Goal: Task Accomplishment & Management: Use online tool/utility

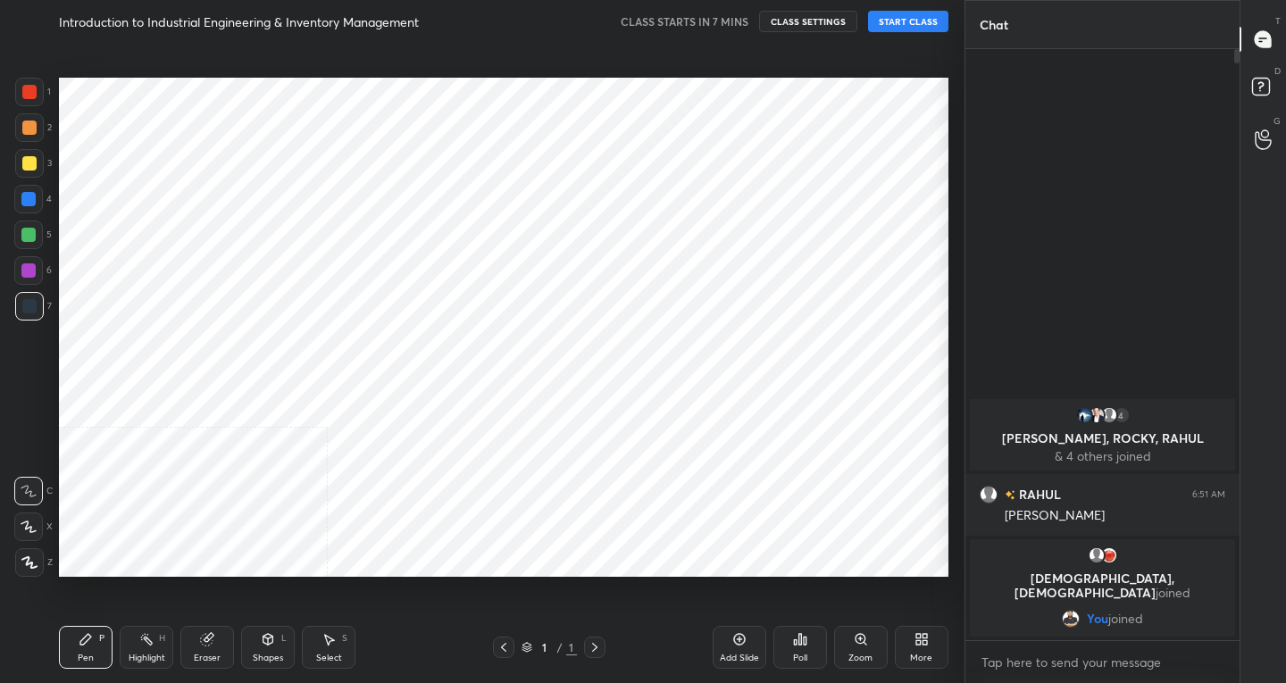
scroll to position [569, 893]
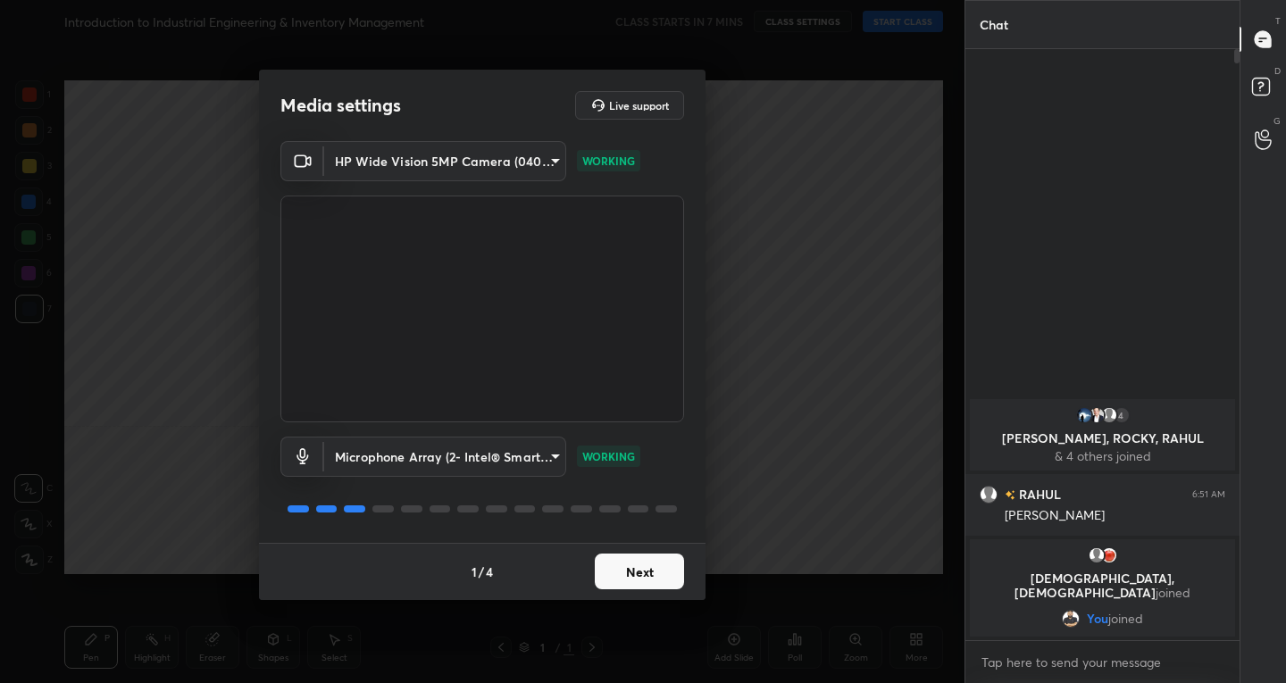
click at [637, 572] on button "Next" at bounding box center [639, 572] width 89 height 36
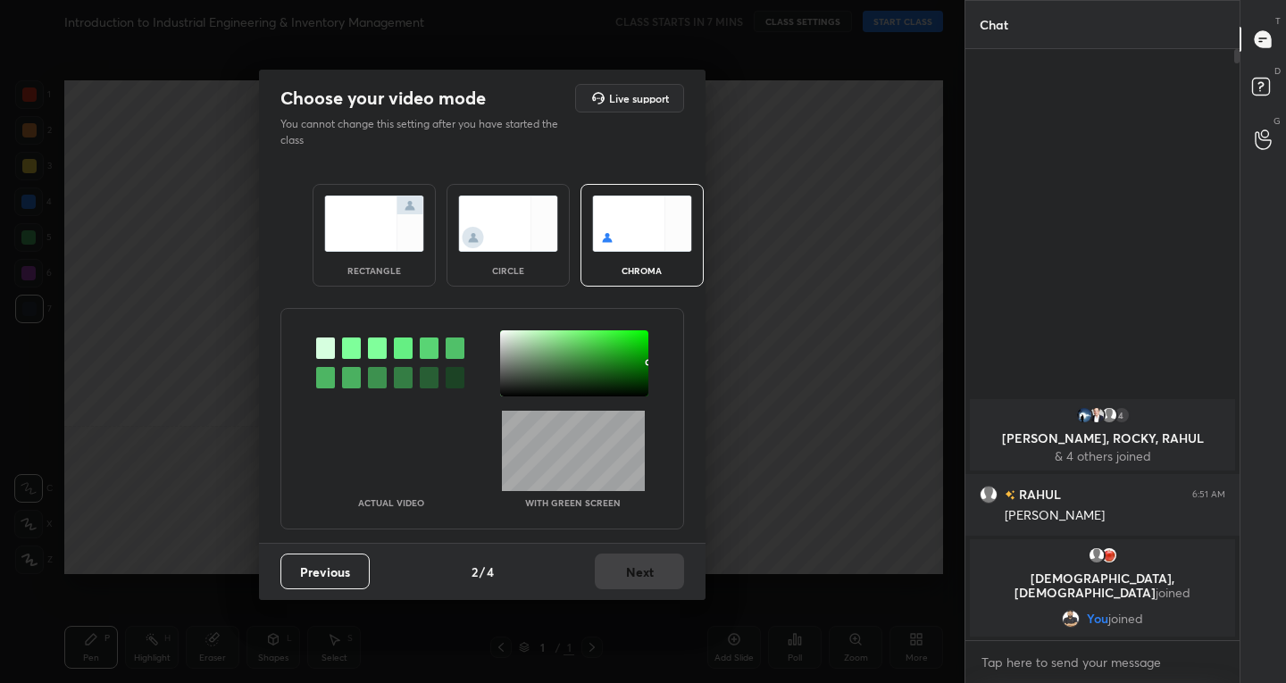
click at [348, 243] on img at bounding box center [374, 224] width 100 height 56
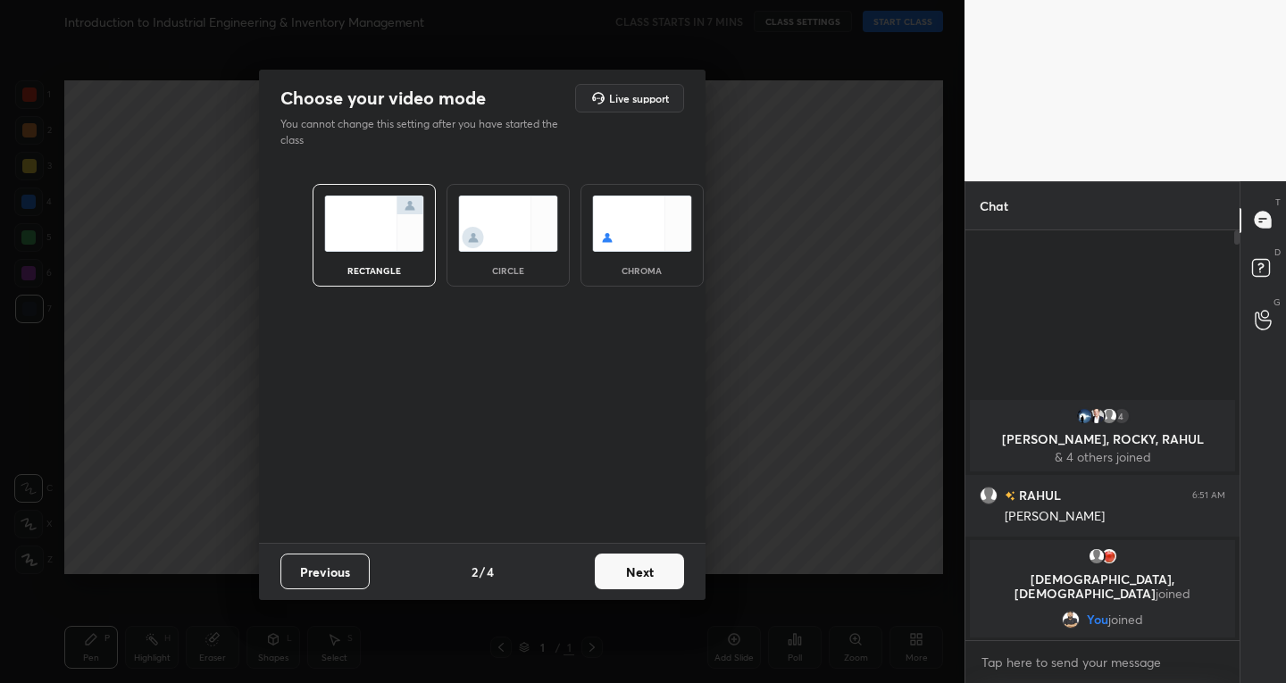
click at [648, 562] on button "Next" at bounding box center [639, 572] width 89 height 36
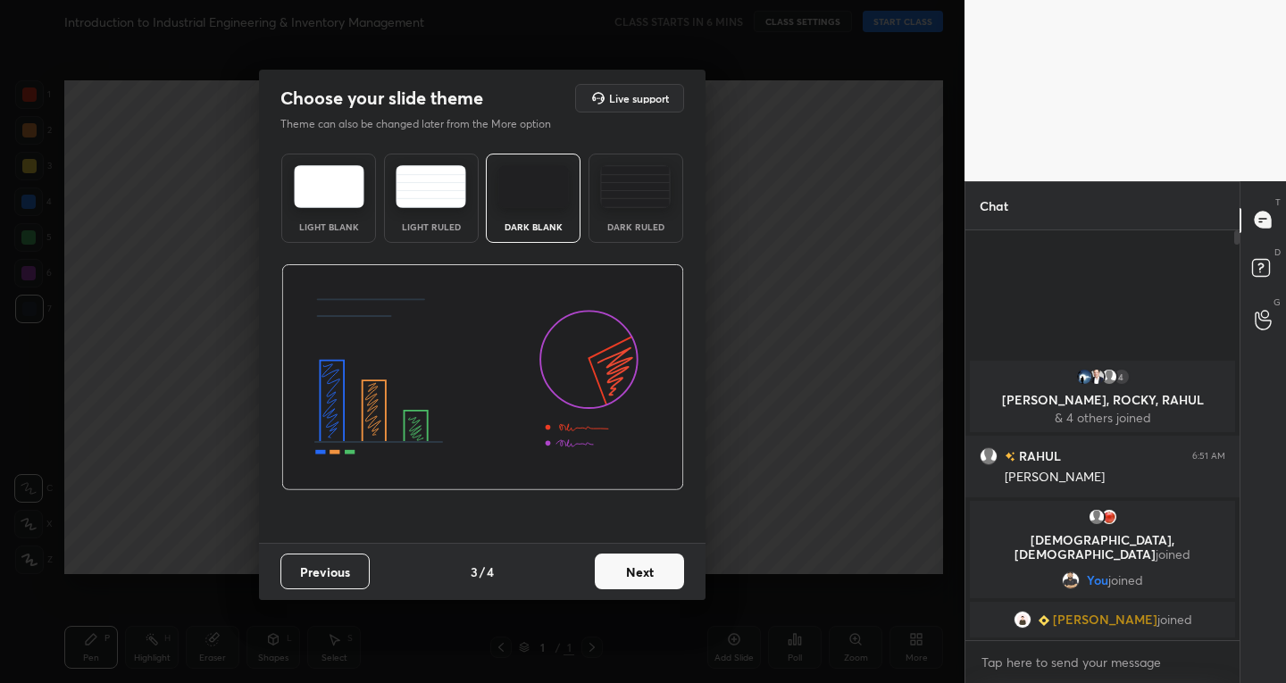
click at [632, 556] on button "Next" at bounding box center [639, 572] width 89 height 36
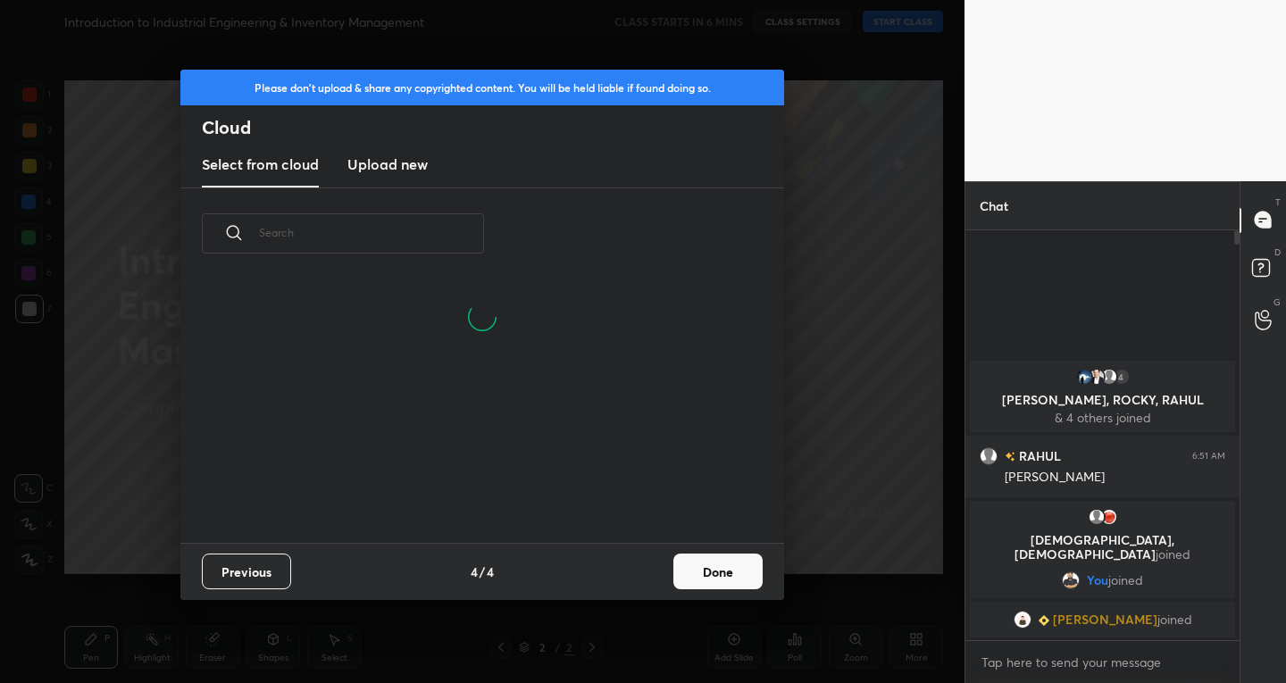
click at [704, 570] on button "Done" at bounding box center [717, 572] width 89 height 36
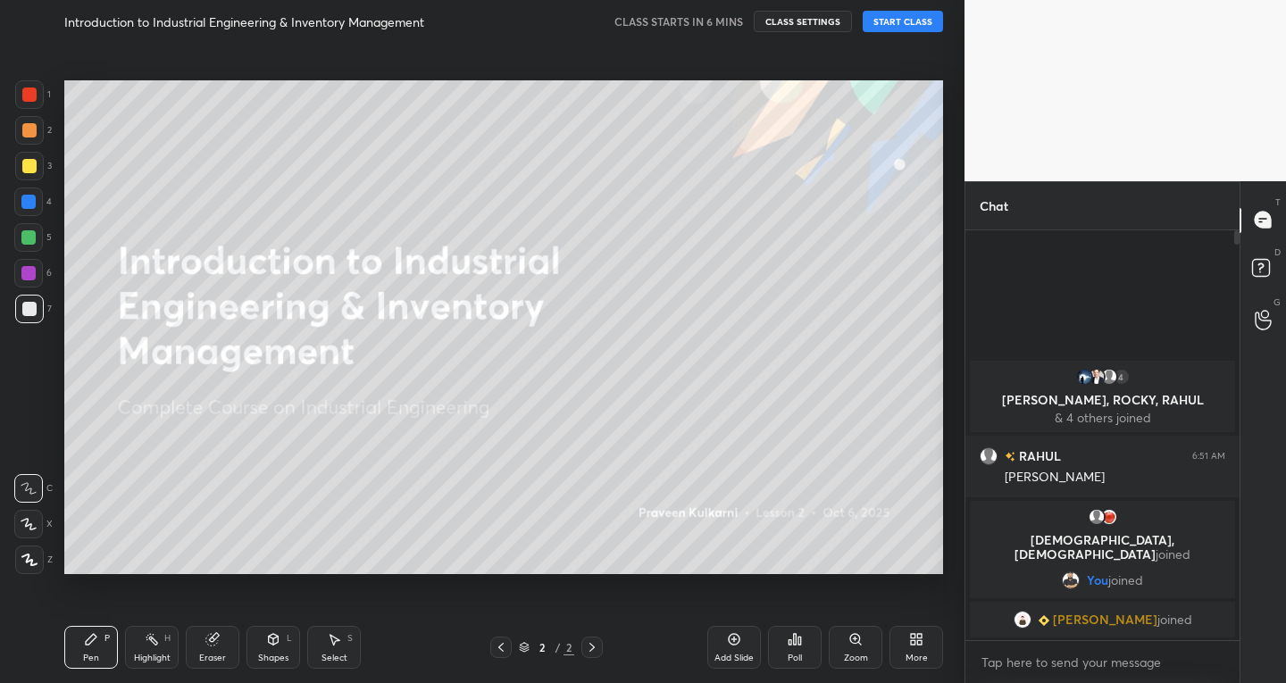
click at [728, 654] on div "Add Slide" at bounding box center [733, 658] width 39 height 9
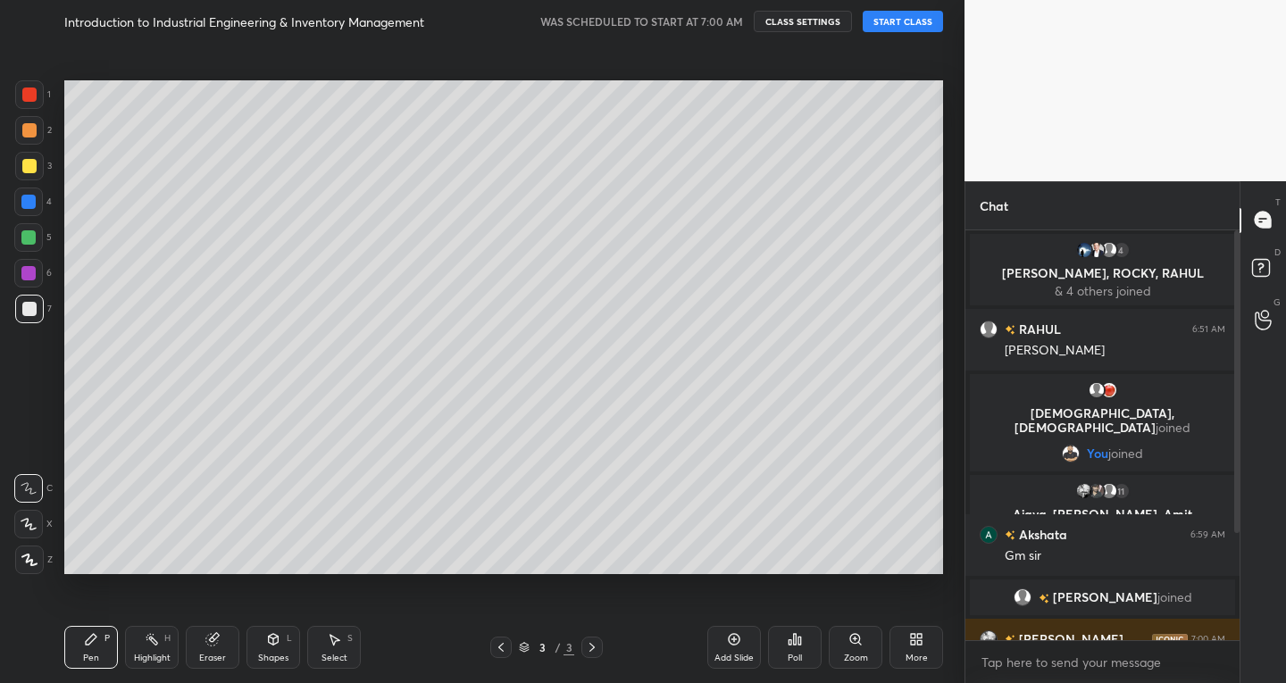
click at [879, 16] on button "START CLASS" at bounding box center [902, 21] width 80 height 21
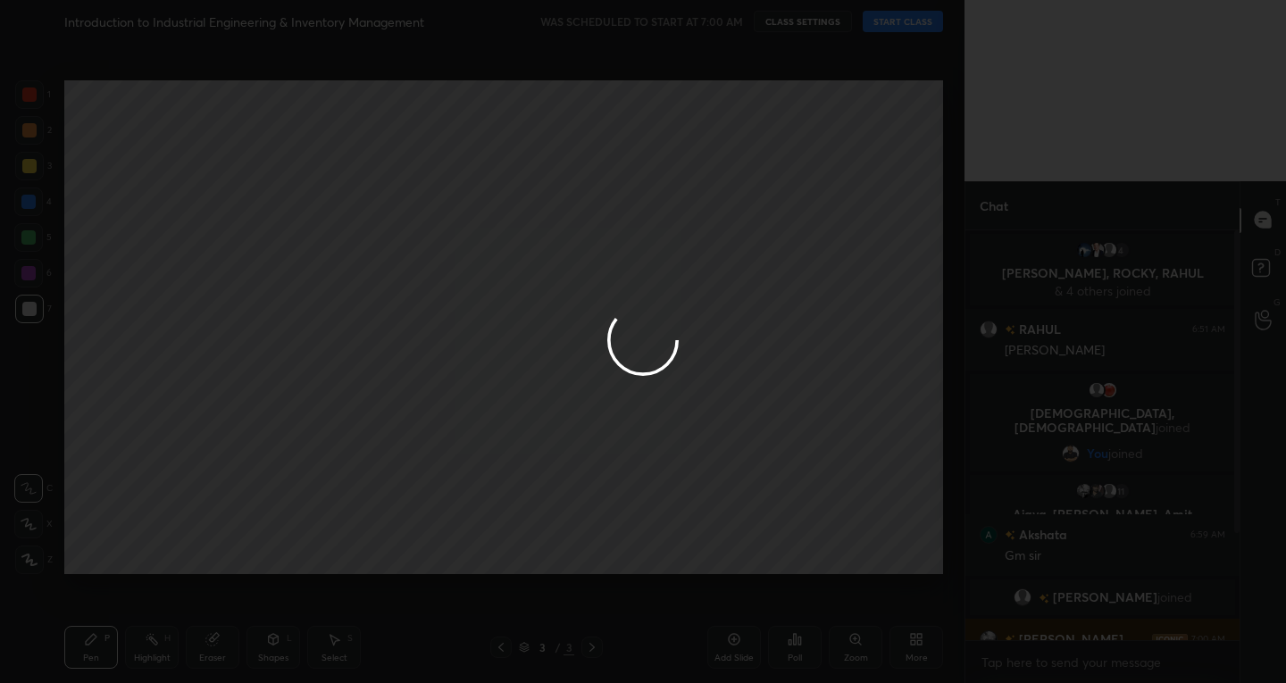
type textarea "x"
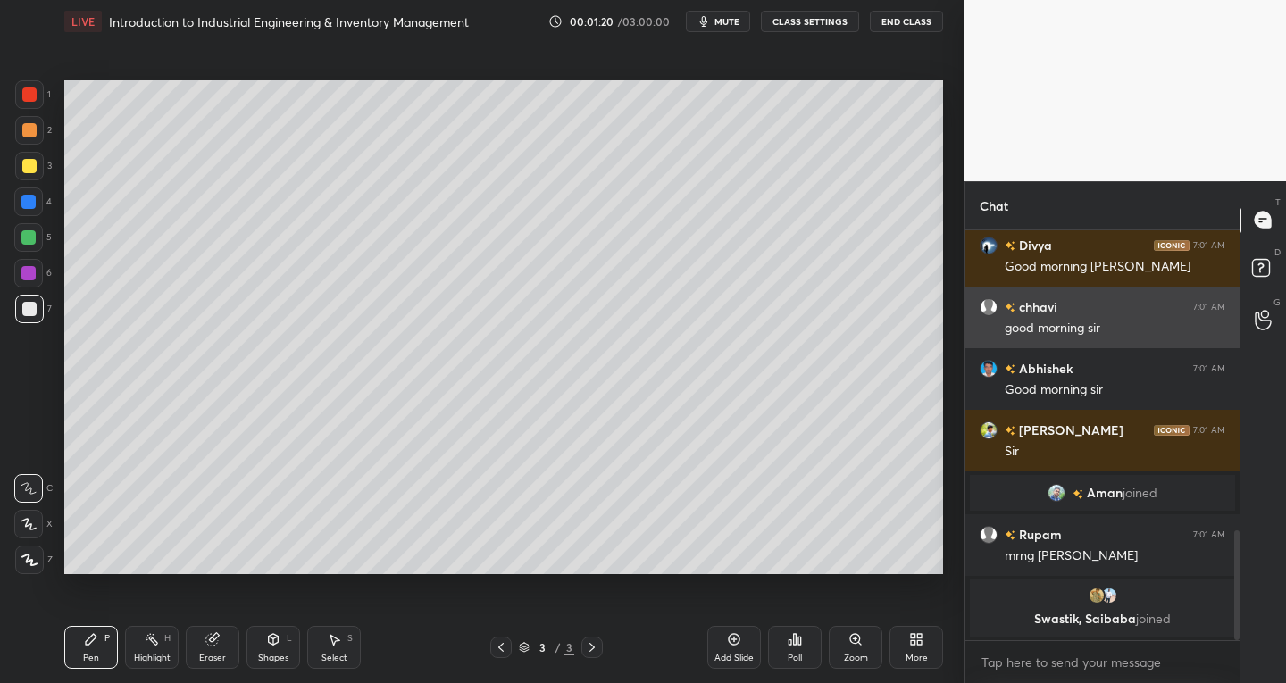
scroll to position [1153, 0]
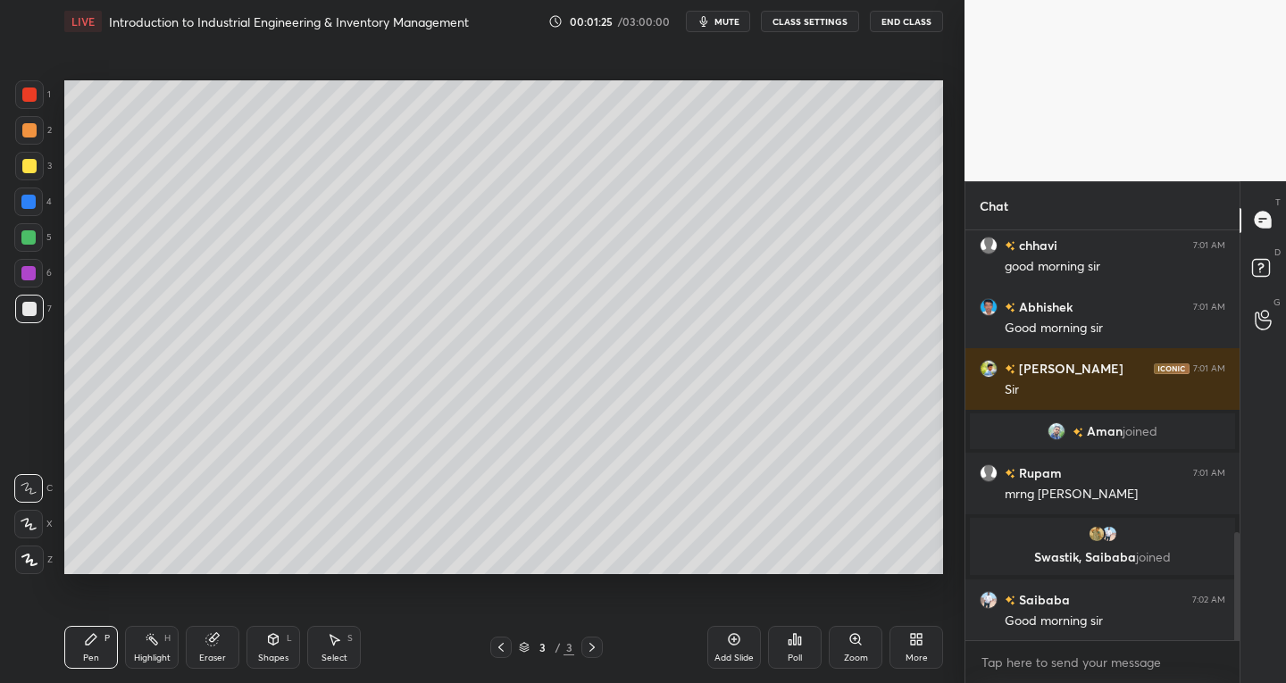
click at [34, 524] on icon at bounding box center [29, 524] width 16 height 12
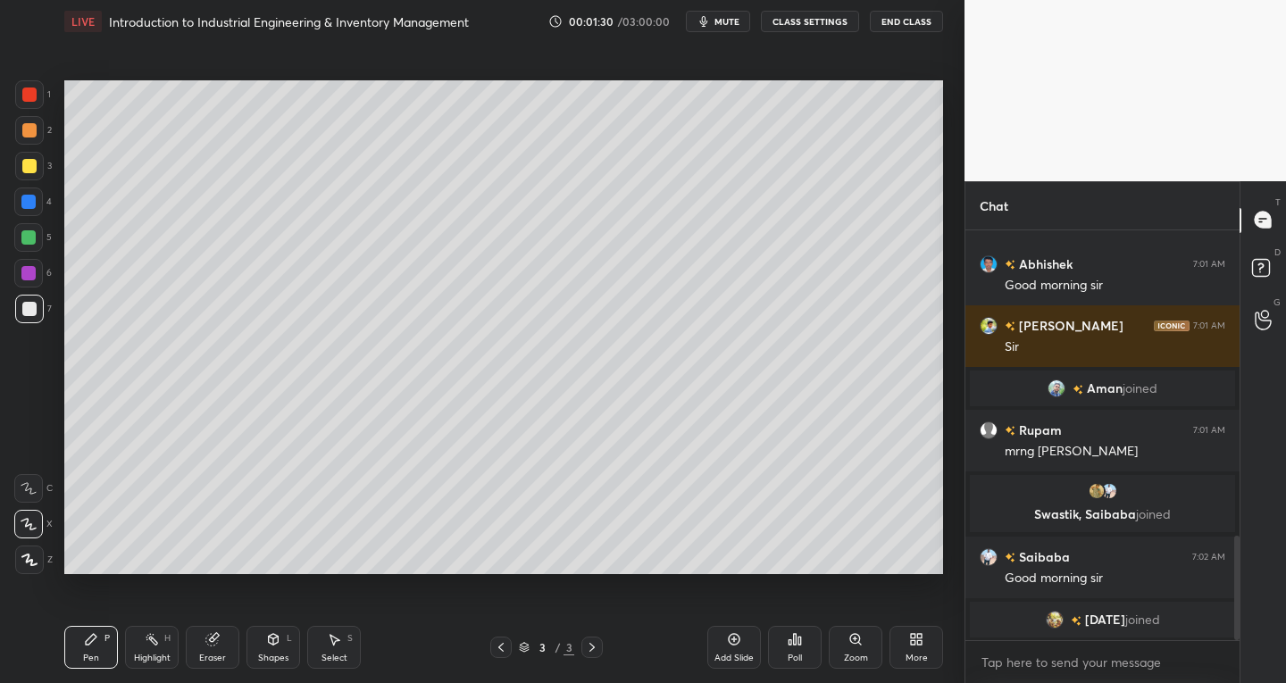
click at [38, 301] on div at bounding box center [29, 309] width 29 height 29
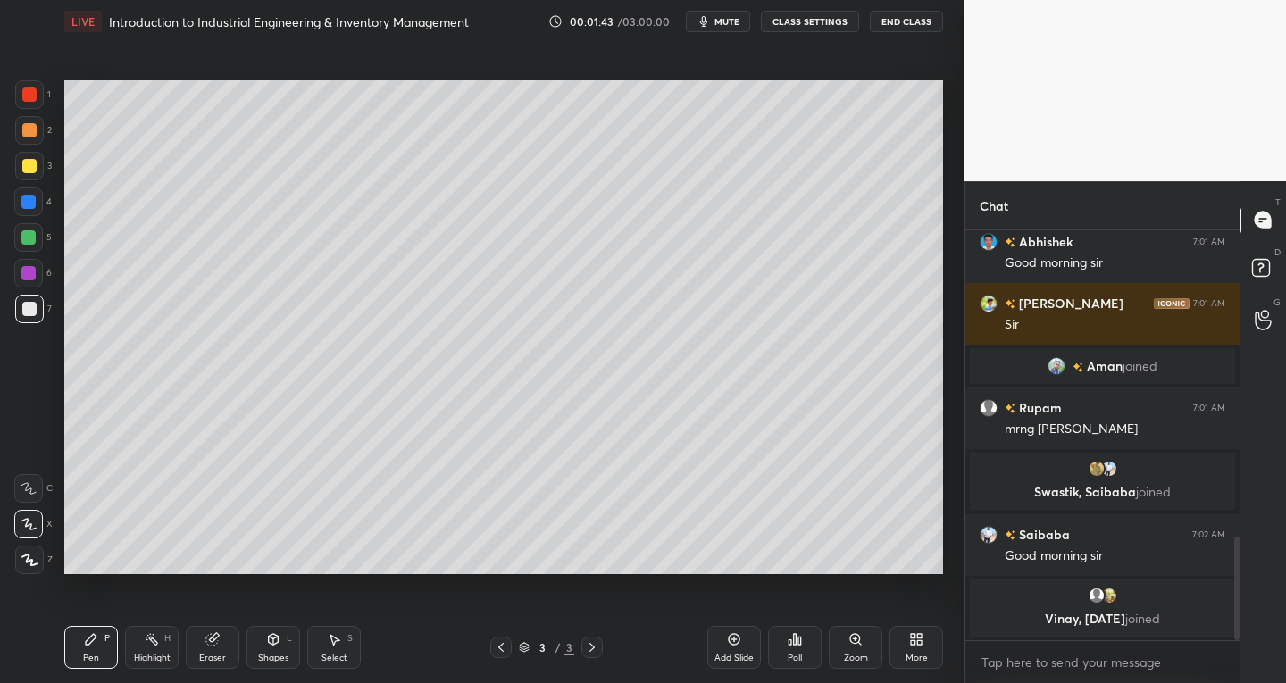
click at [221, 654] on div "Eraser" at bounding box center [212, 658] width 27 height 9
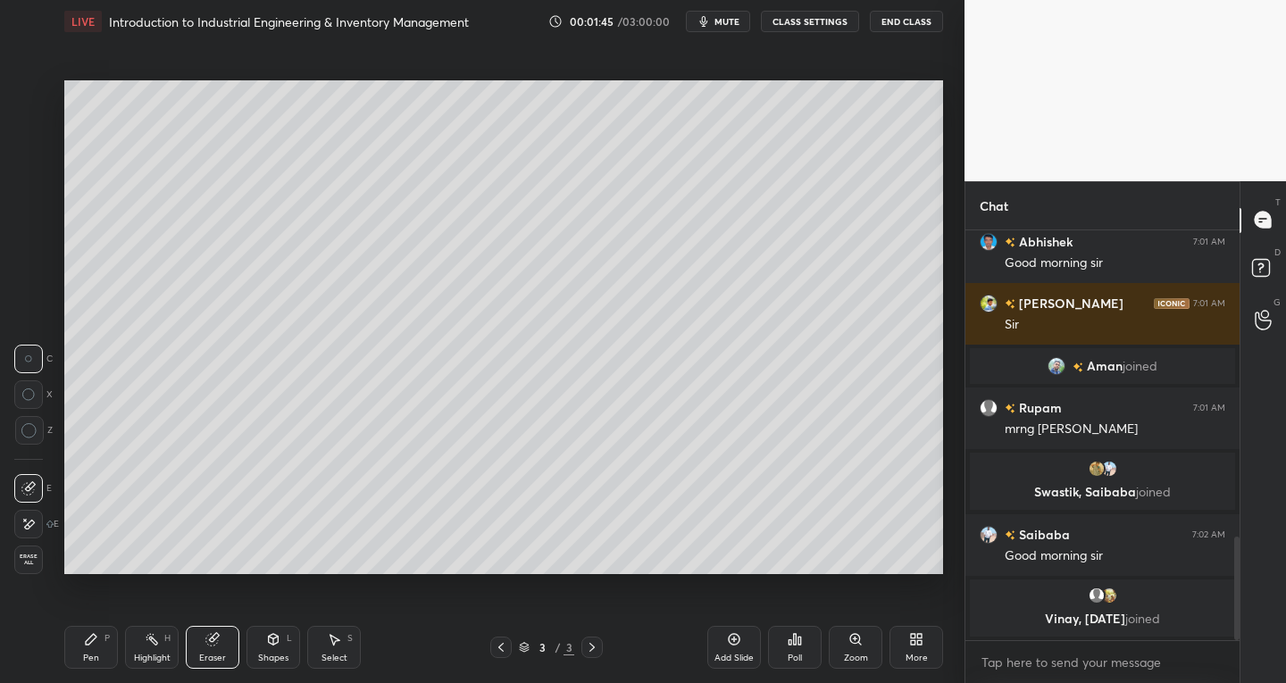
click at [132, 632] on div "Highlight H" at bounding box center [152, 647] width 54 height 43
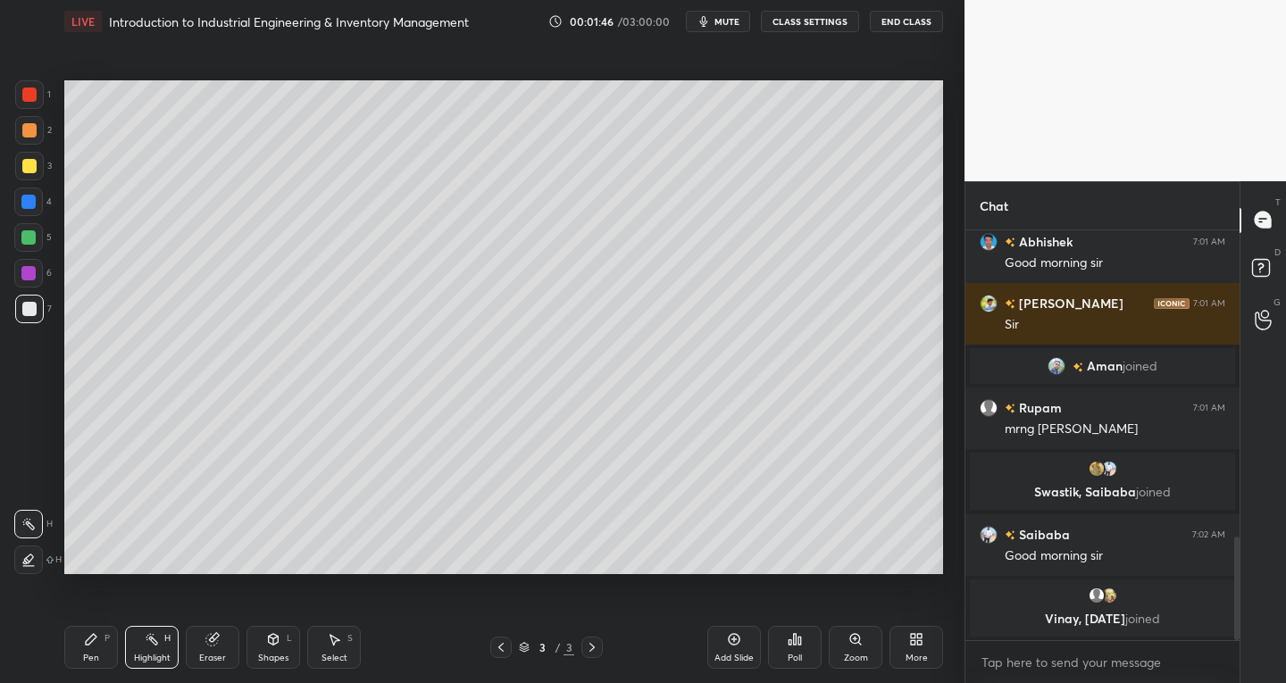
click at [109, 643] on div "P" at bounding box center [106, 638] width 5 height 9
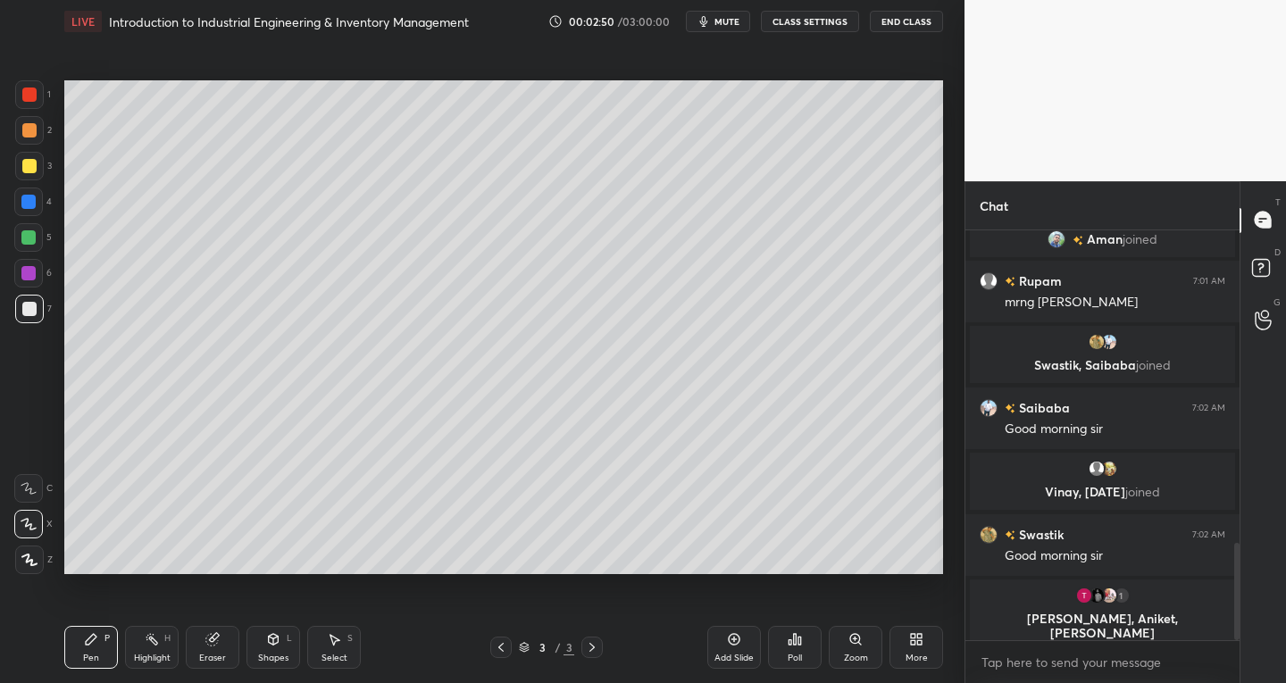
scroll to position [1325, 0]
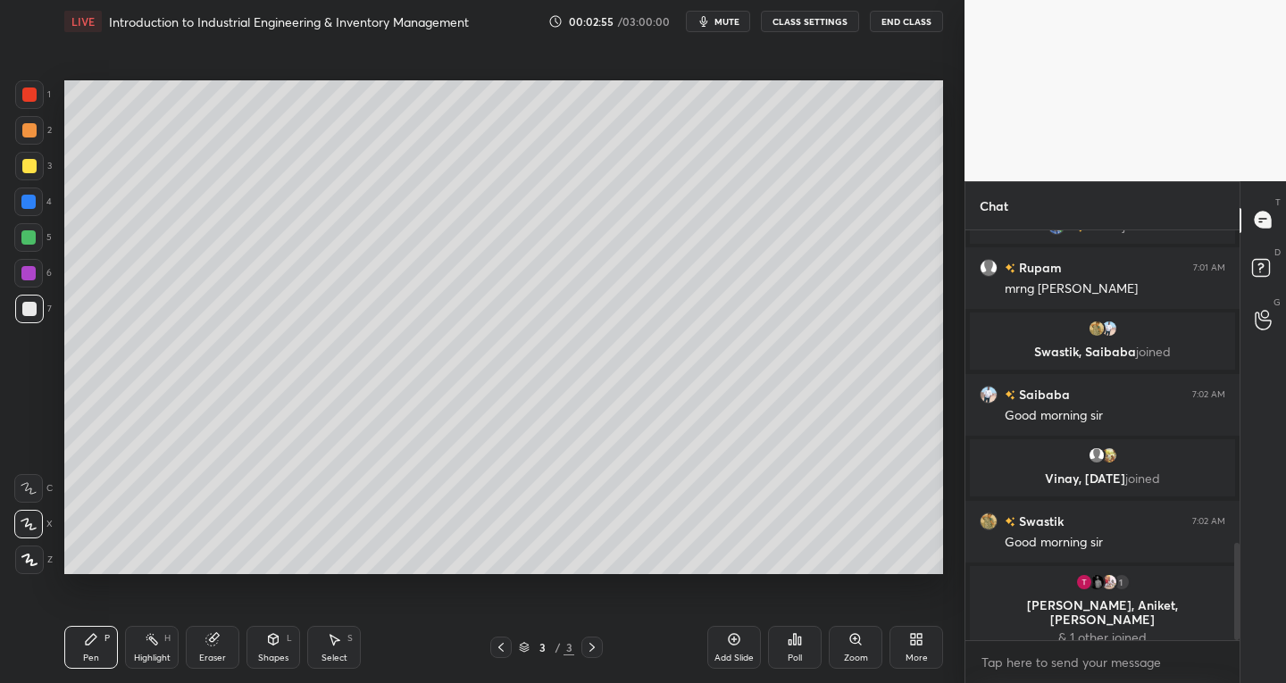
click at [327, 633] on icon at bounding box center [334, 639] width 14 height 14
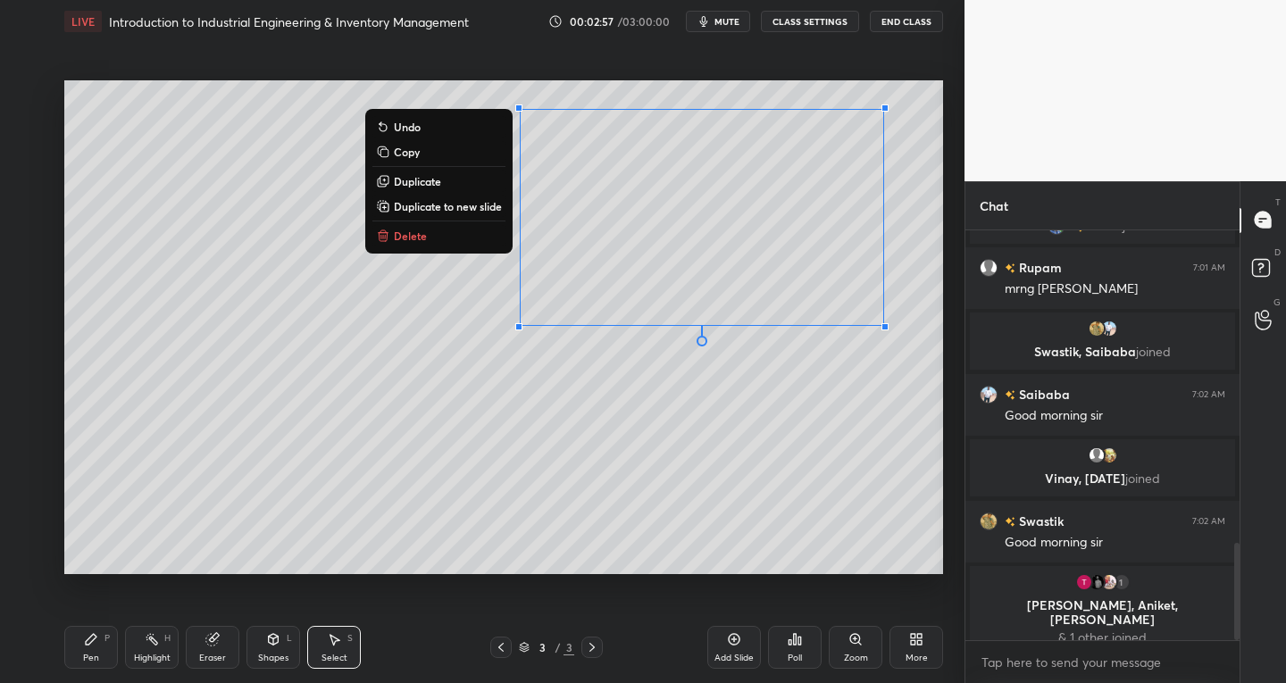
click at [402, 245] on button "Delete" at bounding box center [438, 235] width 133 height 21
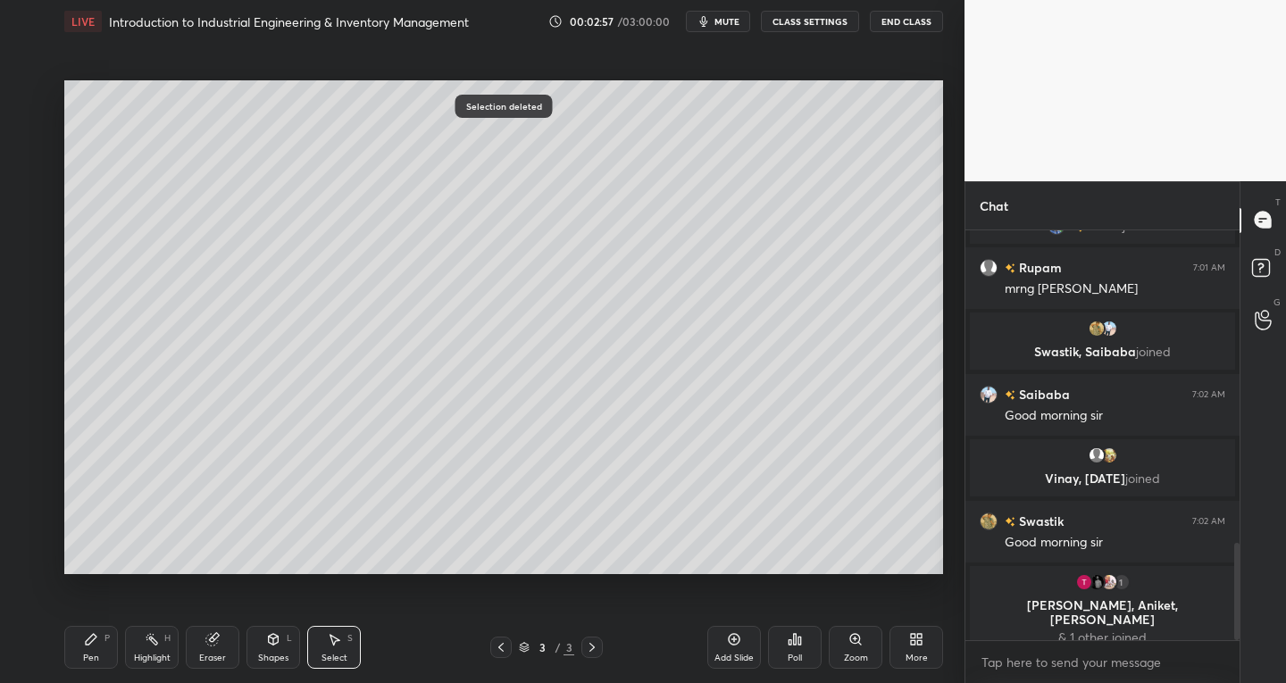
click at [121, 636] on div "Pen P Highlight H Eraser Shapes L Select S" at bounding box center [224, 647] width 321 height 43
click at [86, 647] on div "Pen P" at bounding box center [91, 647] width 54 height 43
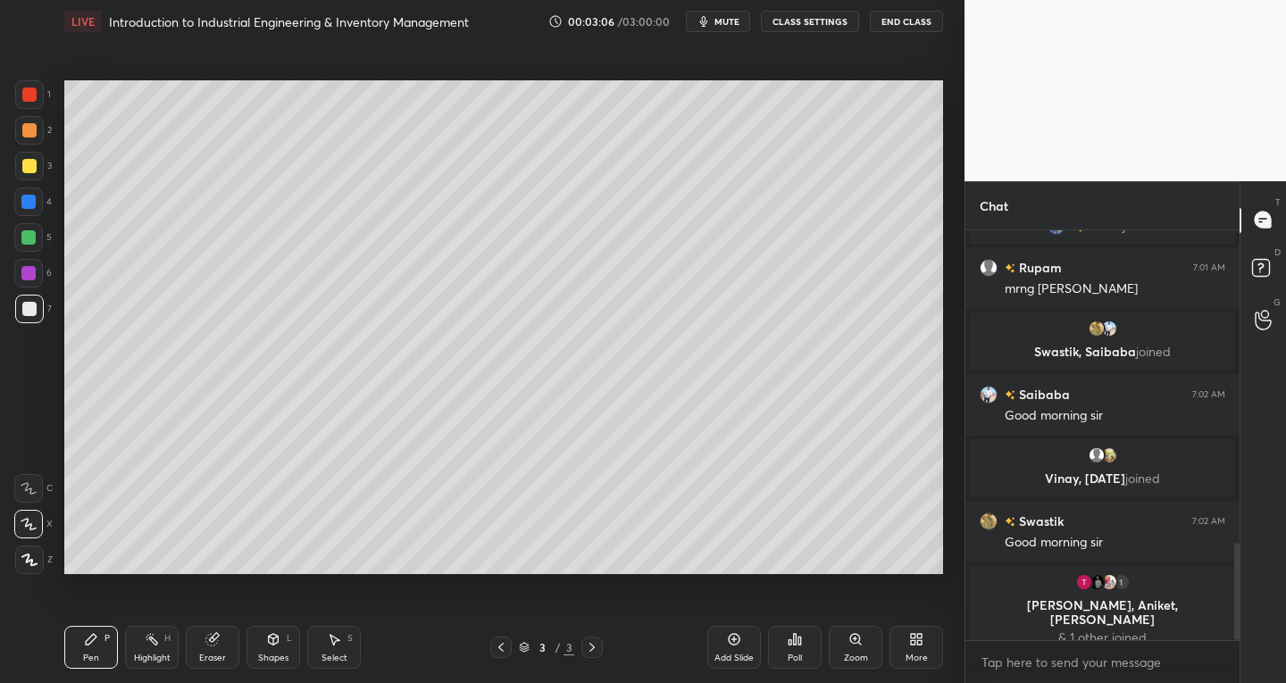
click at [223, 646] on div "Eraser" at bounding box center [213, 647] width 54 height 43
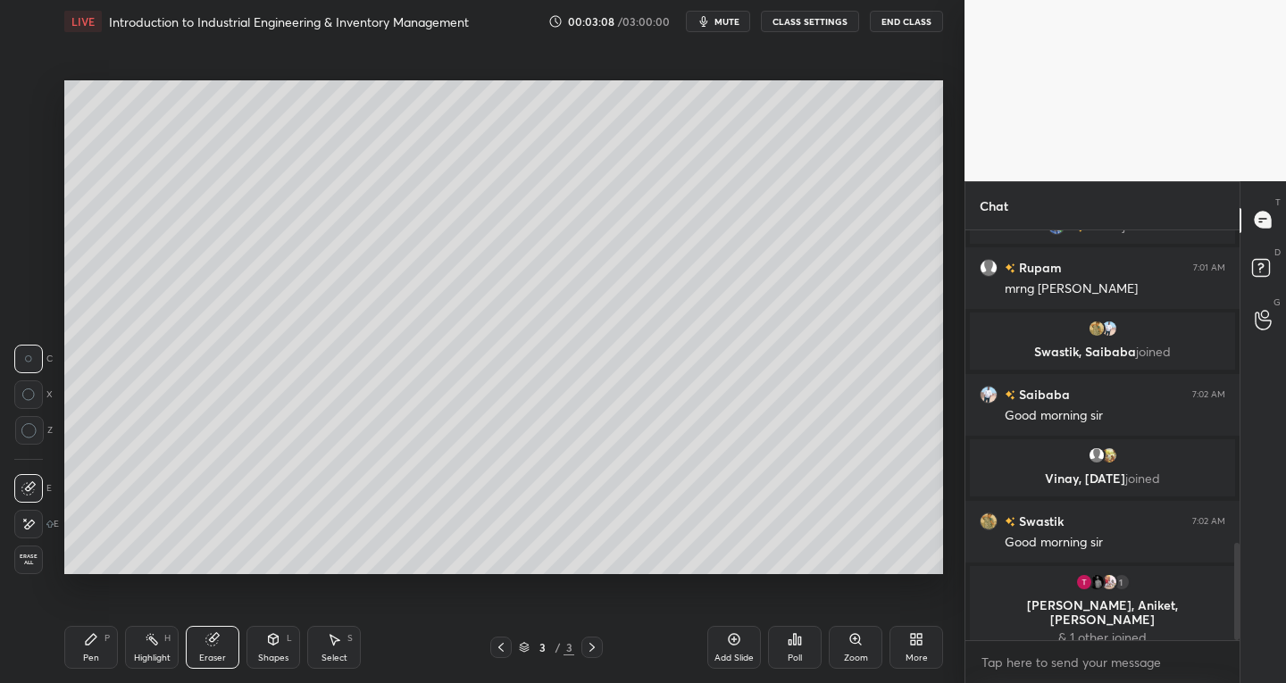
click at [102, 658] on div "Pen P" at bounding box center [91, 647] width 54 height 43
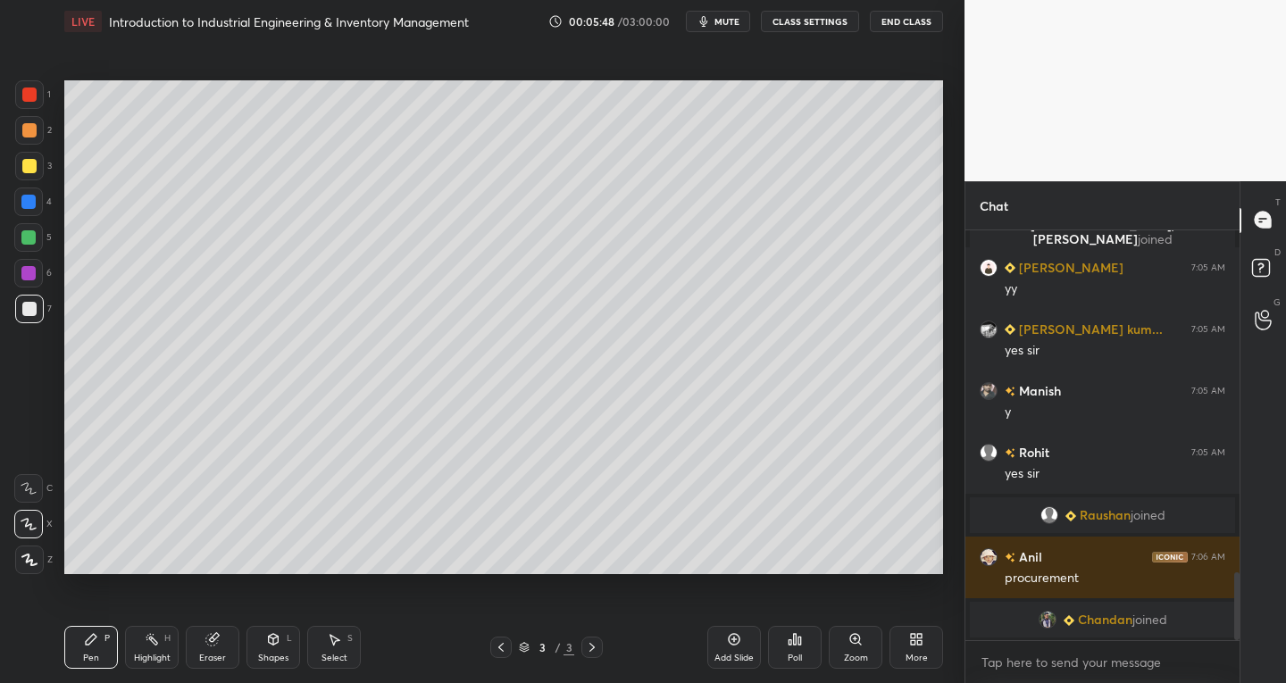
scroll to position [2104, 0]
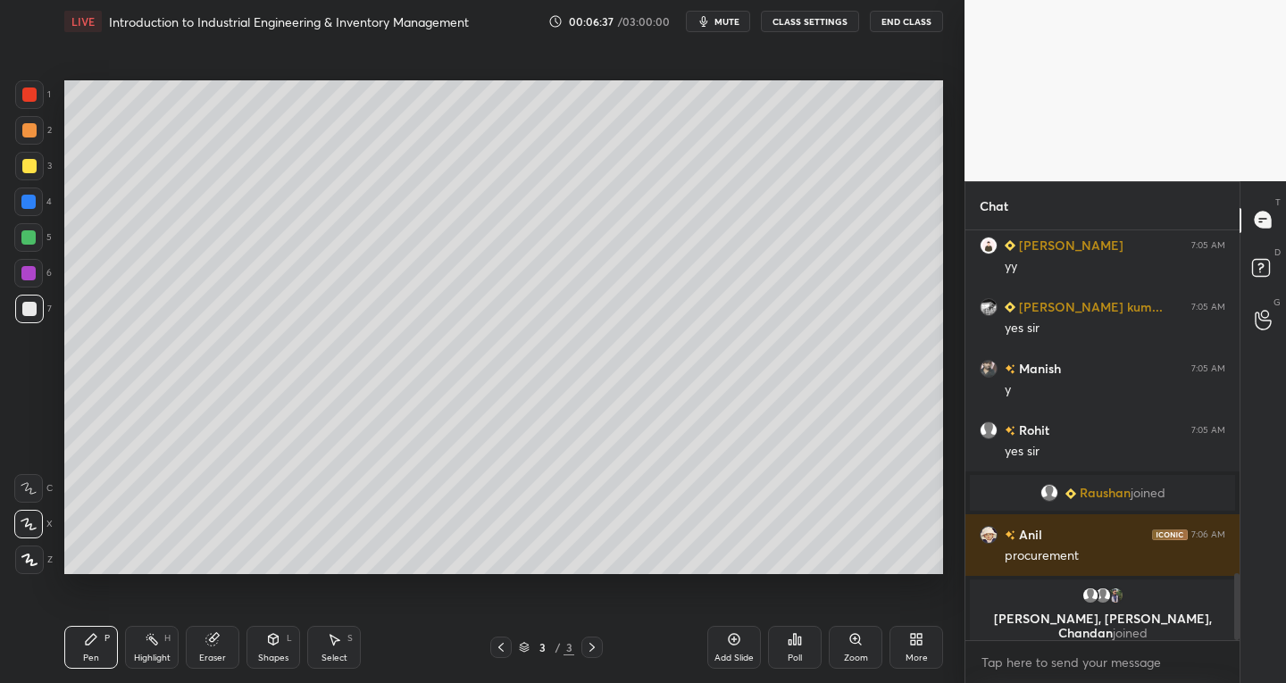
click at [230, 642] on div "Eraser" at bounding box center [213, 647] width 54 height 43
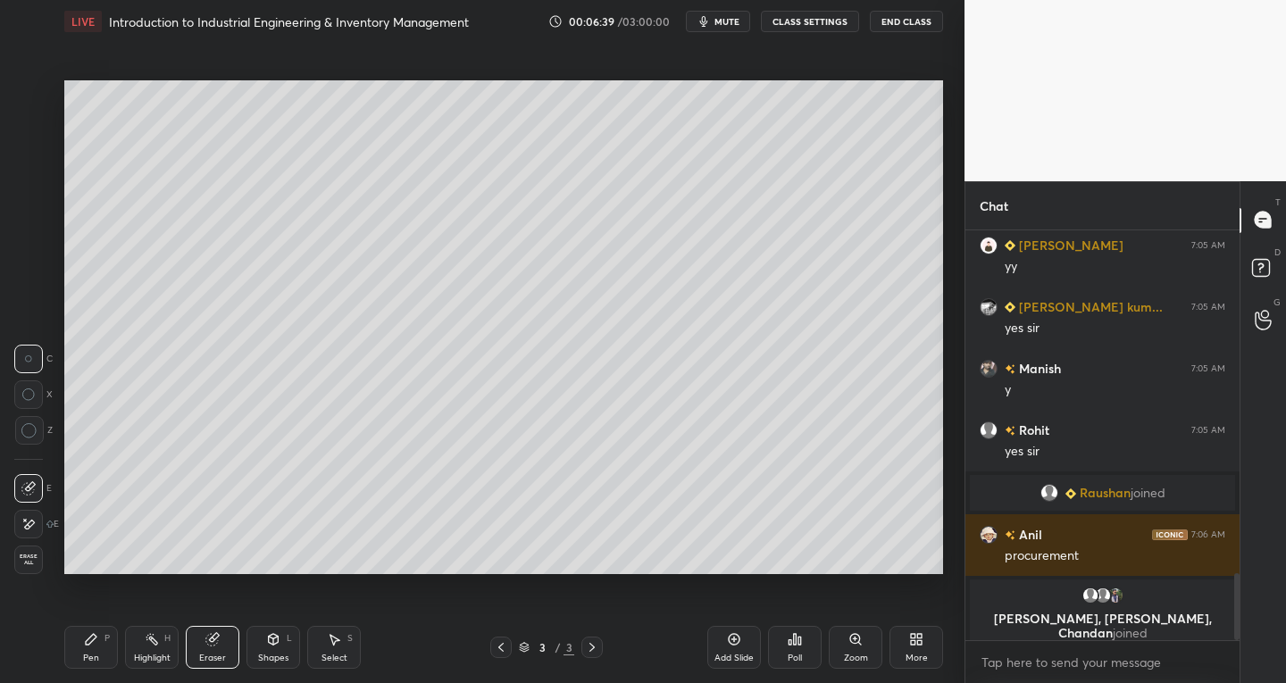
click at [98, 644] on div "Pen P" at bounding box center [91, 647] width 54 height 43
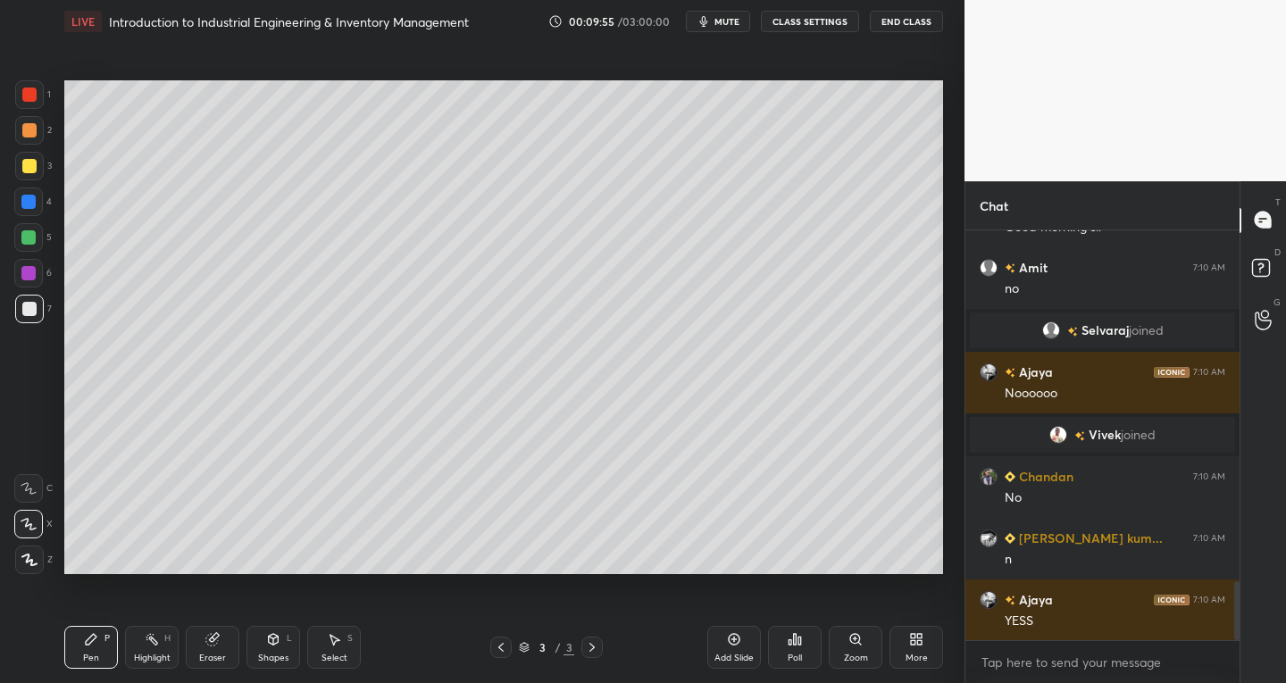
scroll to position [2509, 0]
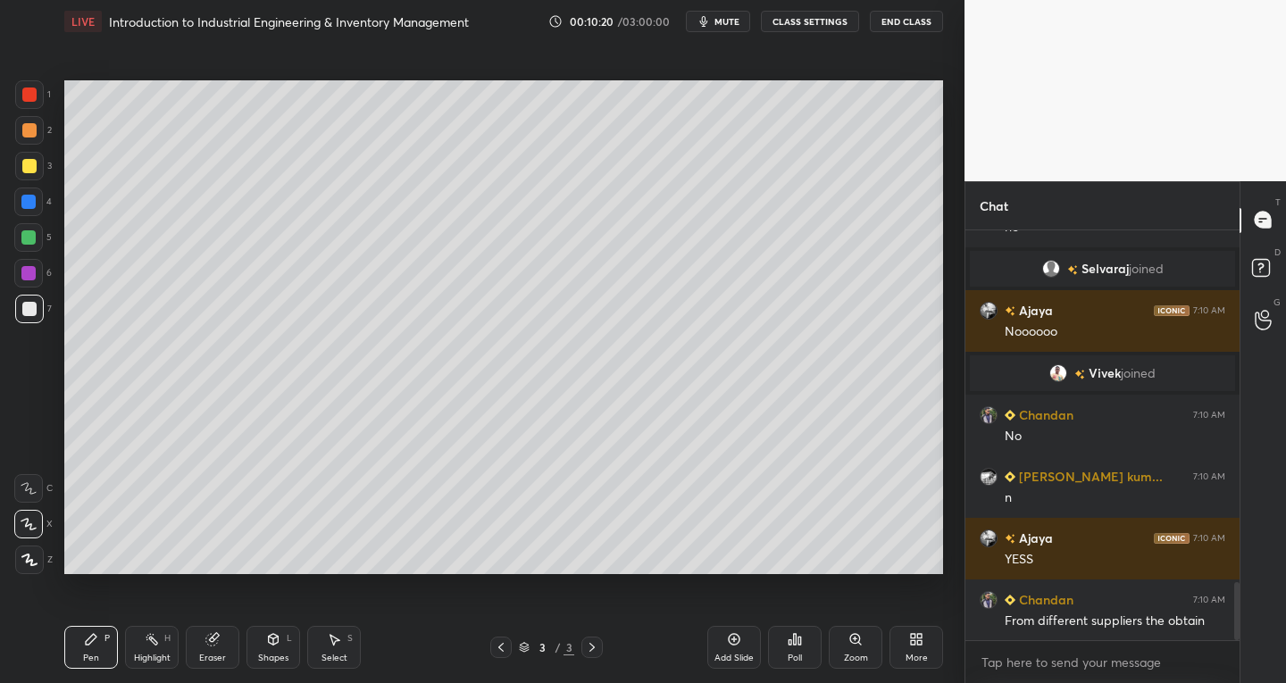
click at [344, 648] on div "Select S" at bounding box center [334, 647] width 54 height 43
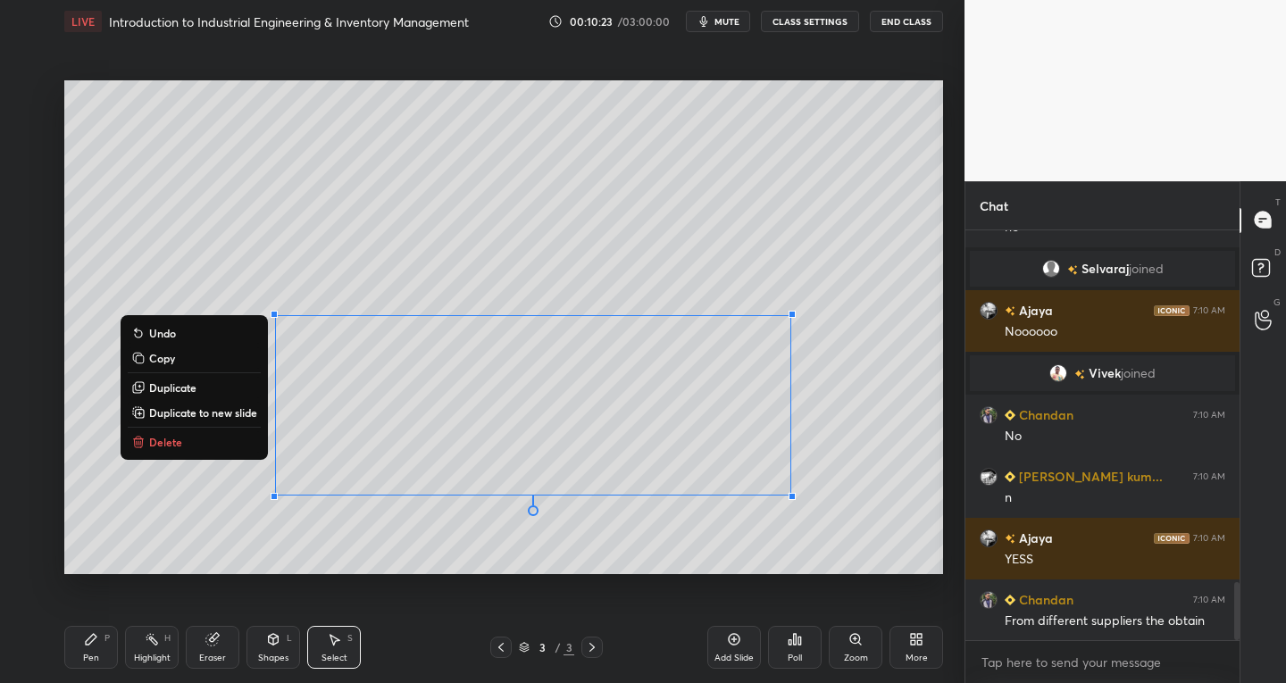
click at [91, 647] on div "Pen P" at bounding box center [91, 647] width 54 height 43
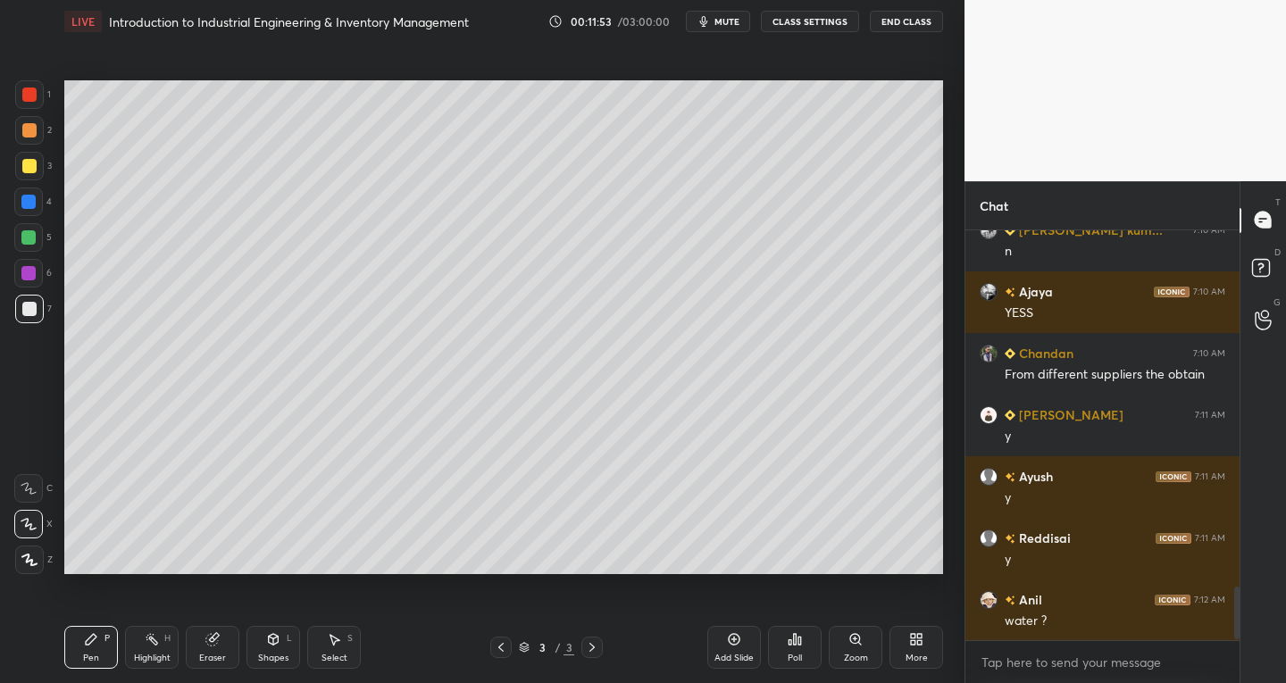
scroll to position [2817, 0]
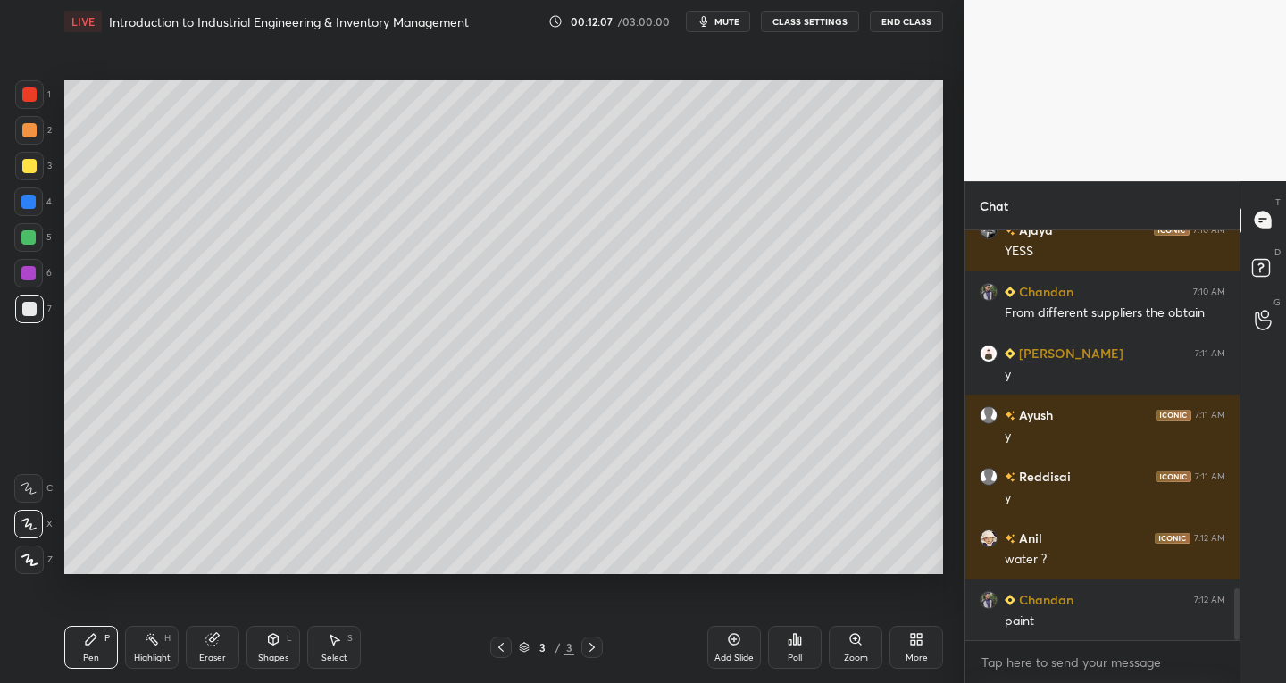
click at [335, 648] on div "Select S" at bounding box center [334, 647] width 54 height 43
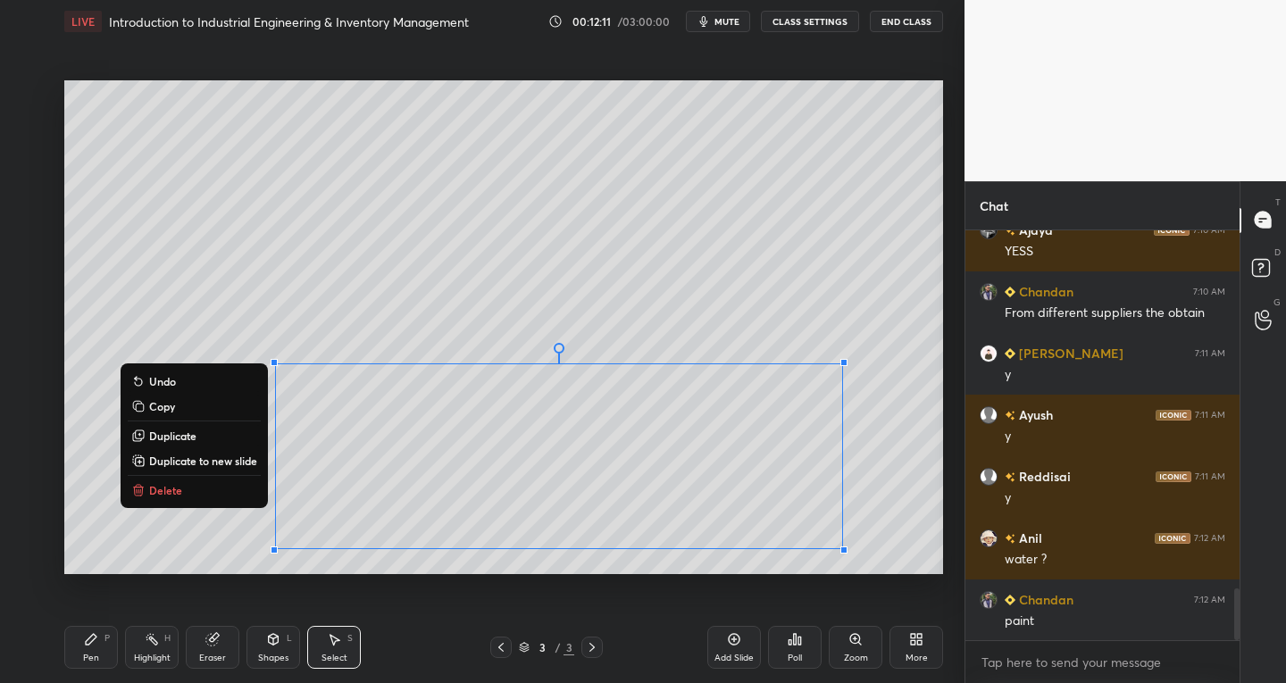
click at [90, 640] on icon at bounding box center [91, 639] width 11 height 11
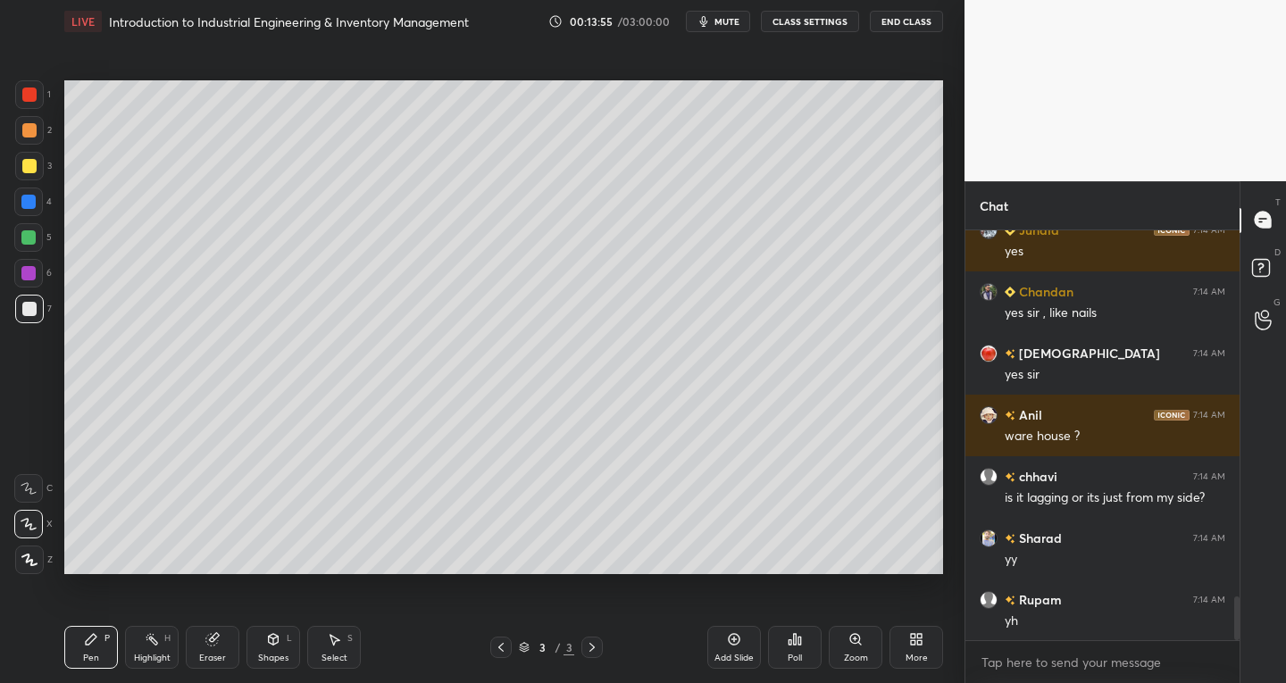
scroll to position [3534, 0]
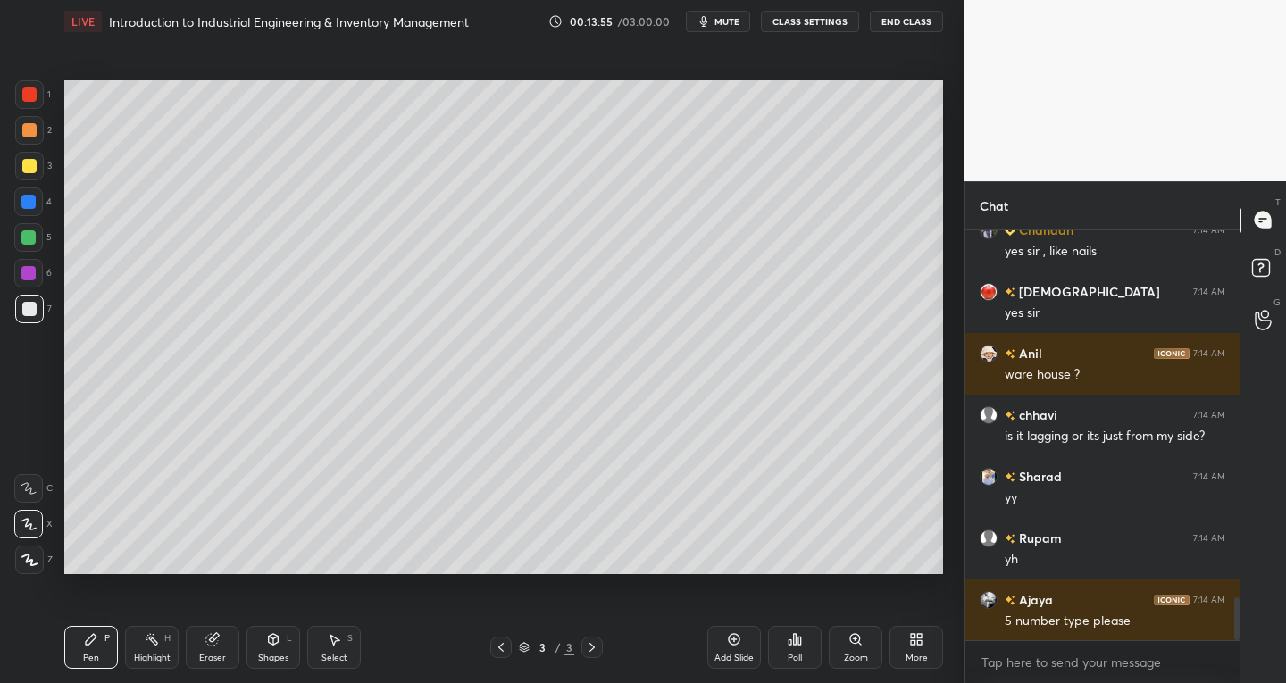
click at [723, 643] on div "Add Slide" at bounding box center [734, 647] width 54 height 43
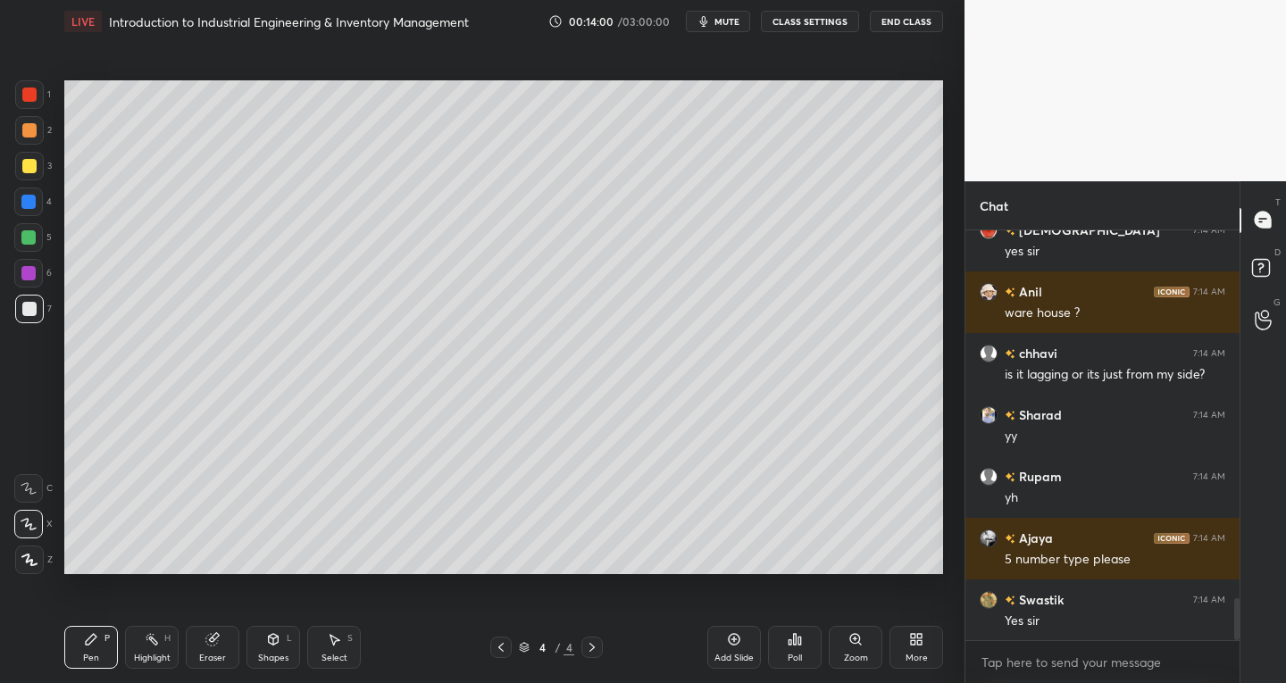
click at [496, 651] on icon at bounding box center [501, 647] width 14 height 14
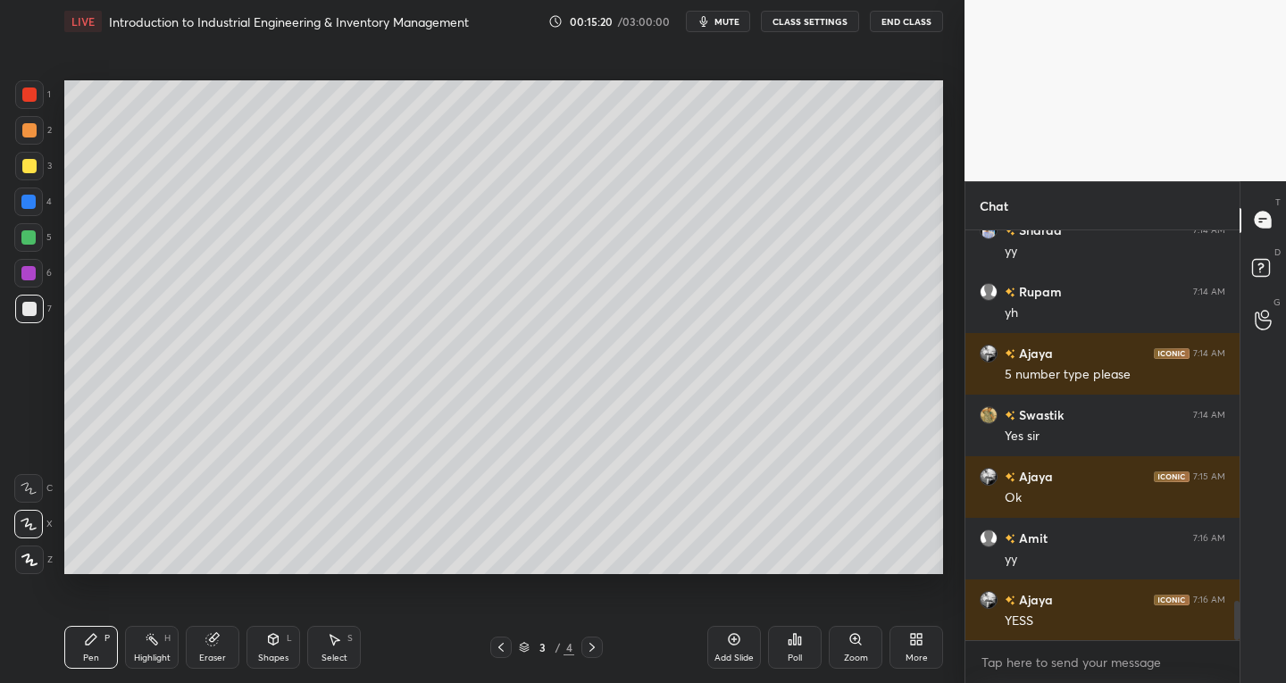
scroll to position [3842, 0]
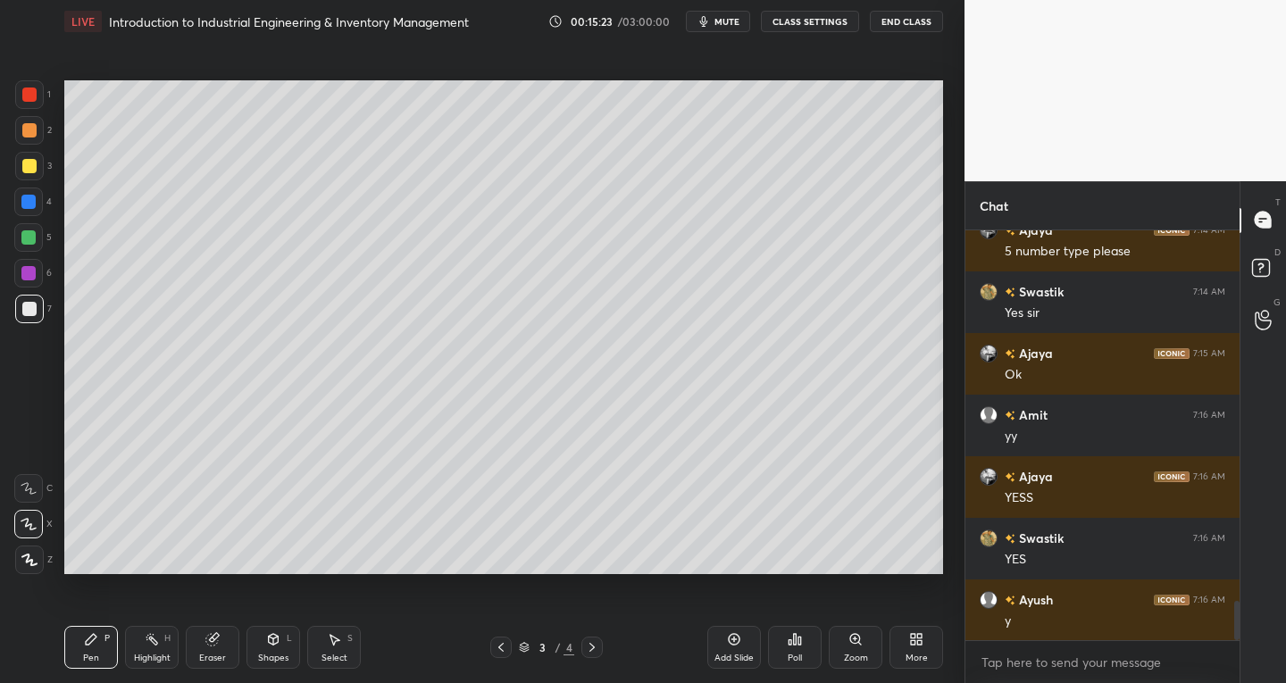
click at [592, 645] on icon at bounding box center [591, 647] width 5 height 9
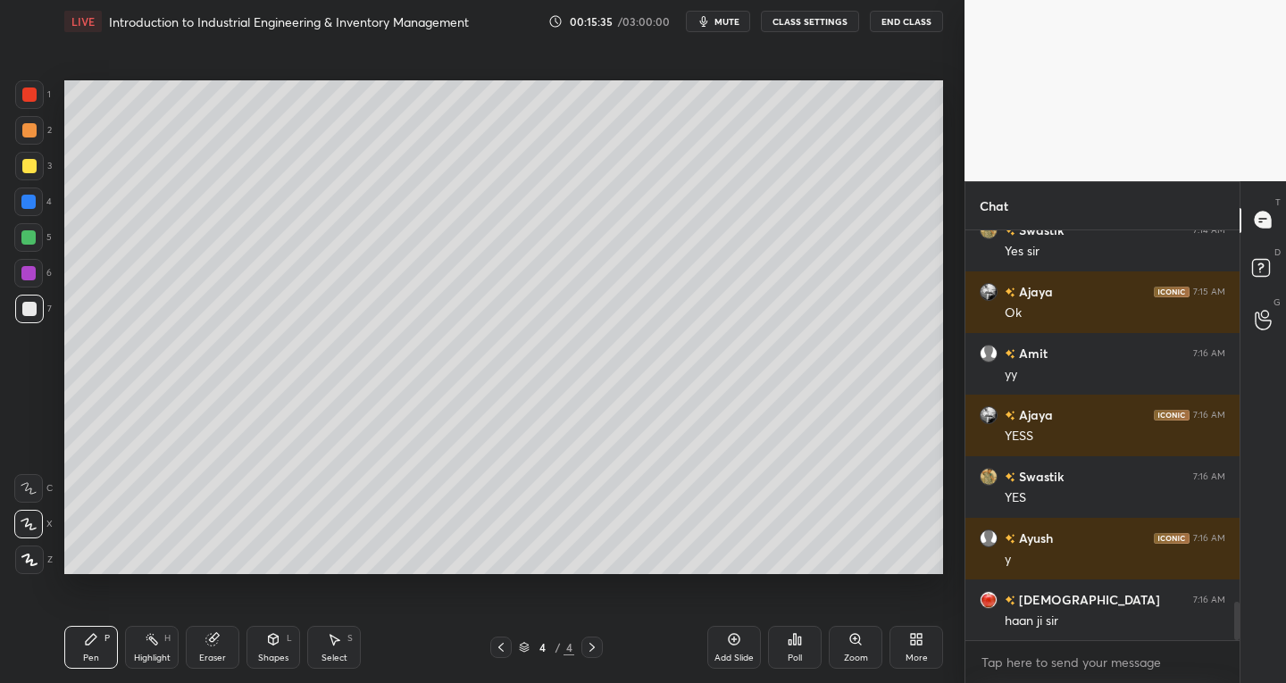
scroll to position [4026, 0]
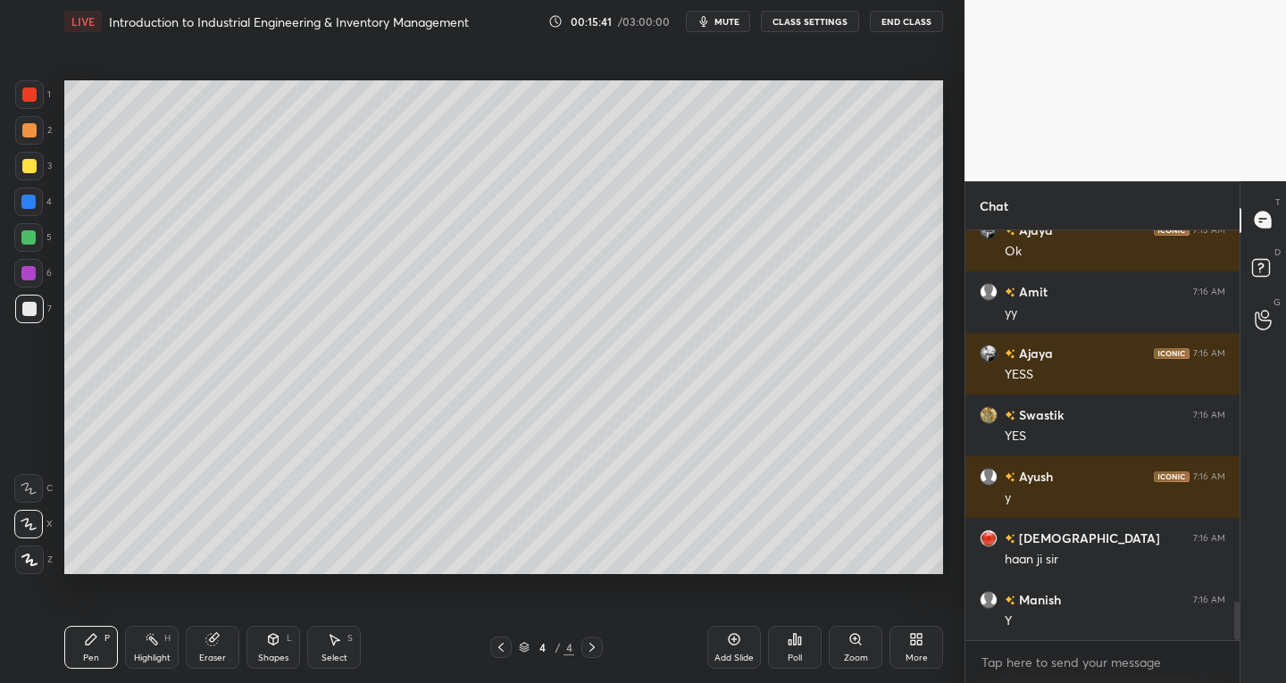
click at [216, 637] on icon at bounding box center [214, 637] width 10 height 9
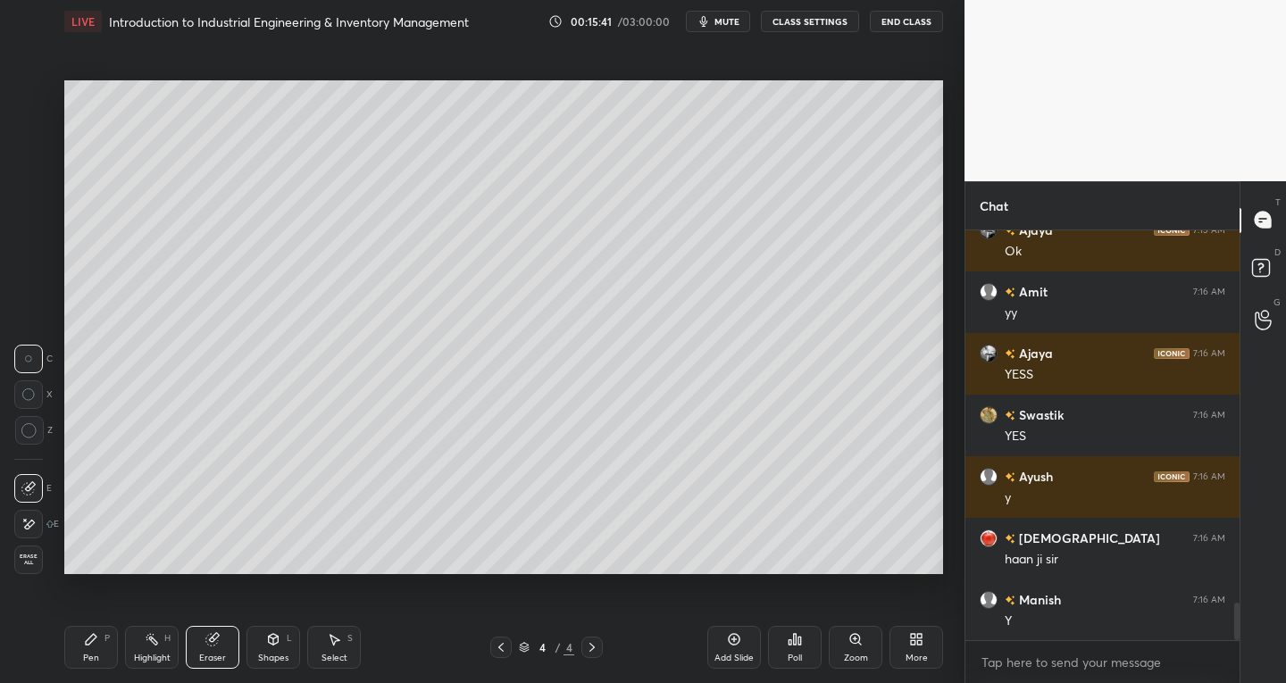
scroll to position [4069, 0]
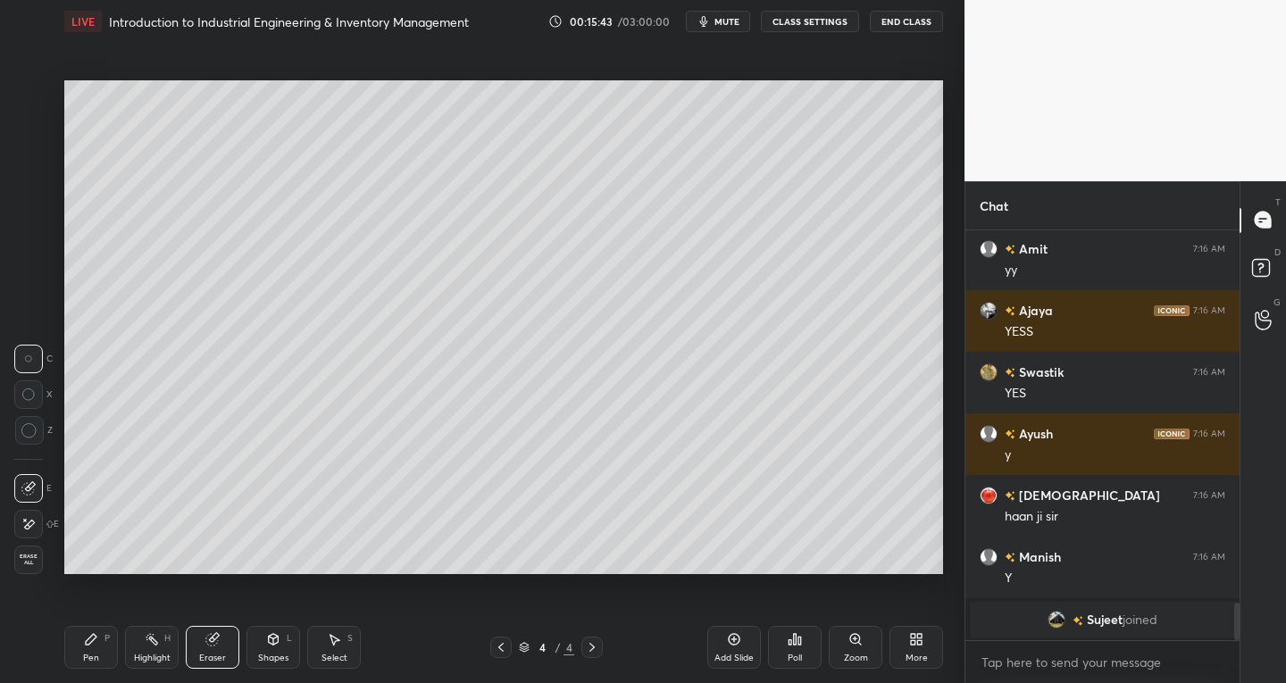
click at [97, 659] on div "Pen" at bounding box center [91, 658] width 16 height 9
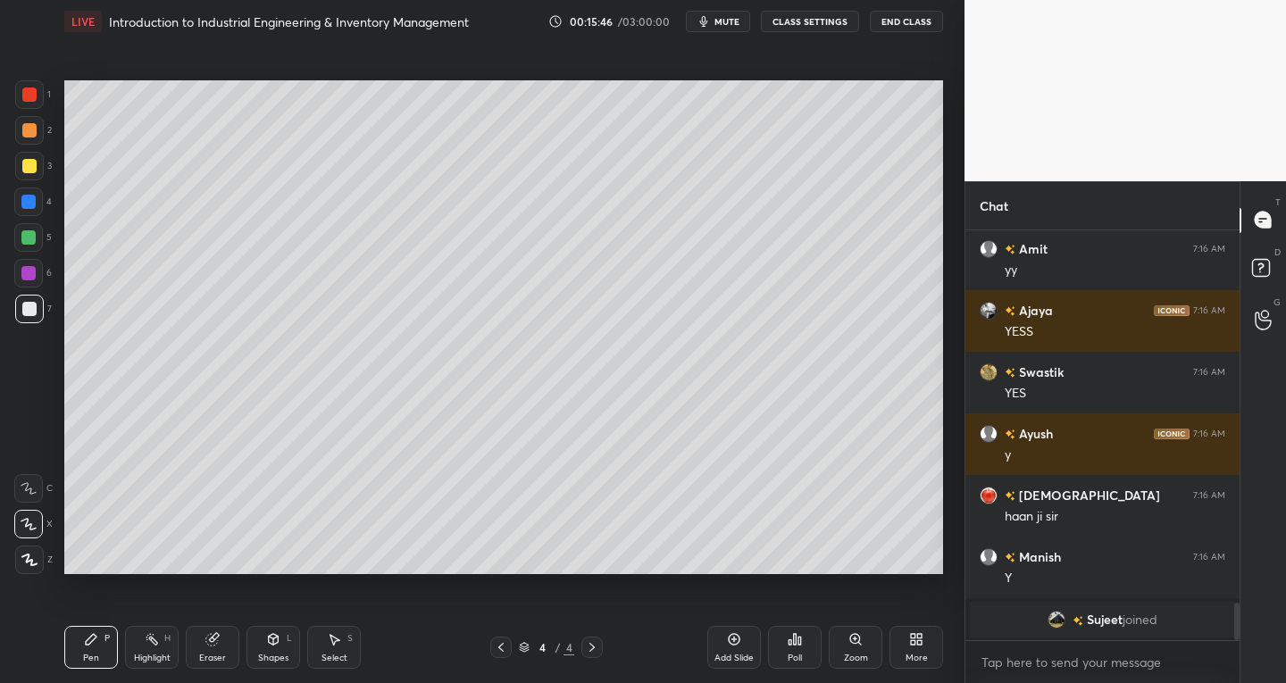
click at [92, 654] on div "Pen" at bounding box center [91, 658] width 16 height 9
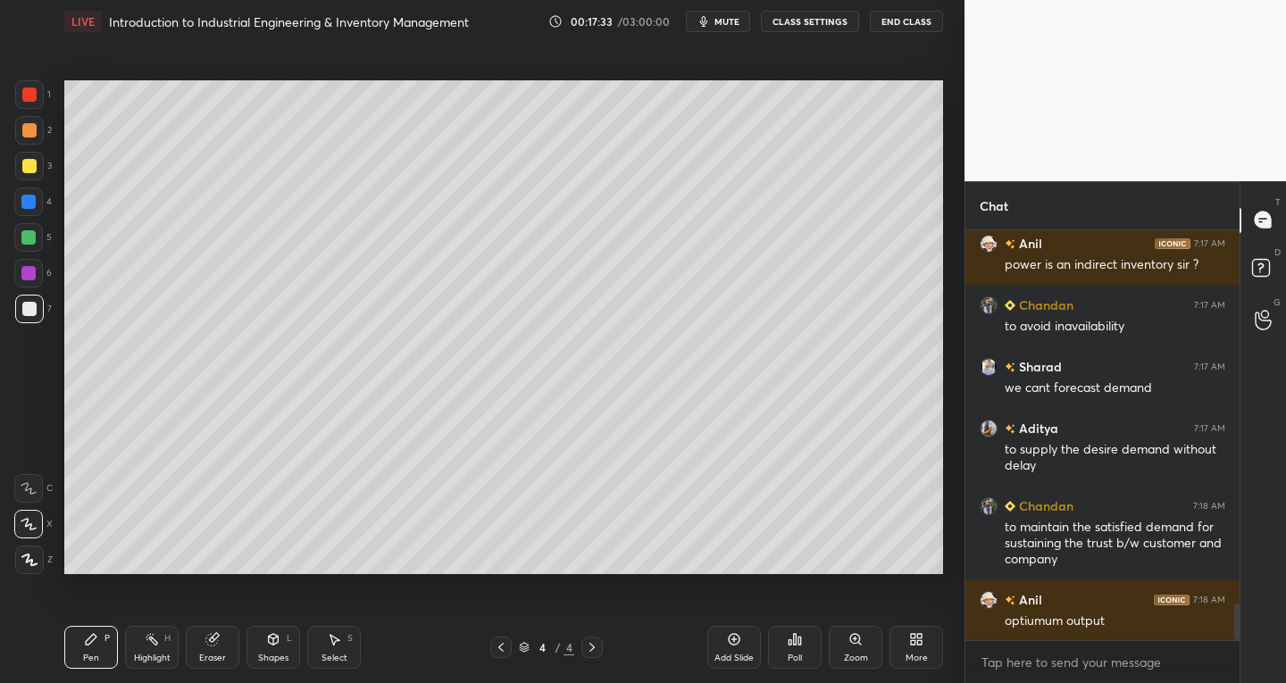
scroll to position [4211, 0]
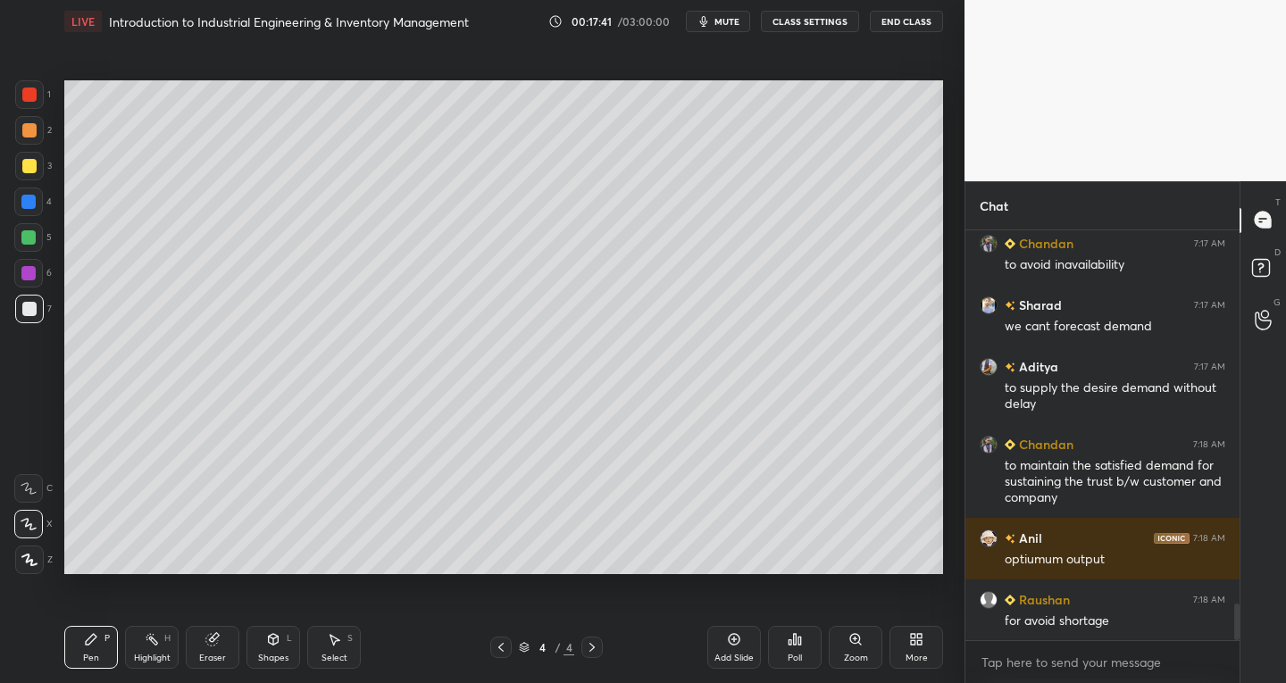
click at [214, 633] on icon at bounding box center [212, 639] width 14 height 14
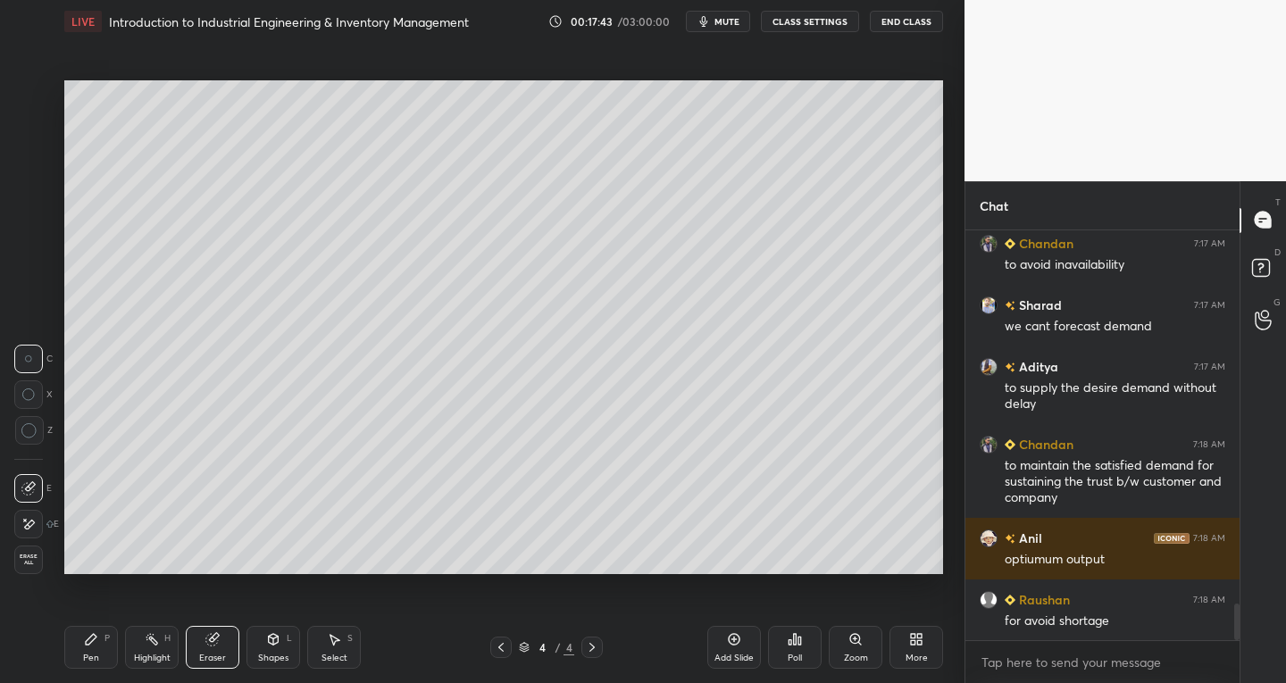
click at [95, 645] on icon at bounding box center [91, 639] width 14 height 14
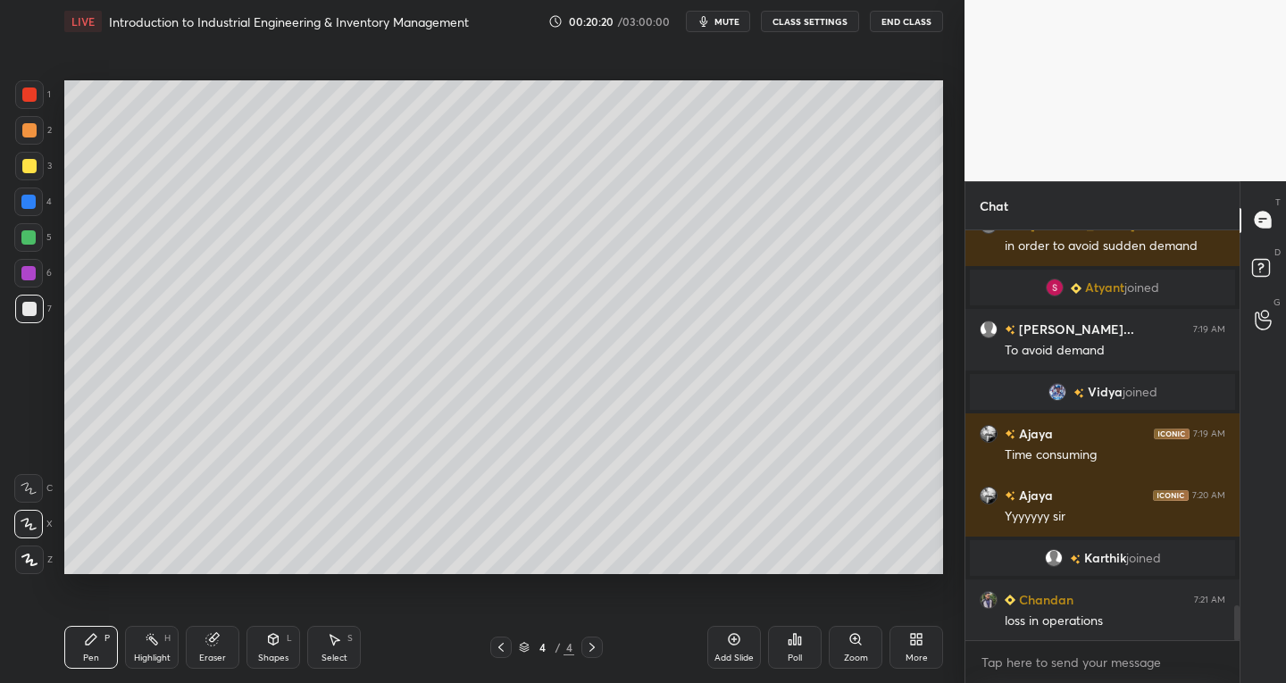
scroll to position [4489, 0]
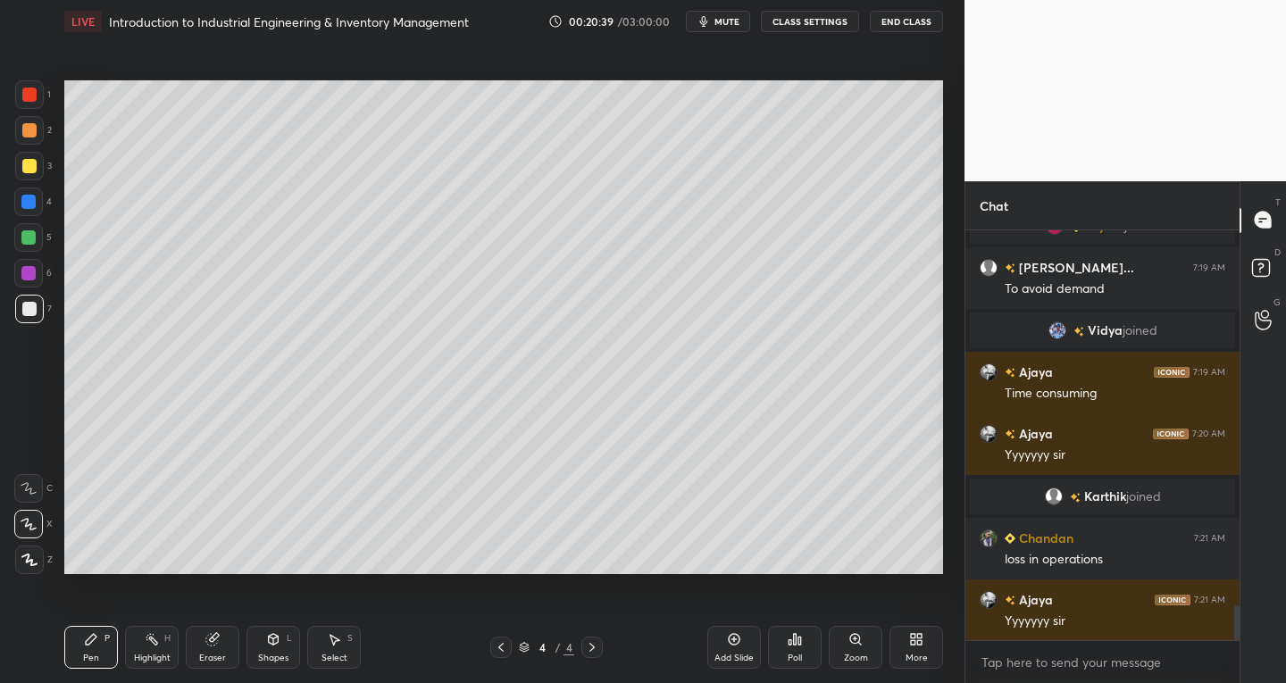
click at [340, 651] on div "Select S" at bounding box center [334, 647] width 54 height 43
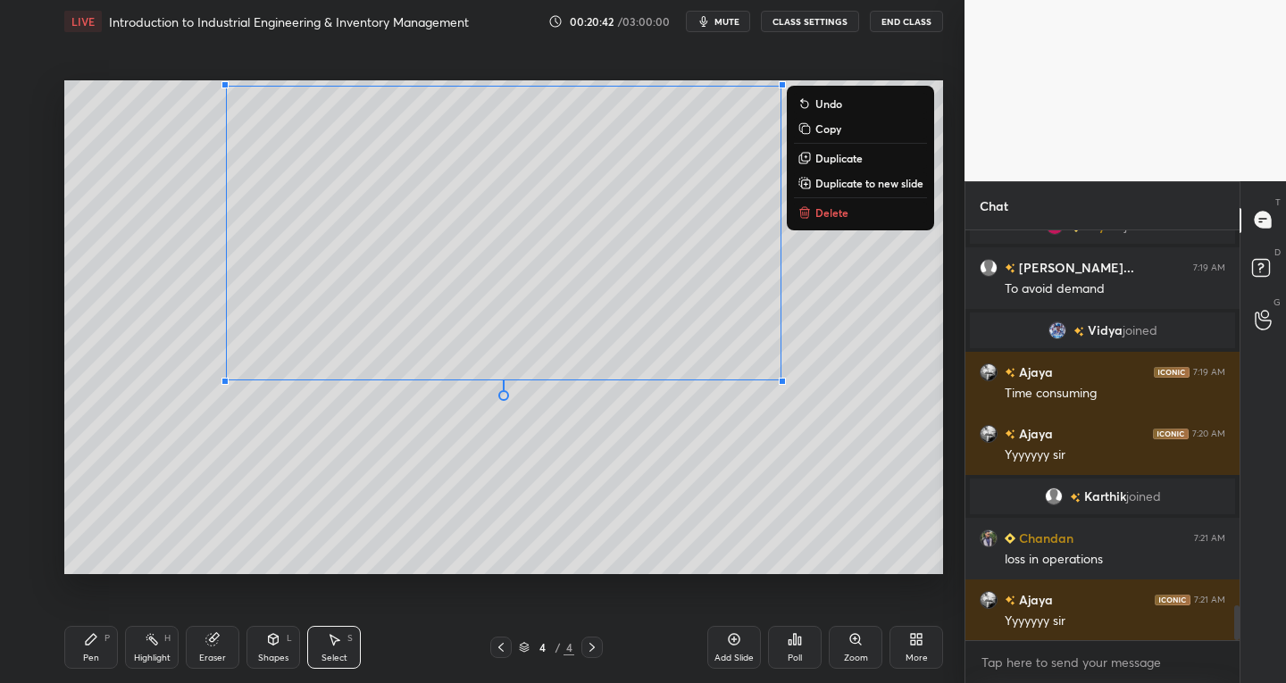
click at [93, 660] on div "Pen" at bounding box center [91, 658] width 16 height 9
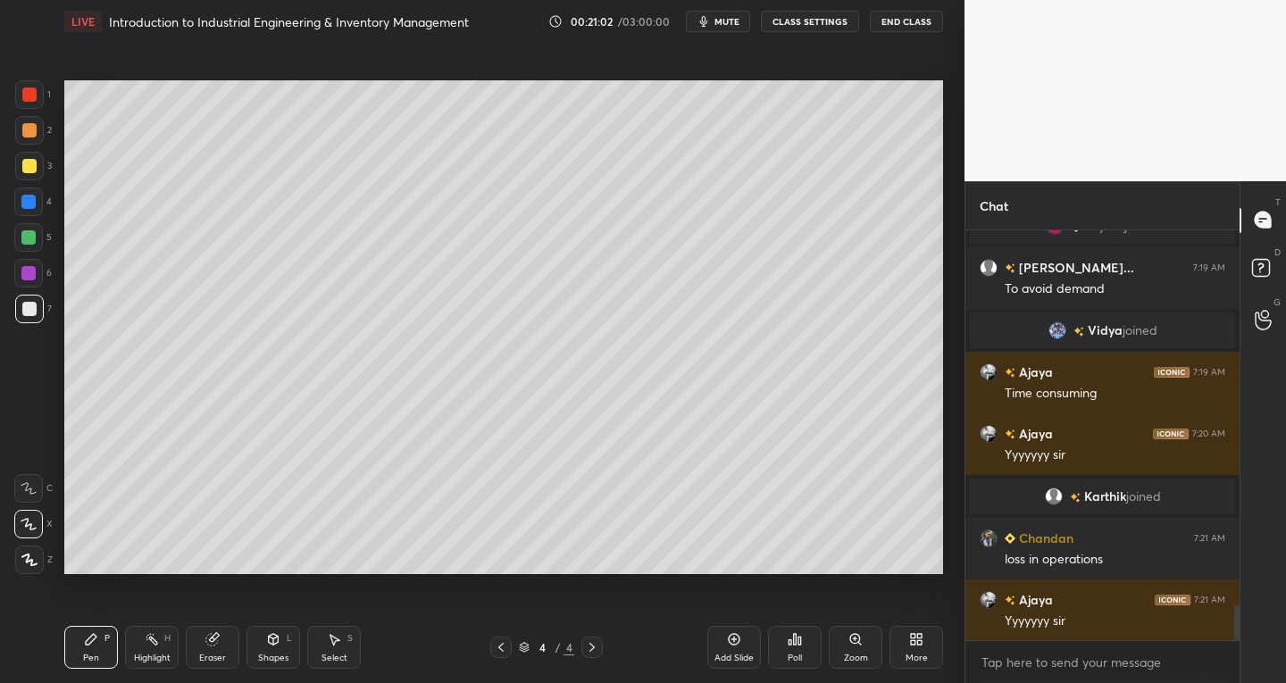
click at [492, 653] on div at bounding box center [500, 647] width 21 height 21
click at [589, 647] on icon at bounding box center [592, 647] width 14 height 14
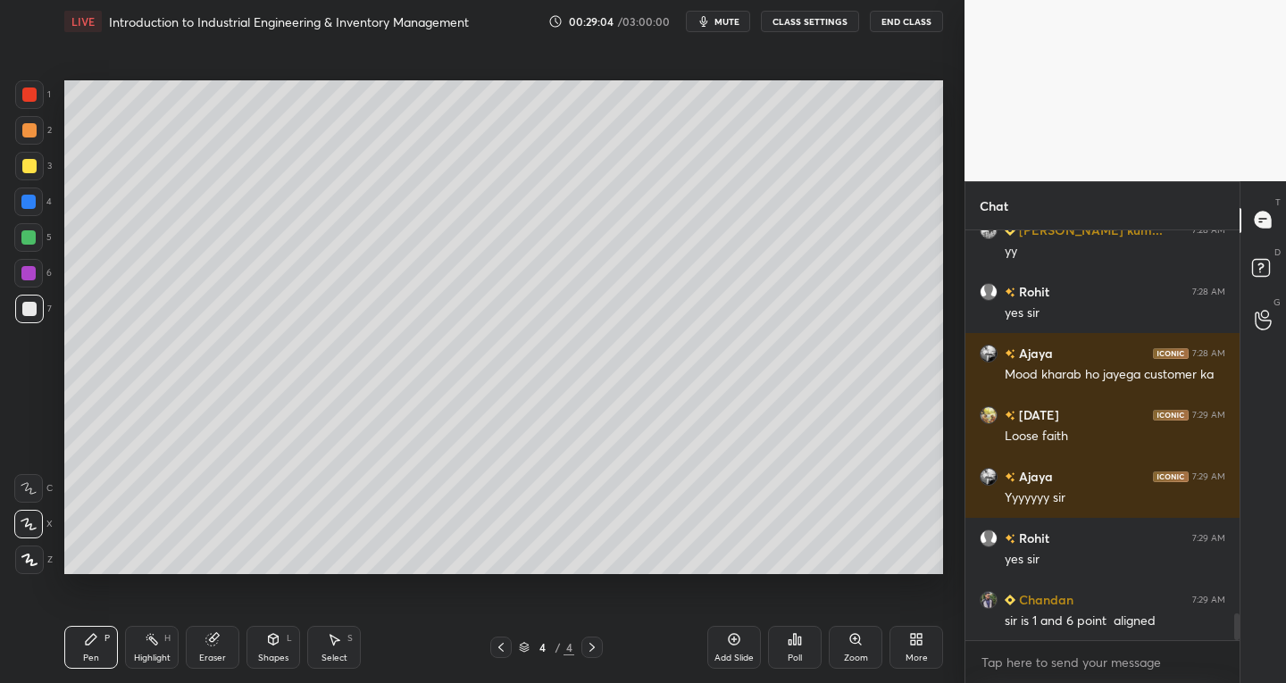
scroll to position [5858, 0]
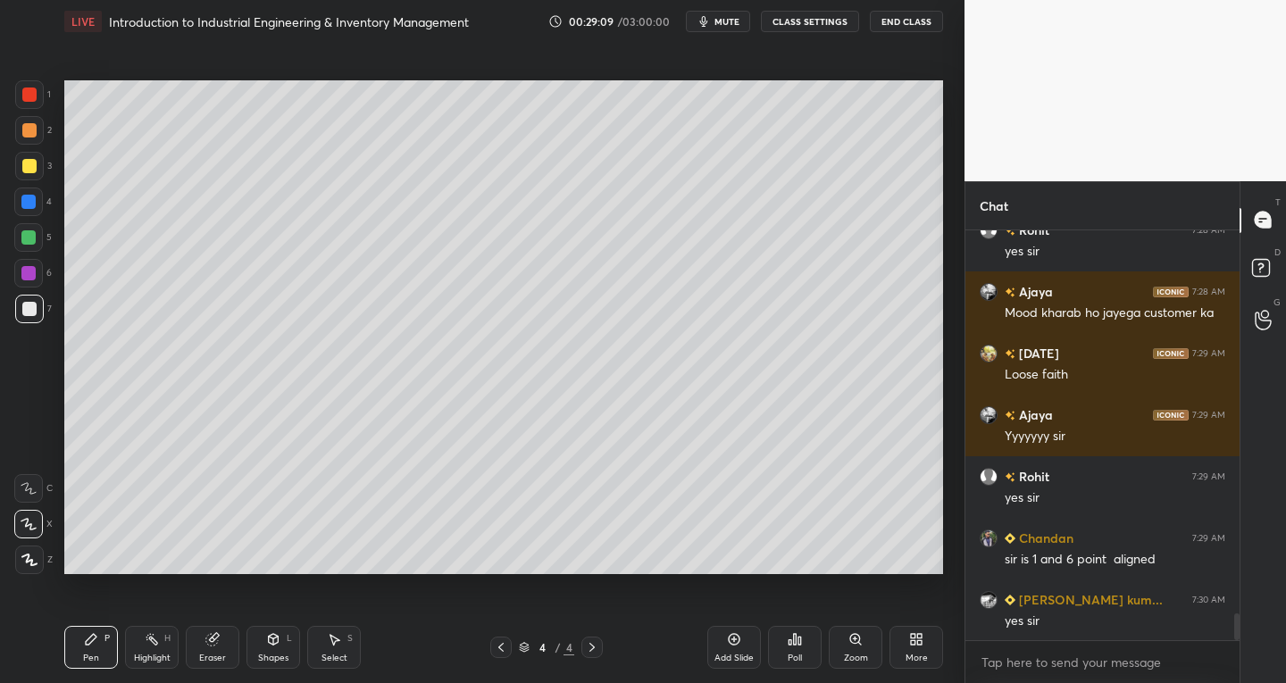
click at [715, 639] on div "Add Slide" at bounding box center [734, 647] width 54 height 43
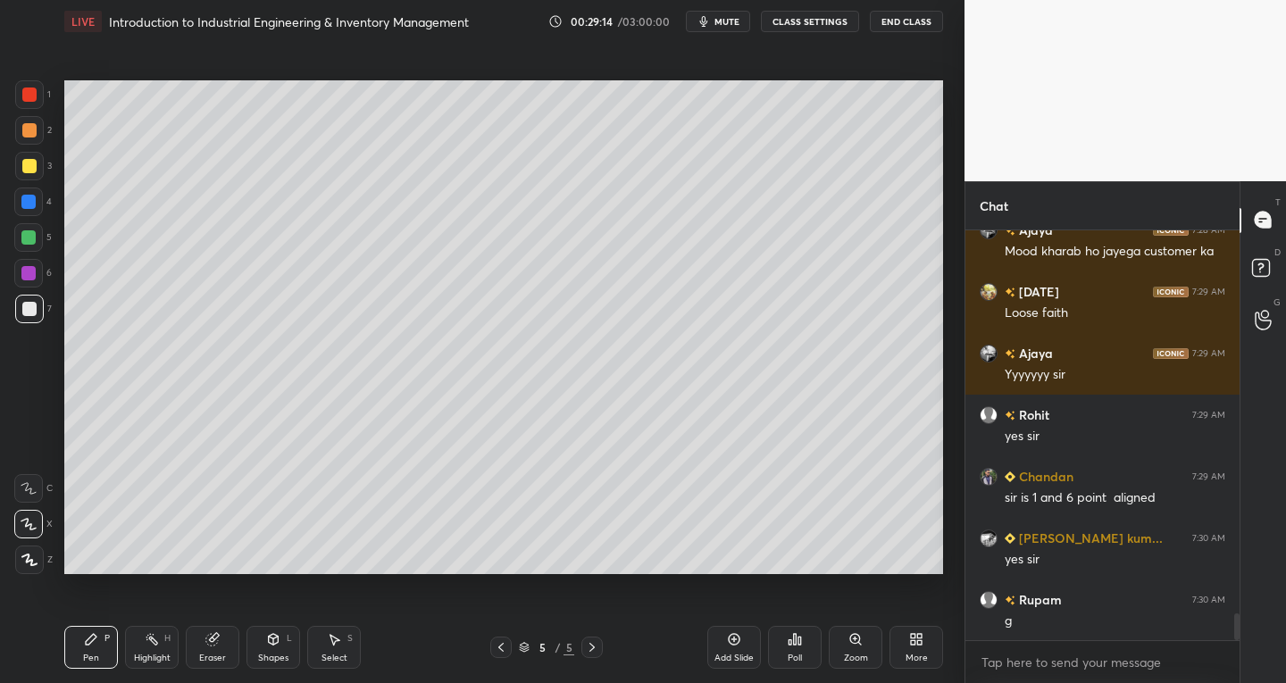
scroll to position [5981, 0]
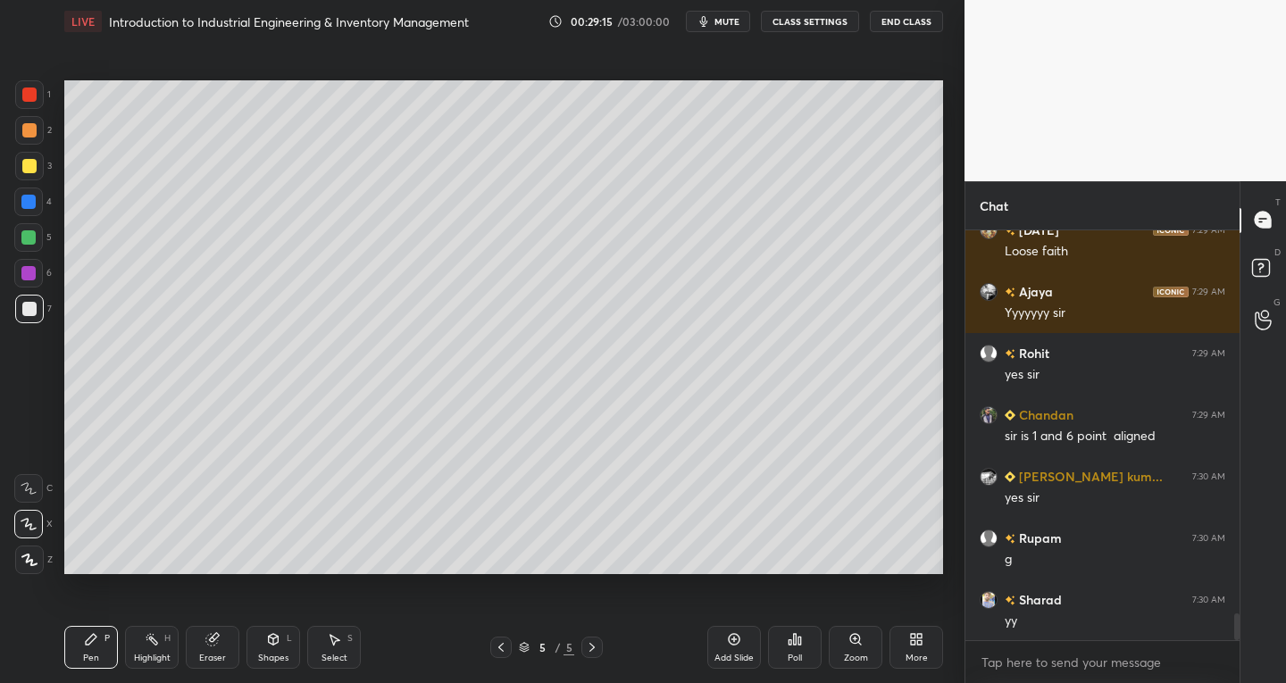
click at [505, 651] on icon at bounding box center [501, 647] width 14 height 14
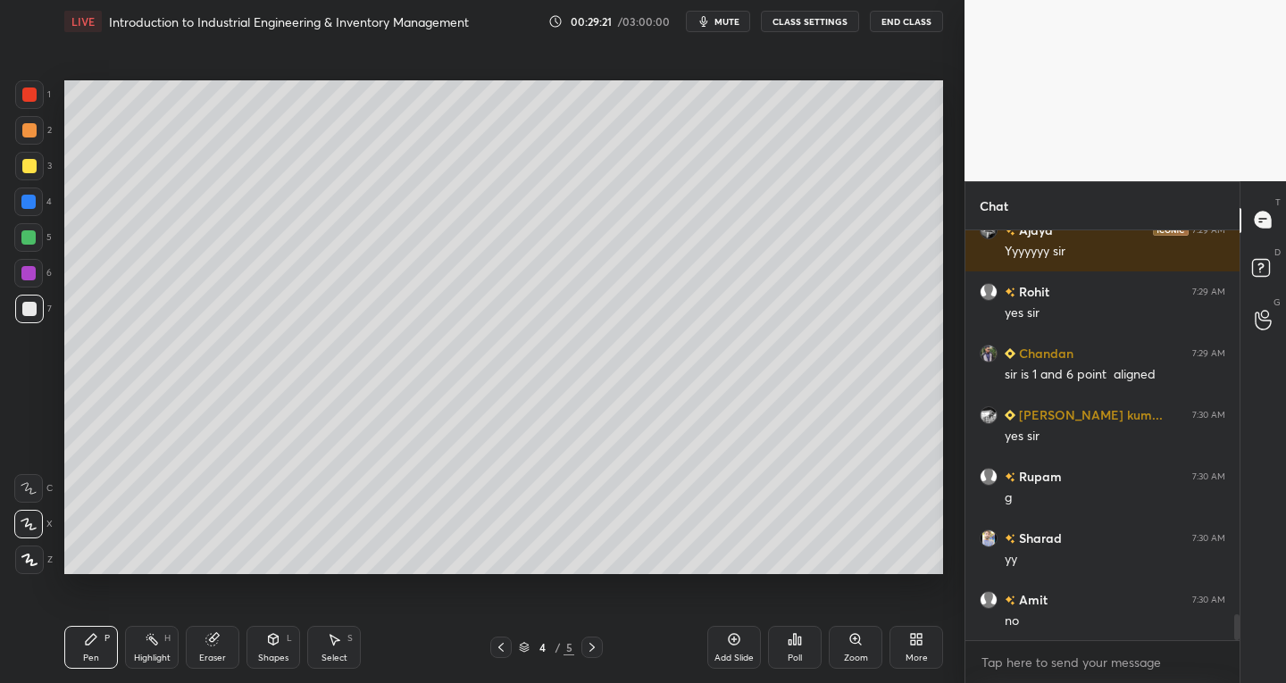
scroll to position [6104, 0]
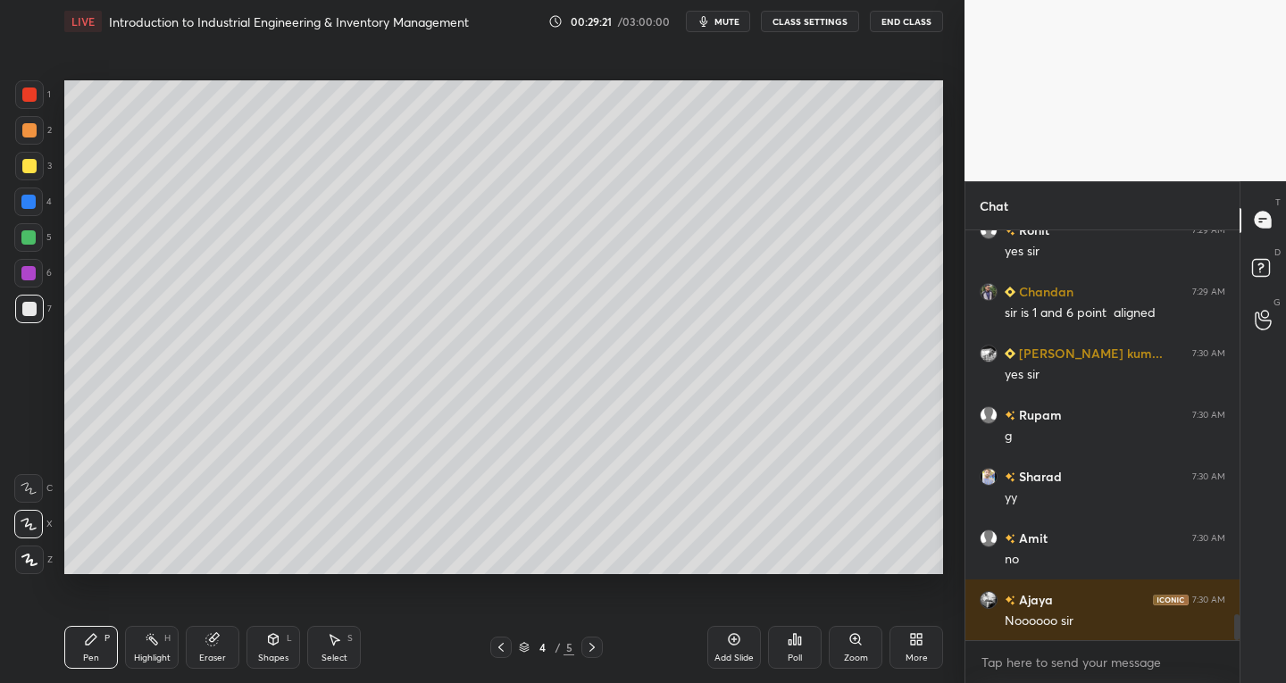
click at [594, 647] on icon at bounding box center [591, 647] width 5 height 9
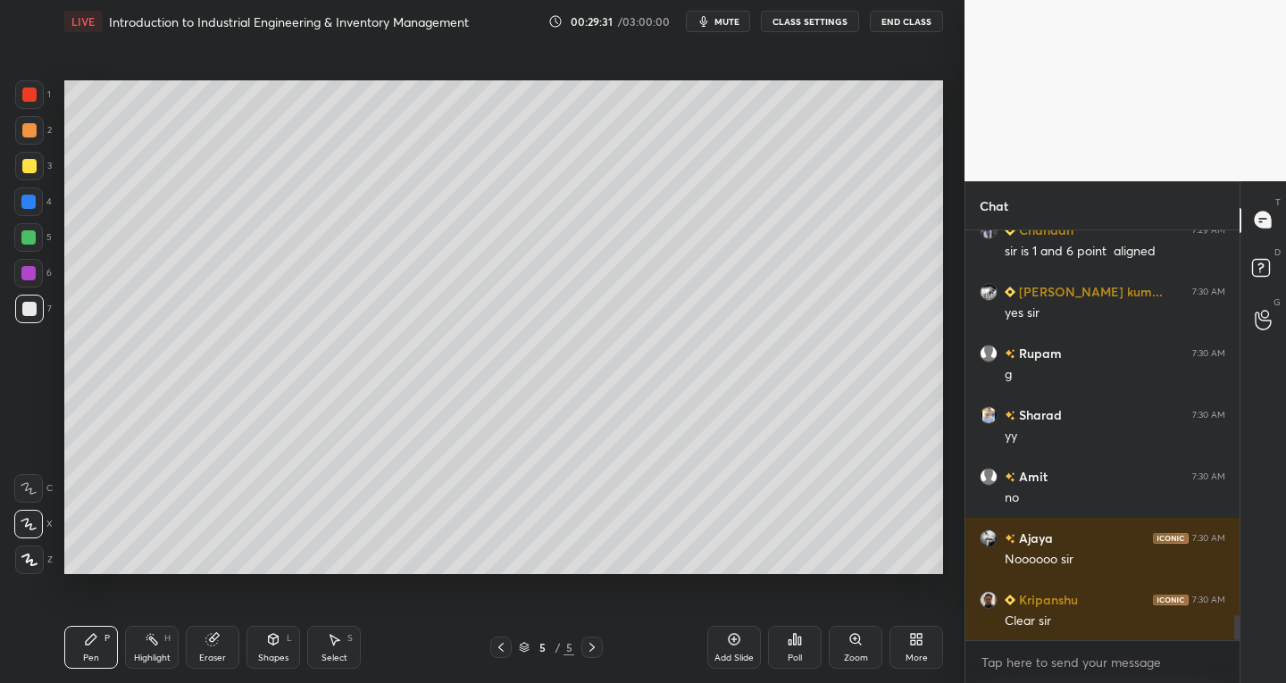
scroll to position [6227, 0]
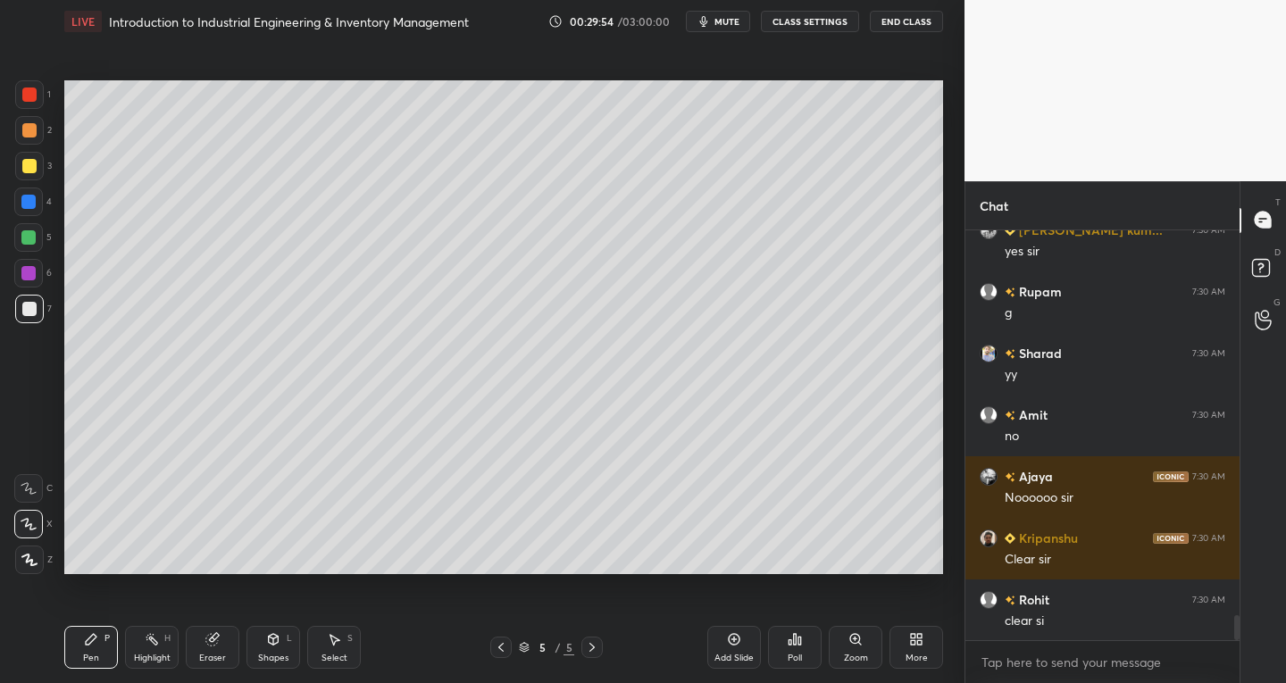
click at [337, 637] on icon at bounding box center [334, 639] width 14 height 14
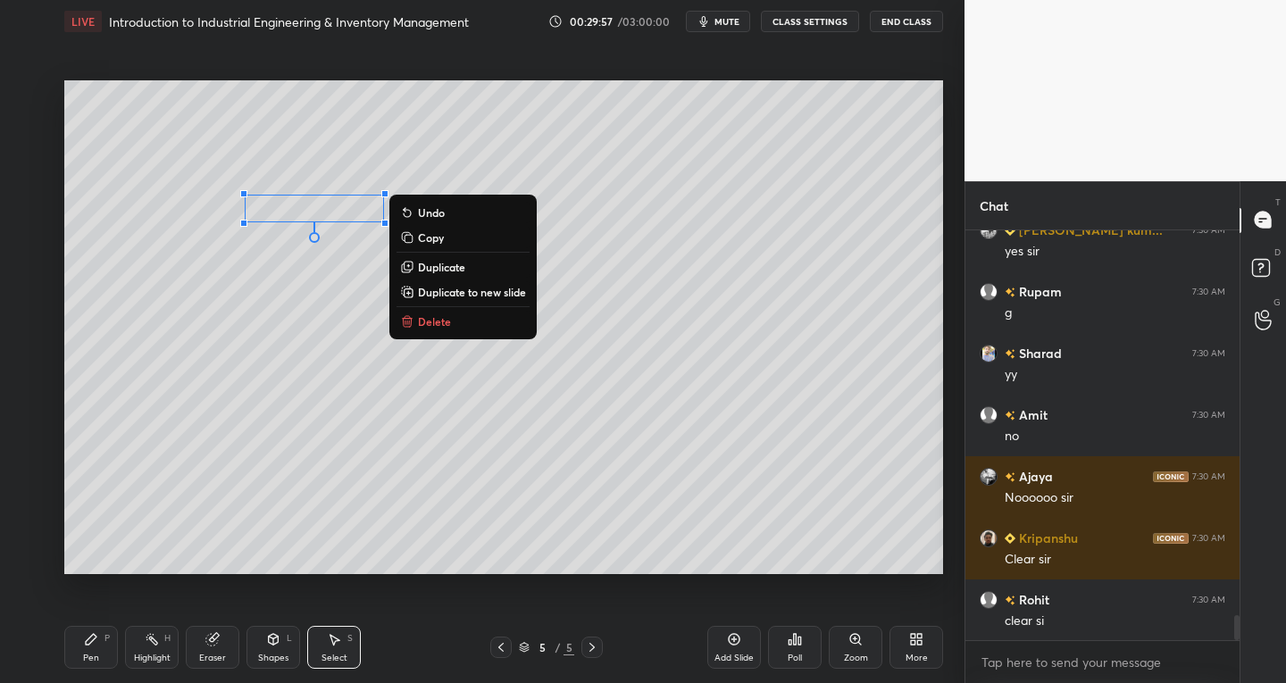
click at [111, 632] on div "Pen P" at bounding box center [91, 647] width 54 height 43
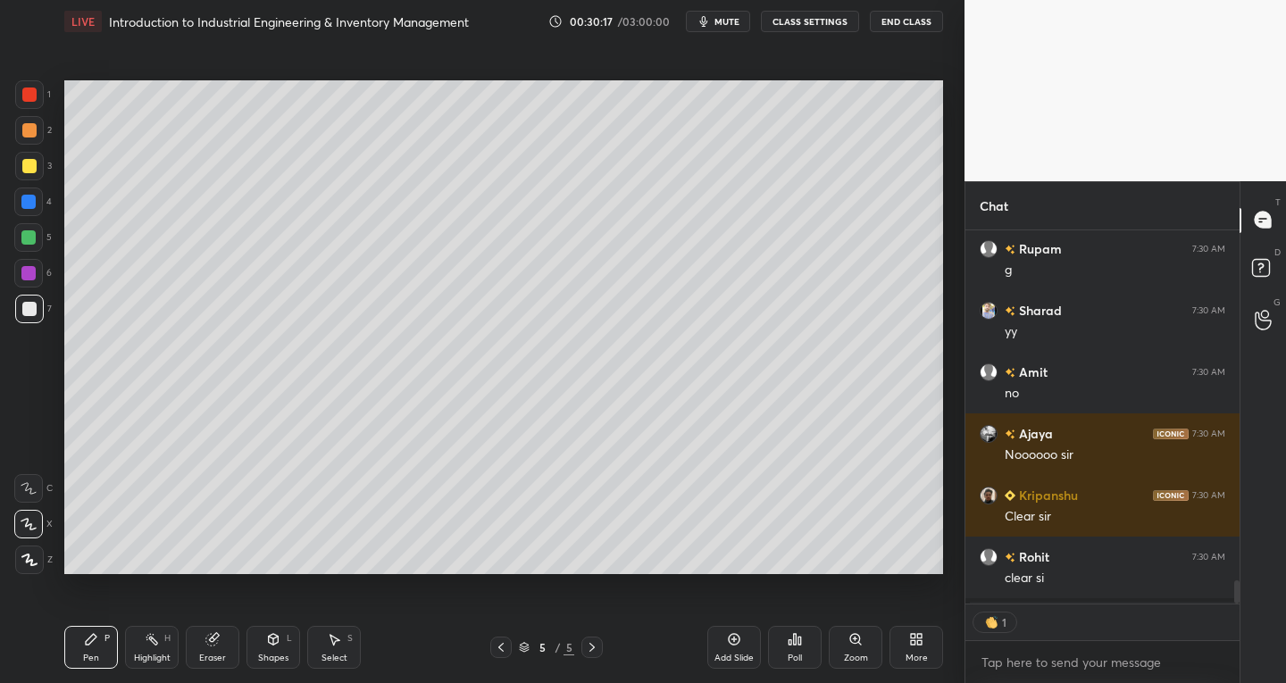
scroll to position [6, 6]
click at [720, 19] on span "mute" at bounding box center [726, 21] width 25 height 12
click at [721, 17] on span "unmute" at bounding box center [725, 21] width 38 height 12
type textarea "x"
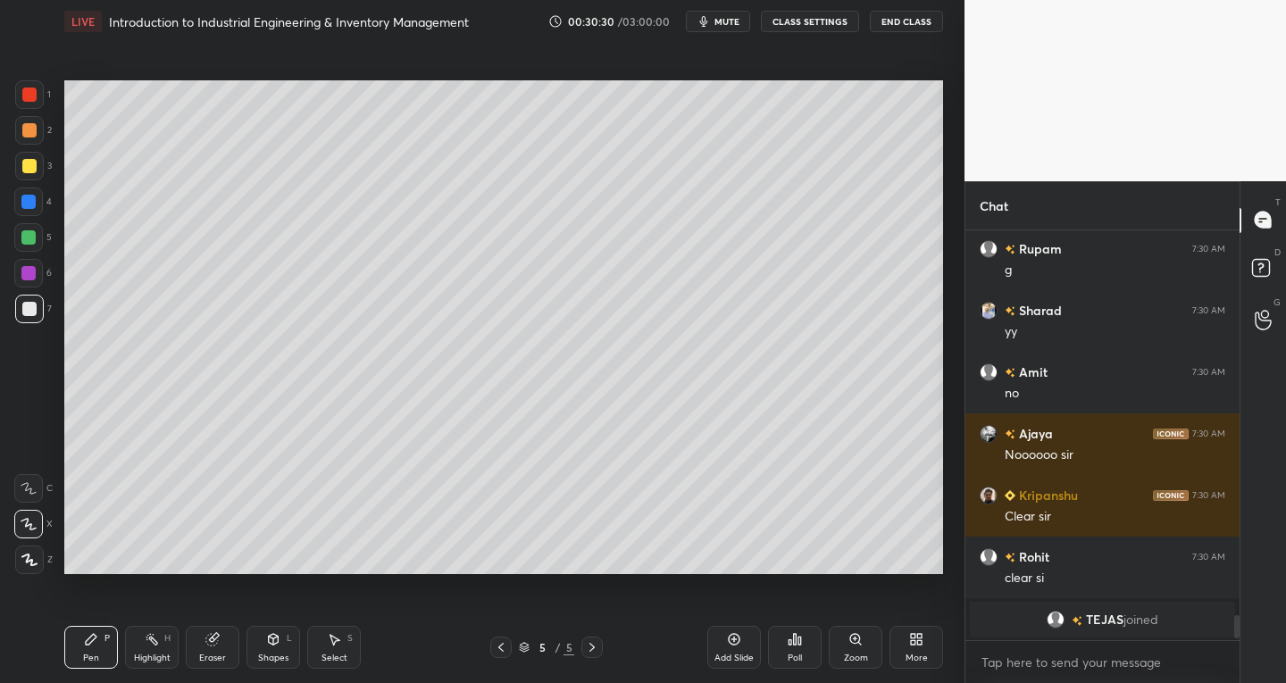
click at [817, 620] on div "Poll" at bounding box center [795, 647] width 54 height 100
click at [794, 647] on div "Poll" at bounding box center [795, 647] width 54 height 43
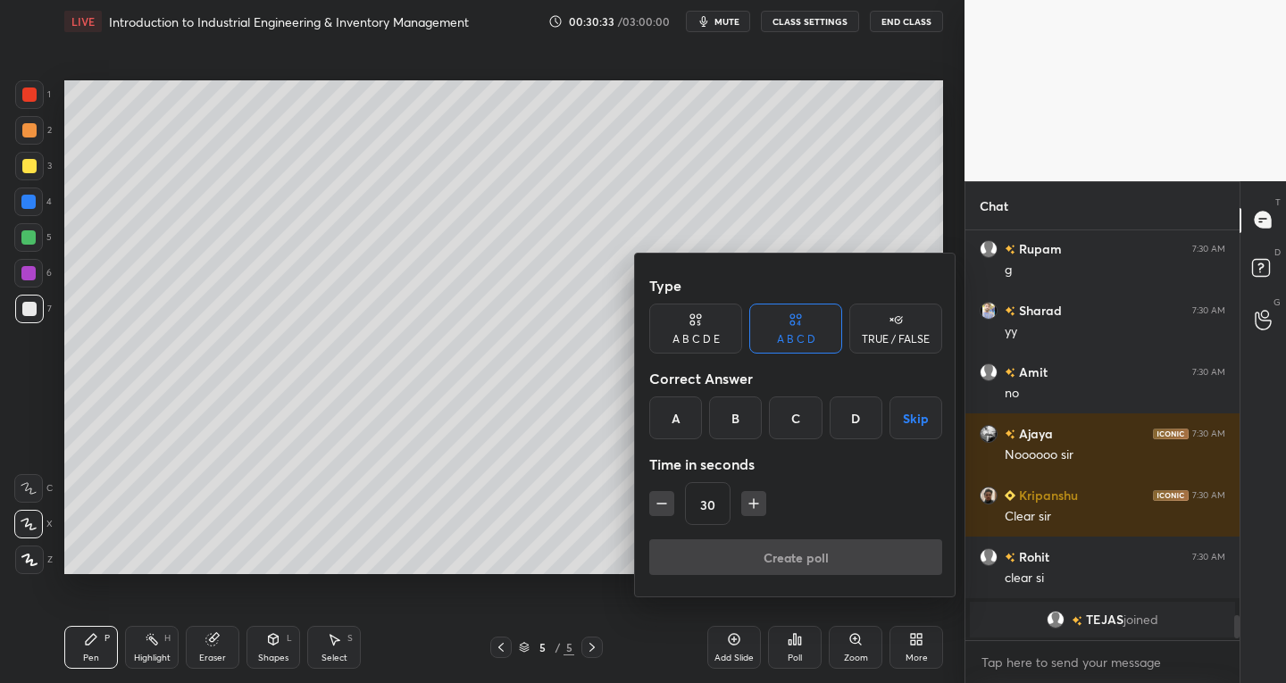
click at [749, 504] on icon "button" at bounding box center [753, 504] width 9 height 0
click at [755, 501] on icon "button" at bounding box center [754, 504] width 18 height 18
click at [756, 498] on icon "button" at bounding box center [754, 504] width 18 height 18
click at [758, 496] on icon "button" at bounding box center [754, 504] width 18 height 18
click at [759, 498] on icon "button" at bounding box center [754, 504] width 18 height 18
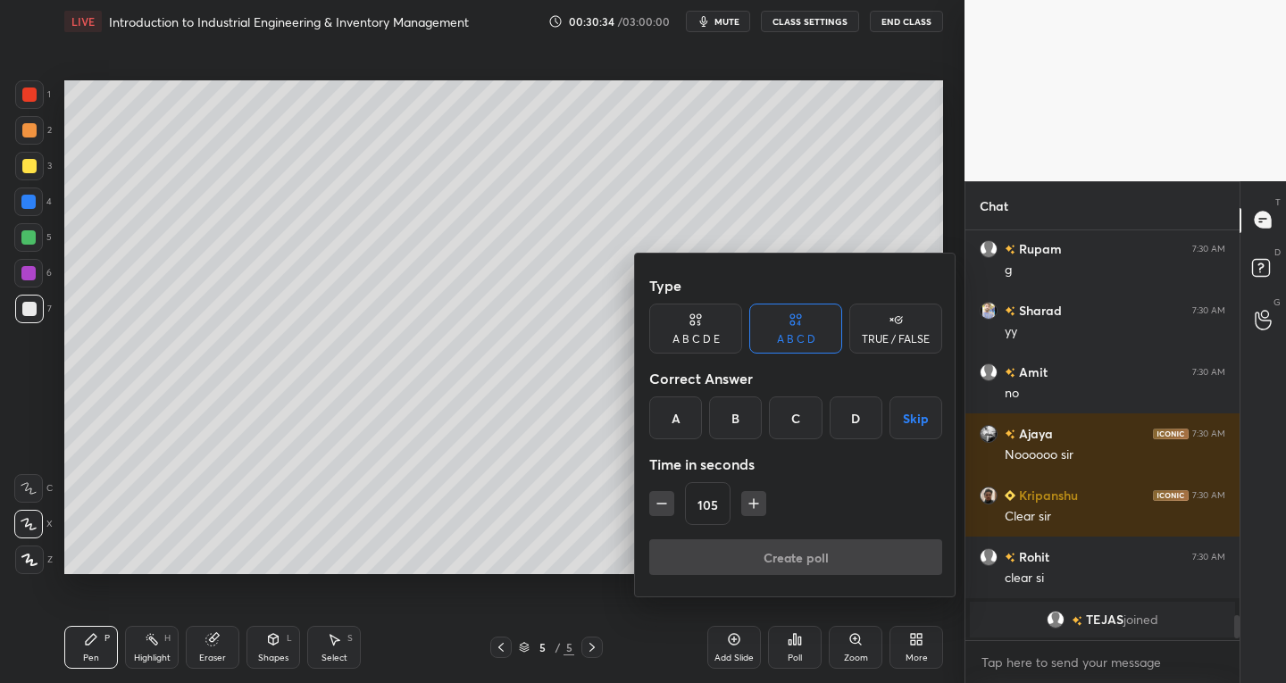
click at [759, 498] on icon "button" at bounding box center [754, 504] width 18 height 18
click at [759, 499] on icon "button" at bounding box center [762, 504] width 18 height 18
click at [759, 498] on icon "button" at bounding box center [762, 504] width 18 height 18
click at [760, 498] on icon "button" at bounding box center [762, 504] width 18 height 18
click at [758, 499] on icon "button" at bounding box center [762, 504] width 18 height 18
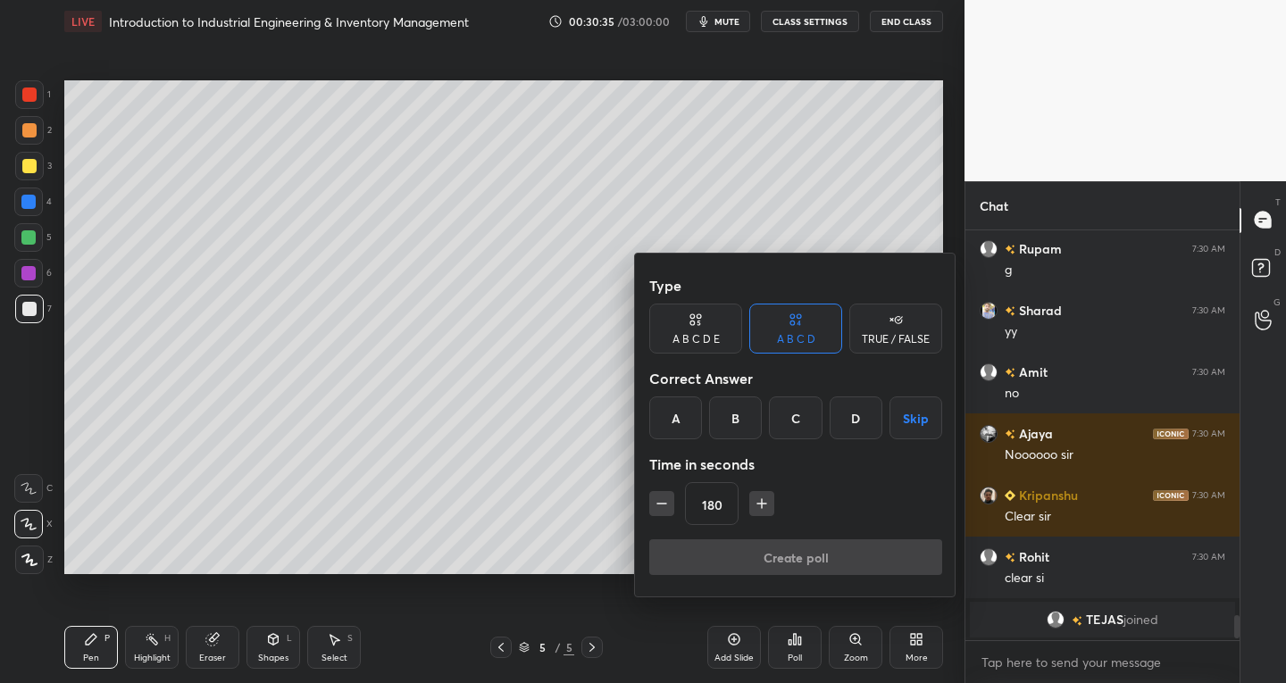
click at [759, 498] on icon "button" at bounding box center [762, 504] width 18 height 18
click at [759, 499] on icon "button" at bounding box center [762, 504] width 18 height 18
click at [758, 501] on icon "button" at bounding box center [762, 504] width 18 height 18
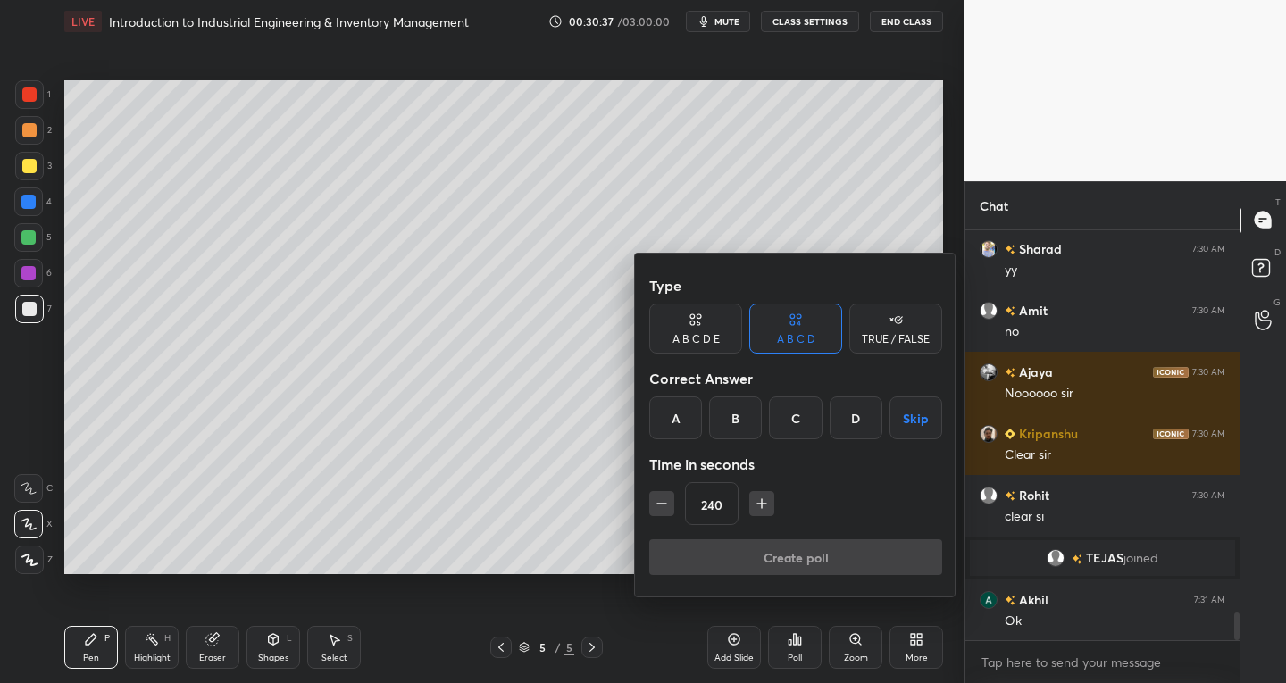
click at [757, 501] on icon "button" at bounding box center [762, 504] width 18 height 18
click at [757, 500] on icon "button" at bounding box center [762, 504] width 18 height 18
type input "270"
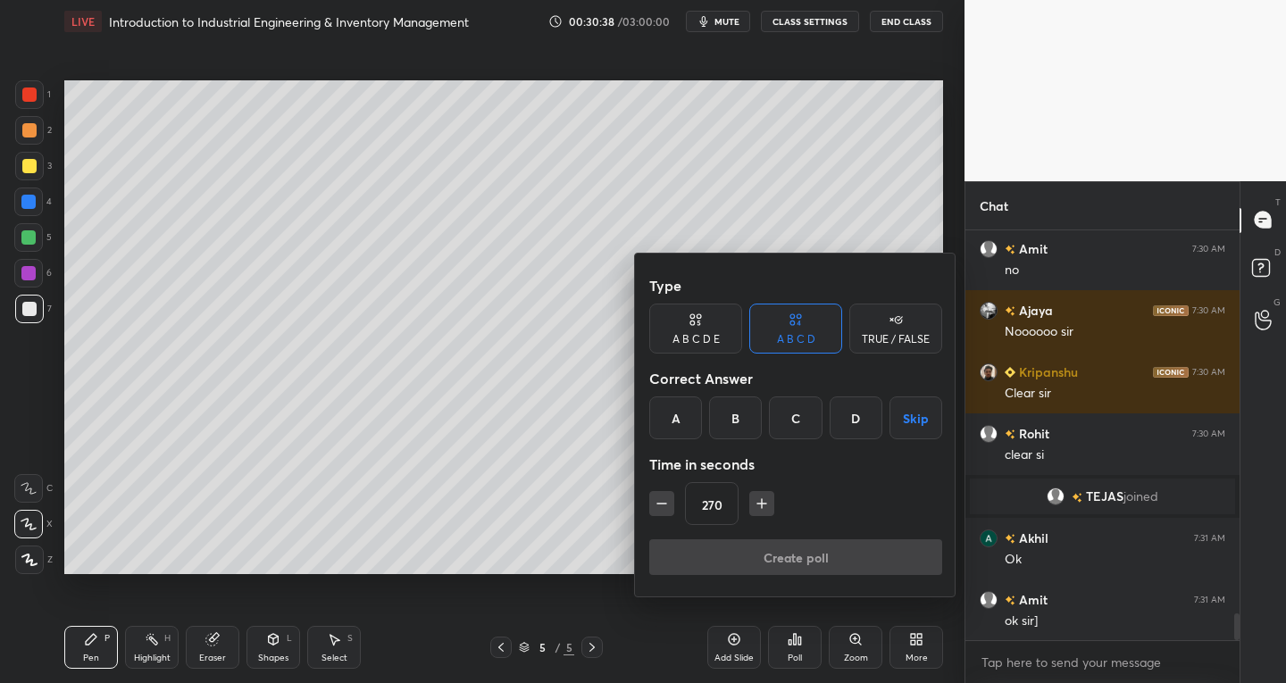
click at [738, 415] on div "B" at bounding box center [735, 417] width 53 height 43
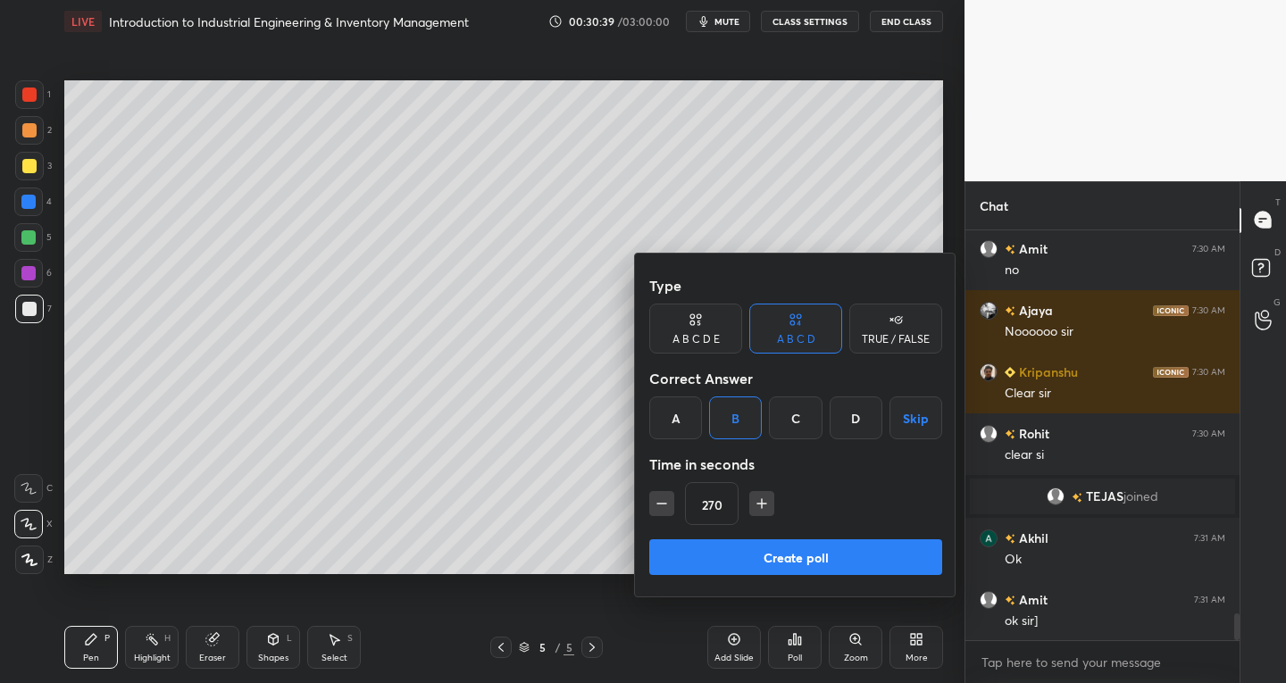
click at [738, 554] on button "Create poll" at bounding box center [795, 557] width 293 height 36
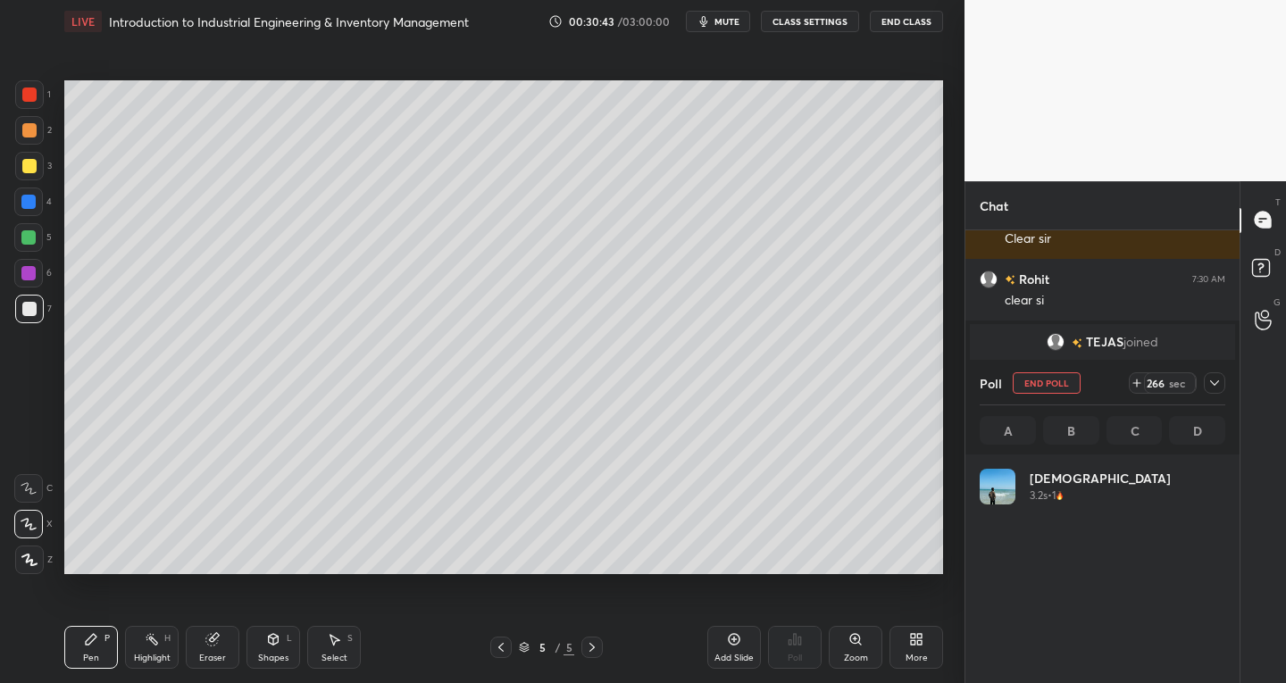
scroll to position [209, 240]
click at [728, 21] on span "mute" at bounding box center [726, 21] width 25 height 12
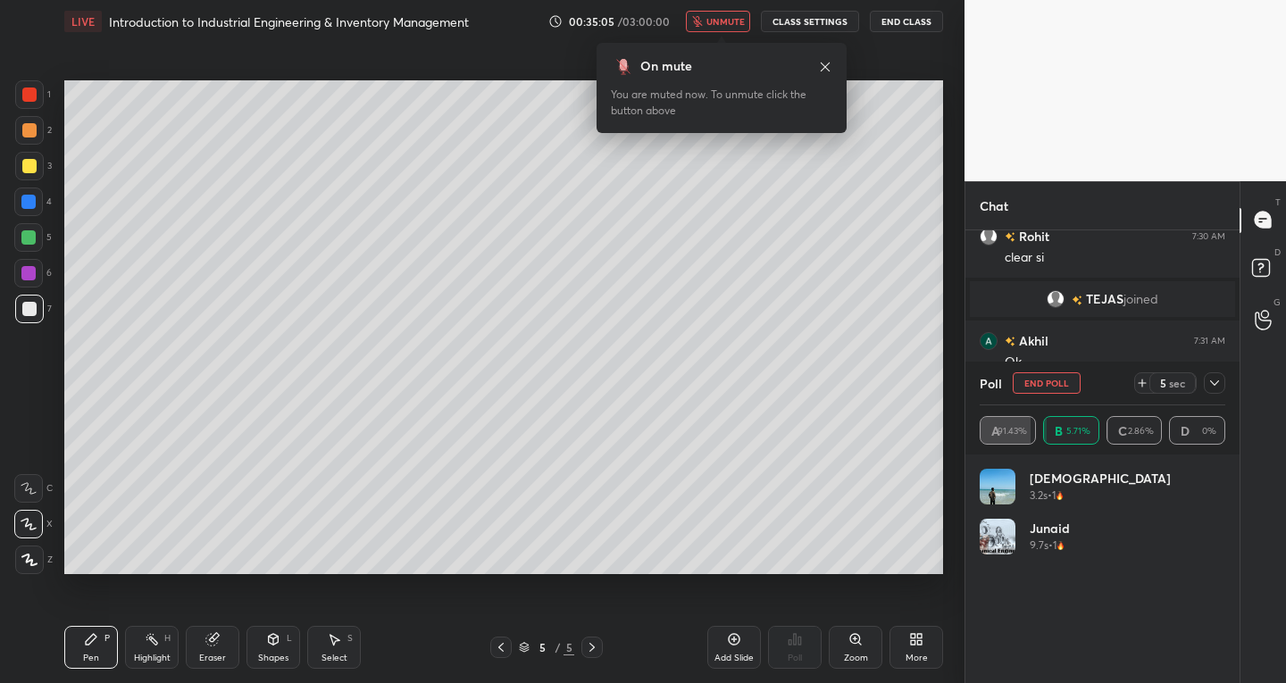
click at [730, 13] on button "unmute" at bounding box center [718, 21] width 64 height 21
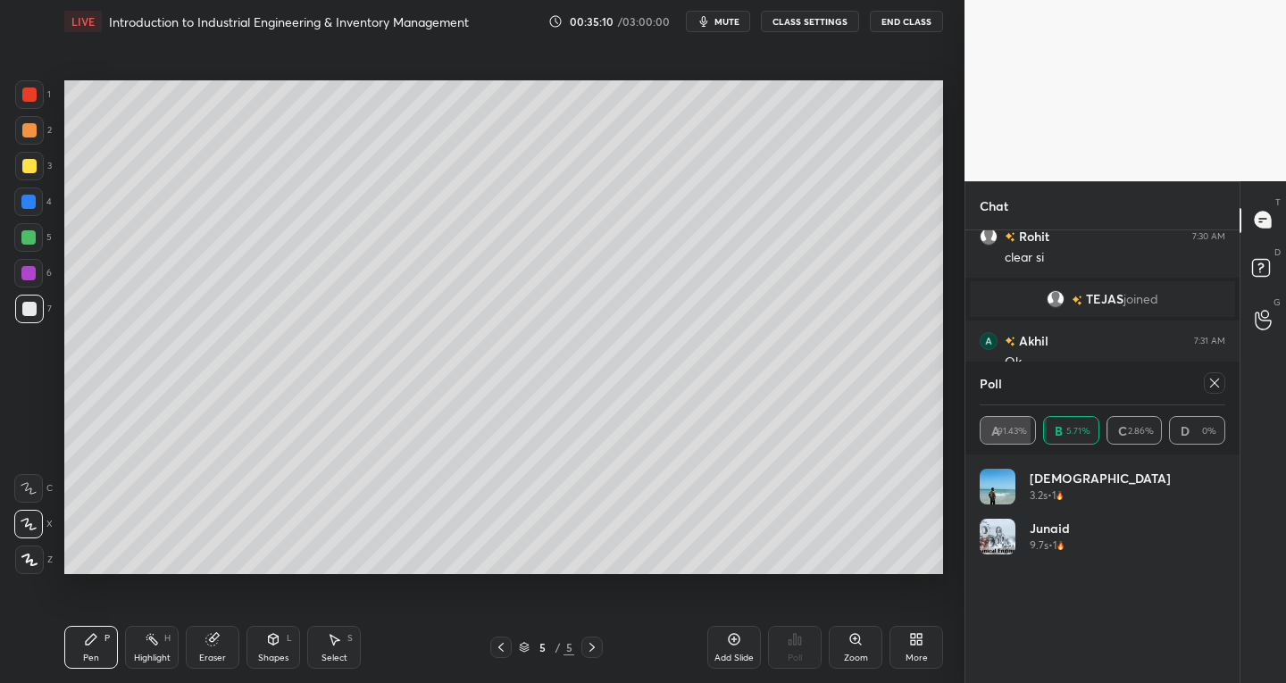
click at [1215, 379] on icon at bounding box center [1214, 383] width 14 height 14
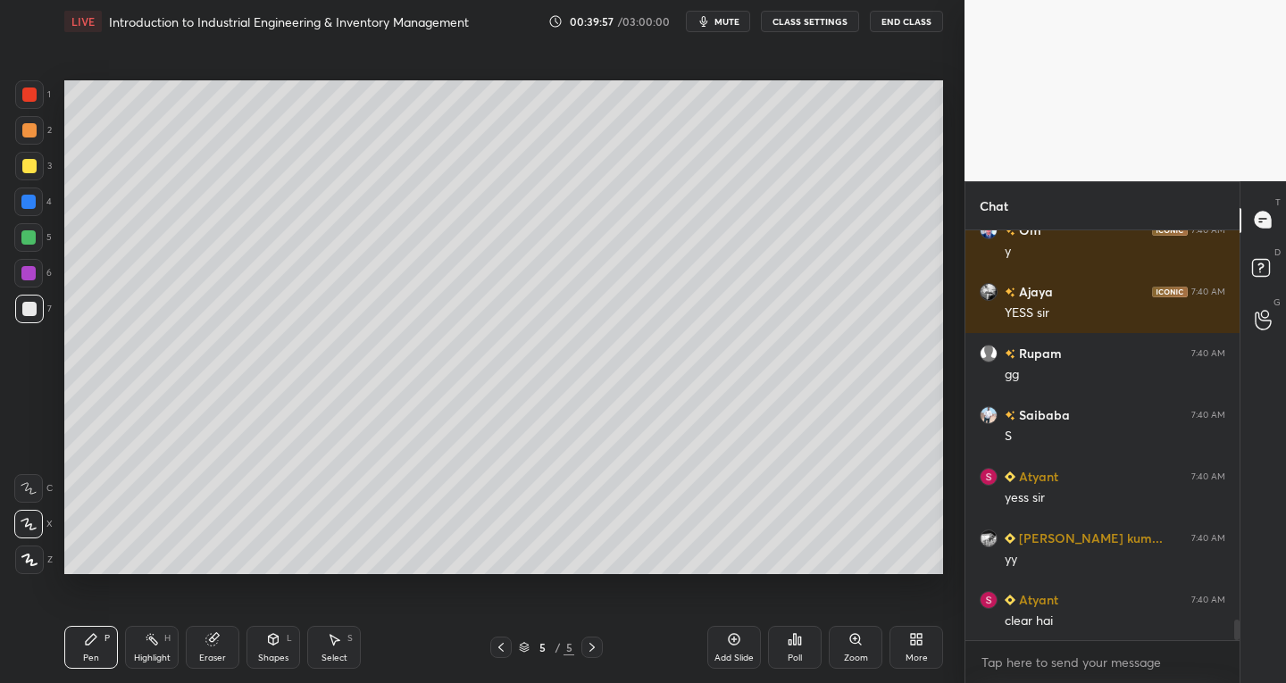
scroll to position [7890, 0]
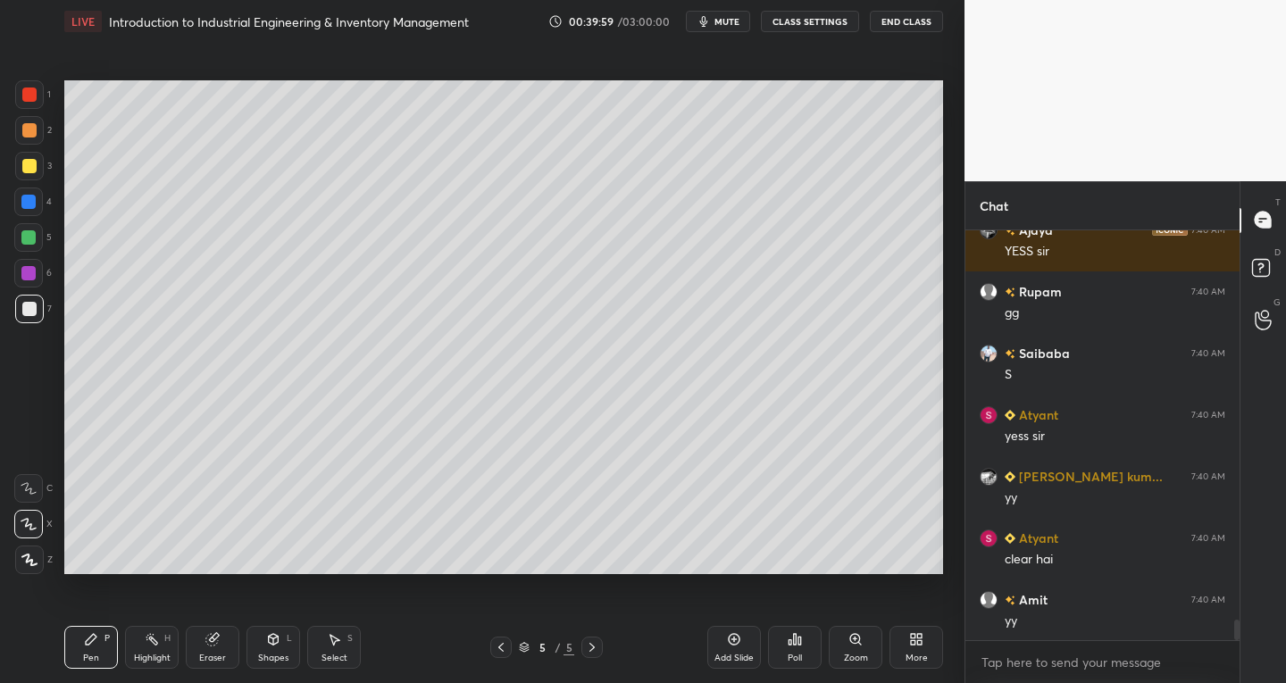
click at [726, 646] on div "Add Slide" at bounding box center [734, 647] width 54 height 43
click at [497, 647] on icon at bounding box center [501, 647] width 14 height 14
click at [502, 644] on icon at bounding box center [500, 647] width 5 height 9
click at [595, 651] on icon at bounding box center [592, 647] width 14 height 14
click at [226, 653] on div "Eraser" at bounding box center [213, 647] width 54 height 43
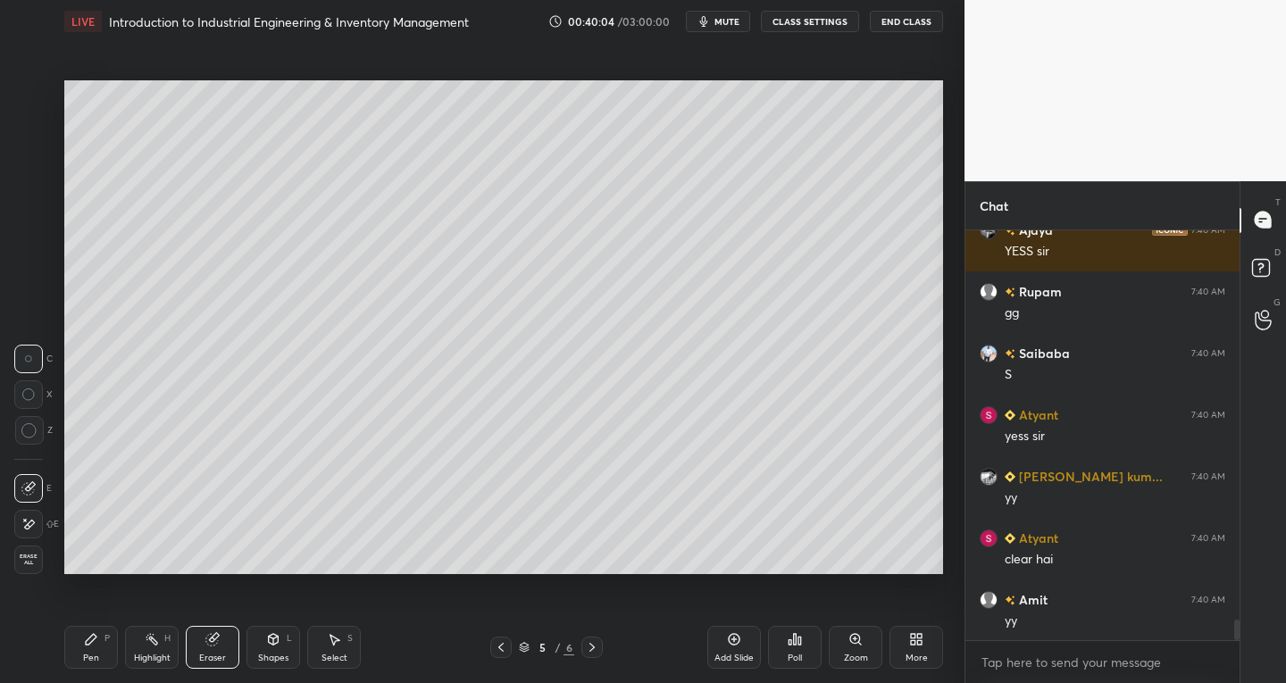
click at [33, 522] on icon at bounding box center [28, 524] width 14 height 15
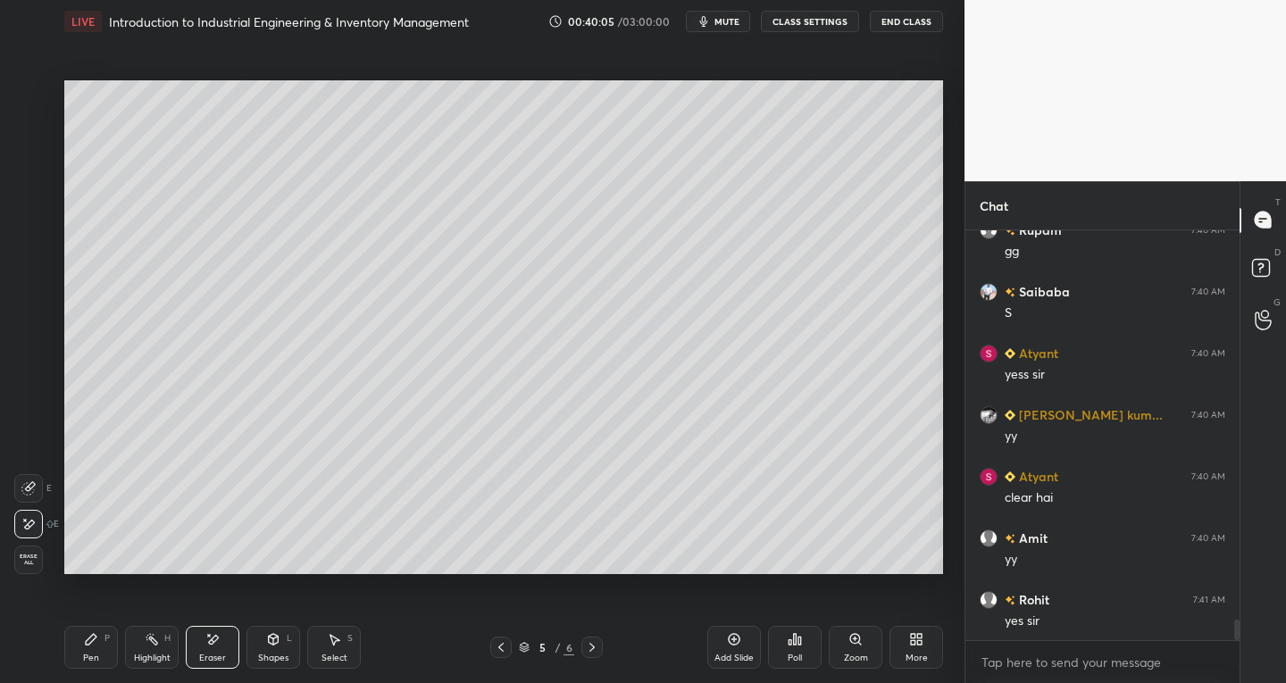
click at [591, 651] on icon at bounding box center [592, 647] width 14 height 14
click at [101, 649] on div "Pen P" at bounding box center [91, 647] width 54 height 43
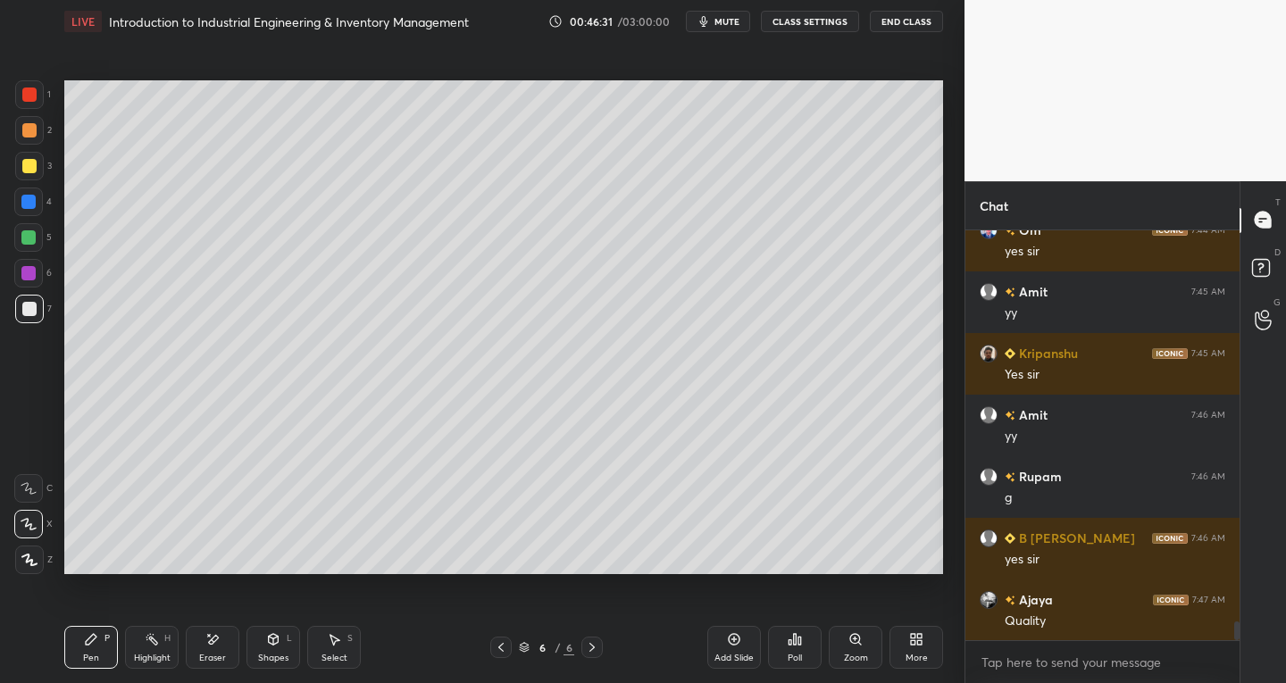
scroll to position [8461, 0]
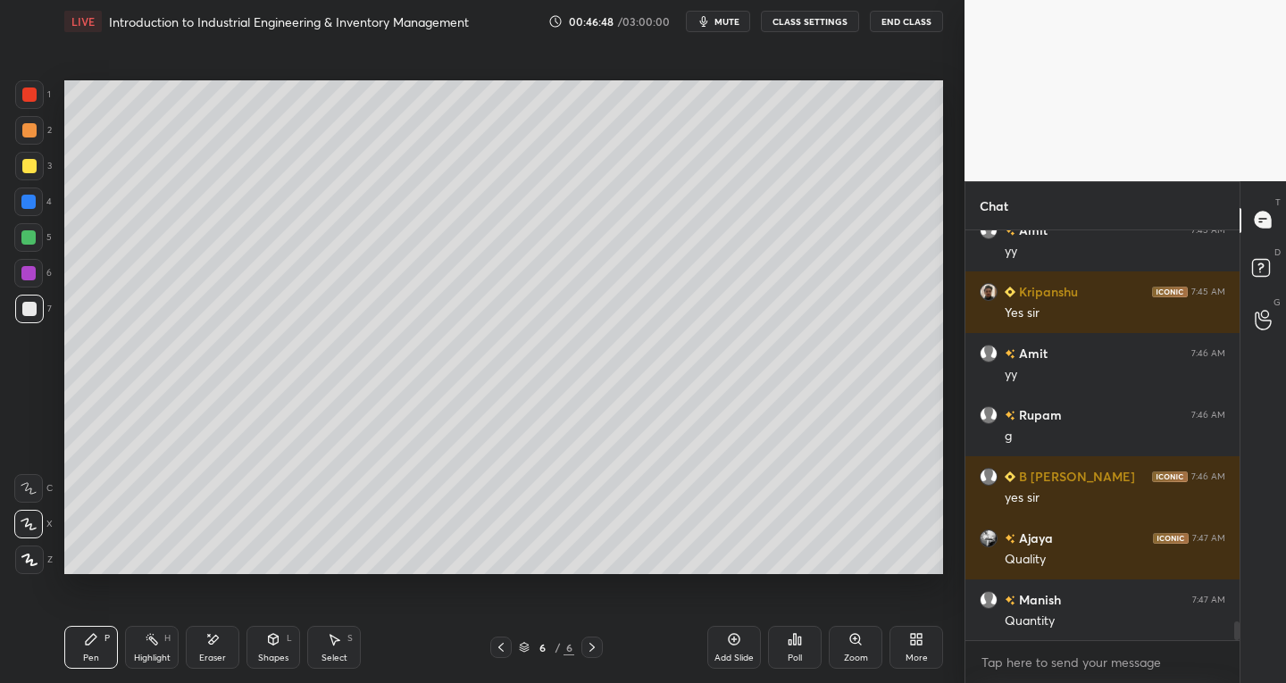
click at [337, 647] on div "Select S" at bounding box center [334, 647] width 54 height 43
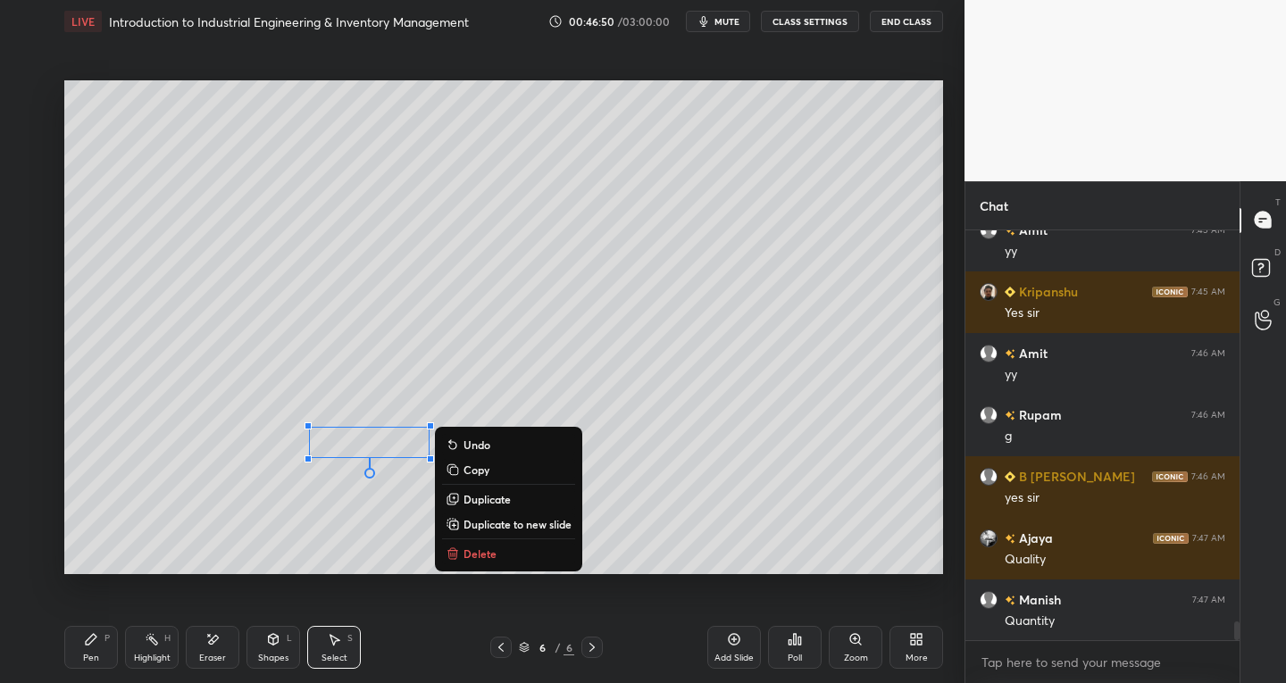
click at [94, 643] on icon at bounding box center [91, 639] width 14 height 14
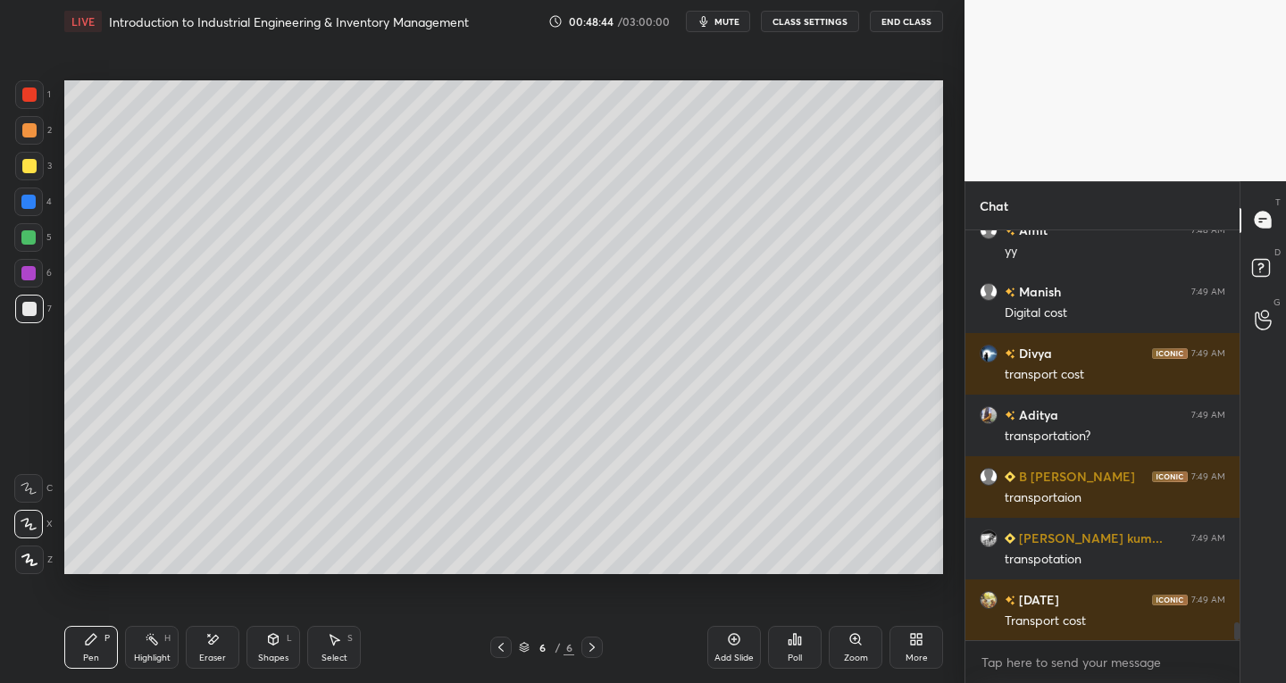
scroll to position [8954, 0]
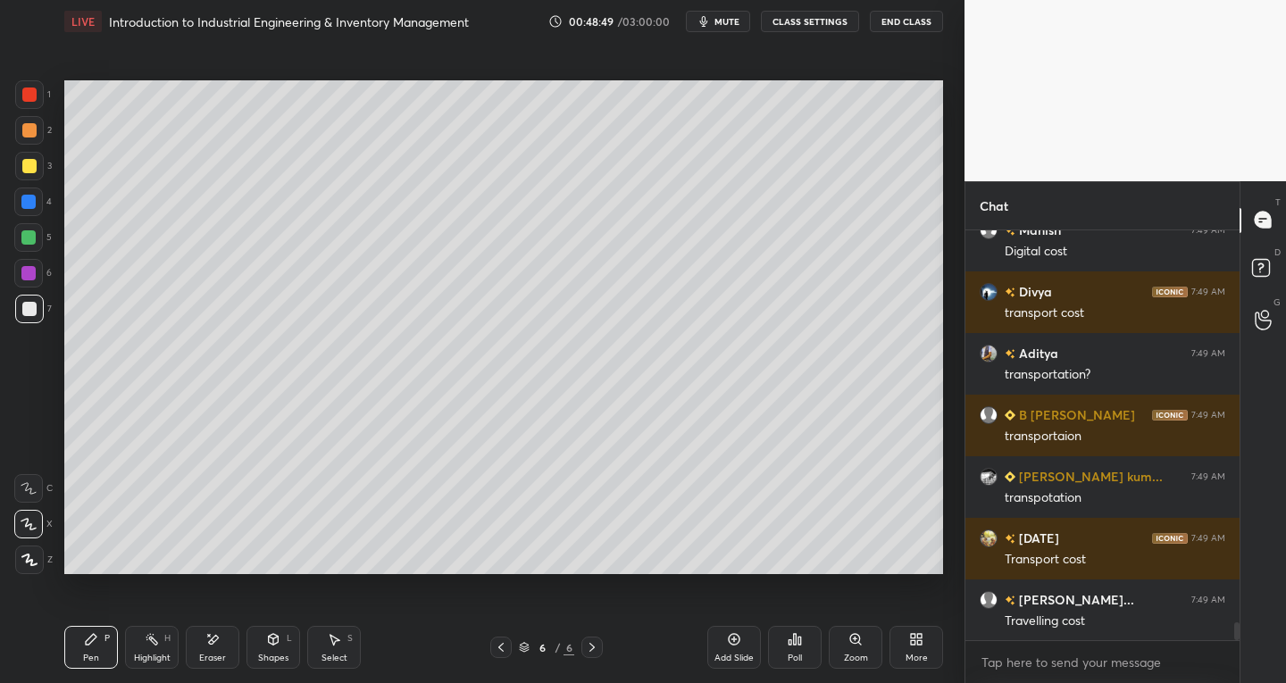
click at [337, 645] on icon at bounding box center [334, 639] width 14 height 14
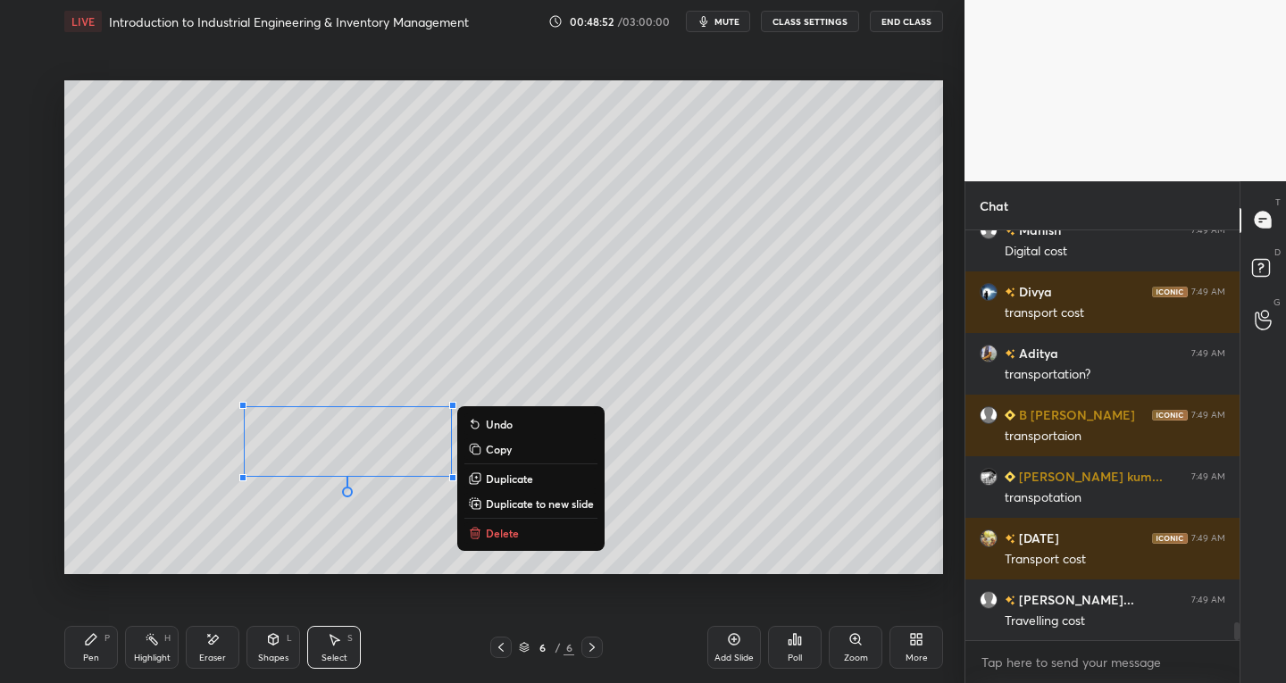
click at [110, 634] on div "Pen P" at bounding box center [91, 647] width 54 height 43
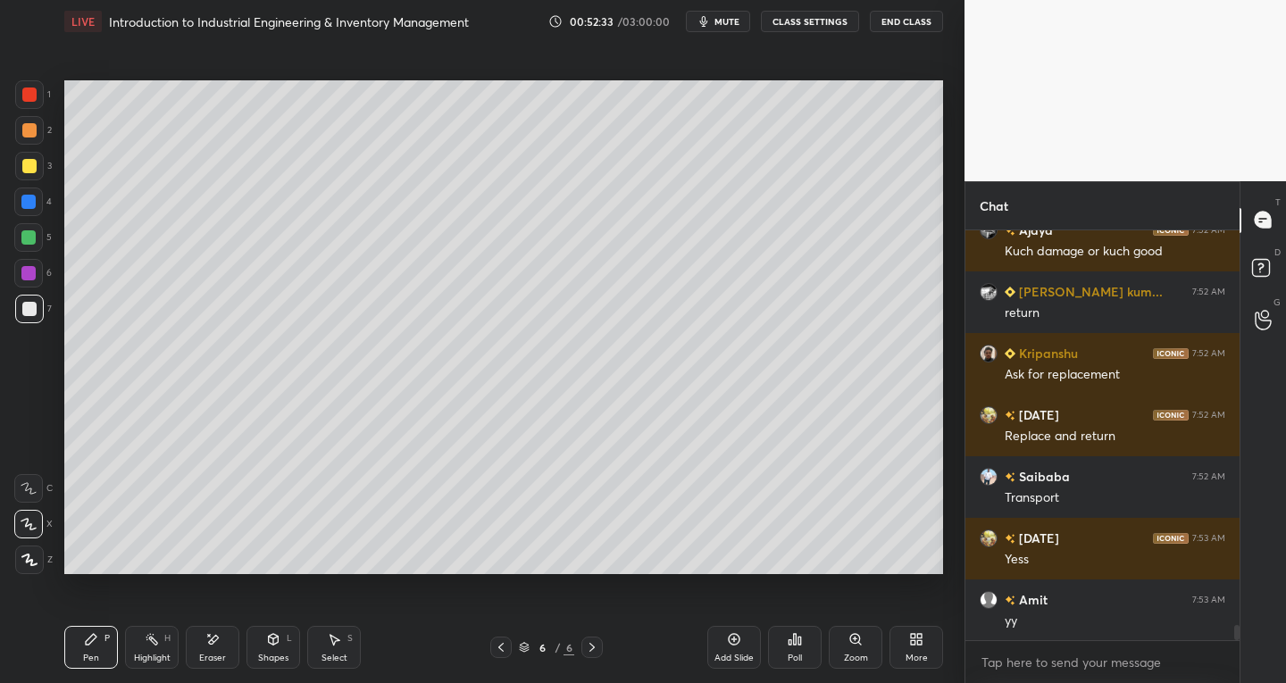
scroll to position [10617, 0]
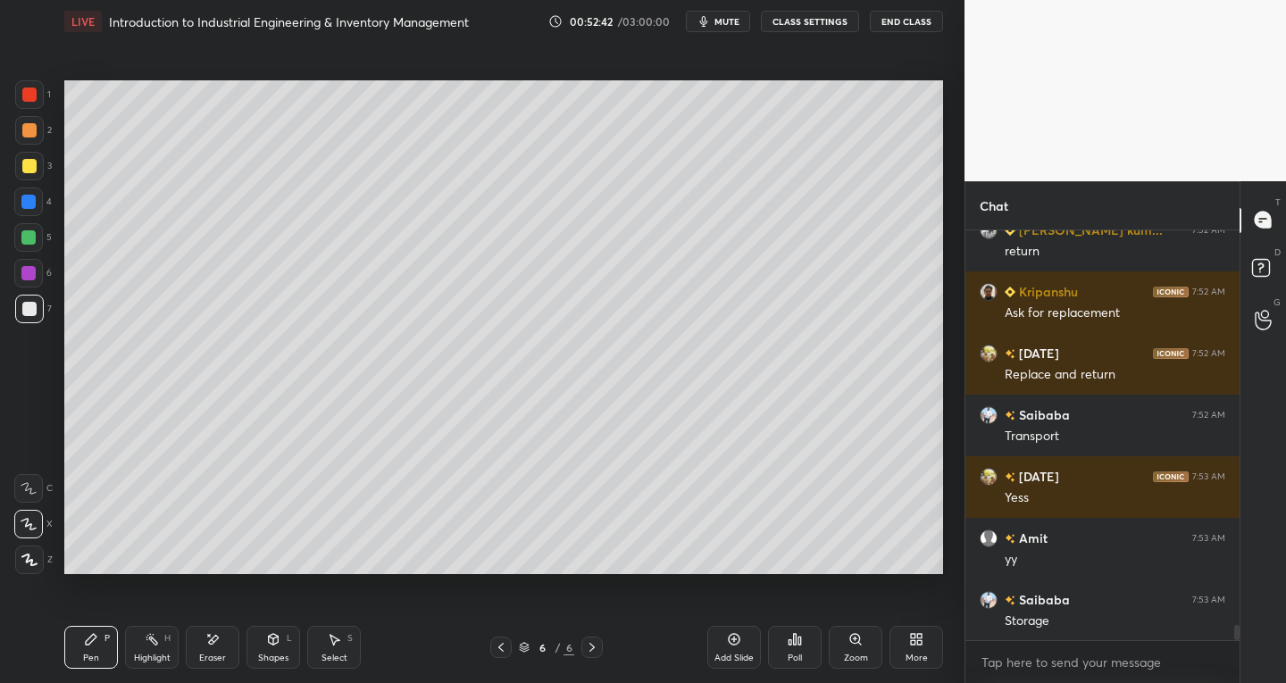
click at [209, 642] on icon at bounding box center [214, 639] width 10 height 9
click at [94, 645] on icon at bounding box center [91, 639] width 14 height 14
click at [208, 637] on icon at bounding box center [212, 639] width 14 height 15
click at [101, 653] on div "Pen P" at bounding box center [91, 647] width 54 height 43
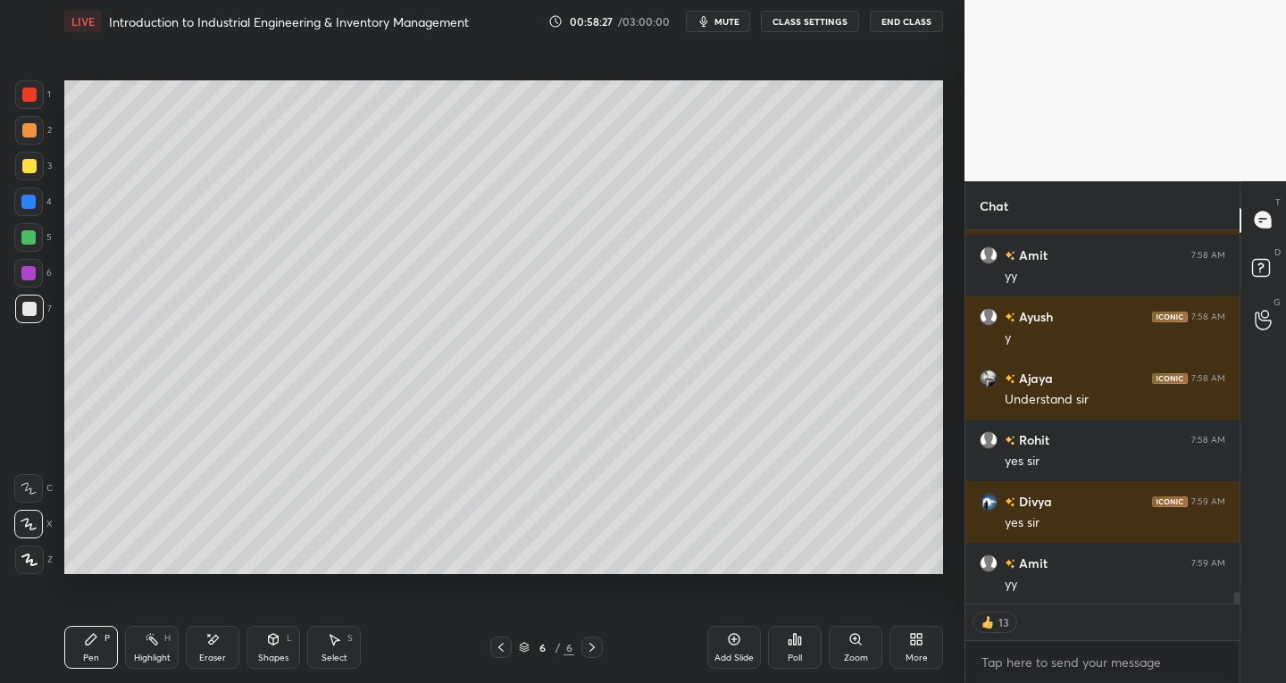
scroll to position [11701, 0]
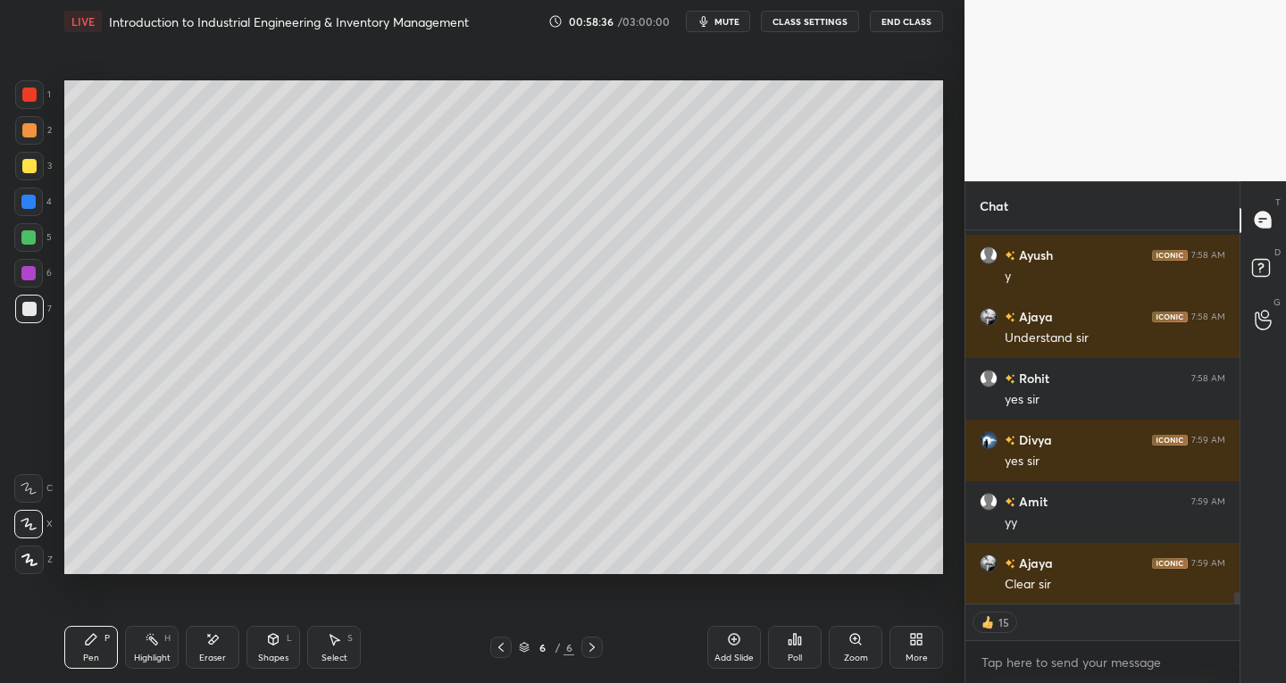
click at [727, 639] on icon at bounding box center [734, 639] width 14 height 14
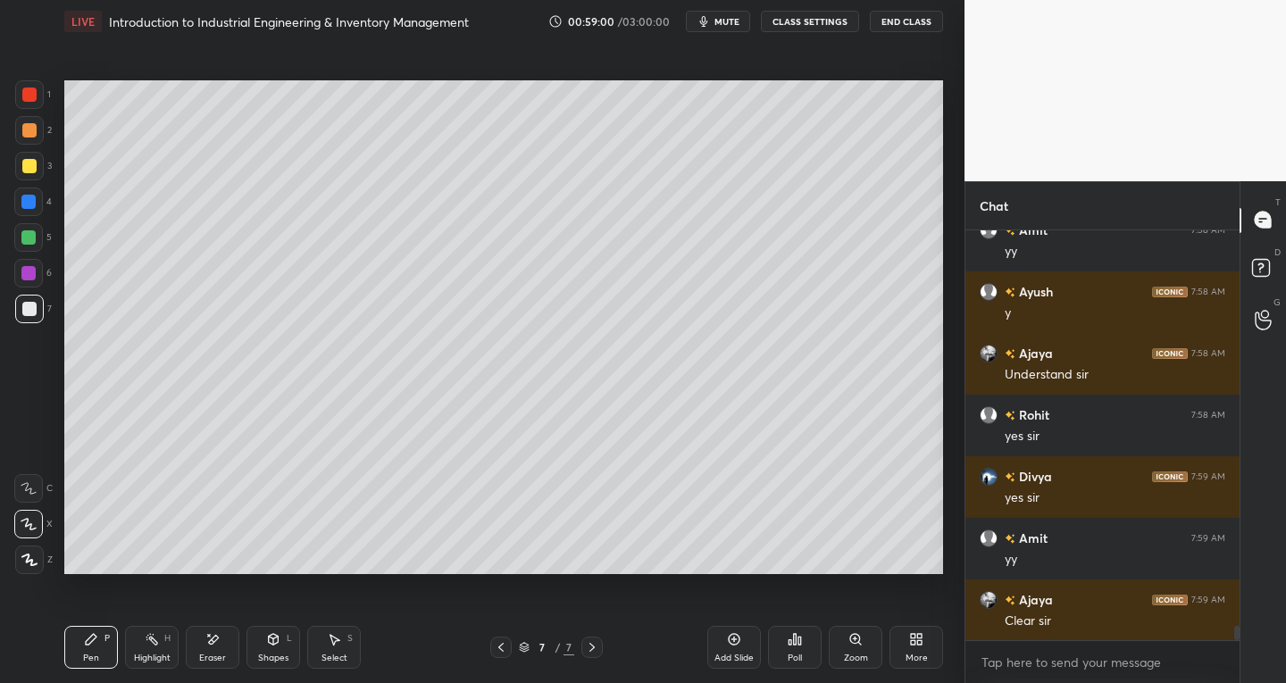
scroll to position [11742, 0]
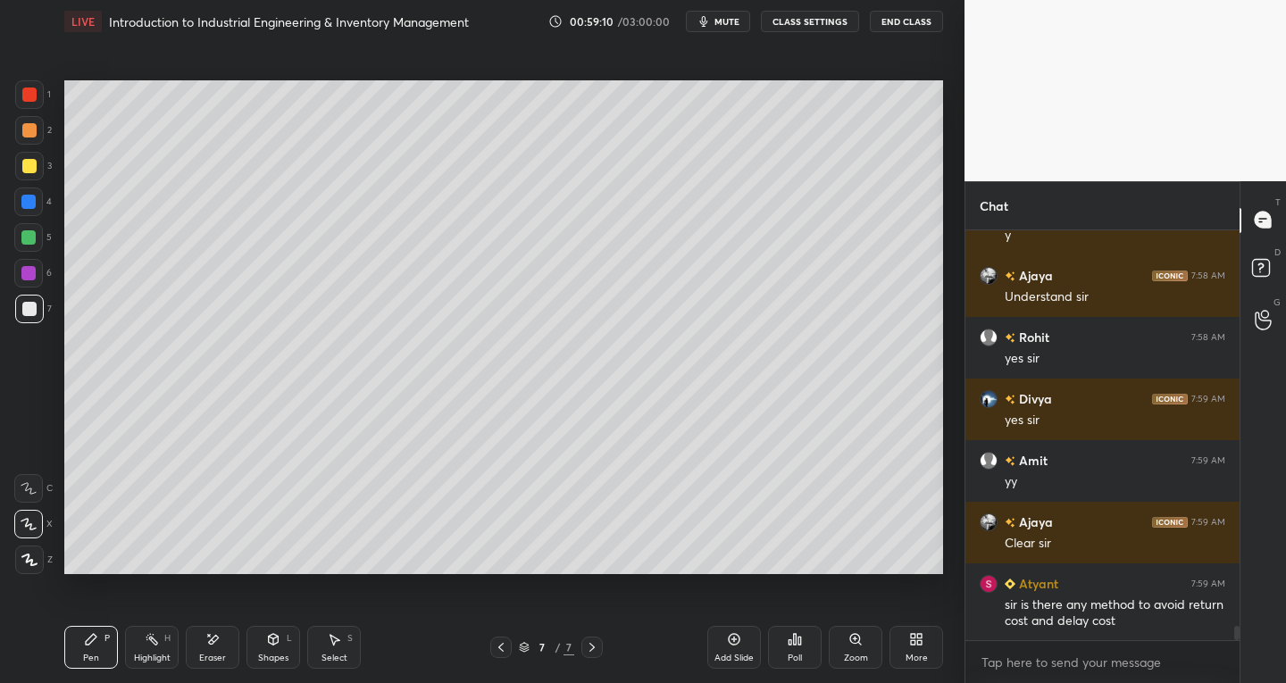
click at [508, 655] on div at bounding box center [500, 647] width 21 height 21
click at [589, 647] on icon at bounding box center [592, 647] width 14 height 14
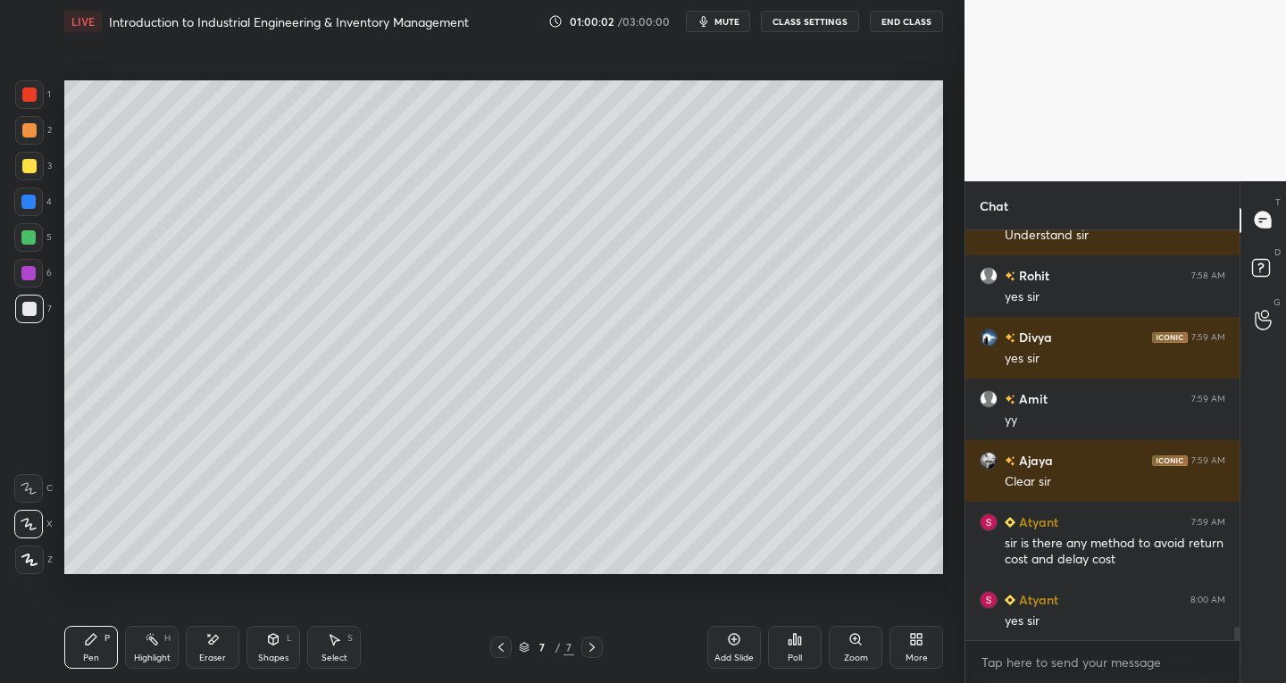
click at [495, 653] on icon at bounding box center [501, 647] width 14 height 14
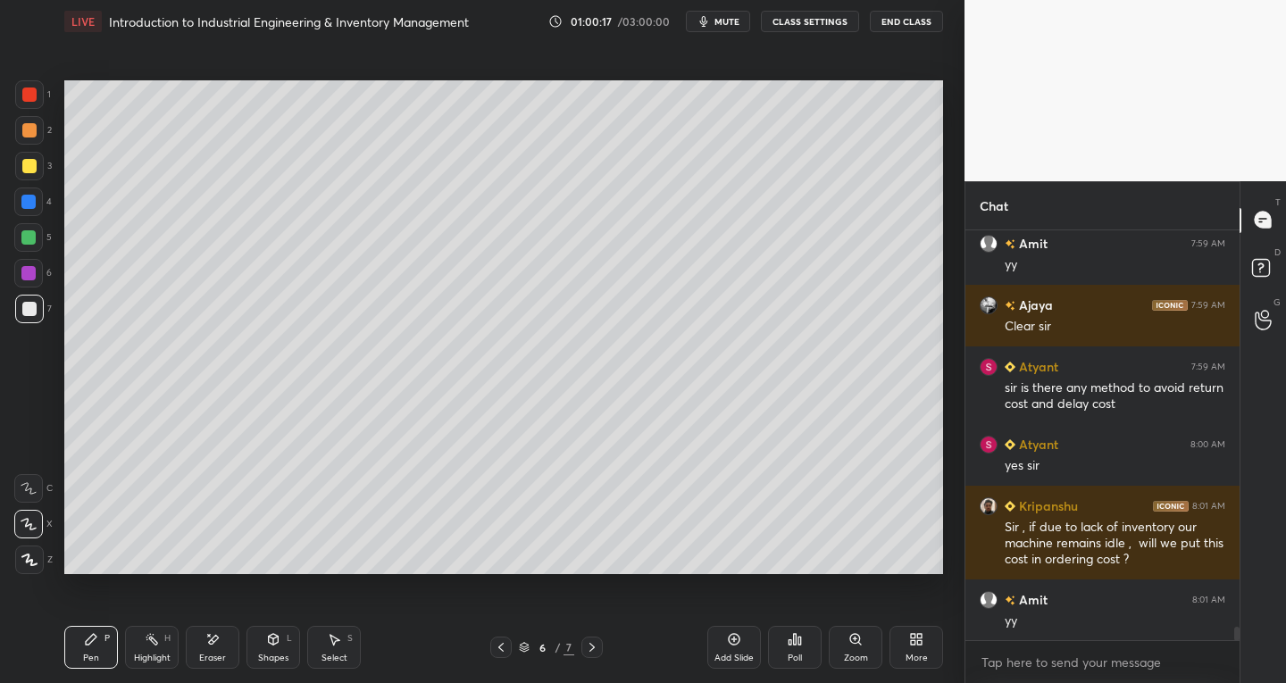
scroll to position [12020, 0]
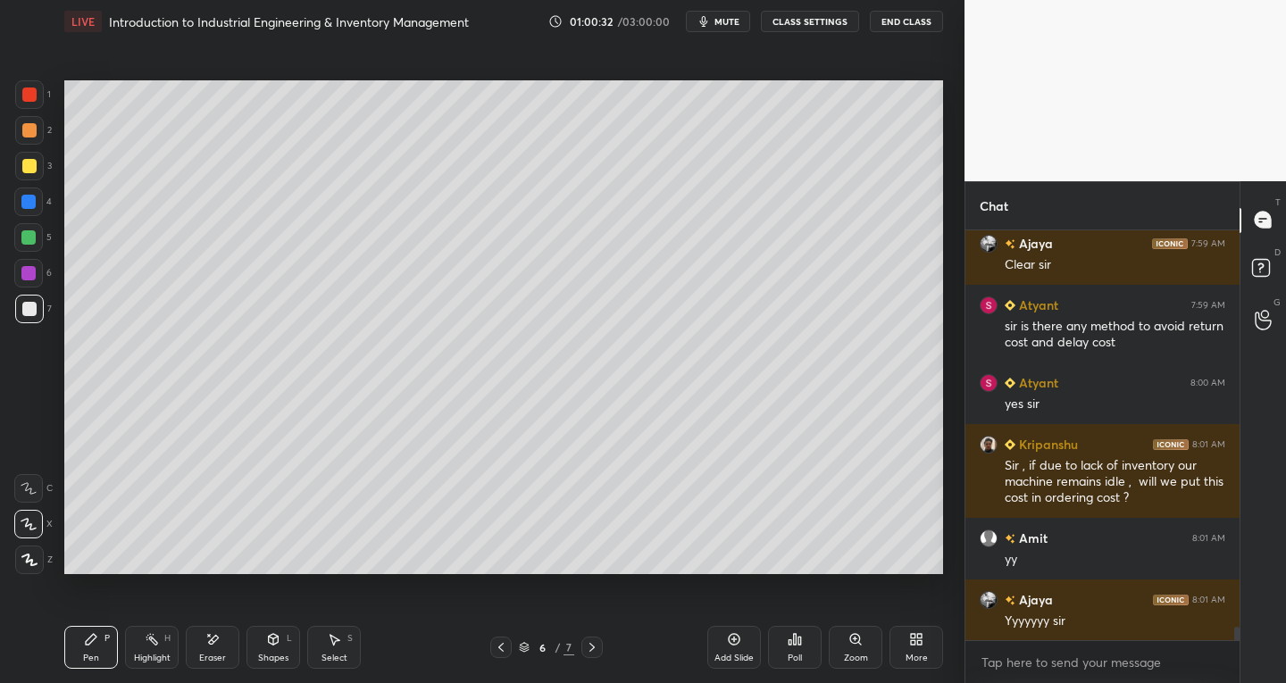
click at [587, 641] on icon at bounding box center [592, 647] width 14 height 14
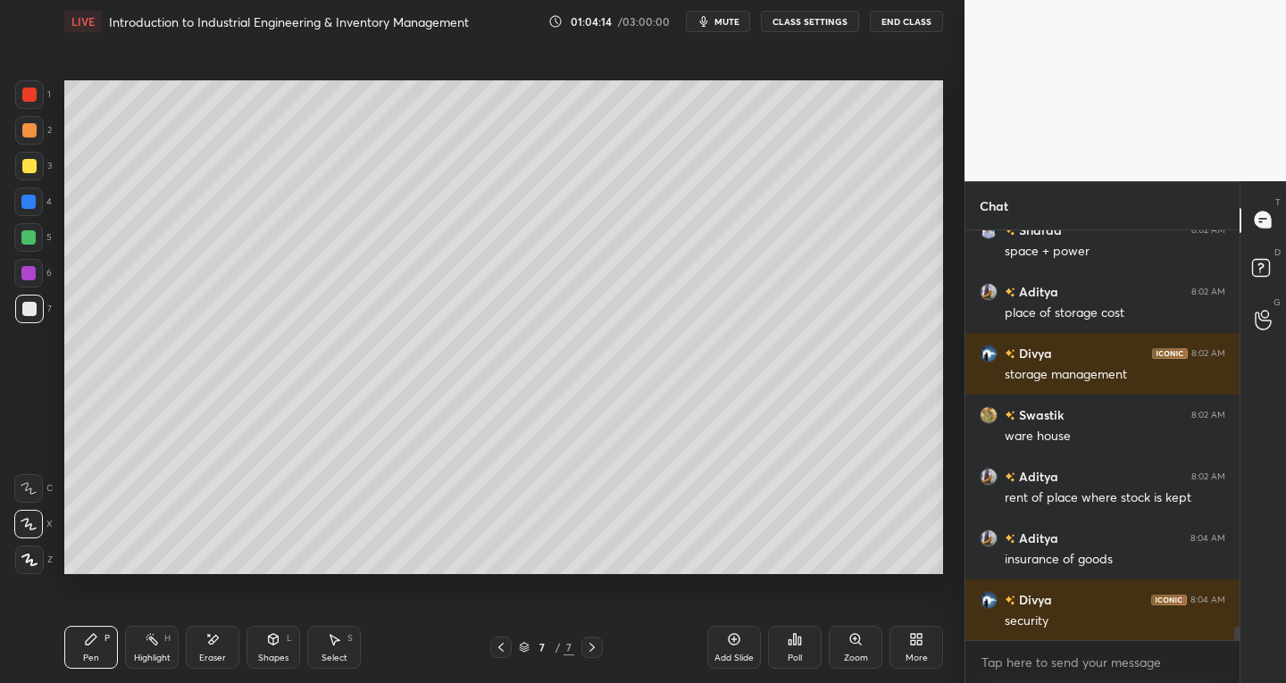
scroll to position [12575, 0]
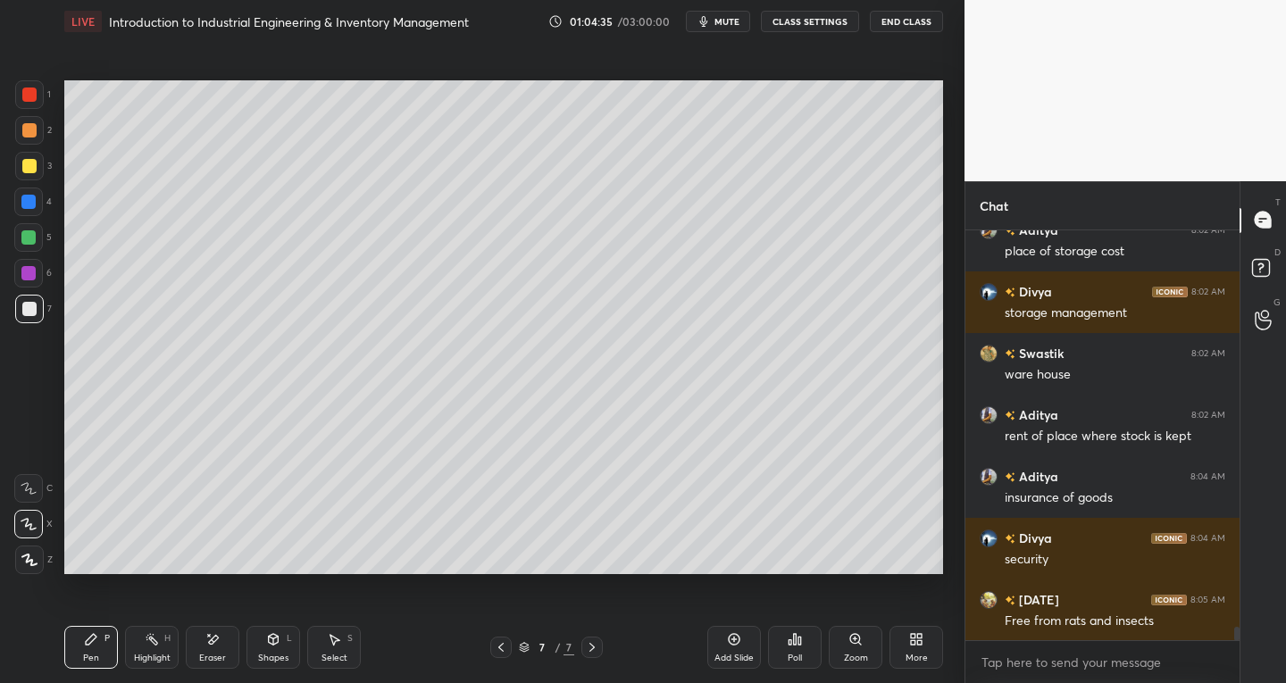
click at [203, 661] on div "Eraser" at bounding box center [212, 658] width 27 height 9
click at [101, 662] on div "Pen P" at bounding box center [91, 647] width 54 height 43
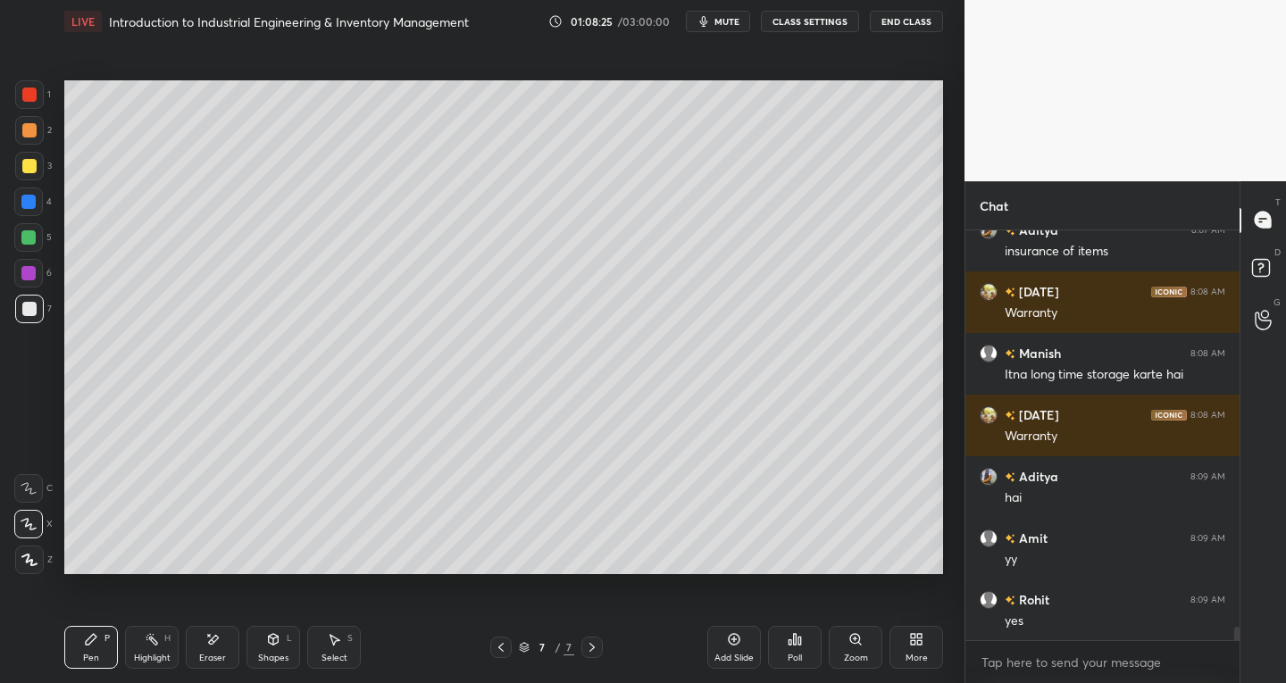
scroll to position [11923, 0]
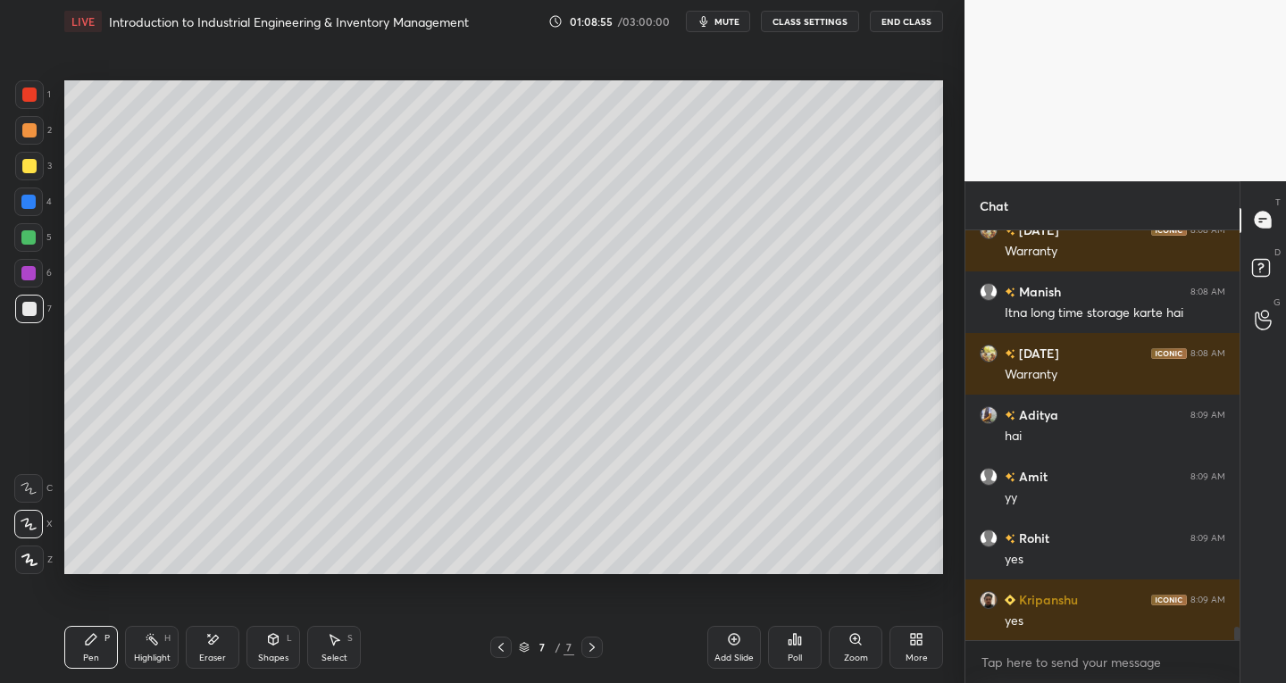
click at [224, 641] on div "Eraser" at bounding box center [213, 647] width 54 height 43
click at [116, 658] on div "Pen P" at bounding box center [91, 647] width 54 height 43
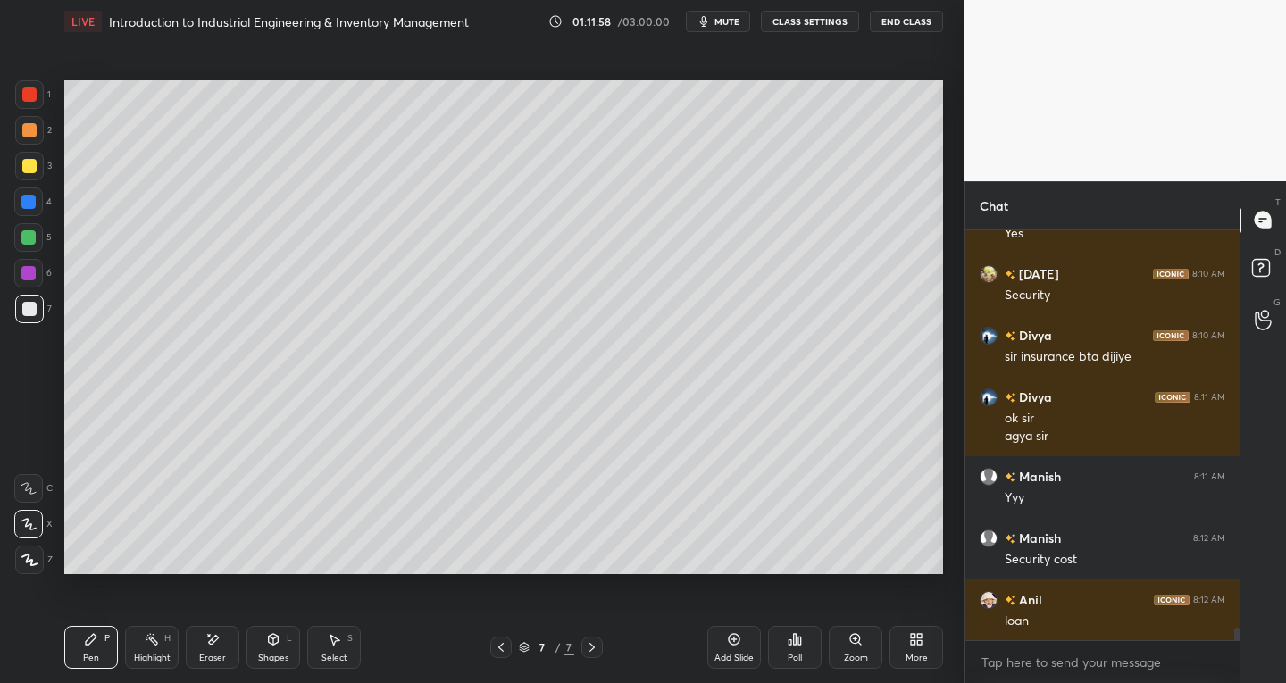
scroll to position [12680, 0]
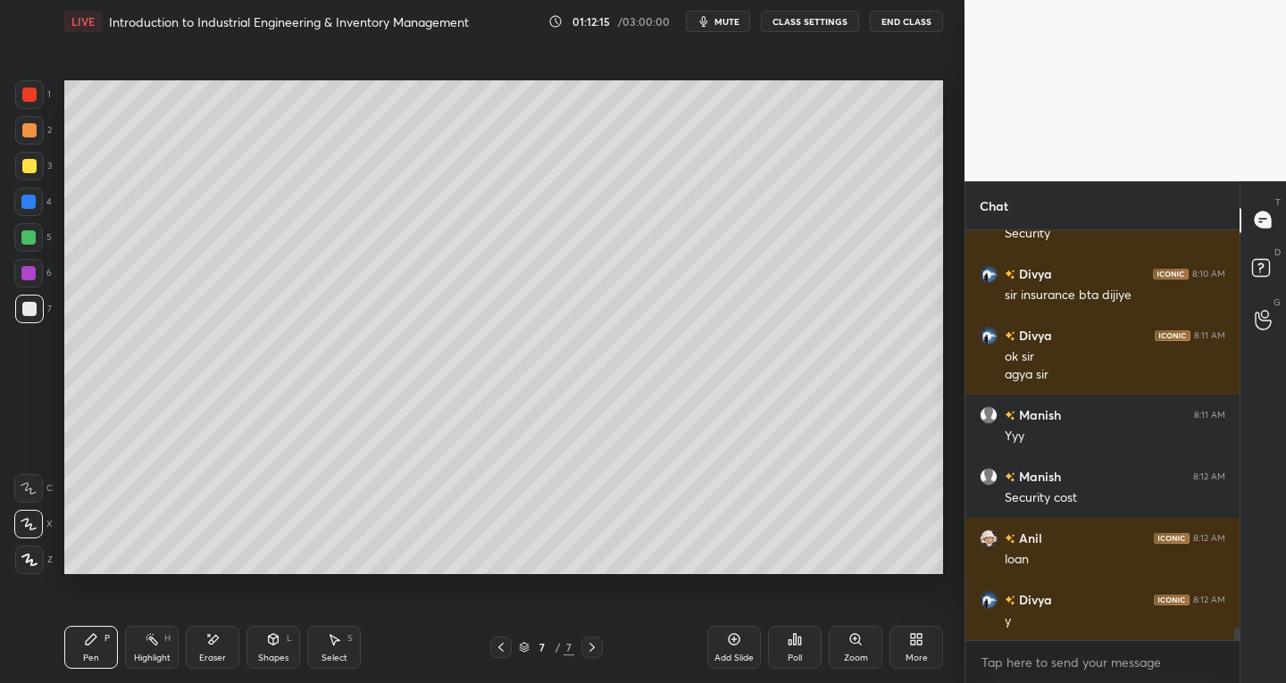
click at [224, 637] on div "Eraser" at bounding box center [213, 647] width 54 height 43
click at [94, 643] on icon at bounding box center [91, 639] width 14 height 14
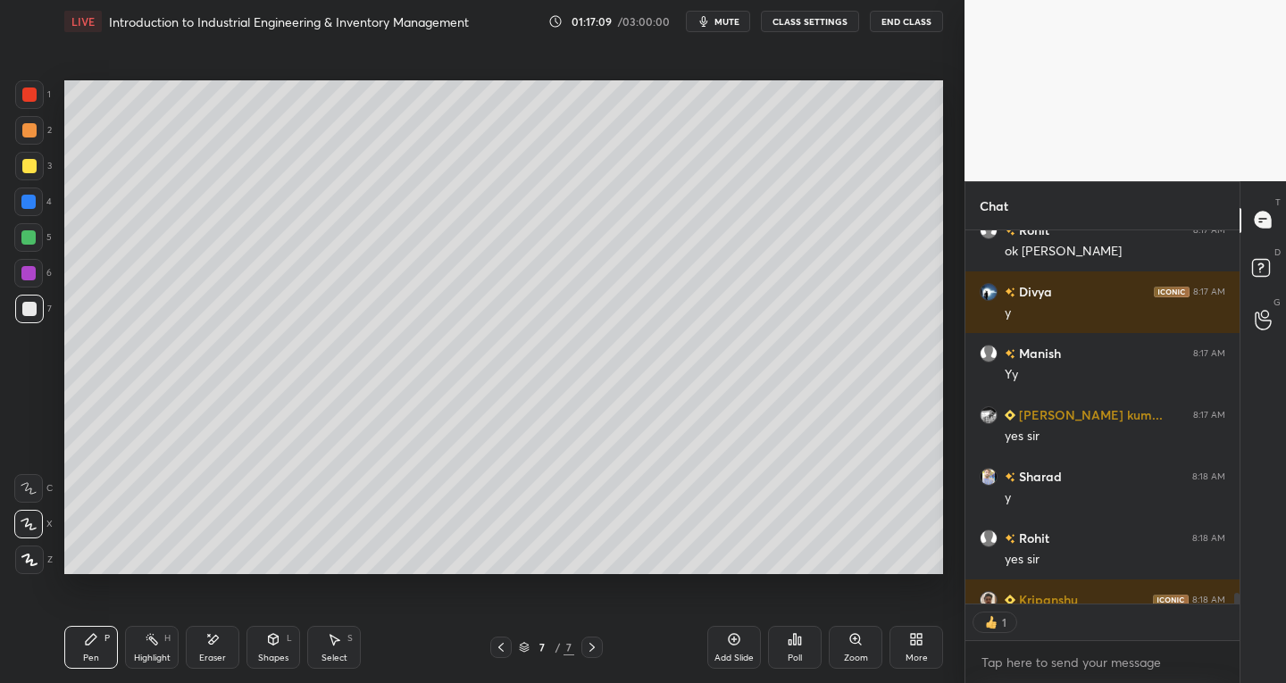
scroll to position [13702, 0]
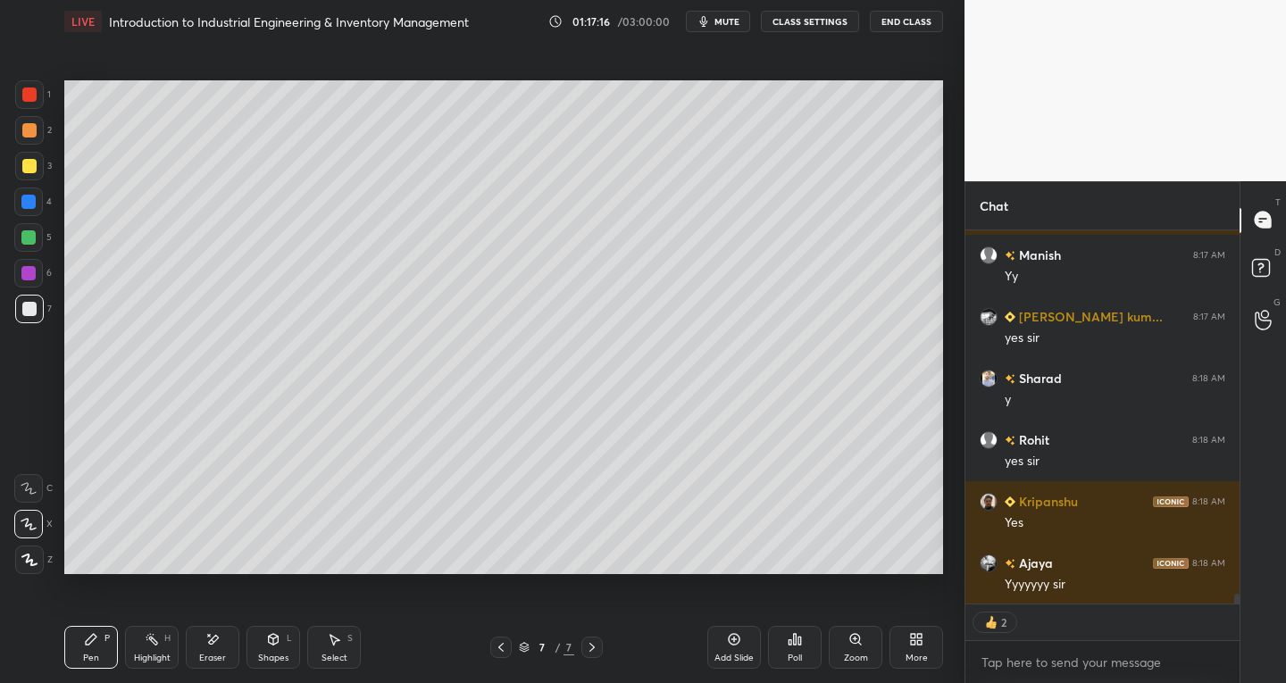
click at [708, 642] on div "Add Slide" at bounding box center [734, 647] width 54 height 43
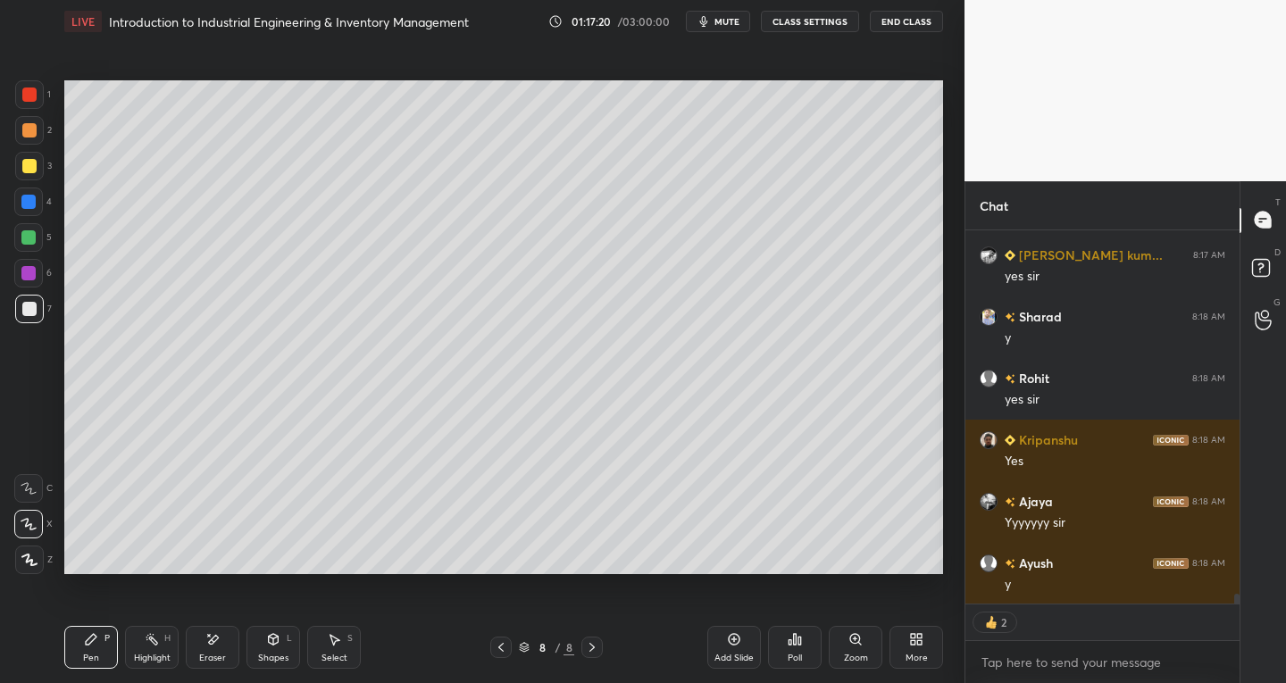
scroll to position [13826, 0]
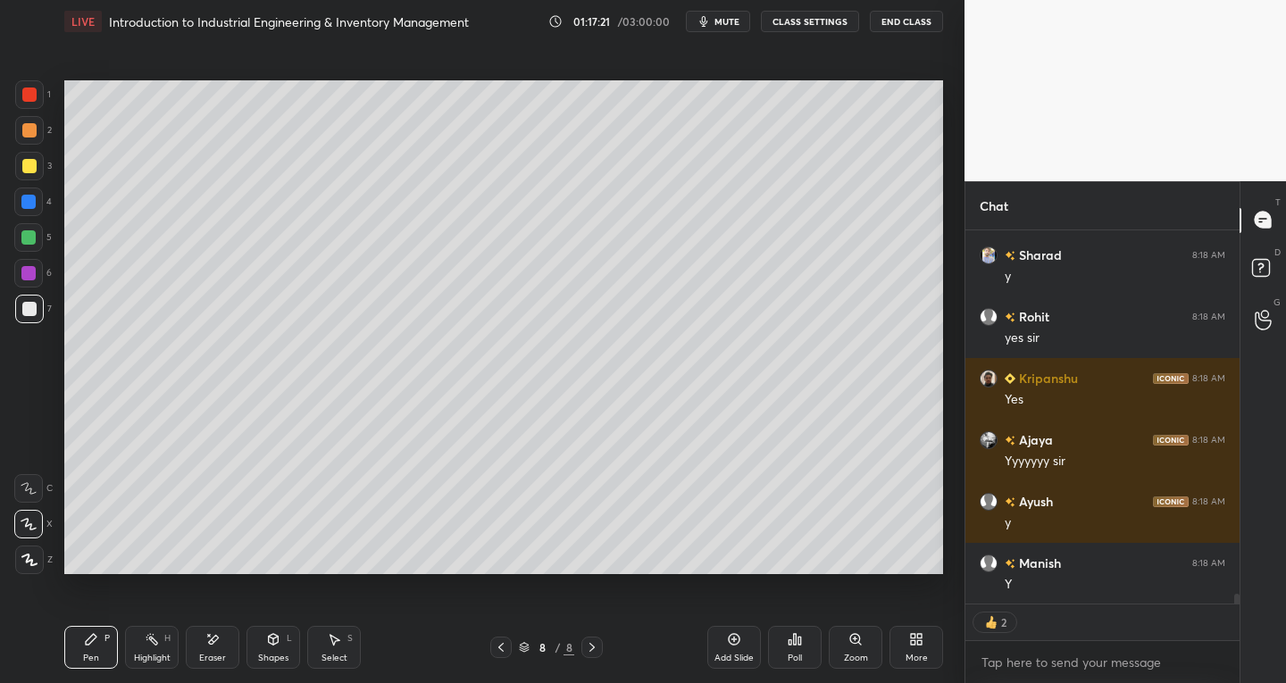
click at [504, 648] on icon at bounding box center [501, 647] width 14 height 14
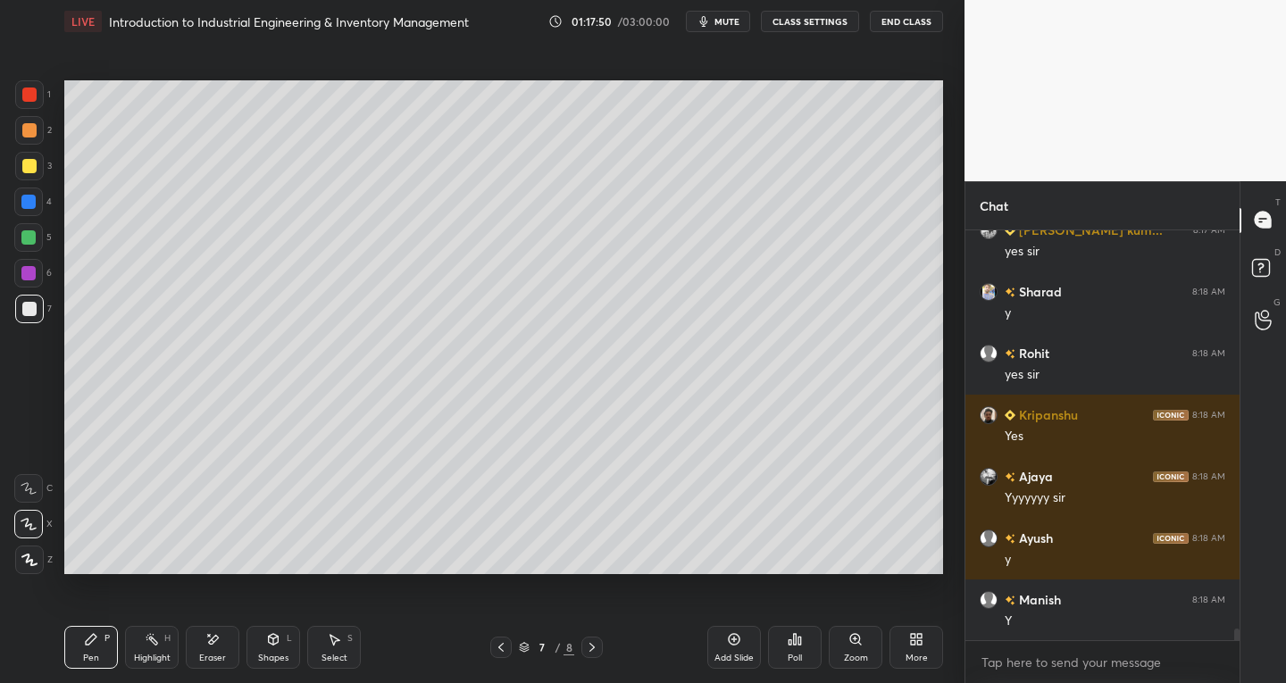
click at [594, 649] on icon at bounding box center [592, 647] width 14 height 14
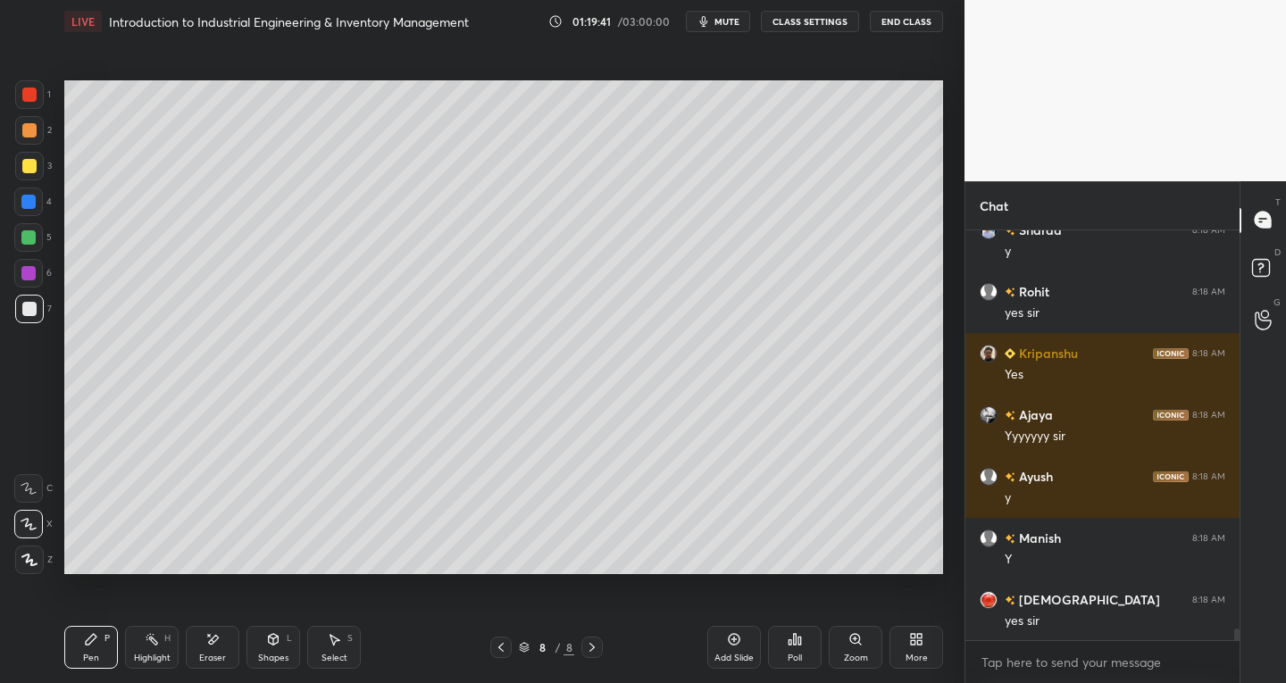
click at [224, 650] on div "Eraser" at bounding box center [213, 647] width 54 height 43
click at [92, 654] on div "Pen" at bounding box center [91, 658] width 16 height 9
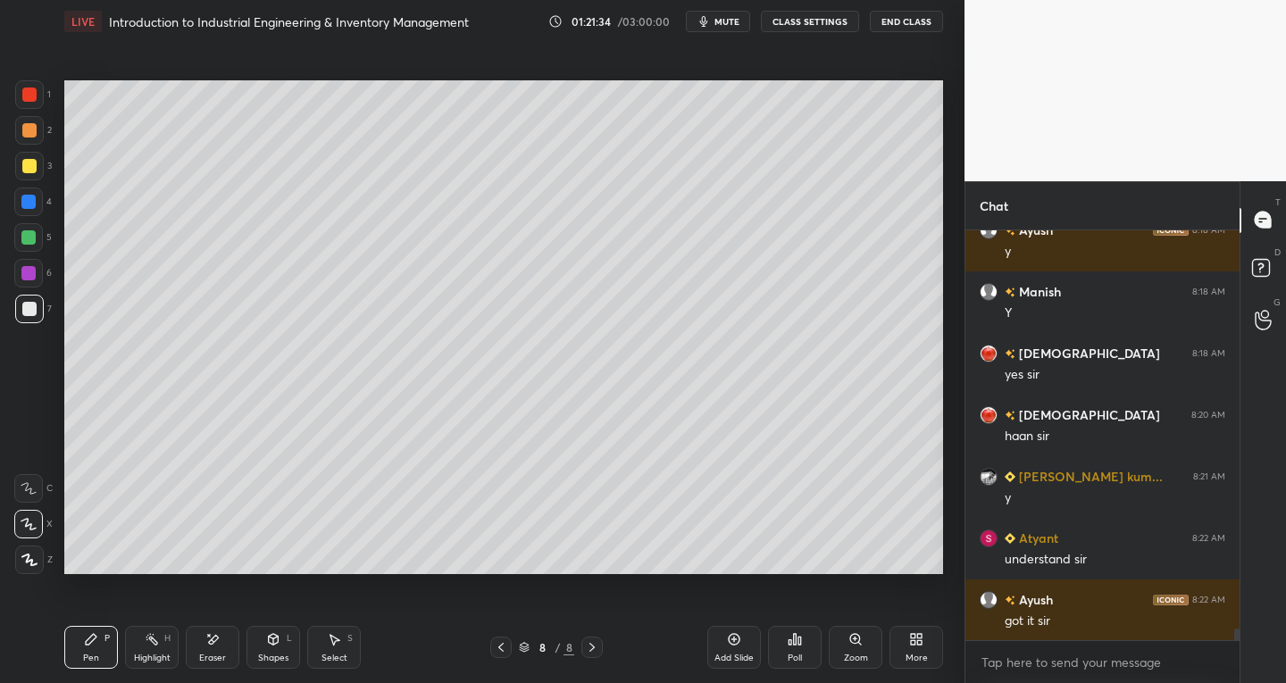
scroll to position [14140, 0]
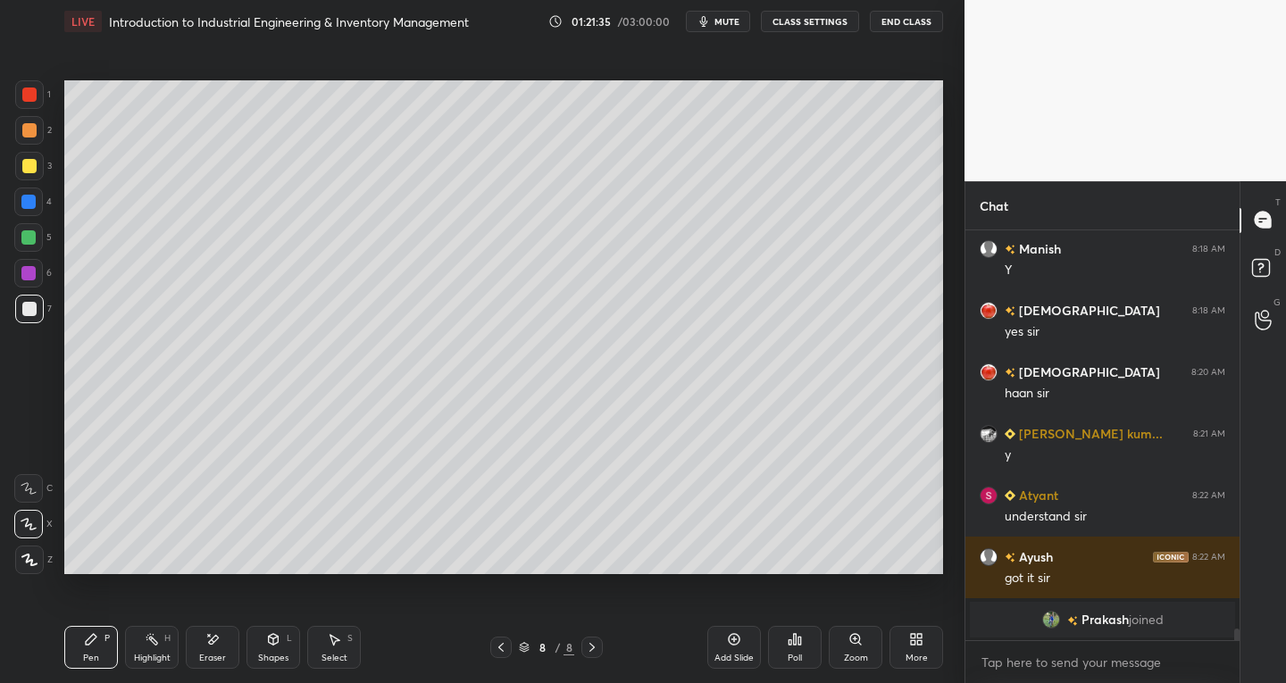
click at [25, 162] on div at bounding box center [29, 166] width 14 height 14
click at [219, 661] on div "Eraser" at bounding box center [212, 658] width 27 height 9
click at [91, 654] on div "Pen" at bounding box center [91, 658] width 16 height 9
click at [32, 306] on div at bounding box center [29, 309] width 14 height 14
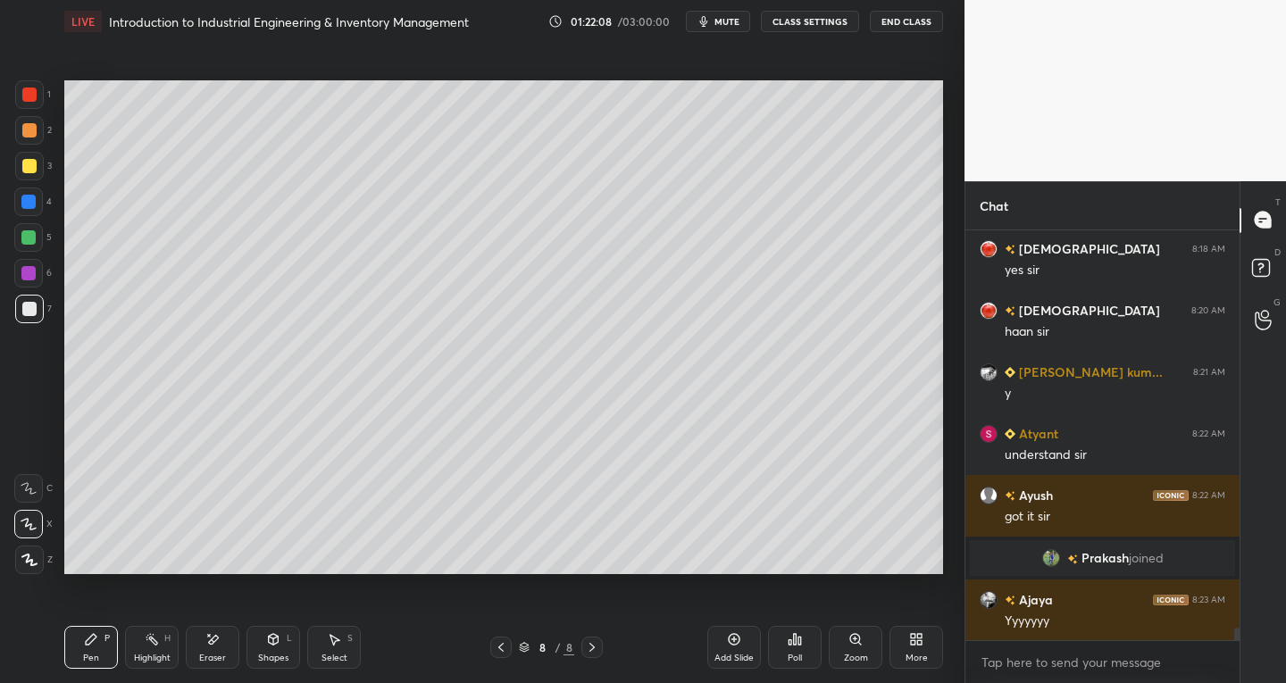
scroll to position [13391, 0]
click at [336, 645] on icon at bounding box center [334, 639] width 14 height 14
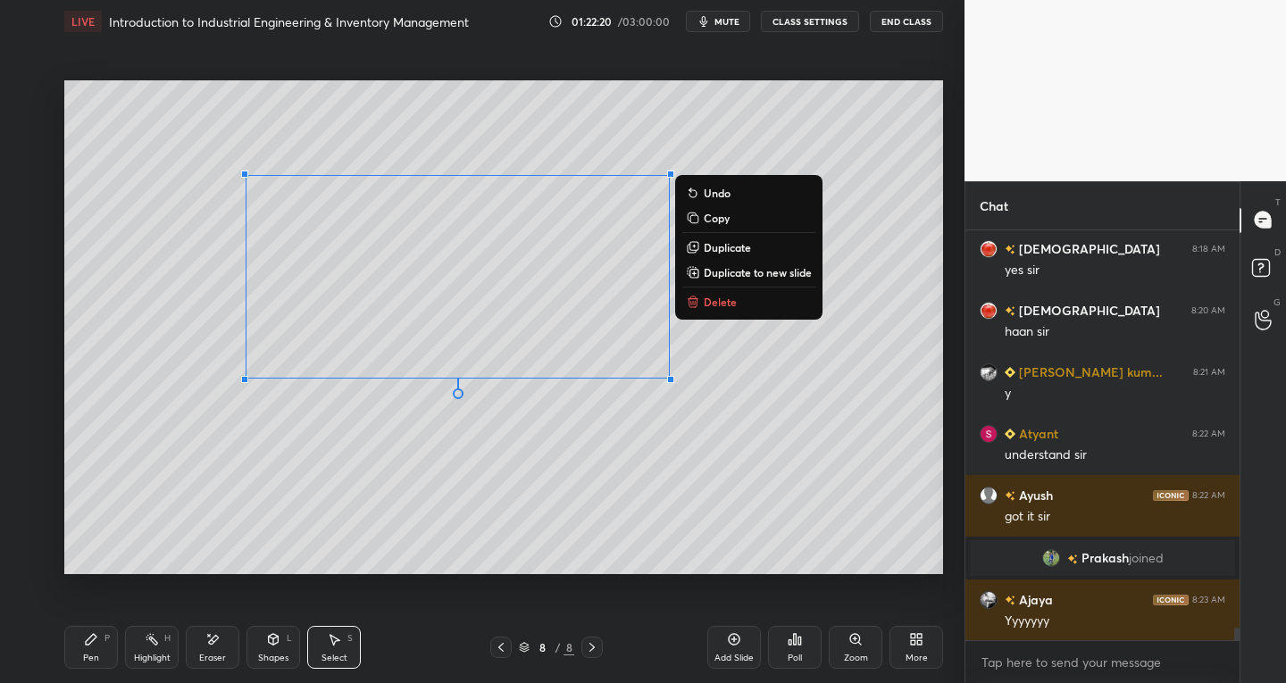
click at [98, 646] on div "Pen P" at bounding box center [91, 647] width 54 height 43
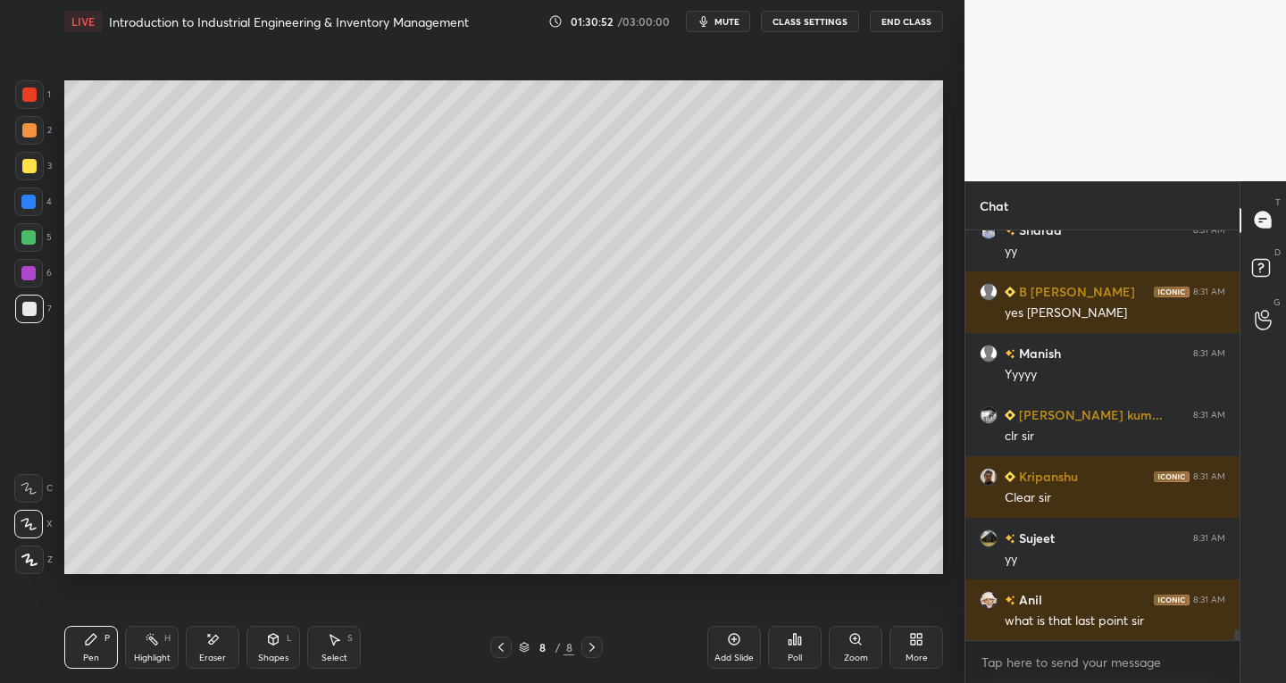
scroll to position [15001, 0]
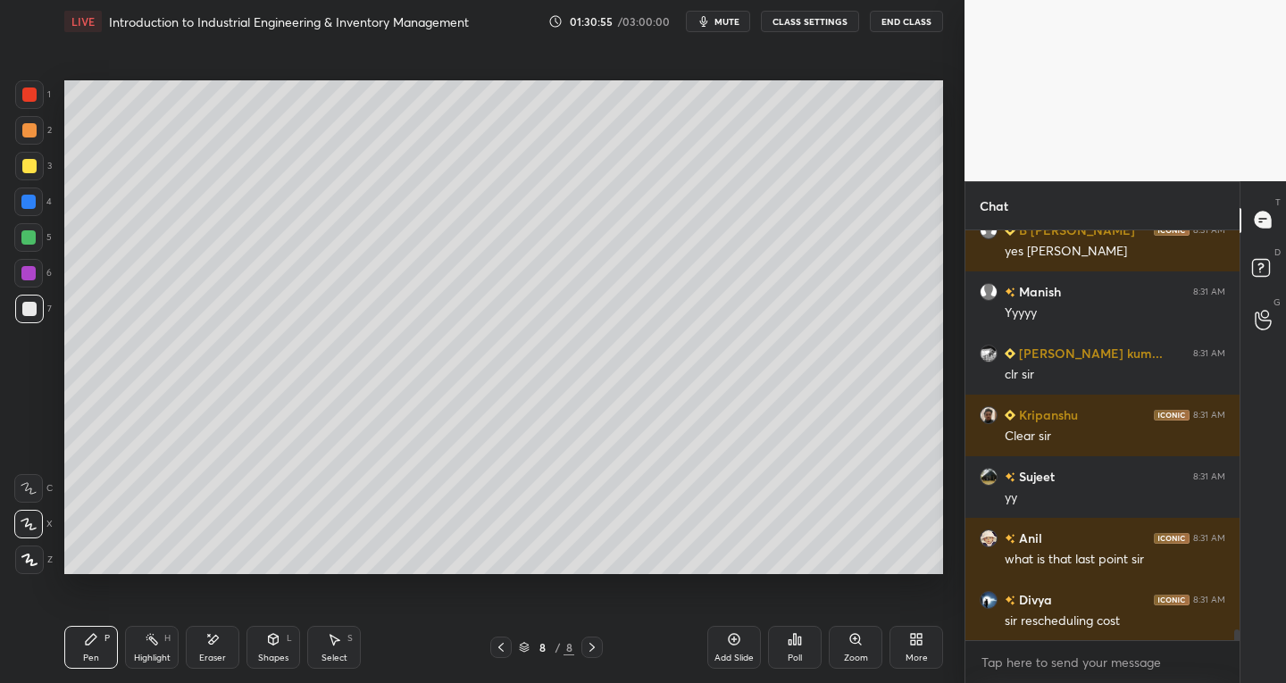
click at [210, 654] on div "Eraser" at bounding box center [212, 658] width 27 height 9
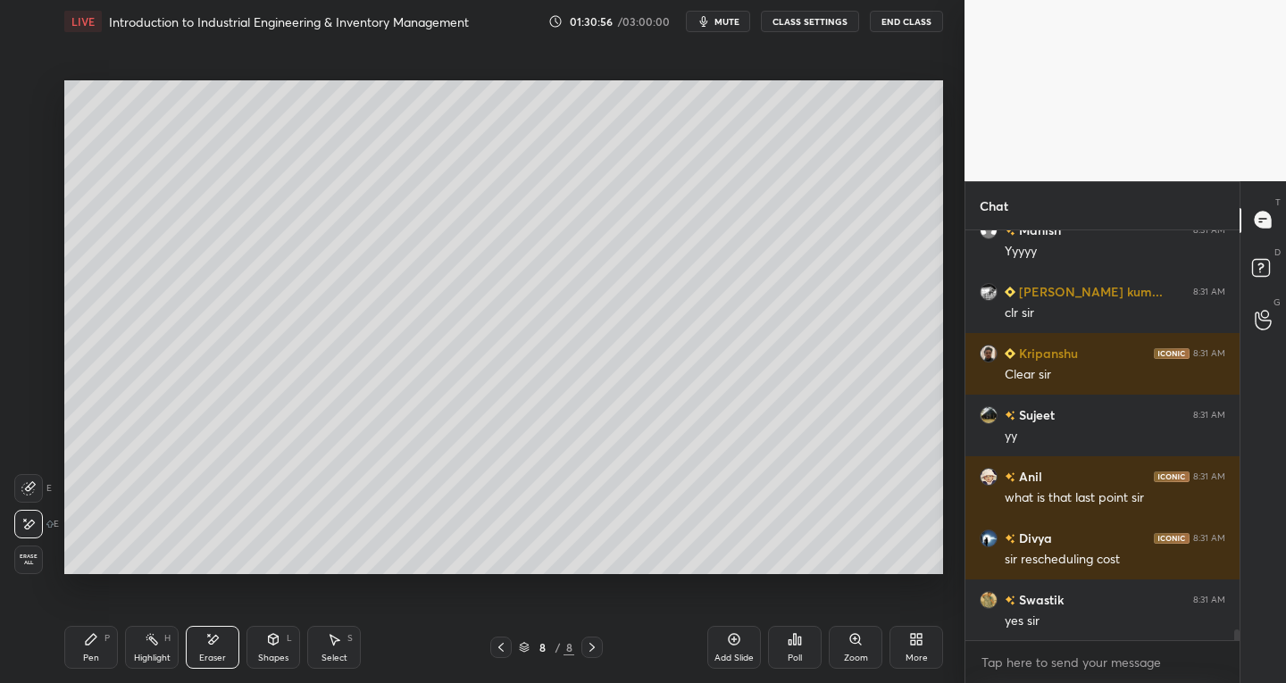
click at [98, 647] on div "Pen P" at bounding box center [91, 647] width 54 height 43
click at [208, 660] on div "Eraser" at bounding box center [212, 658] width 27 height 9
click at [91, 654] on div "Pen" at bounding box center [91, 658] width 16 height 9
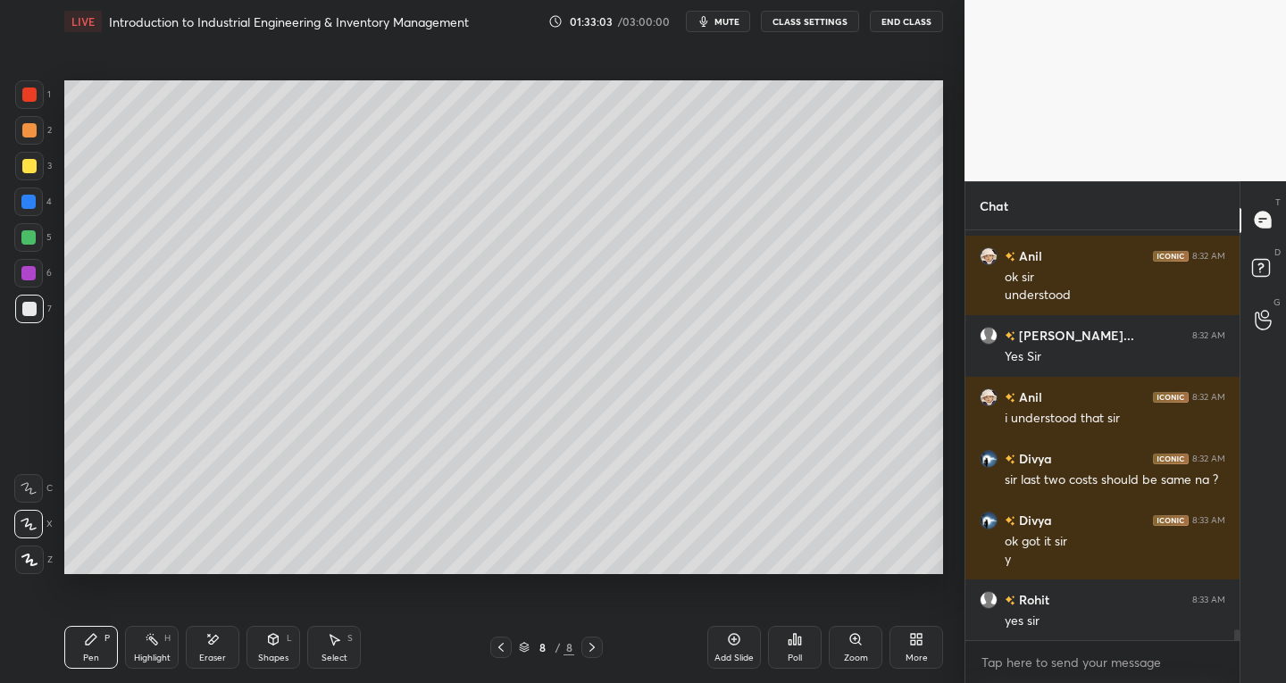
scroll to position [15530, 0]
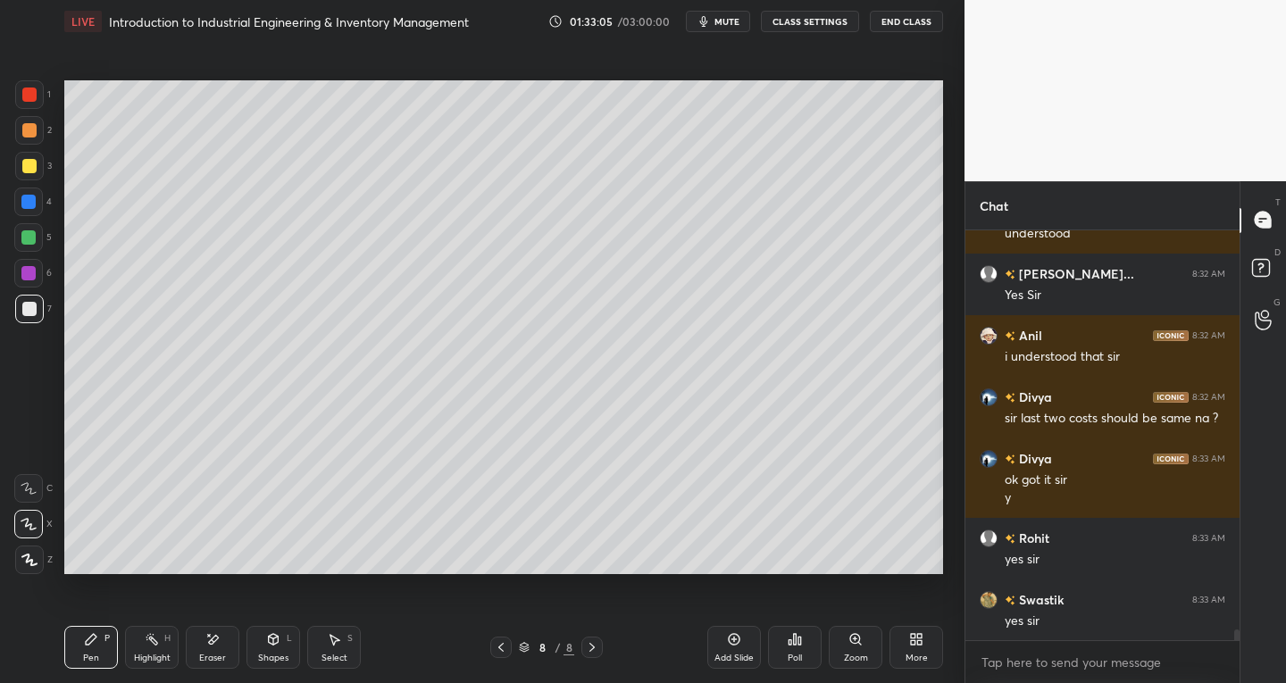
click at [729, 654] on div "Add Slide" at bounding box center [733, 658] width 39 height 9
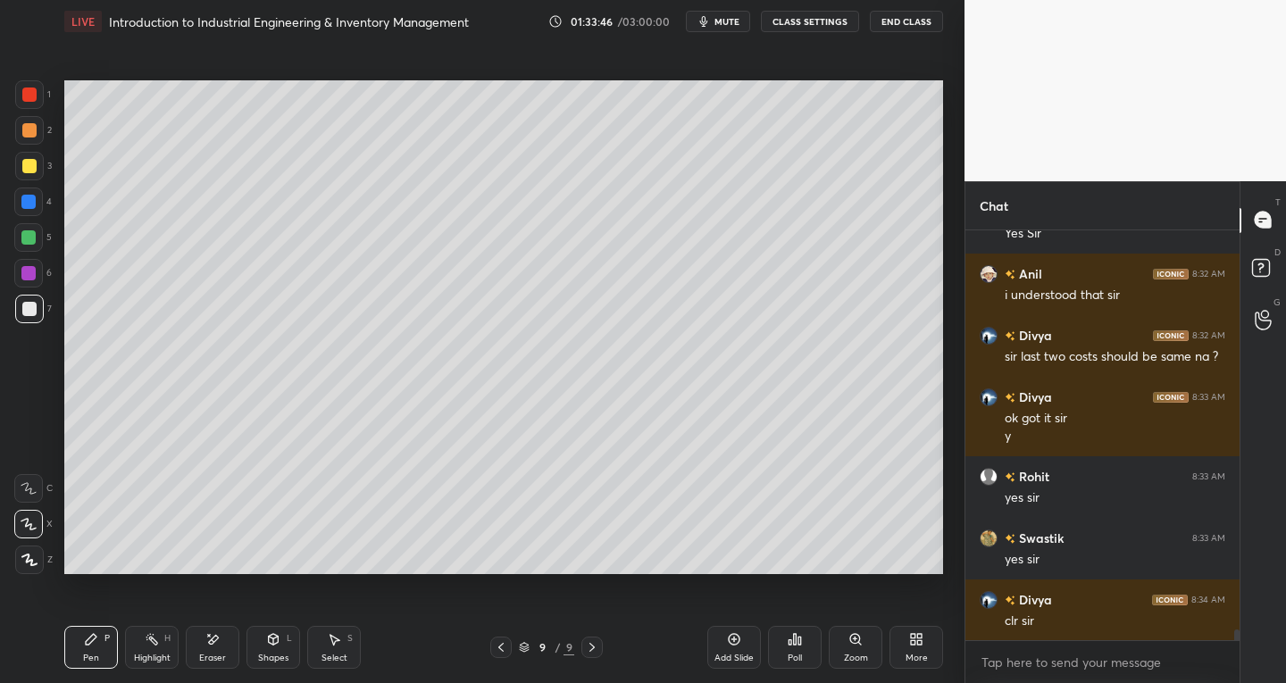
click at [338, 654] on div "Select" at bounding box center [334, 658] width 26 height 9
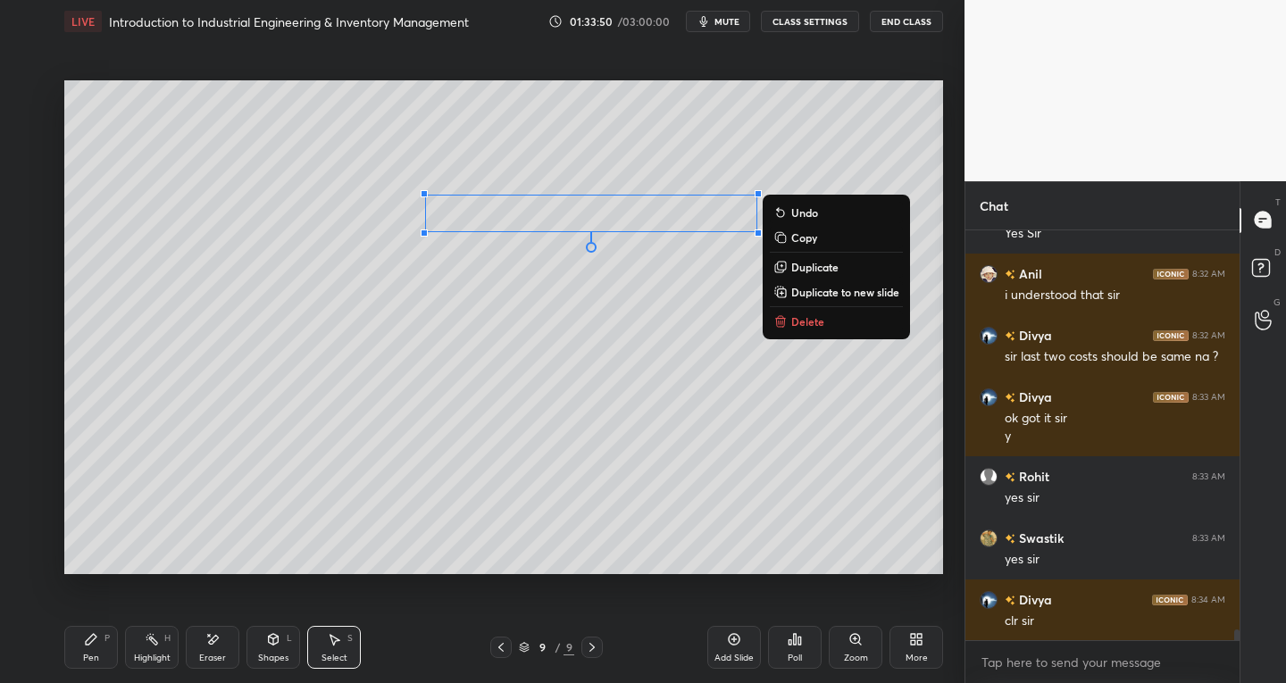
click at [83, 650] on div "Pen P" at bounding box center [91, 647] width 54 height 43
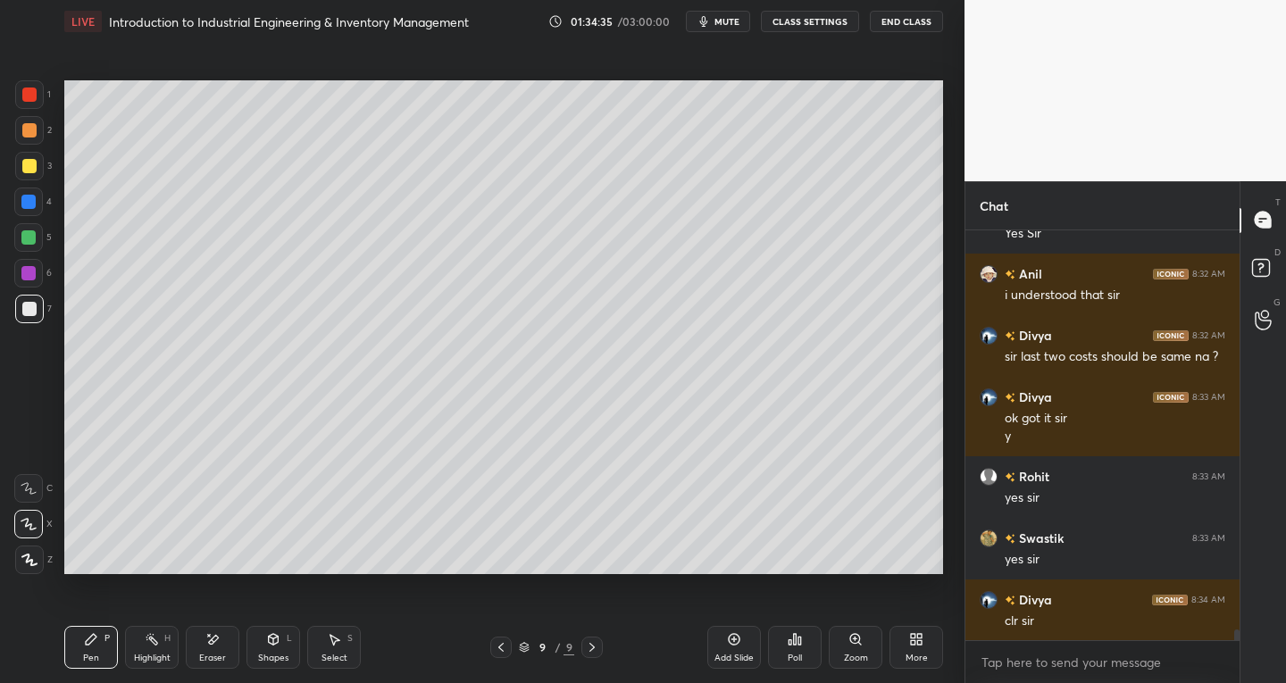
click at [226, 655] on div "Eraser" at bounding box center [213, 647] width 54 height 43
click at [101, 659] on div "Pen P" at bounding box center [91, 647] width 54 height 43
click at [210, 655] on div "Eraser" at bounding box center [212, 658] width 27 height 9
click at [26, 488] on icon at bounding box center [30, 486] width 10 height 9
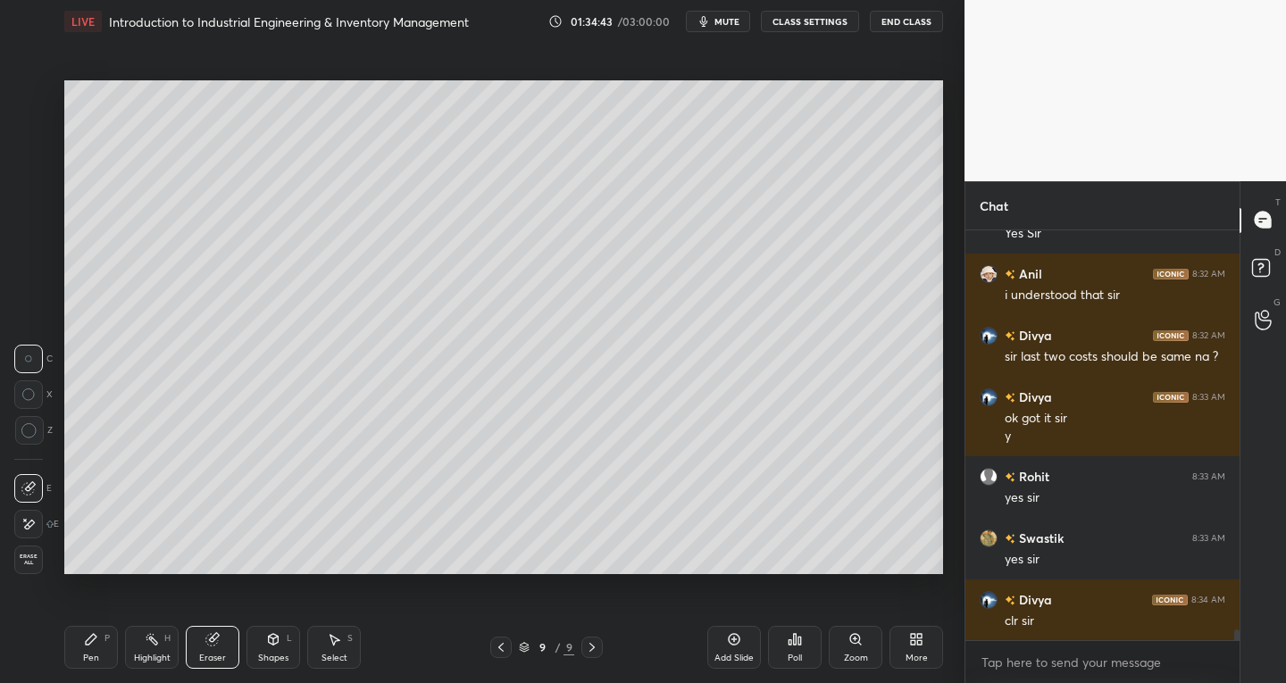
click at [89, 662] on div "Pen" at bounding box center [91, 658] width 16 height 9
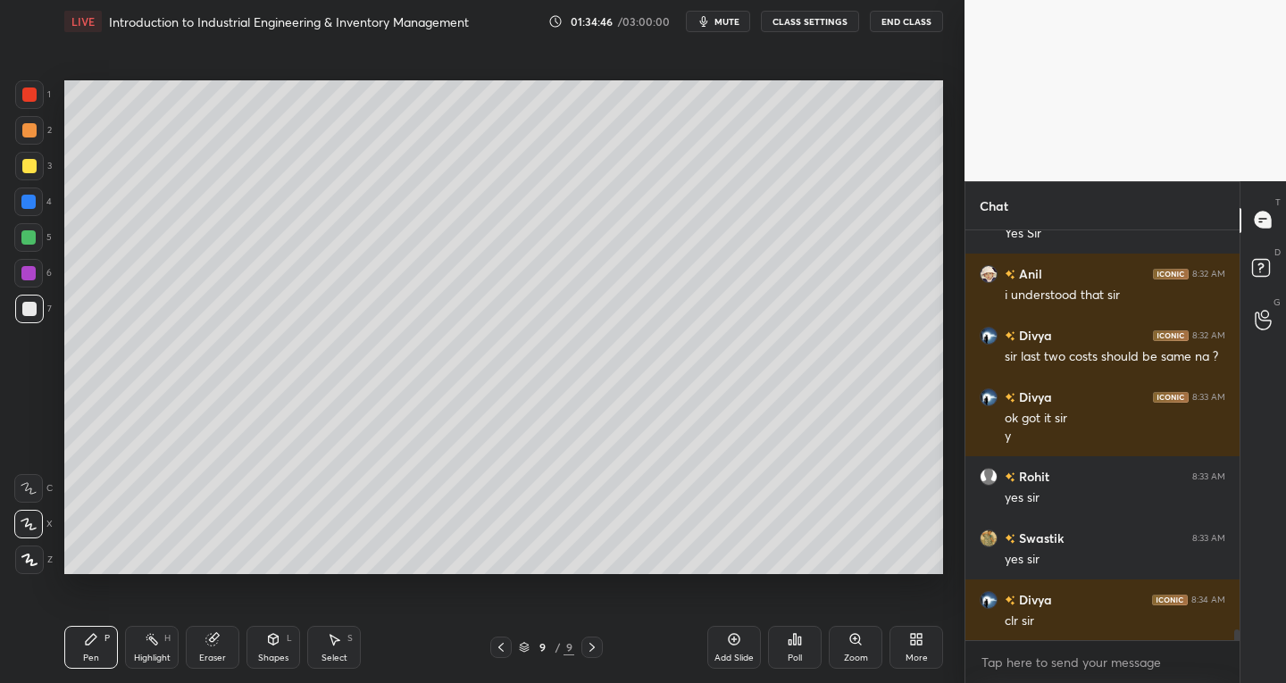
click at [336, 654] on div "Select" at bounding box center [334, 658] width 26 height 9
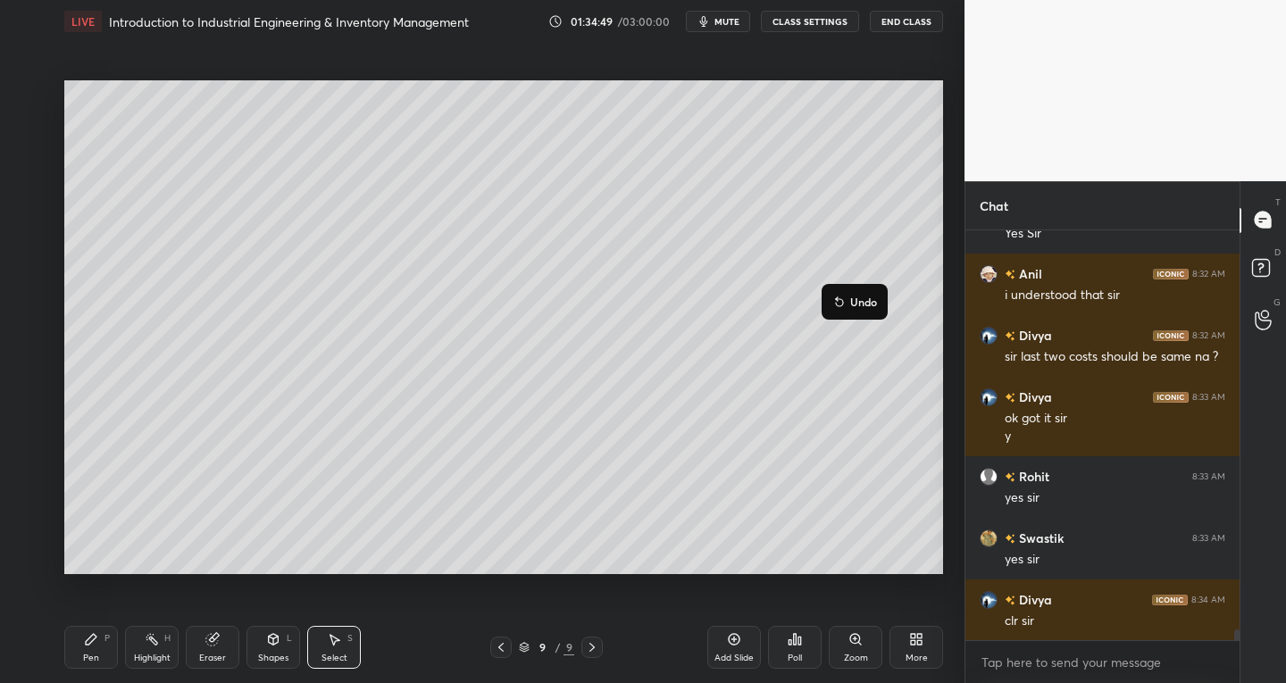
click at [89, 657] on div "Pen" at bounding box center [91, 658] width 16 height 9
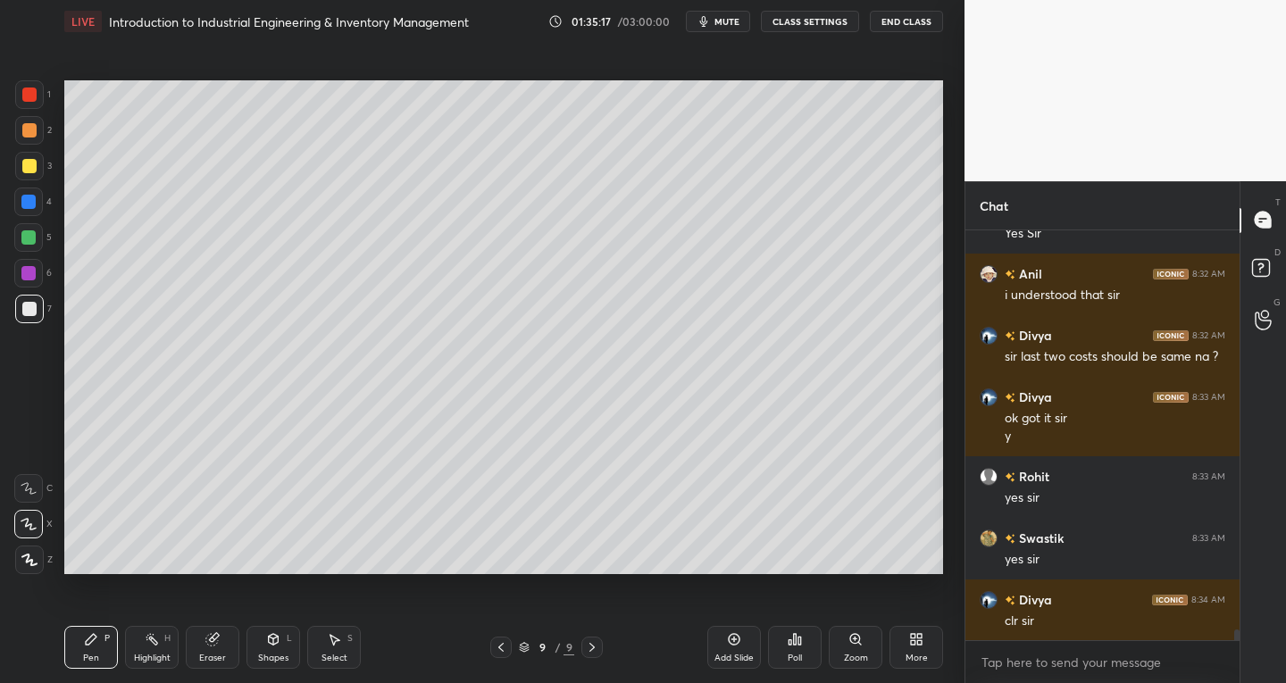
click at [214, 644] on icon at bounding box center [212, 640] width 12 height 12
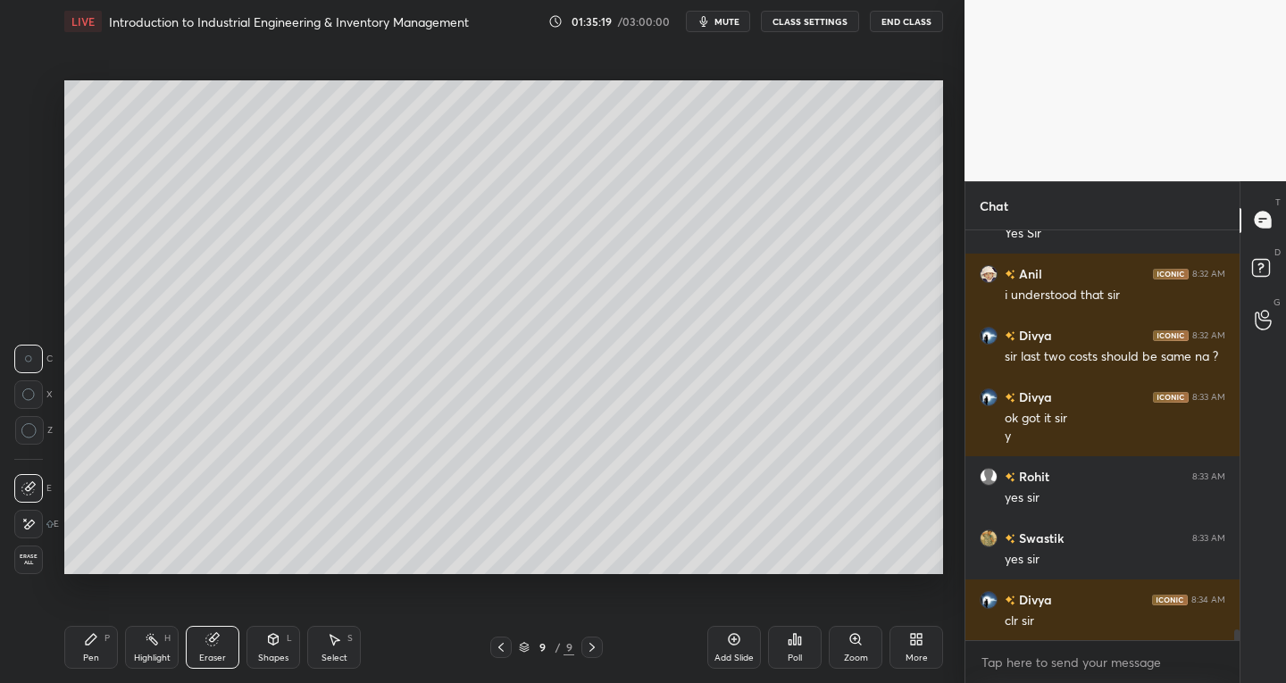
click at [88, 648] on div "Pen P" at bounding box center [91, 647] width 54 height 43
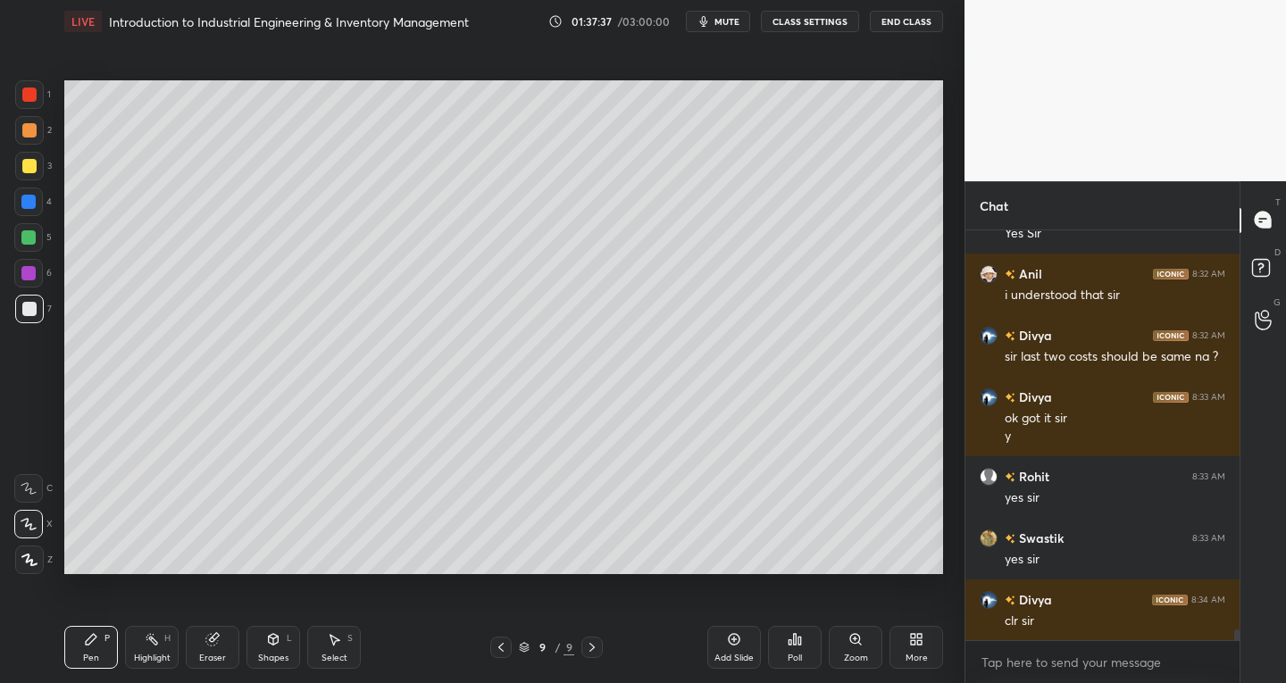
scroll to position [15653, 0]
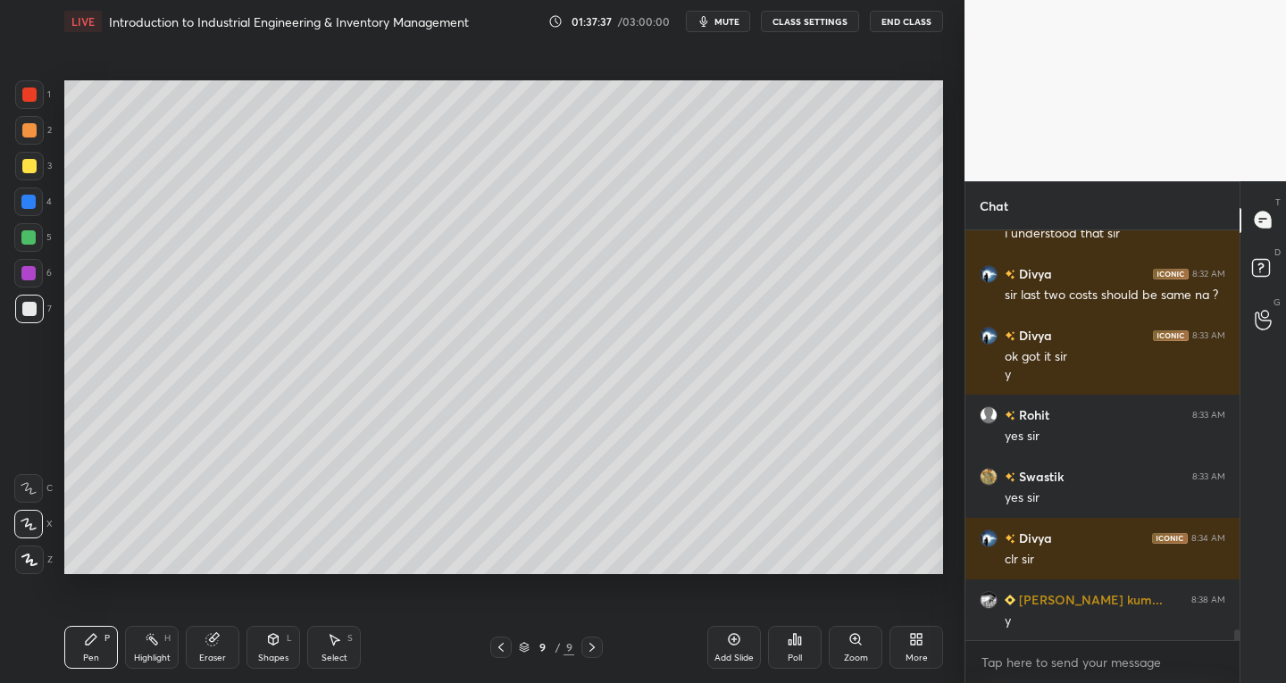
click at [331, 647] on div "Select S" at bounding box center [334, 647] width 54 height 43
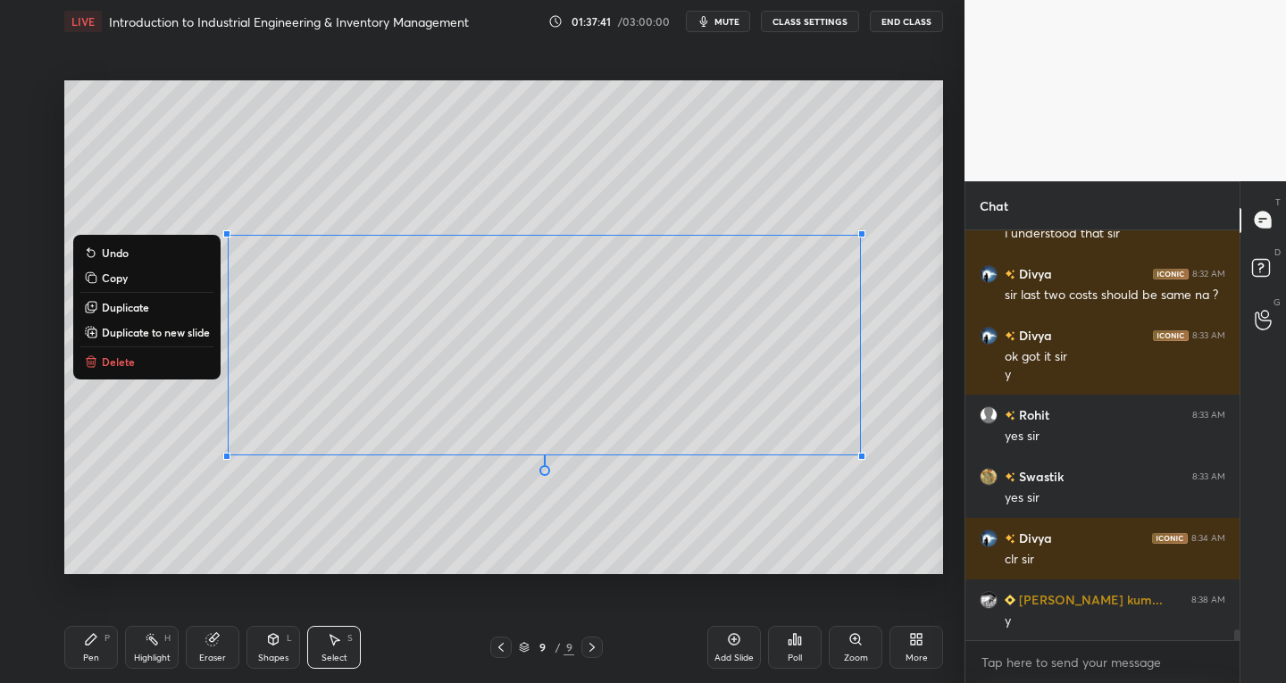
scroll to position [15715, 0]
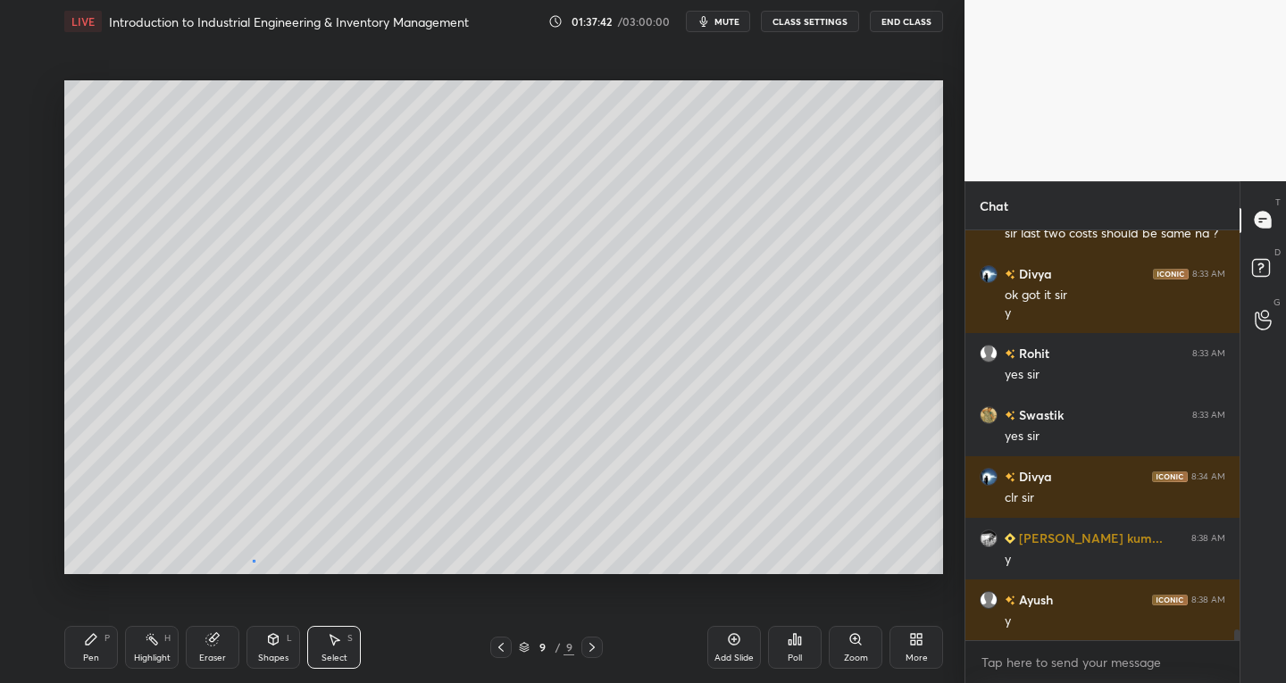
click at [254, 557] on div "0 ° Undo Copy Duplicate Duplicate to new slide Delete" at bounding box center [503, 327] width 879 height 495
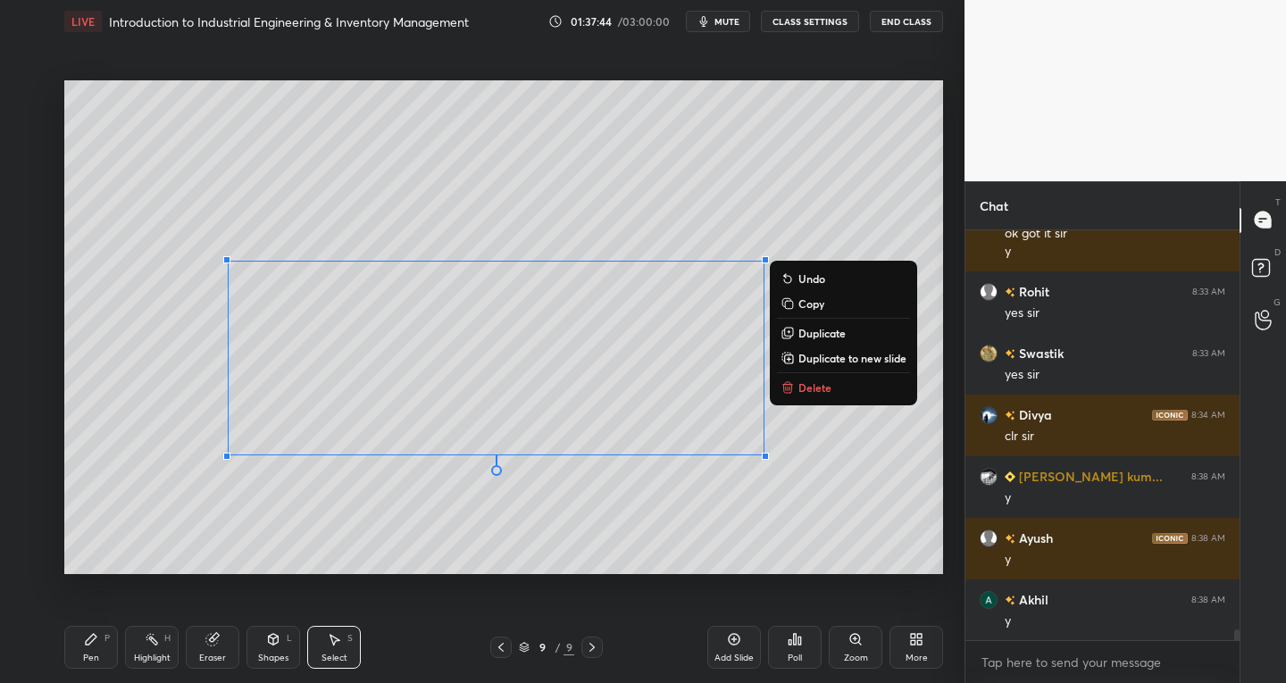
click at [557, 532] on div "0 ° Undo Copy Duplicate Duplicate to new slide Delete" at bounding box center [503, 327] width 879 height 495
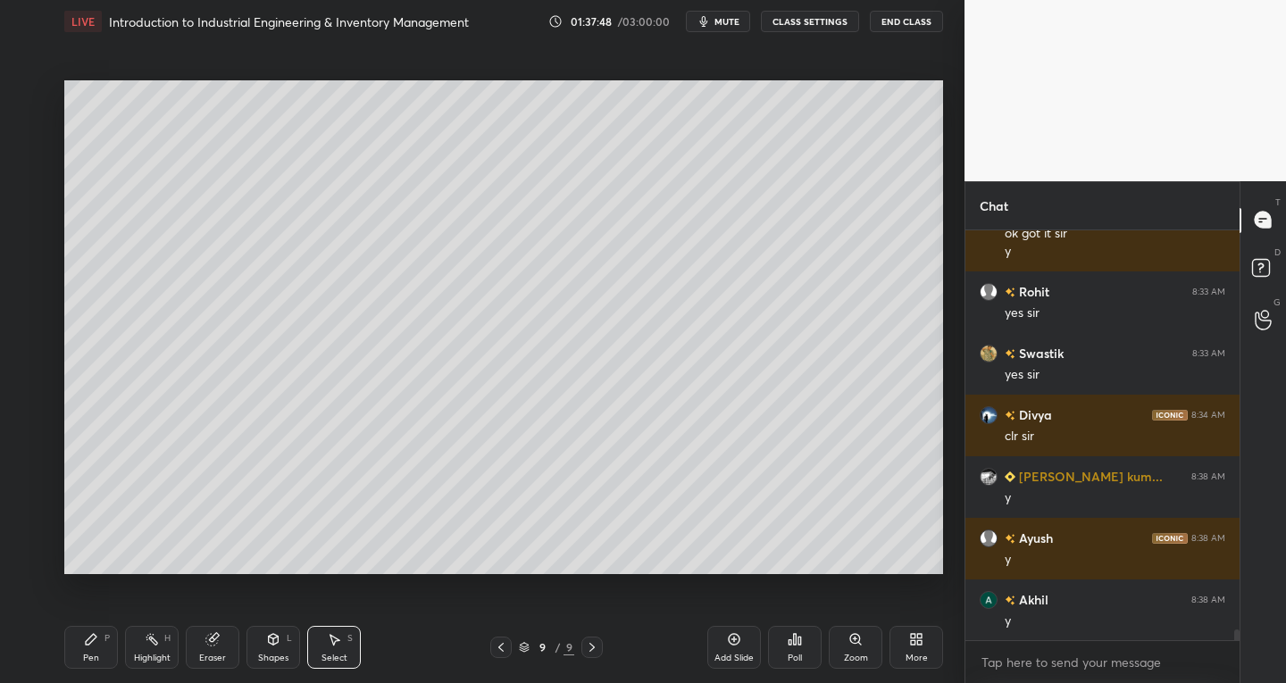
click at [112, 638] on div "Pen P" at bounding box center [91, 647] width 54 height 43
click at [218, 647] on div "Eraser" at bounding box center [213, 647] width 54 height 43
click at [104, 651] on div "Pen P" at bounding box center [91, 647] width 54 height 43
click at [228, 648] on div "Eraser" at bounding box center [213, 647] width 54 height 43
click at [116, 645] on div "Pen P" at bounding box center [91, 647] width 54 height 43
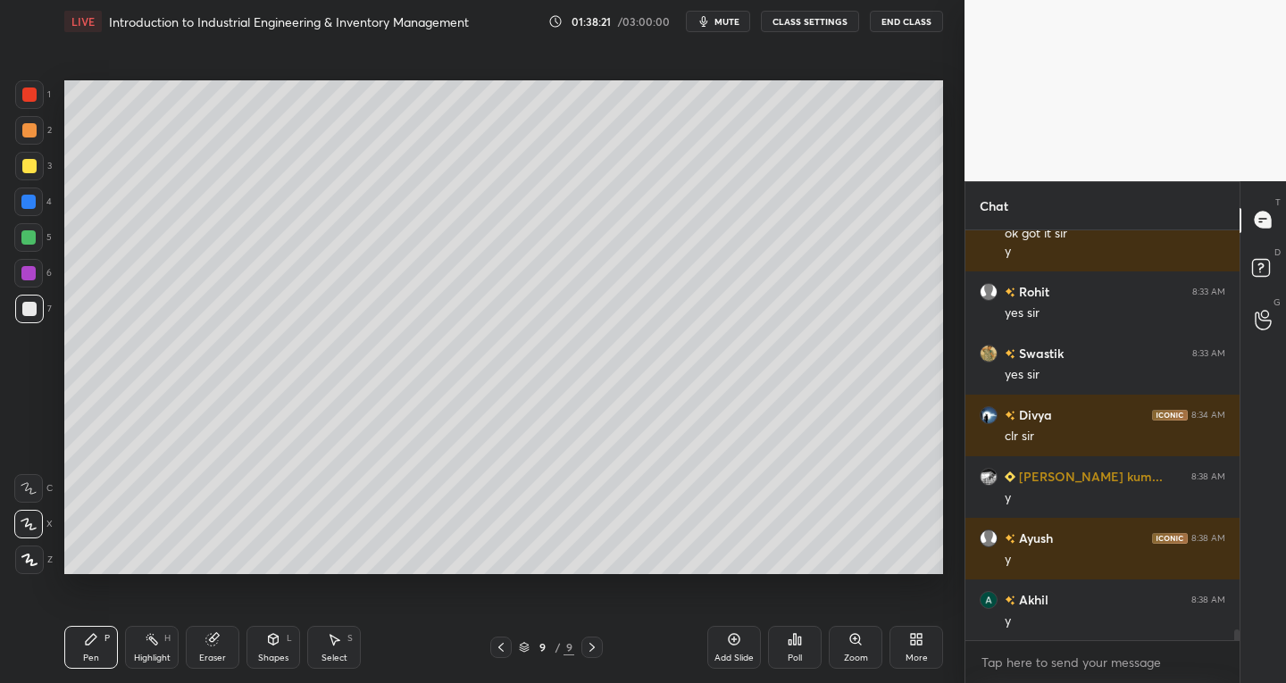
click at [229, 651] on div "Eraser" at bounding box center [213, 647] width 54 height 43
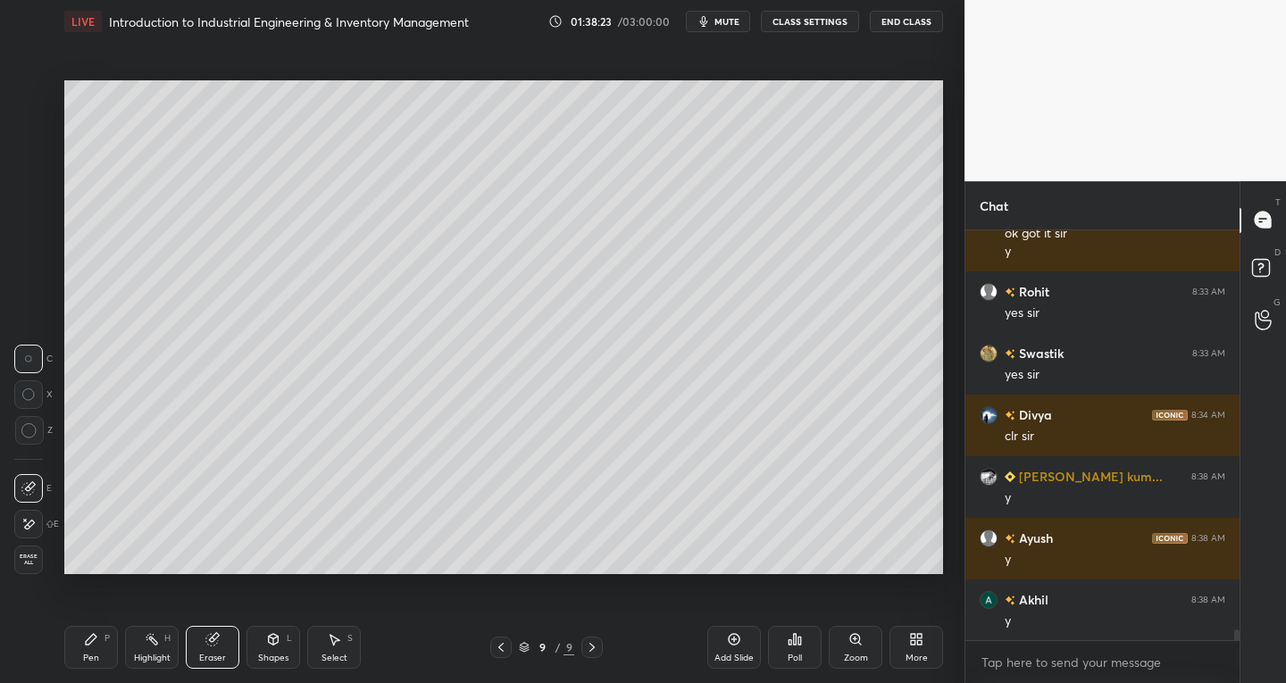
click at [111, 648] on div "Pen P" at bounding box center [91, 647] width 54 height 43
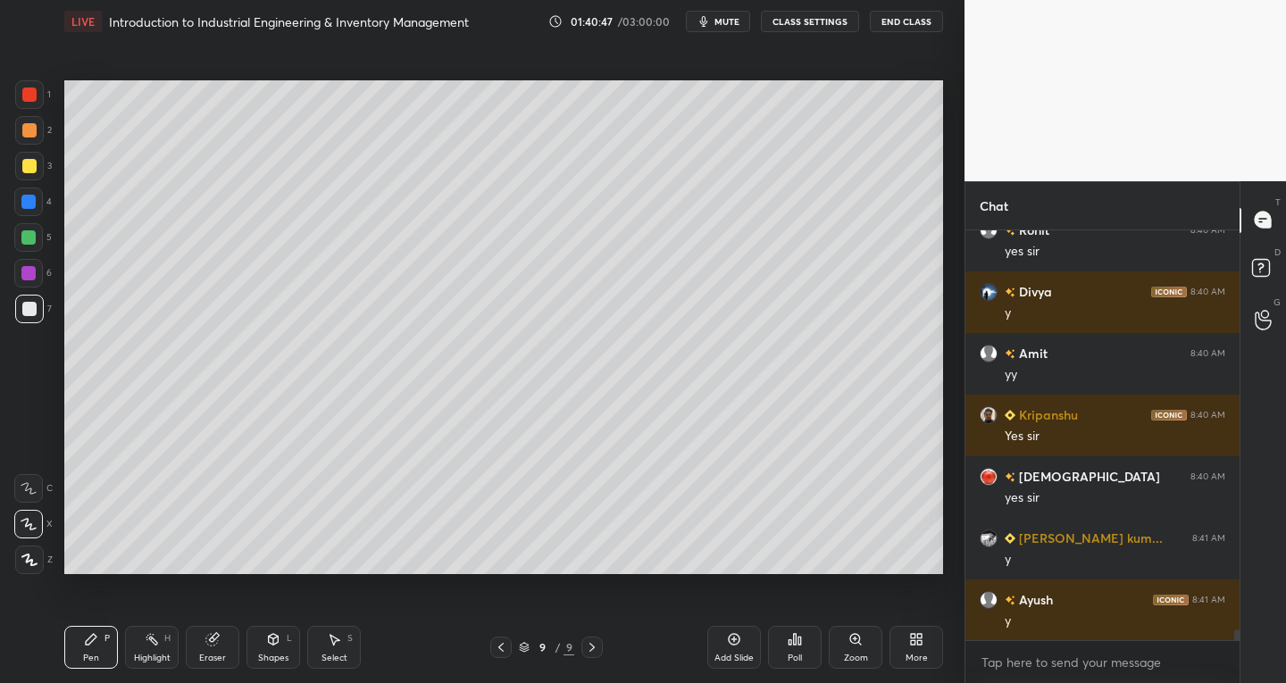
scroll to position [15811, 0]
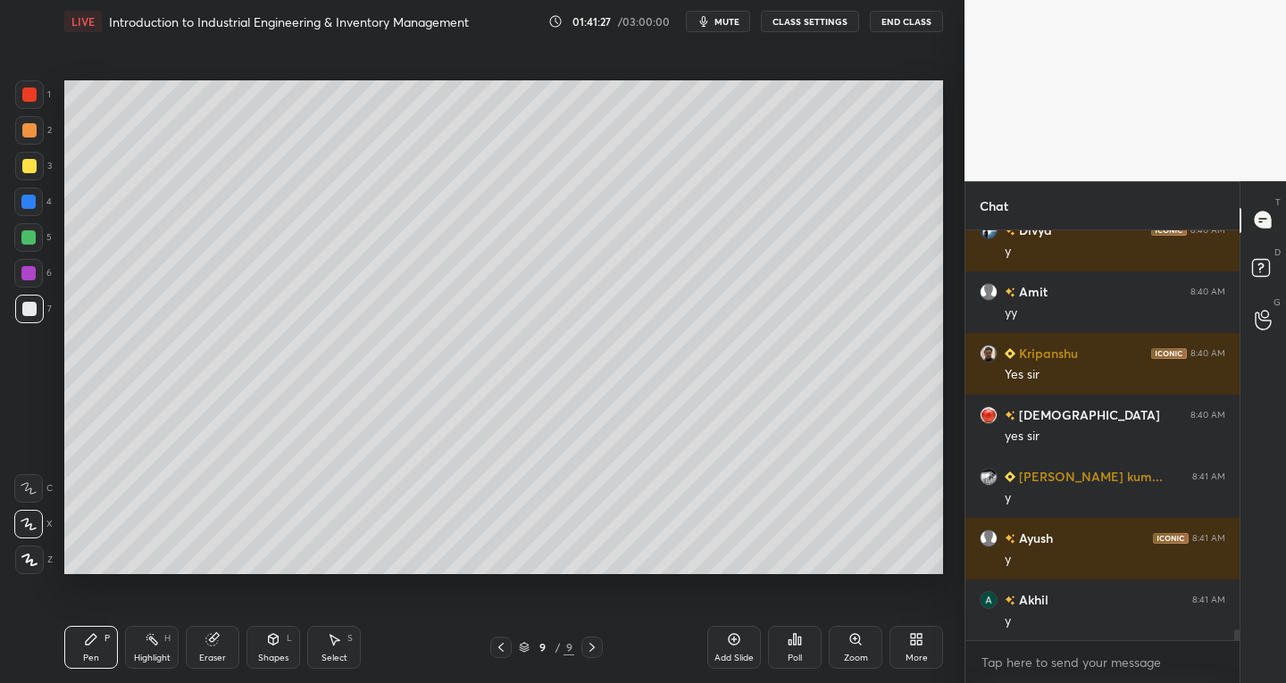
click at [223, 649] on div "Eraser" at bounding box center [213, 647] width 54 height 43
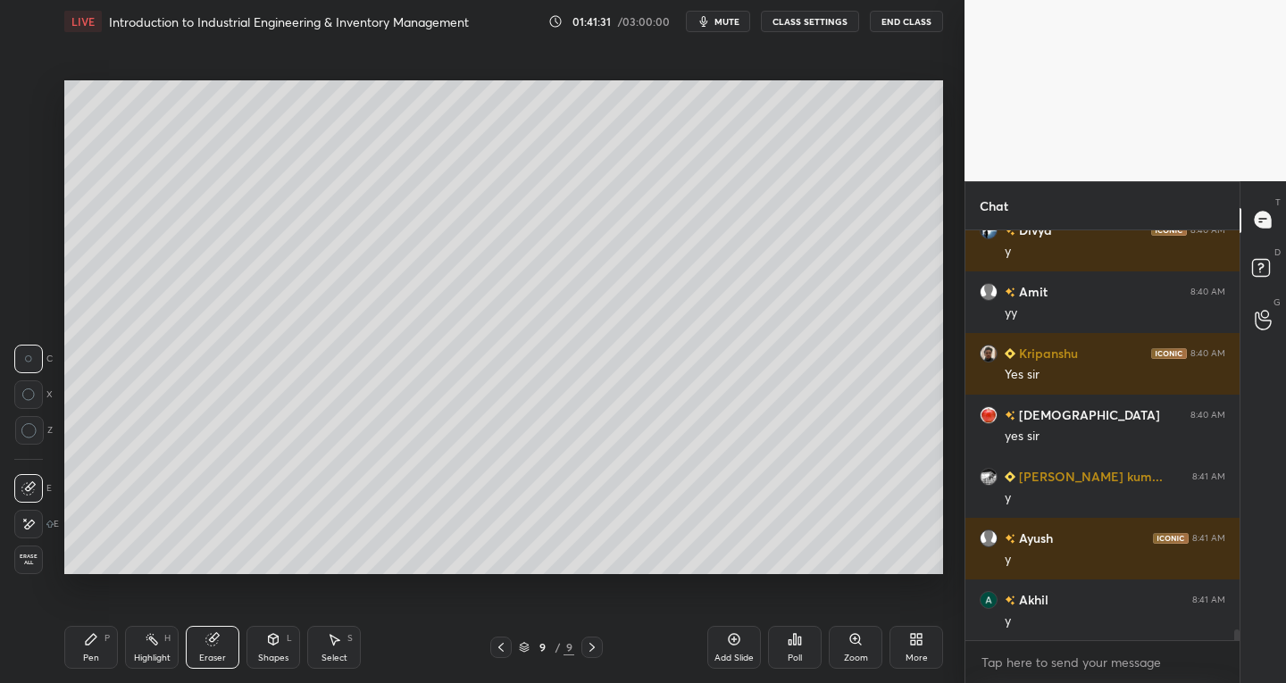
click at [87, 651] on div "Pen P" at bounding box center [91, 647] width 54 height 43
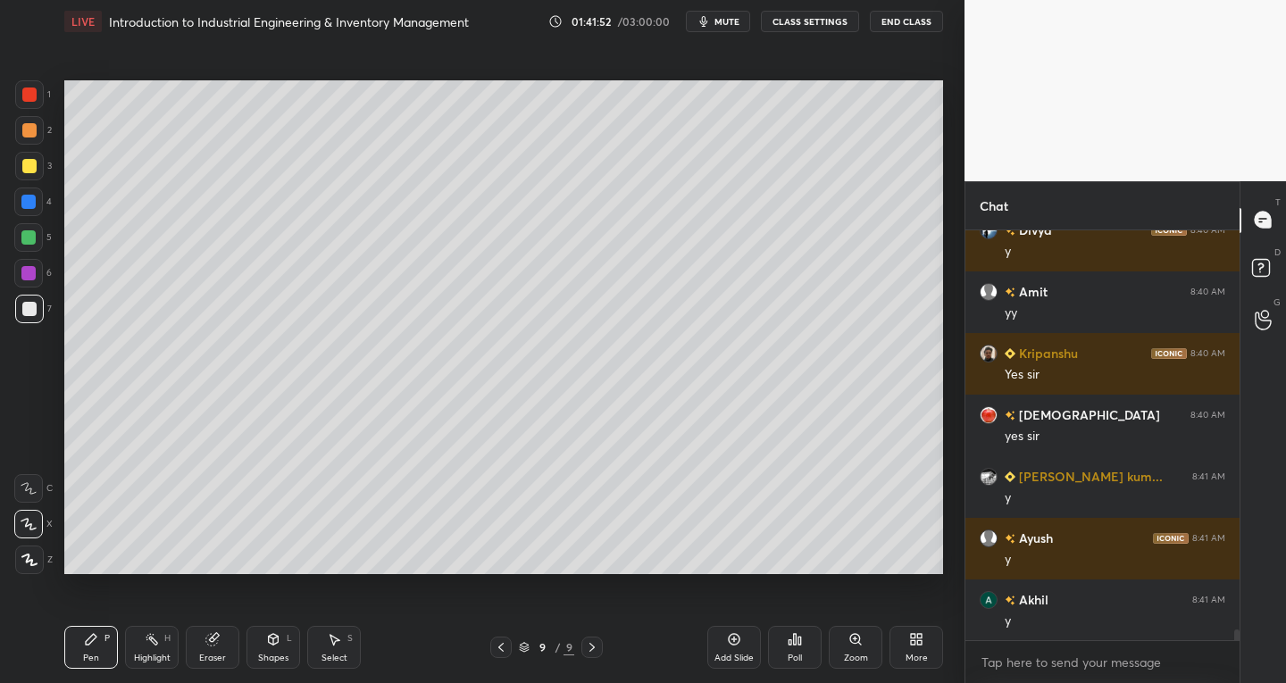
click at [737, 645] on icon at bounding box center [734, 639] width 14 height 14
click at [333, 639] on icon at bounding box center [335, 640] width 10 height 11
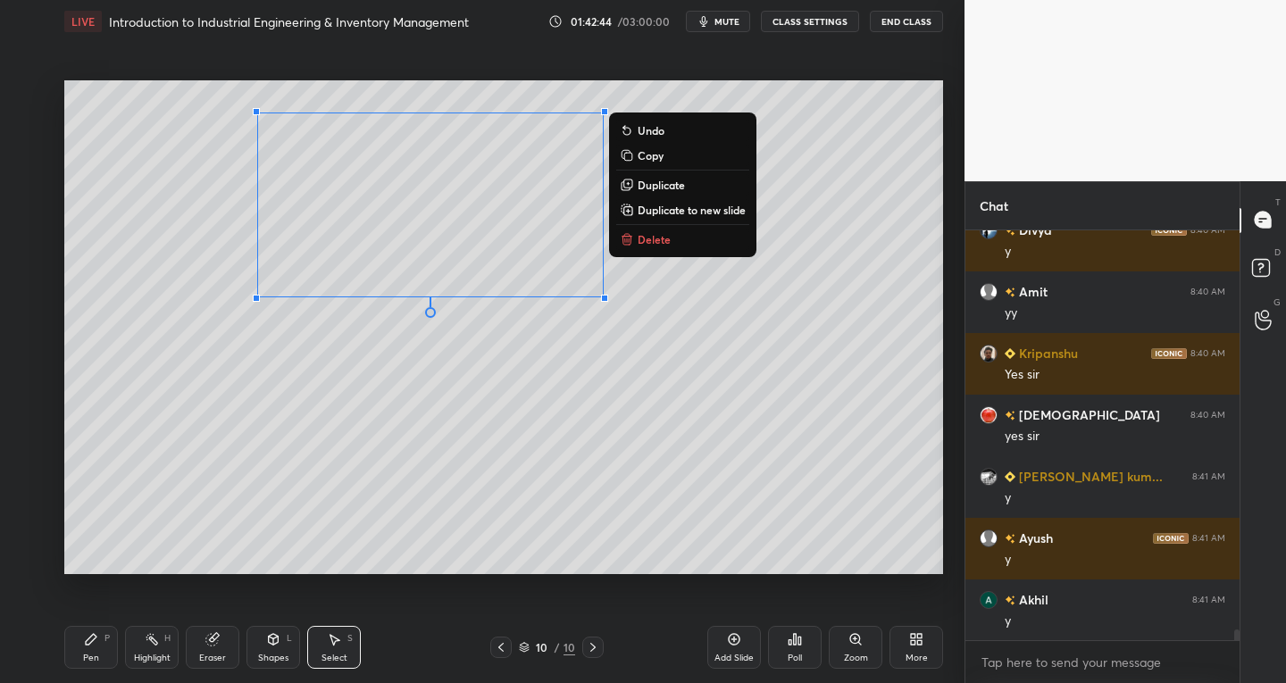
click at [662, 242] on p "Delete" at bounding box center [653, 239] width 33 height 14
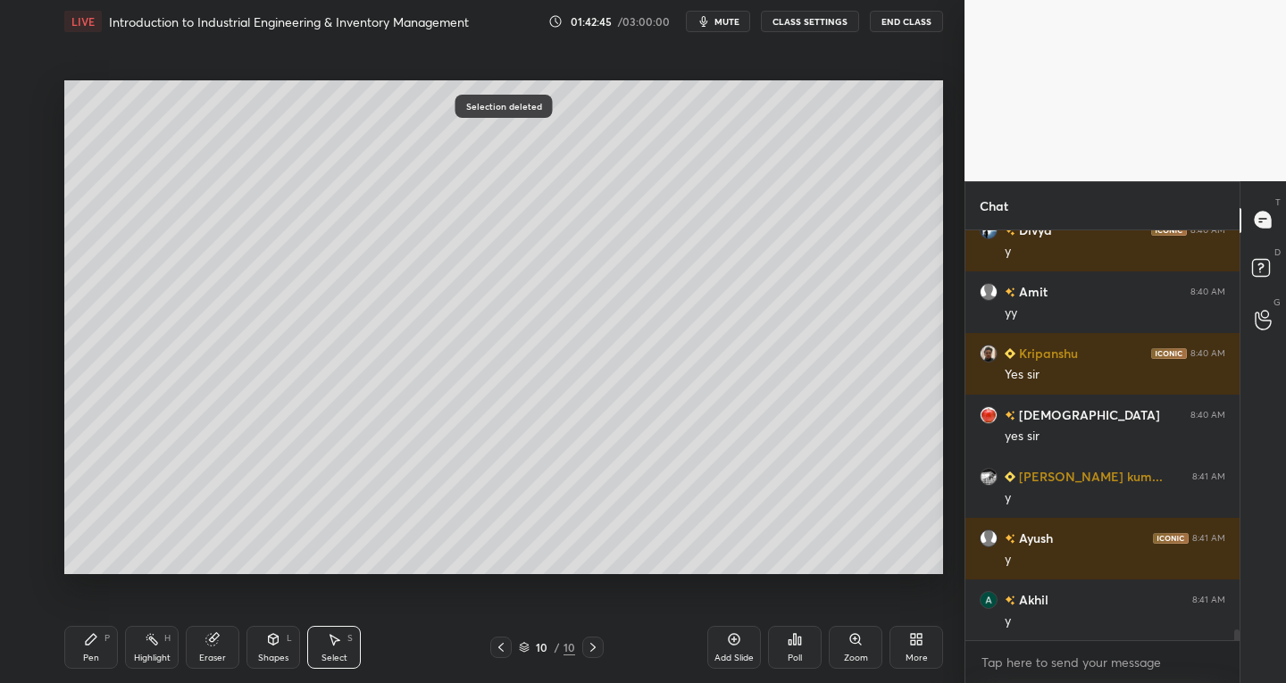
click at [100, 657] on div "Pen P" at bounding box center [91, 647] width 54 height 43
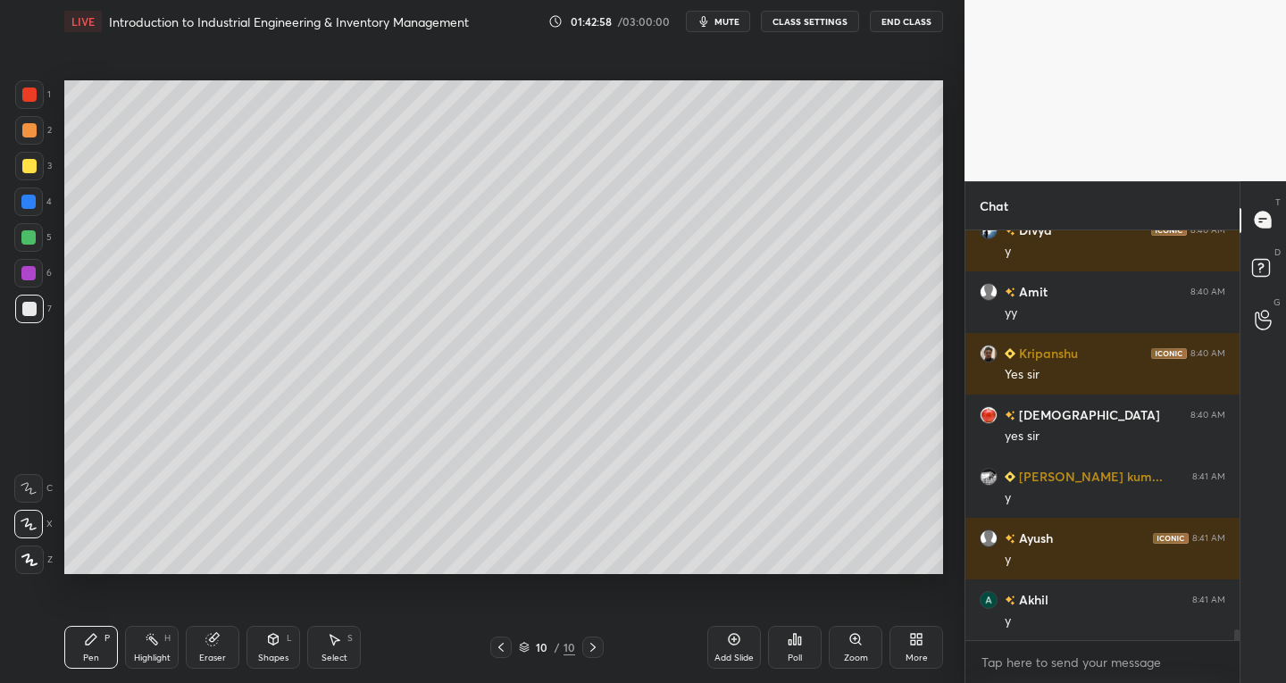
click at [495, 647] on icon at bounding box center [501, 647] width 14 height 14
click at [341, 660] on div "Select" at bounding box center [334, 658] width 26 height 9
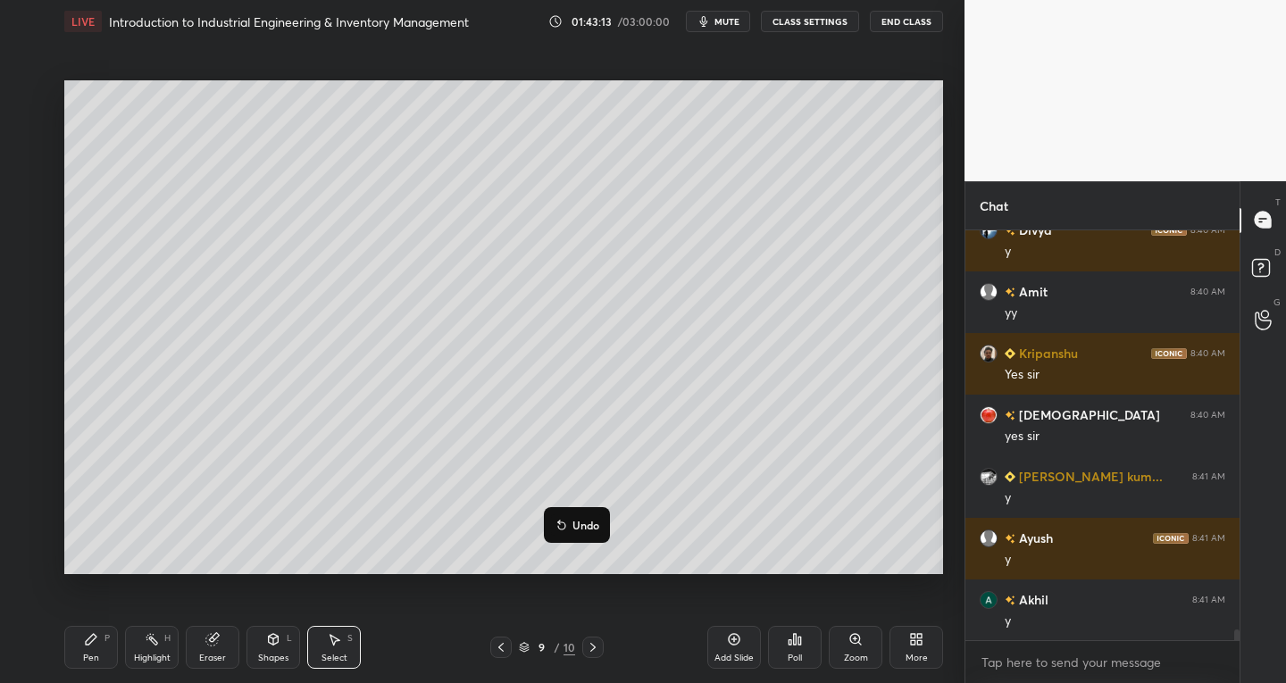
click at [98, 644] on div "Pen P" at bounding box center [91, 647] width 54 height 43
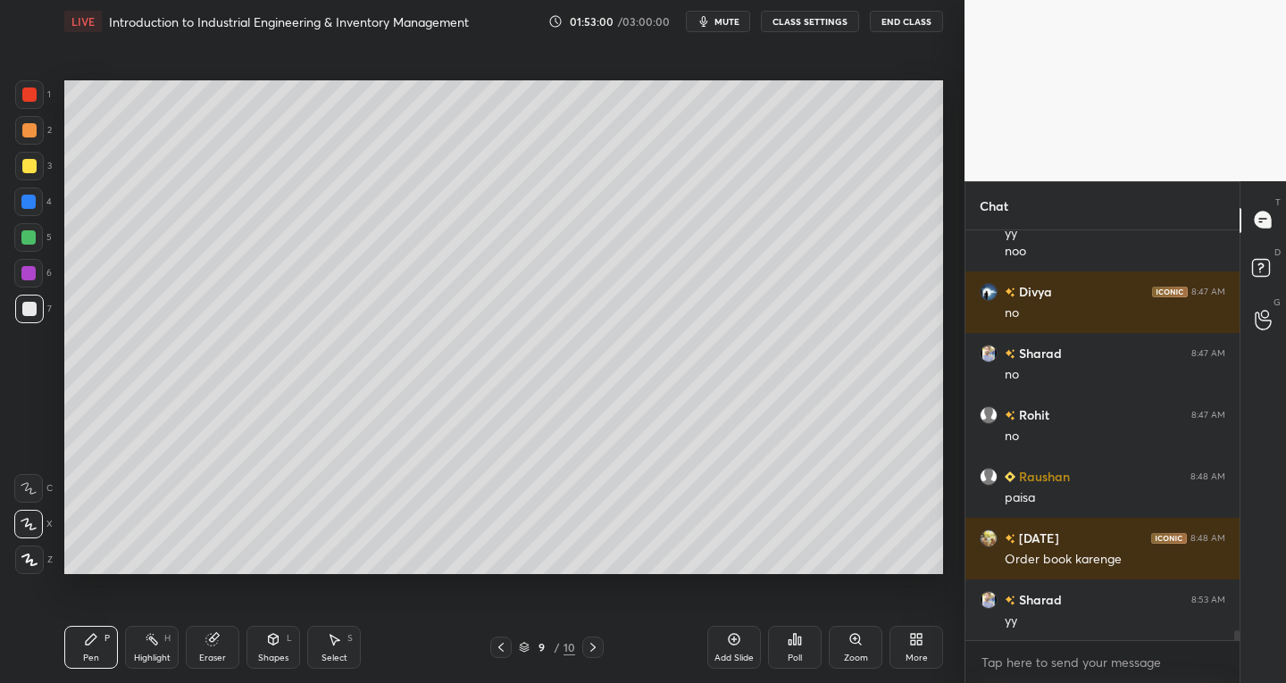
scroll to position [16938, 0]
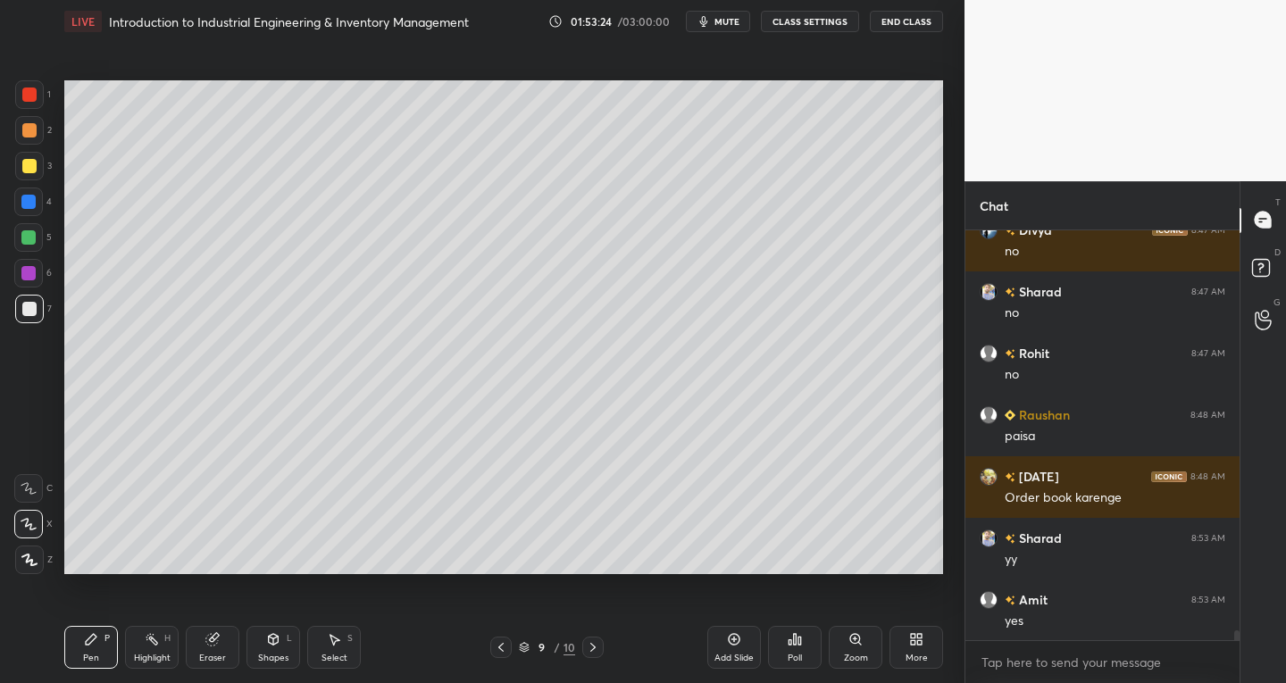
click at [725, 645] on div "Add Slide" at bounding box center [734, 647] width 54 height 43
click at [277, 647] on div "Shapes L" at bounding box center [273, 647] width 54 height 43
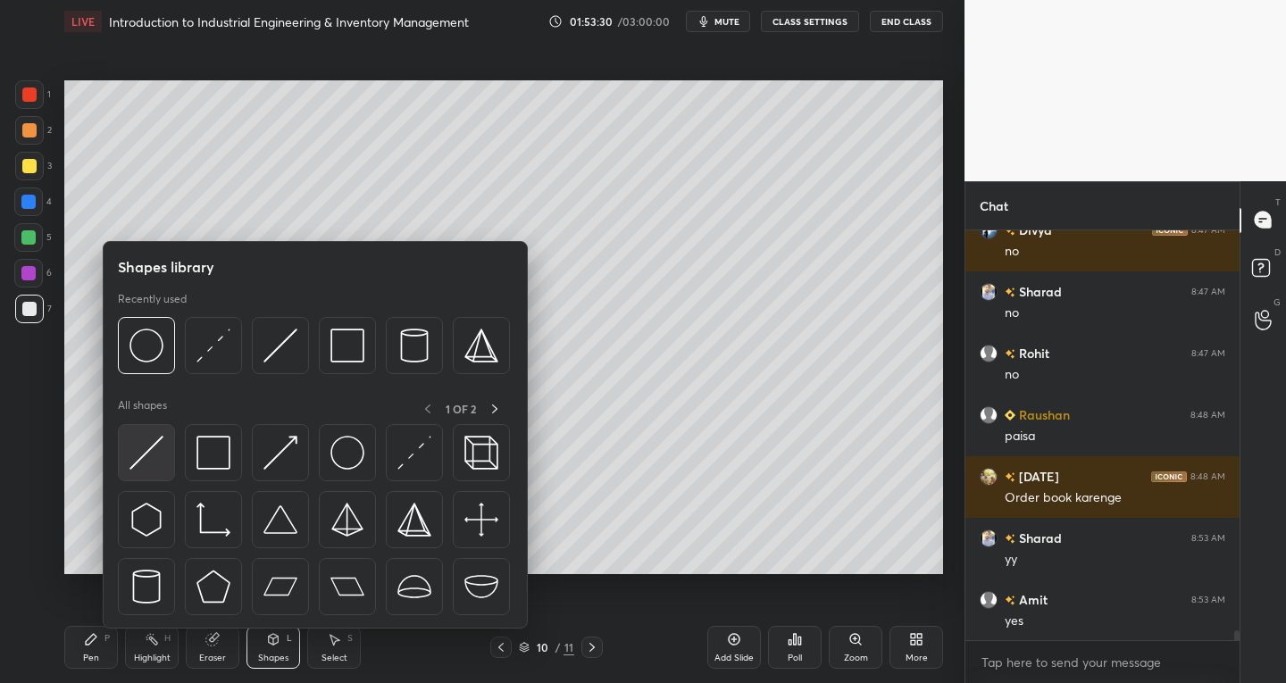
click at [151, 463] on img at bounding box center [146, 453] width 34 height 34
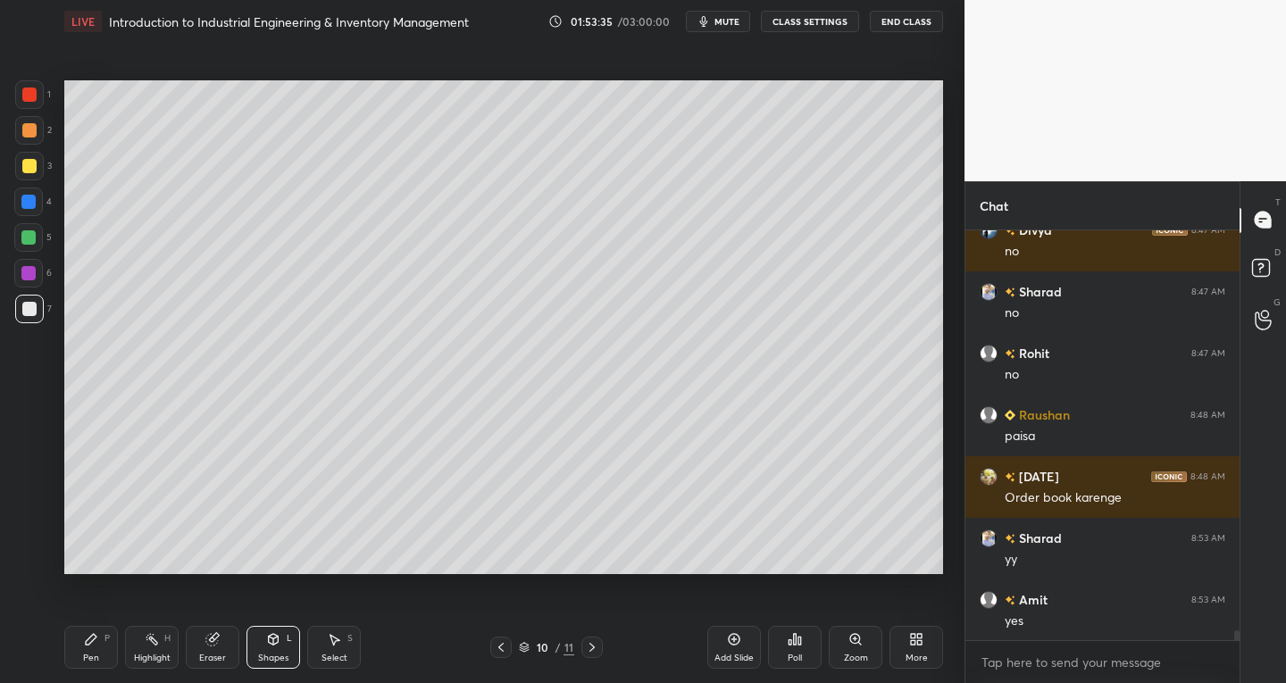
click at [89, 654] on div "Pen" at bounding box center [91, 658] width 16 height 9
click at [232, 647] on div "Eraser" at bounding box center [213, 647] width 54 height 43
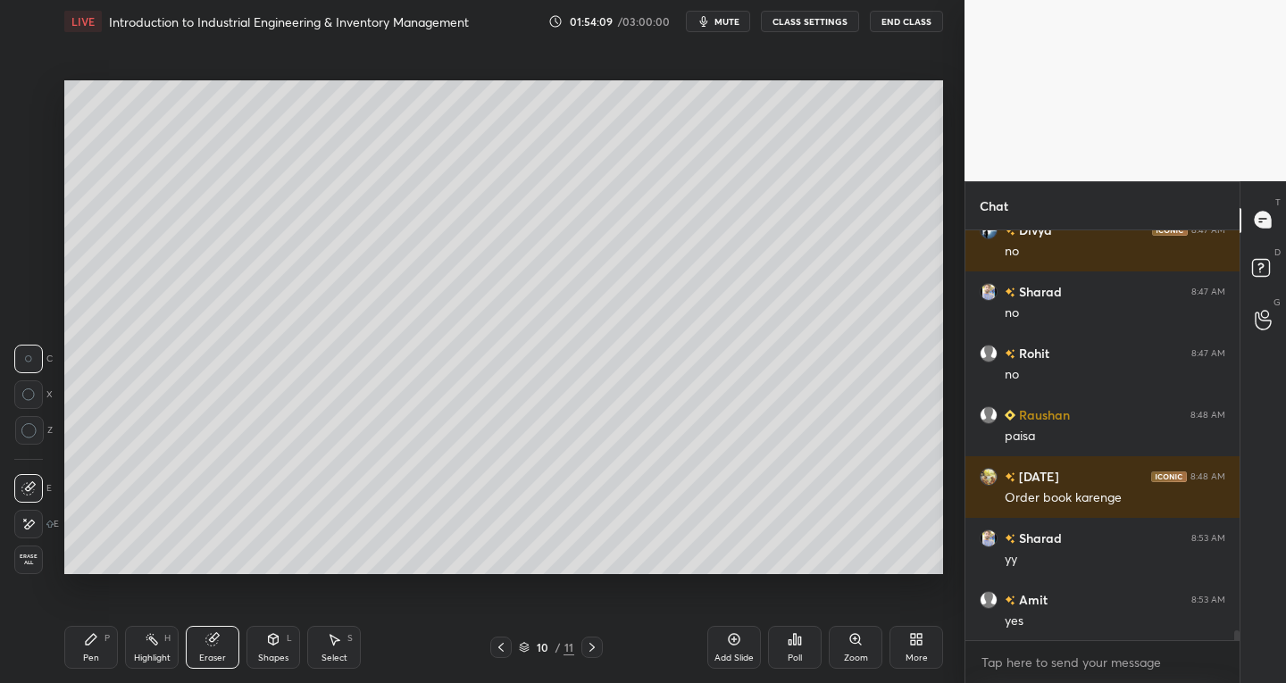
click at [271, 649] on div "Shapes L" at bounding box center [273, 647] width 54 height 43
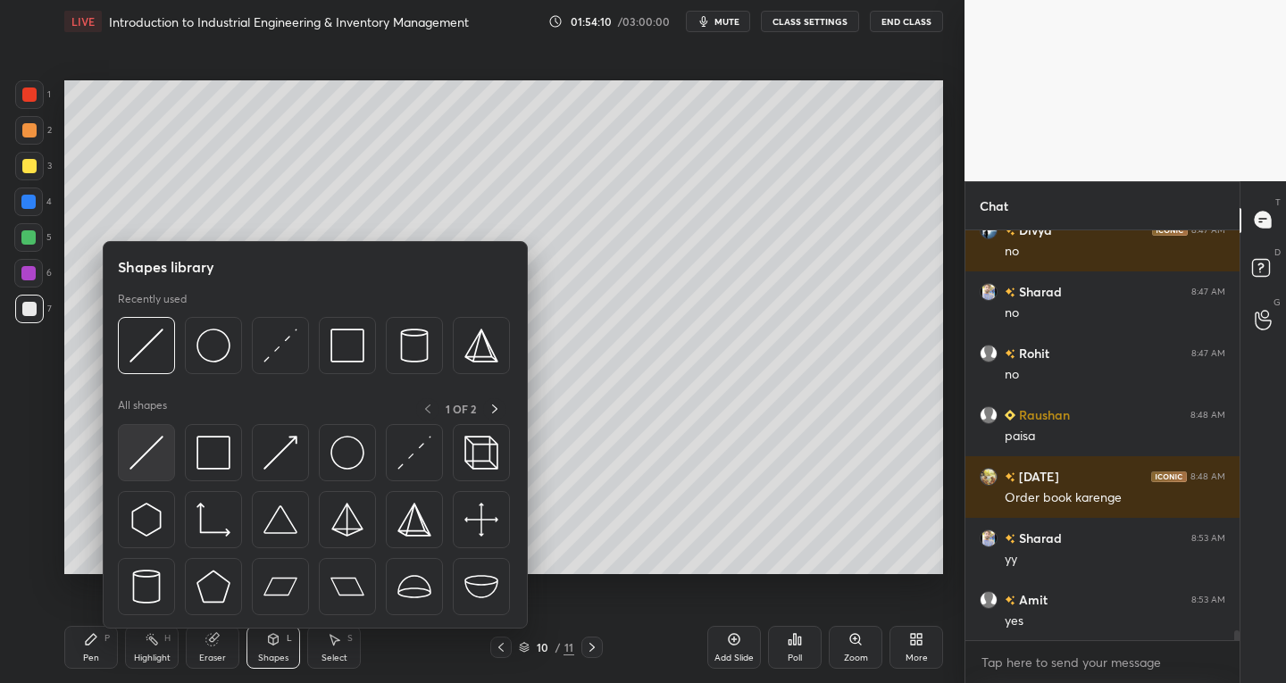
click at [139, 470] on div at bounding box center [146, 452] width 57 height 57
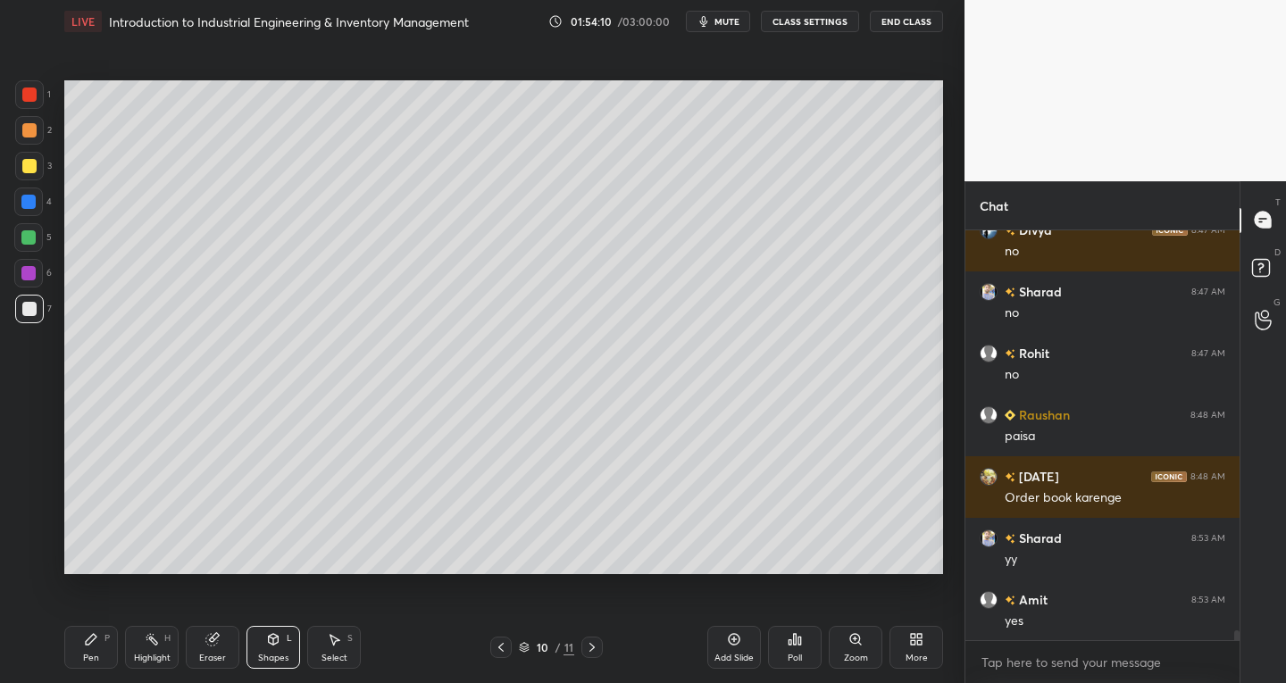
click at [271, 658] on div "Shapes" at bounding box center [273, 658] width 30 height 9
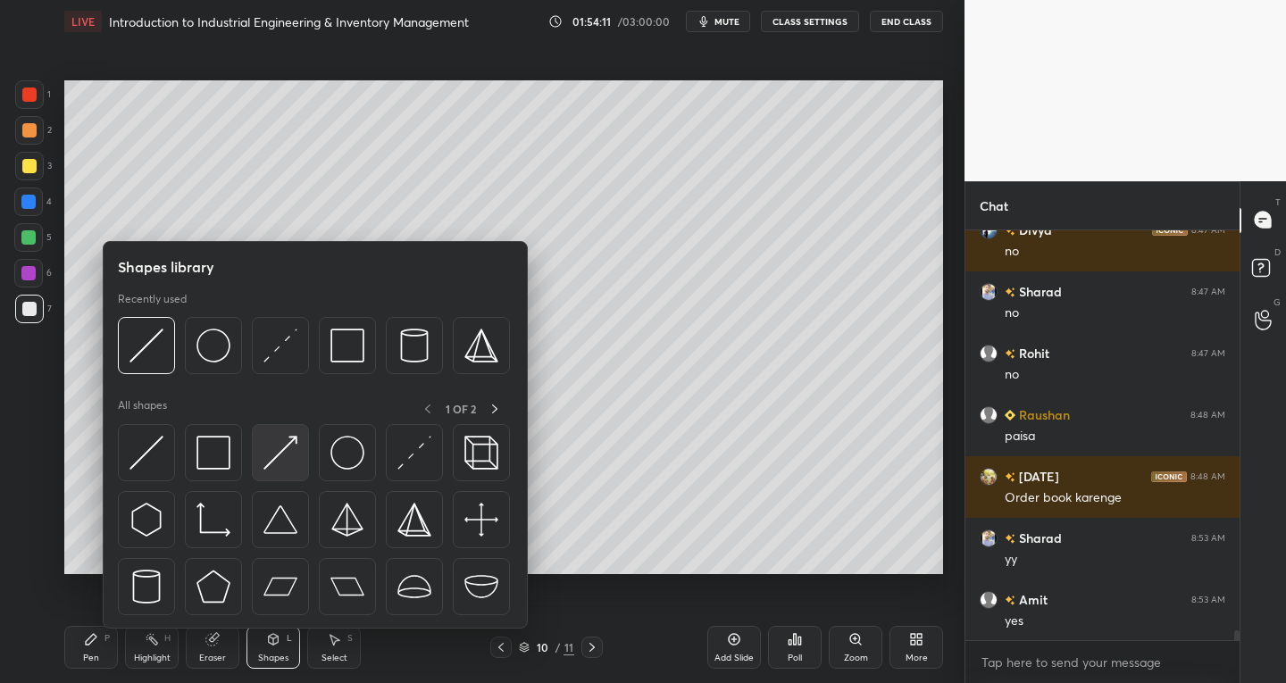
click at [279, 461] on img at bounding box center [280, 453] width 34 height 34
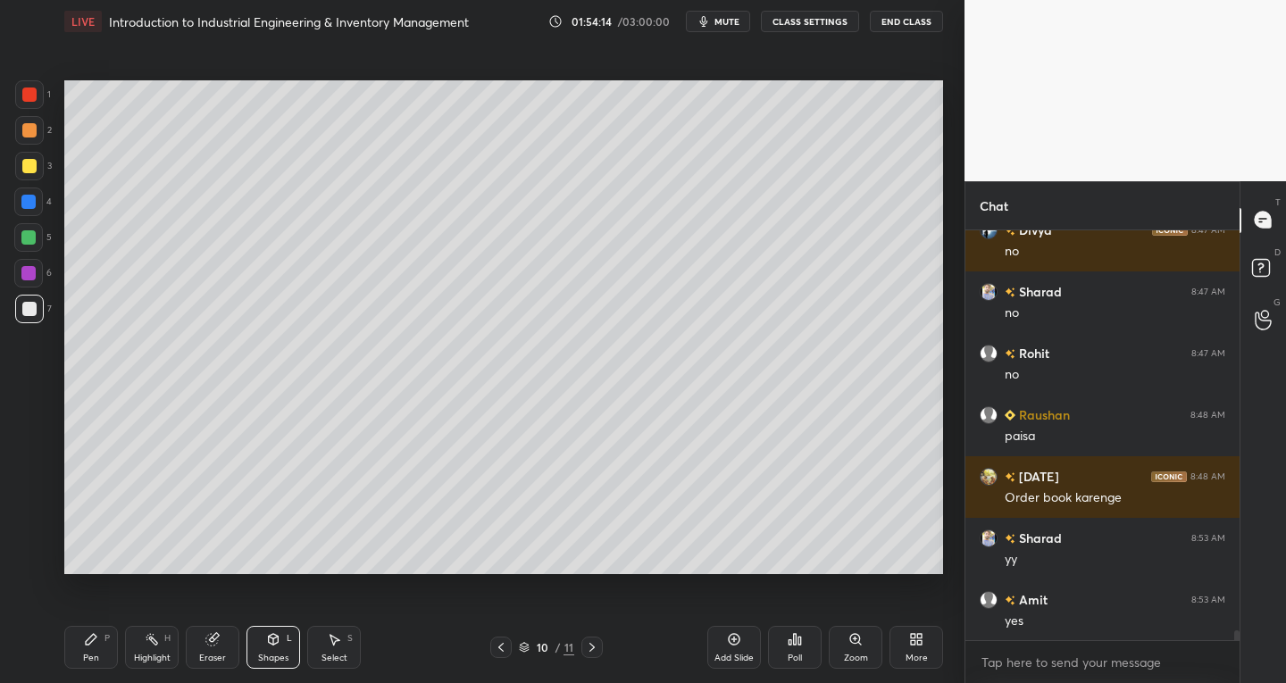
click at [225, 653] on div "Eraser" at bounding box center [213, 647] width 54 height 43
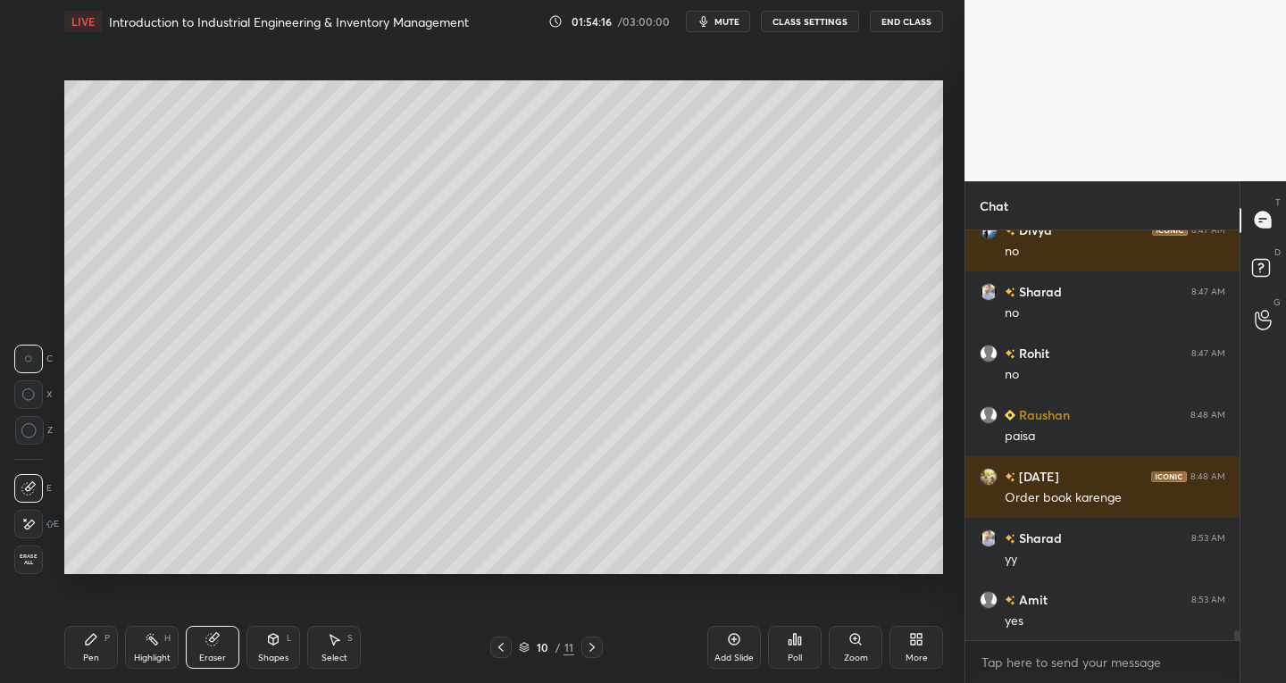
click at [272, 654] on div "Shapes" at bounding box center [273, 658] width 30 height 9
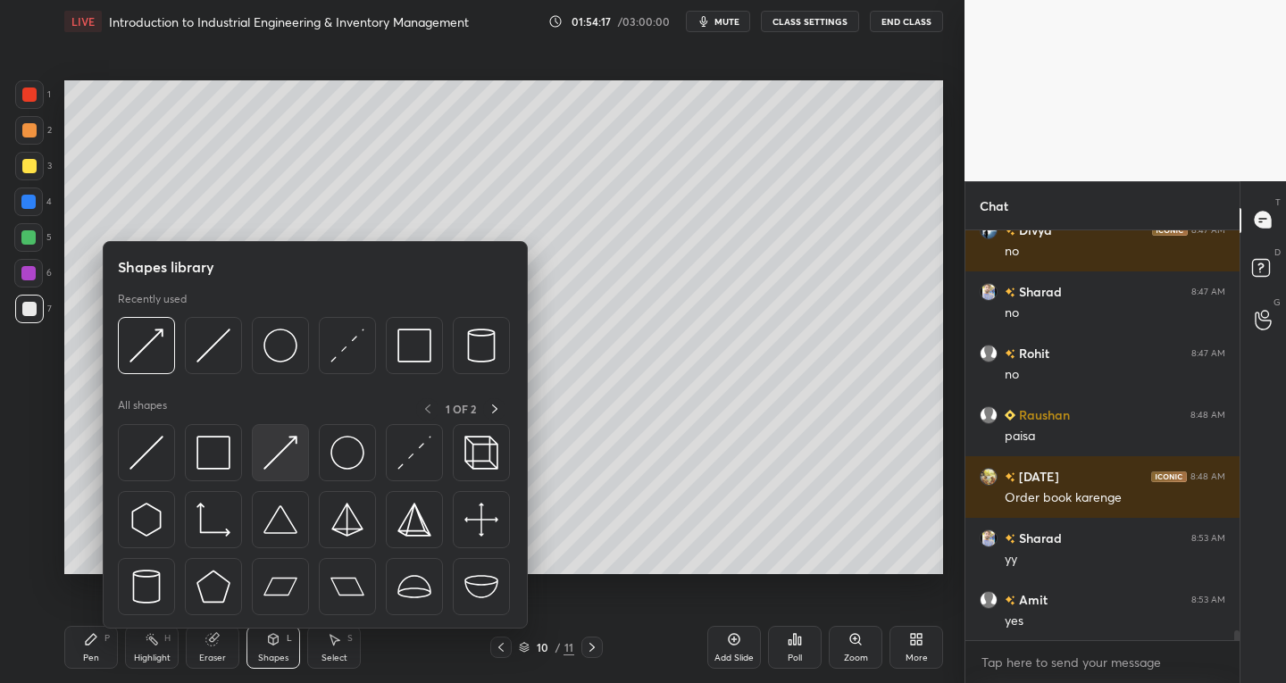
click at [270, 468] on img at bounding box center [280, 453] width 34 height 34
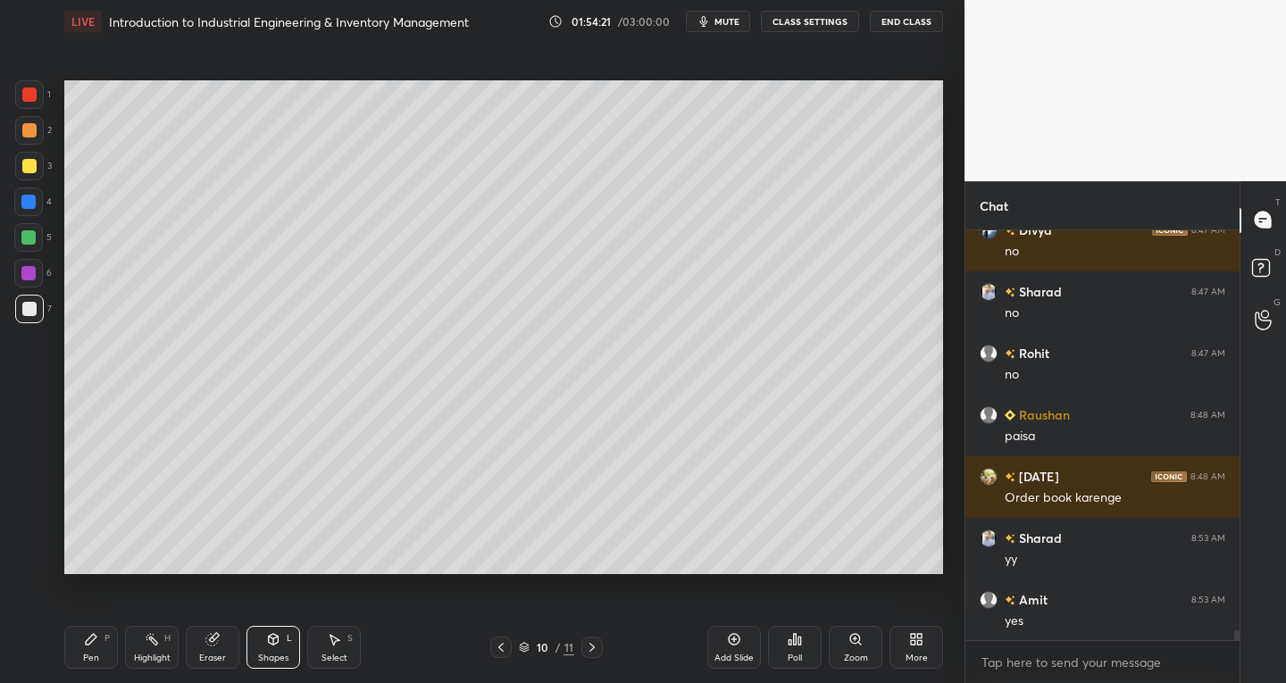
click at [89, 662] on div "Pen" at bounding box center [91, 658] width 16 height 9
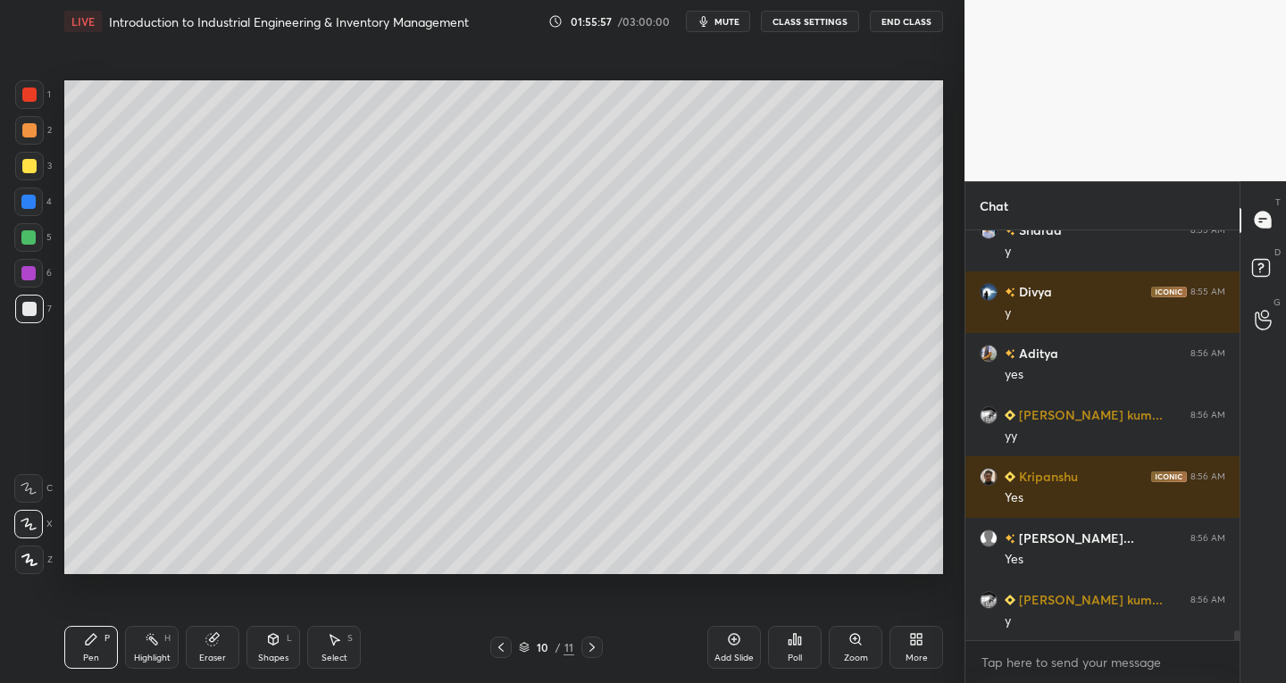
scroll to position [17431, 0]
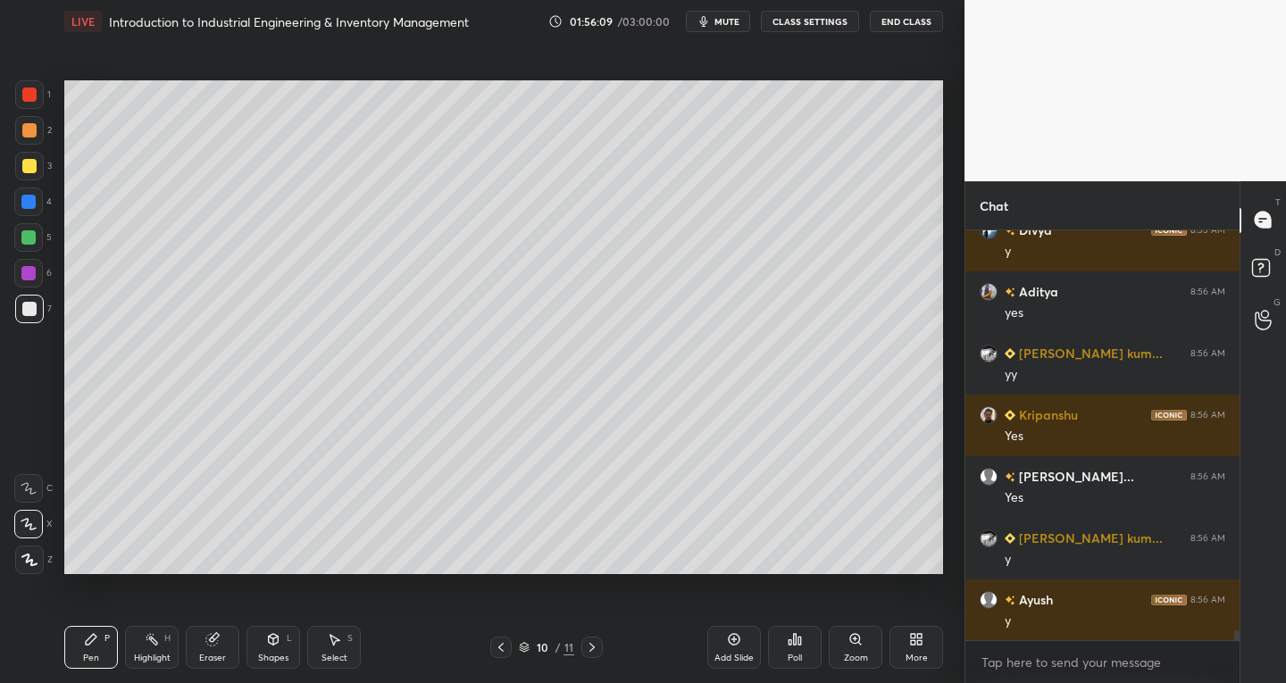
click at [269, 640] on icon at bounding box center [274, 639] width 10 height 11
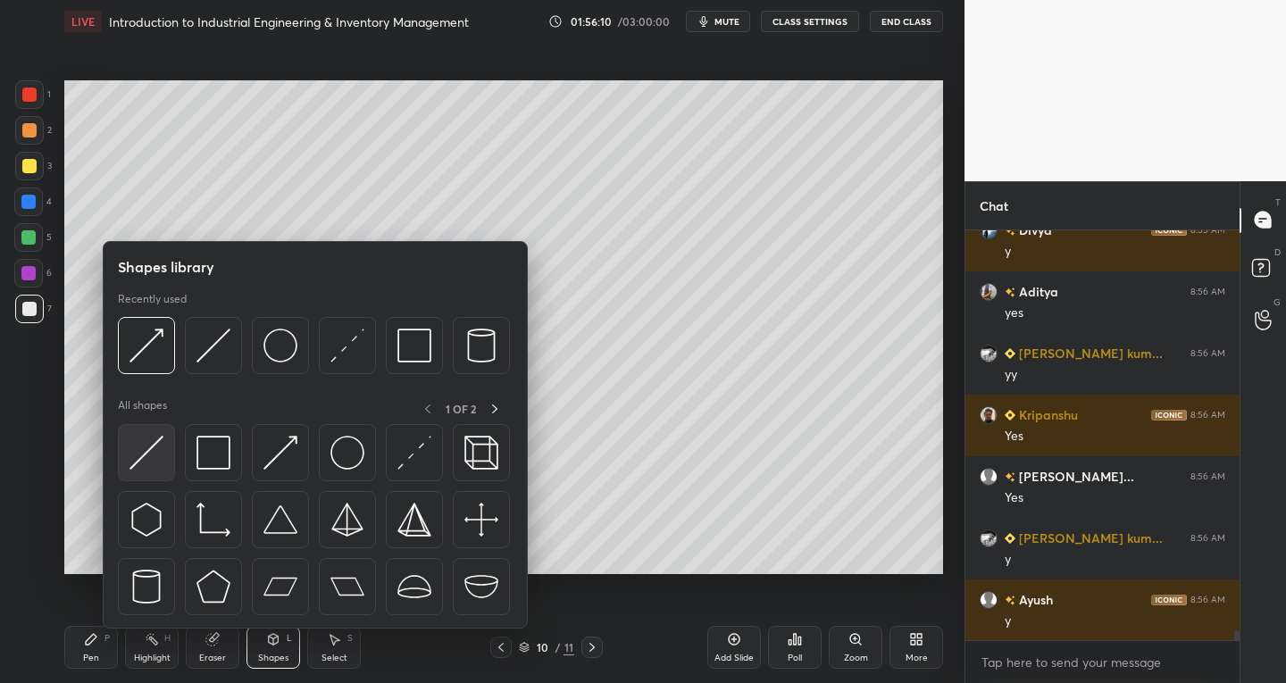
click at [148, 455] on img at bounding box center [146, 453] width 34 height 34
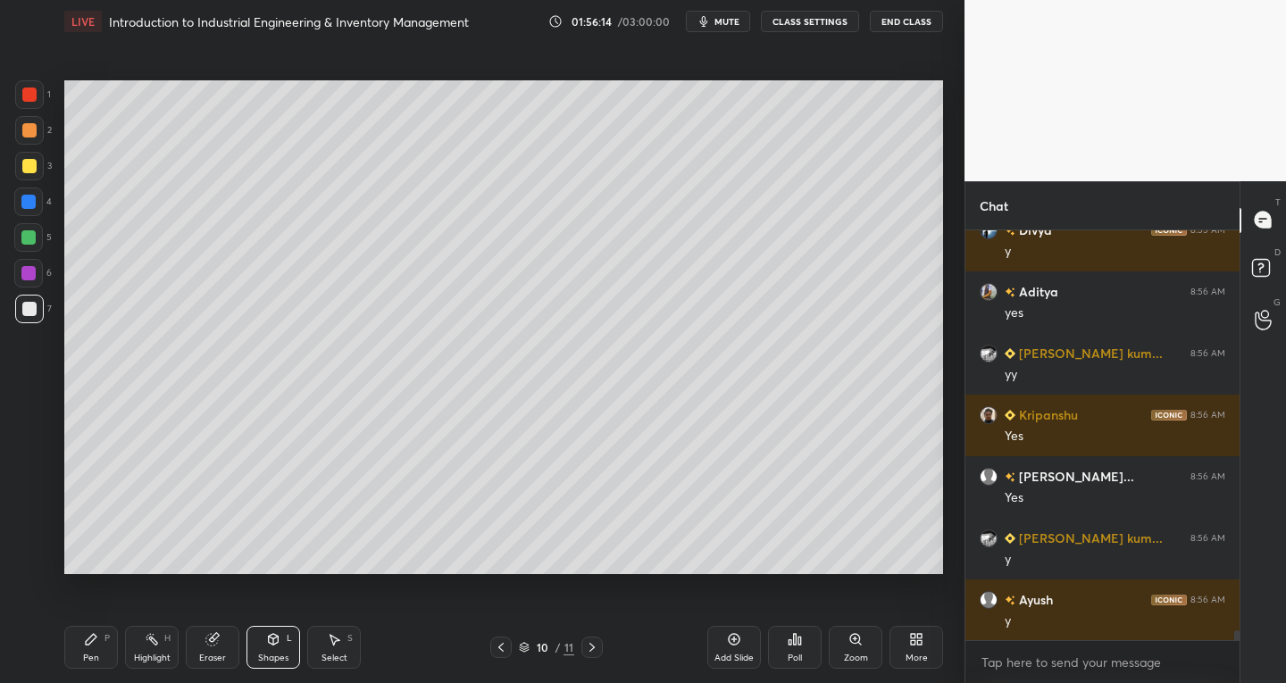
click at [266, 643] on icon at bounding box center [273, 639] width 14 height 14
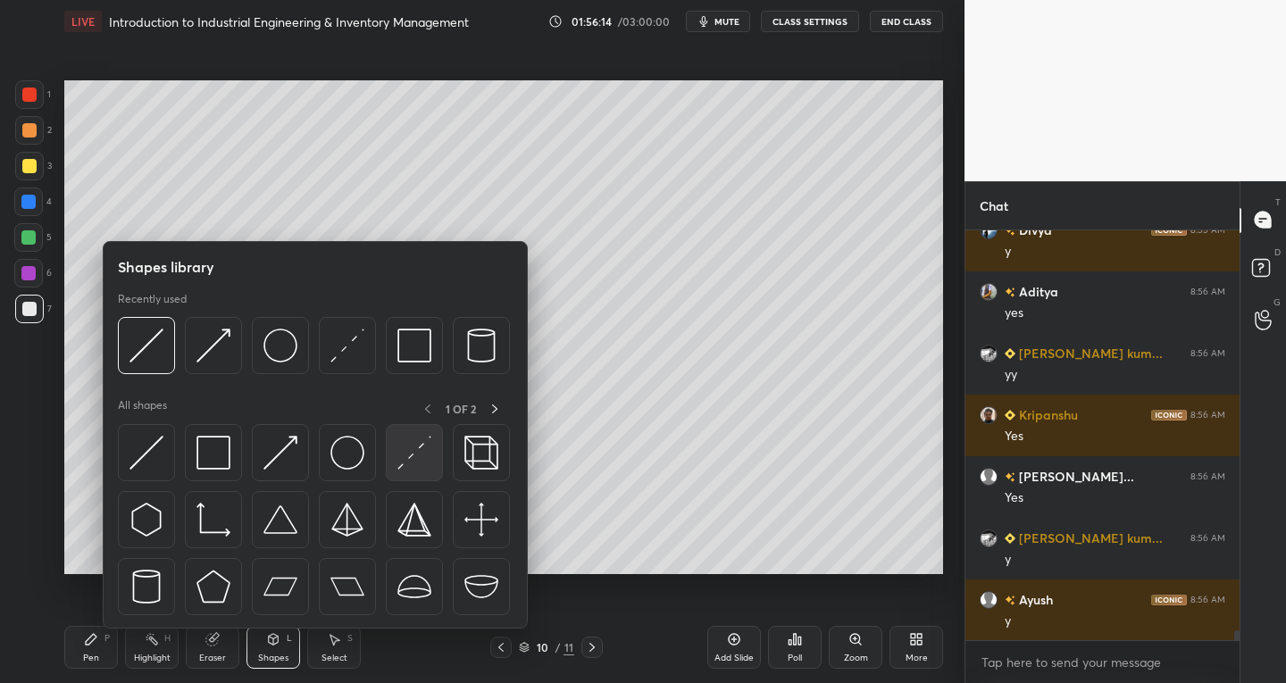
click at [405, 457] on img at bounding box center [414, 453] width 34 height 34
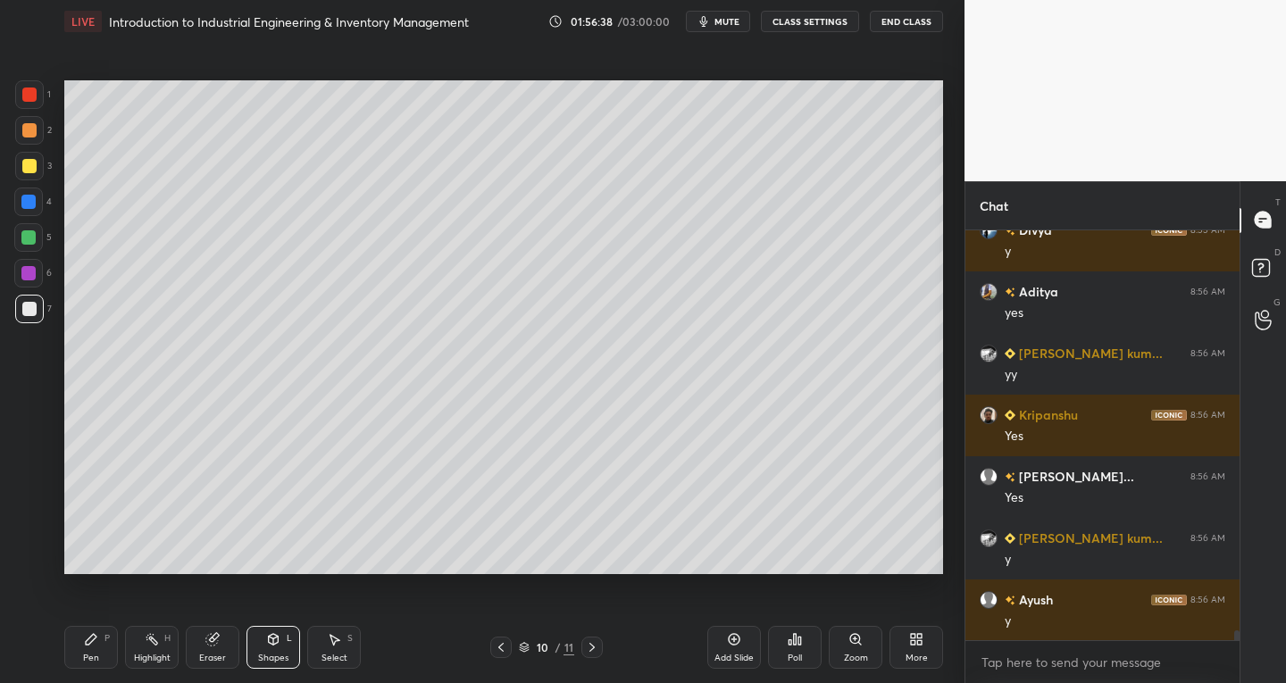
click at [266, 645] on icon at bounding box center [273, 639] width 14 height 14
click at [269, 642] on icon at bounding box center [274, 639] width 10 height 11
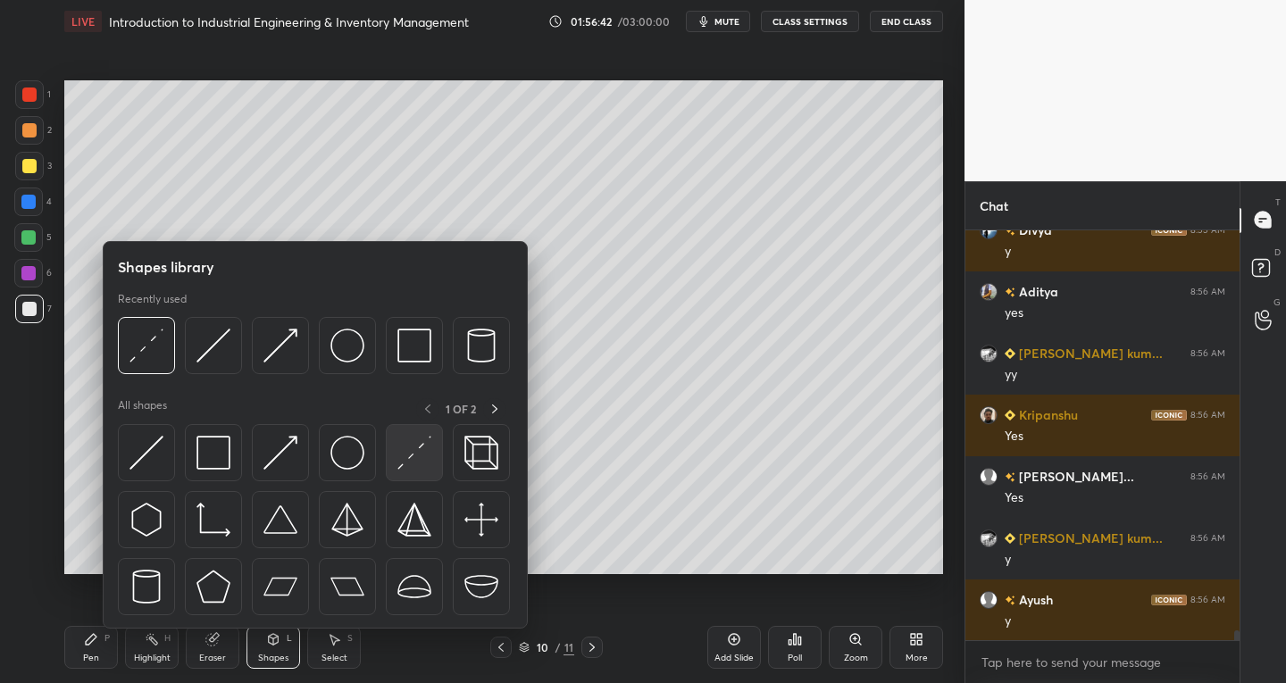
click at [410, 457] on img at bounding box center [414, 453] width 34 height 34
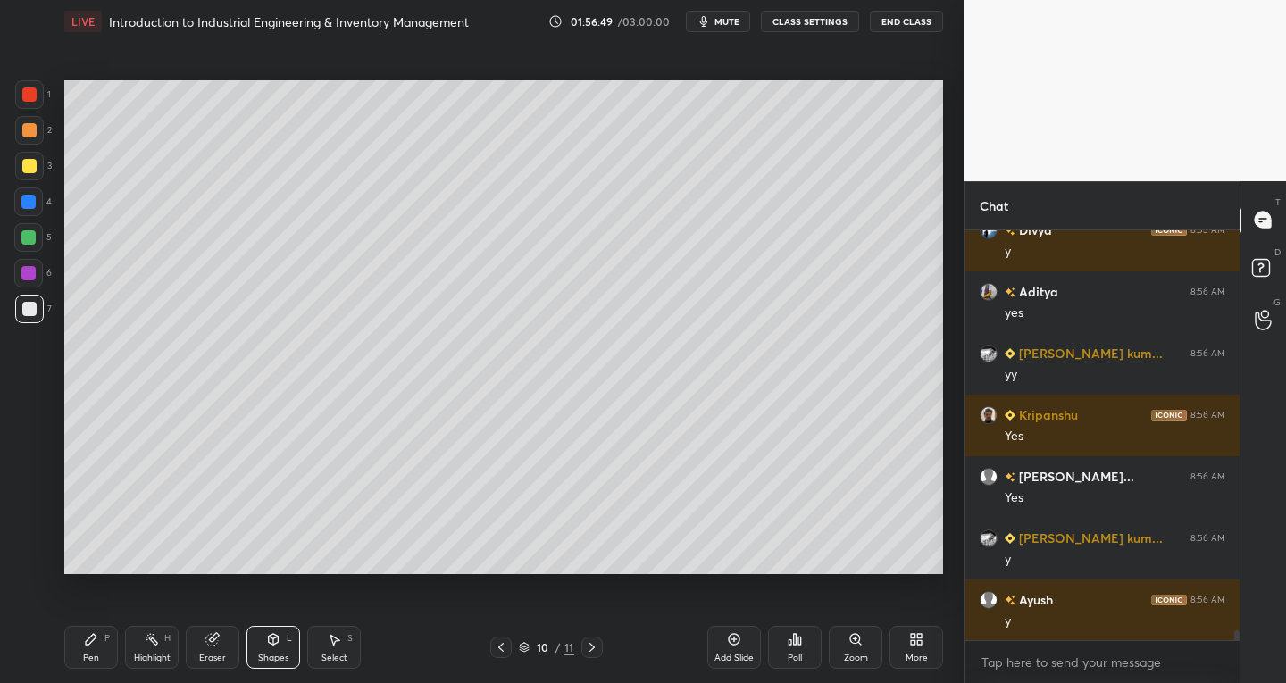
click at [99, 640] on div "Pen P" at bounding box center [91, 647] width 54 height 43
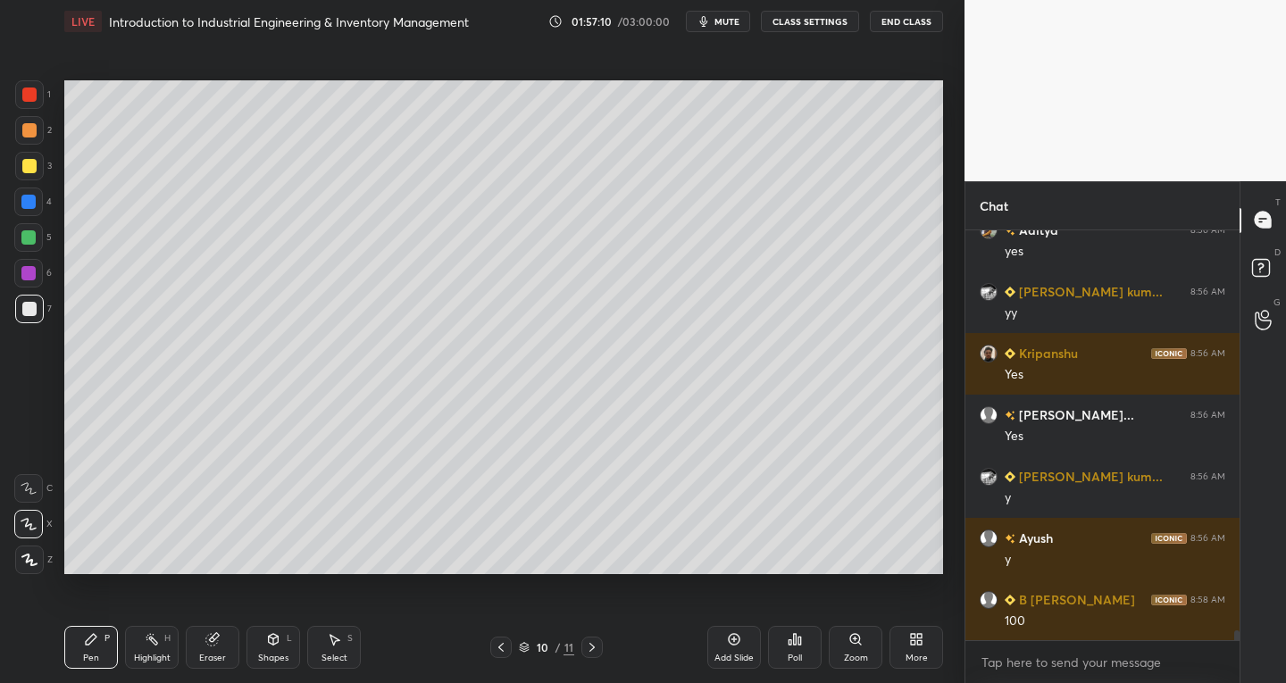
scroll to position [17554, 0]
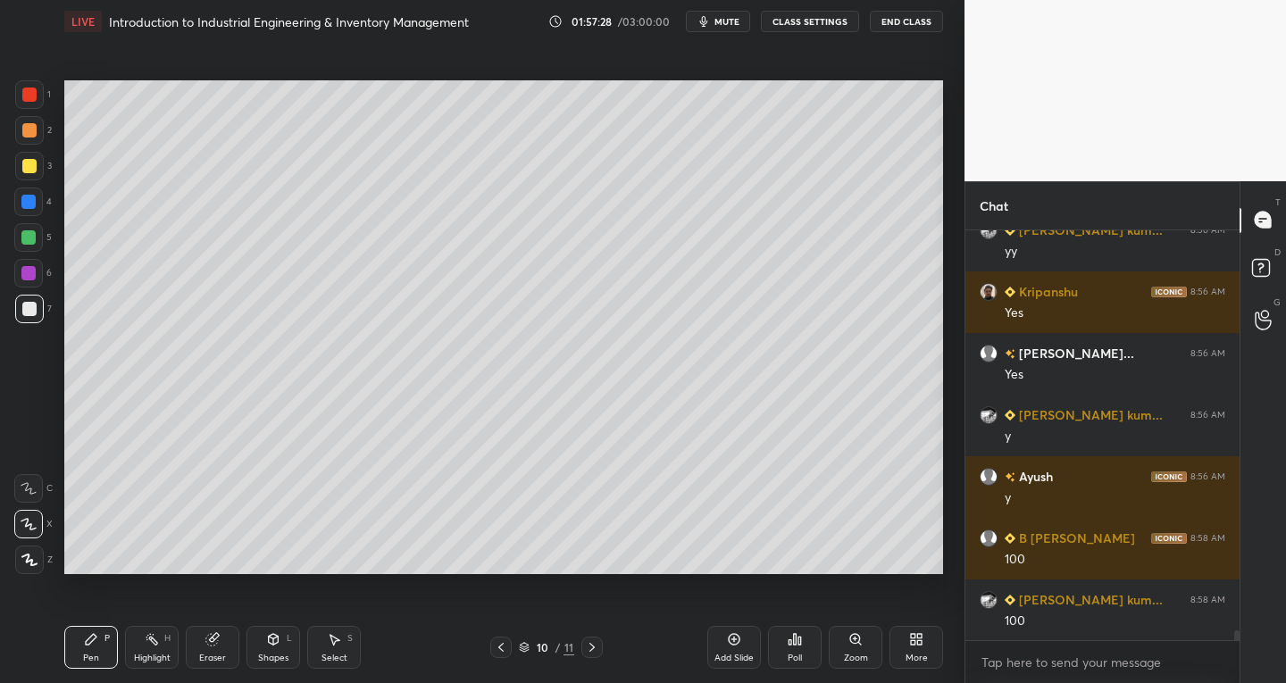
click at [727, 638] on icon at bounding box center [734, 639] width 14 height 14
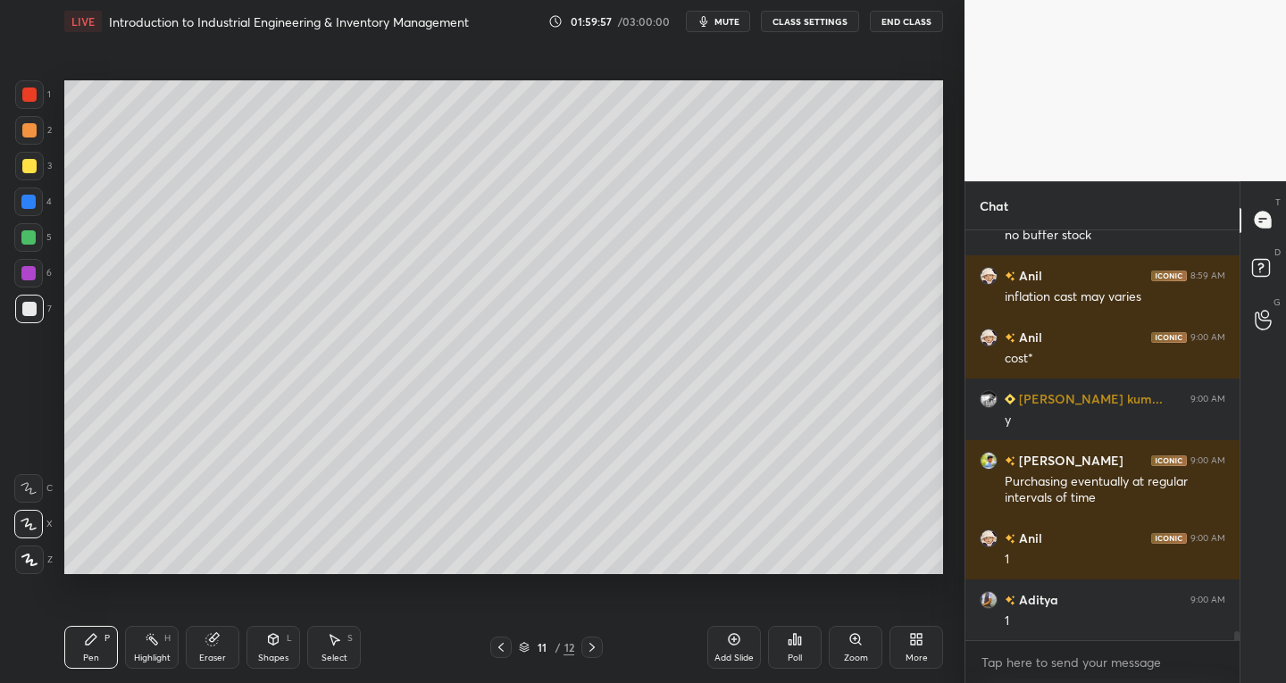
scroll to position [18925, 0]
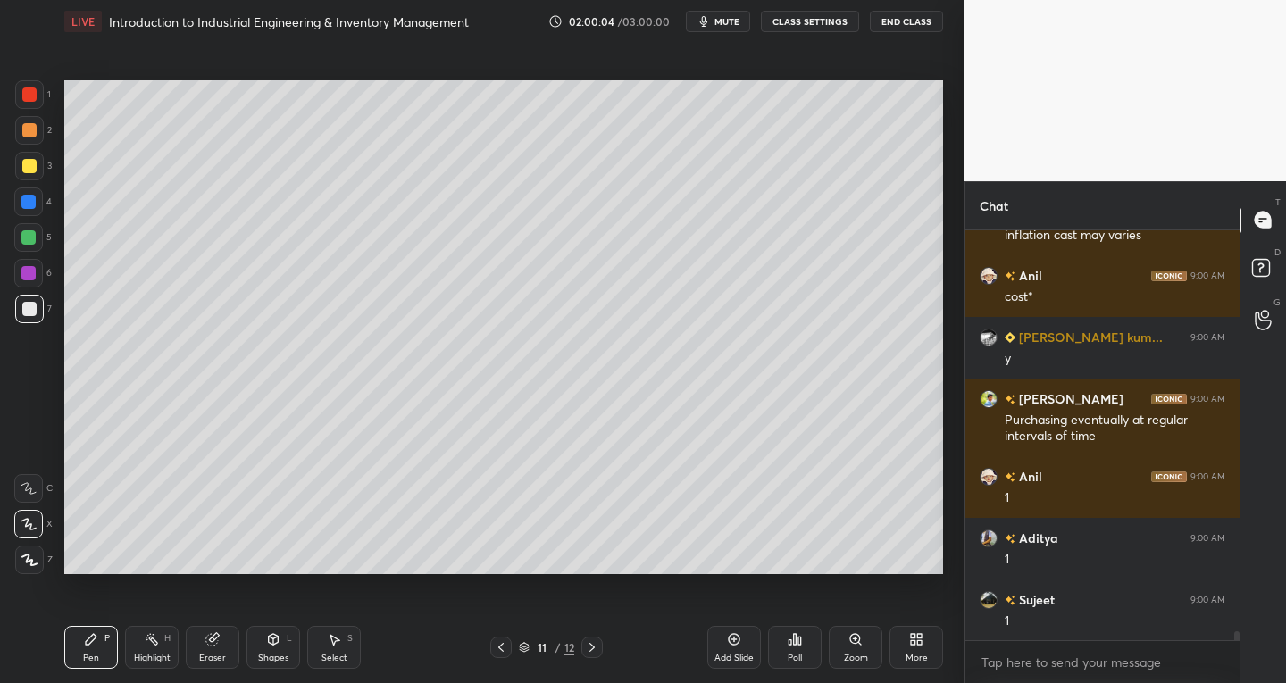
click at [222, 656] on div "Eraser" at bounding box center [212, 658] width 27 height 9
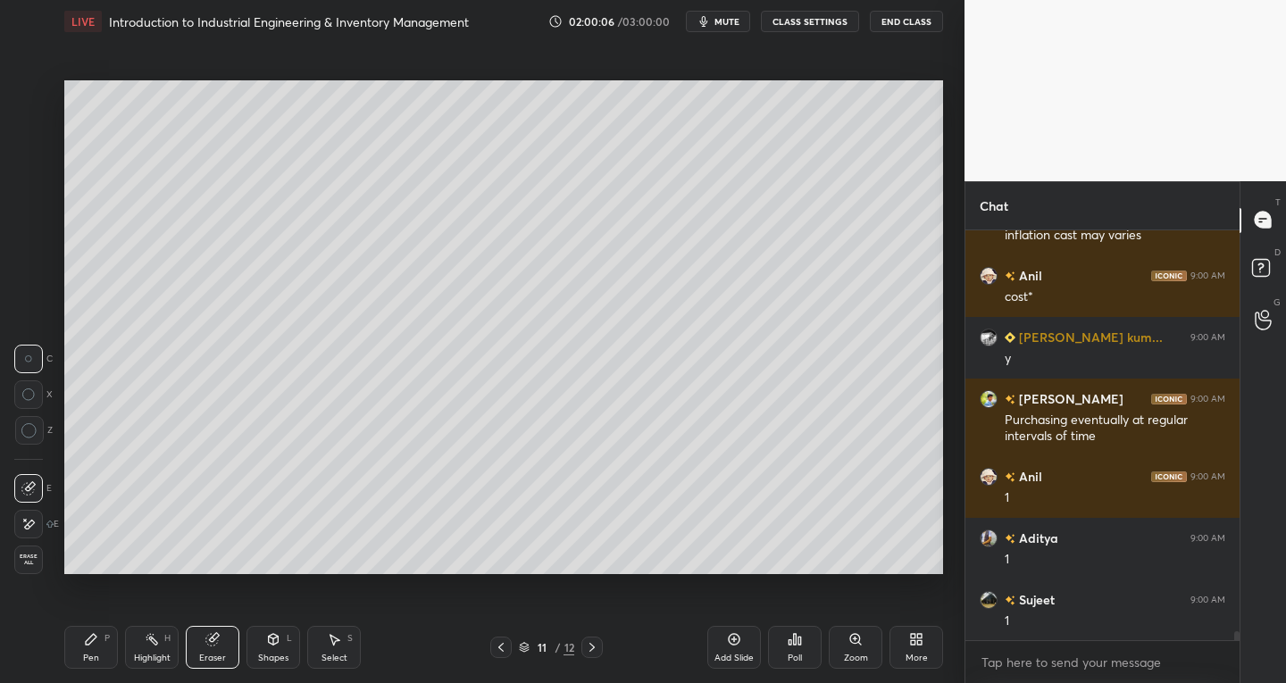
click at [97, 662] on div "Pen" at bounding box center [91, 658] width 16 height 9
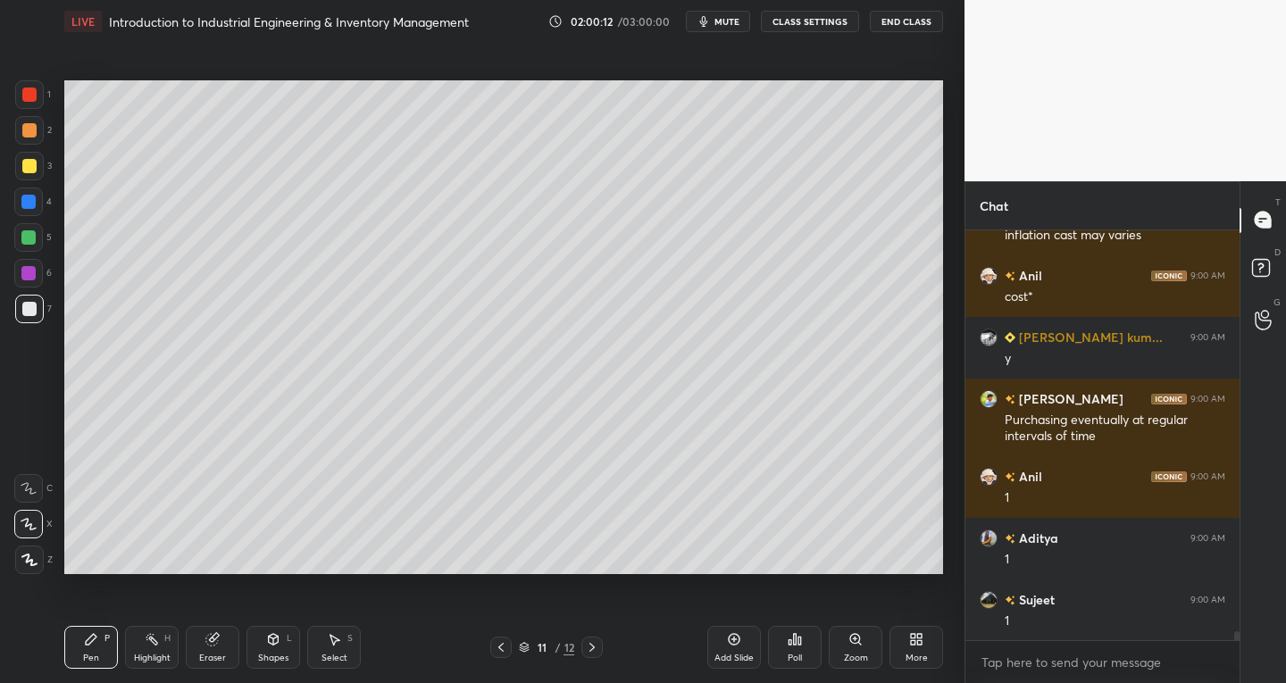
click at [347, 641] on div "S" at bounding box center [349, 638] width 5 height 9
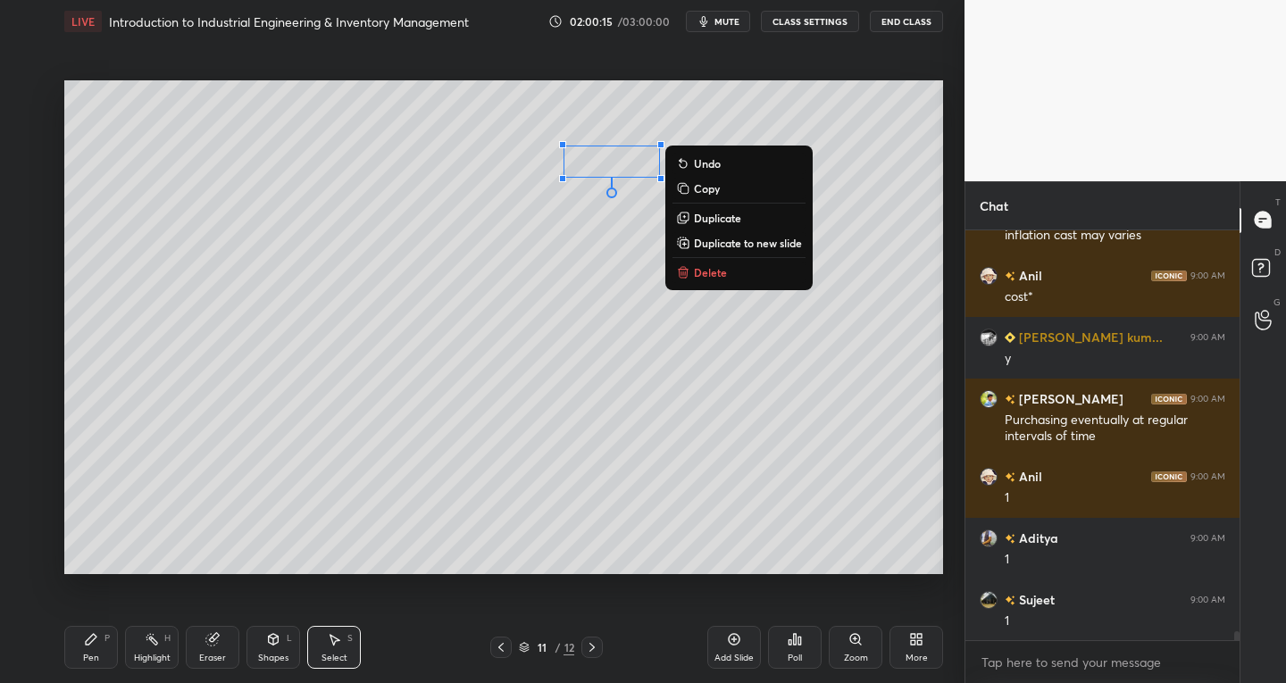
click at [94, 649] on div "Pen P" at bounding box center [91, 647] width 54 height 43
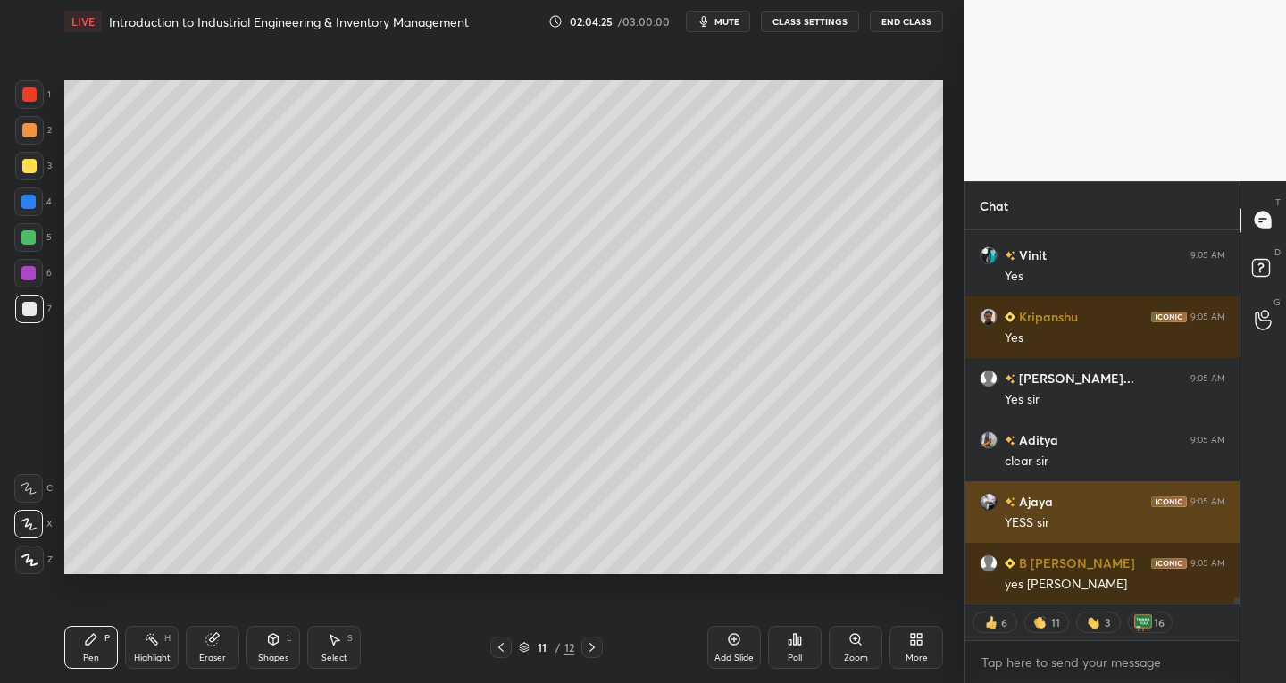
scroll to position [21321, 0]
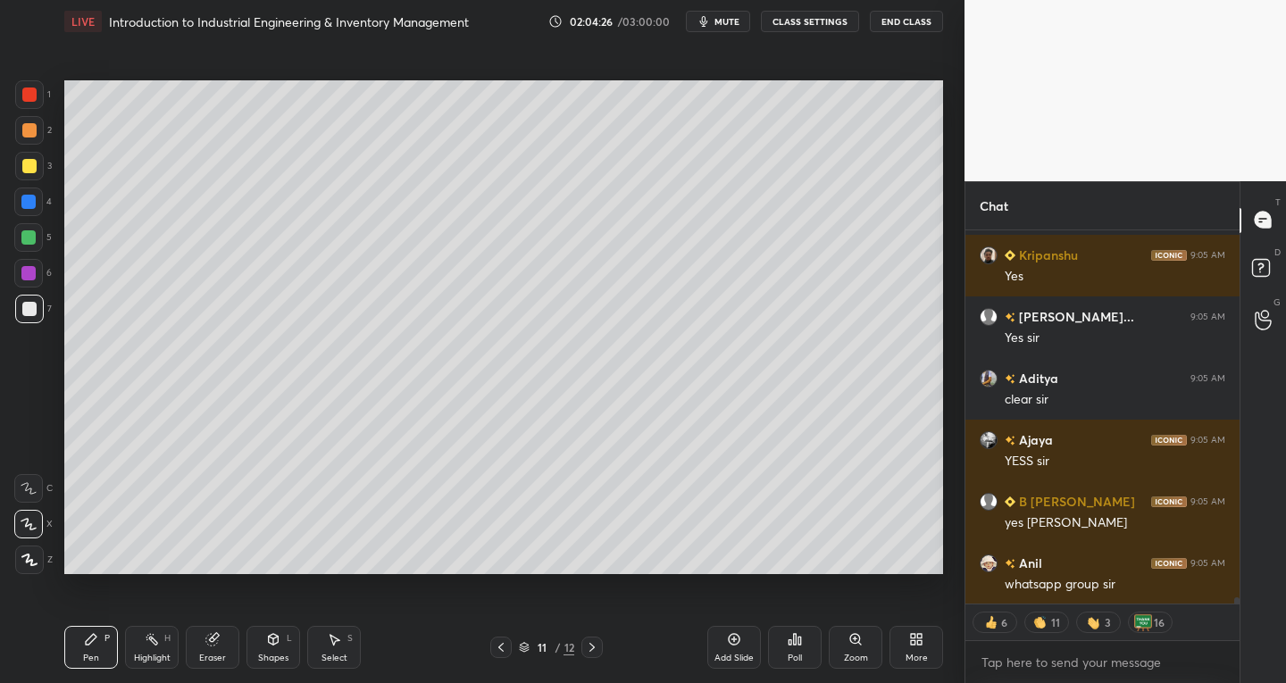
type textarea "x"
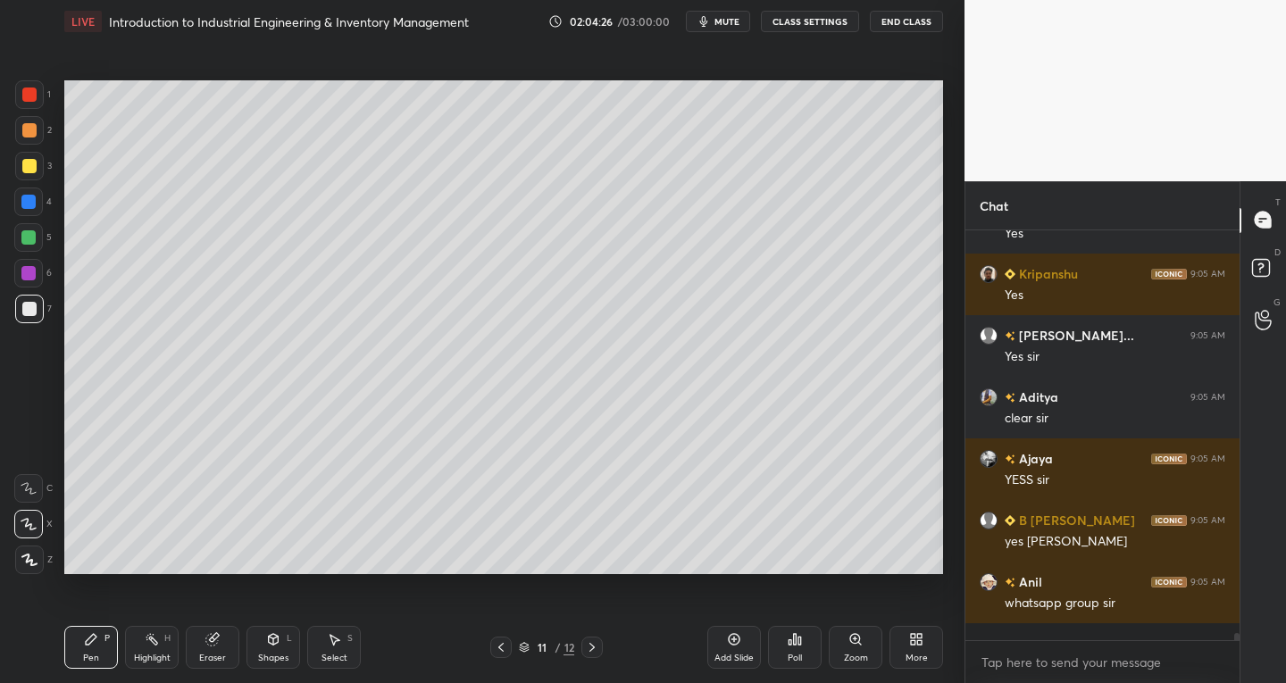
scroll to position [21284, 0]
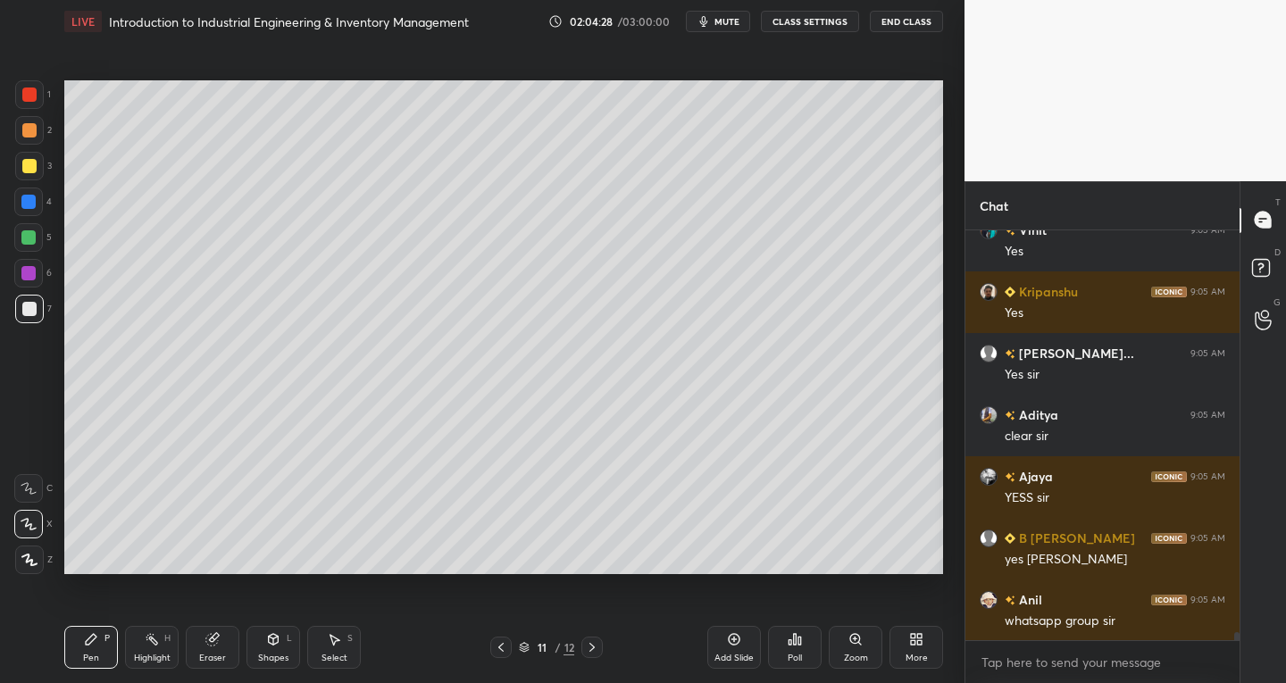
click at [780, 639] on div "Poll" at bounding box center [795, 647] width 54 height 43
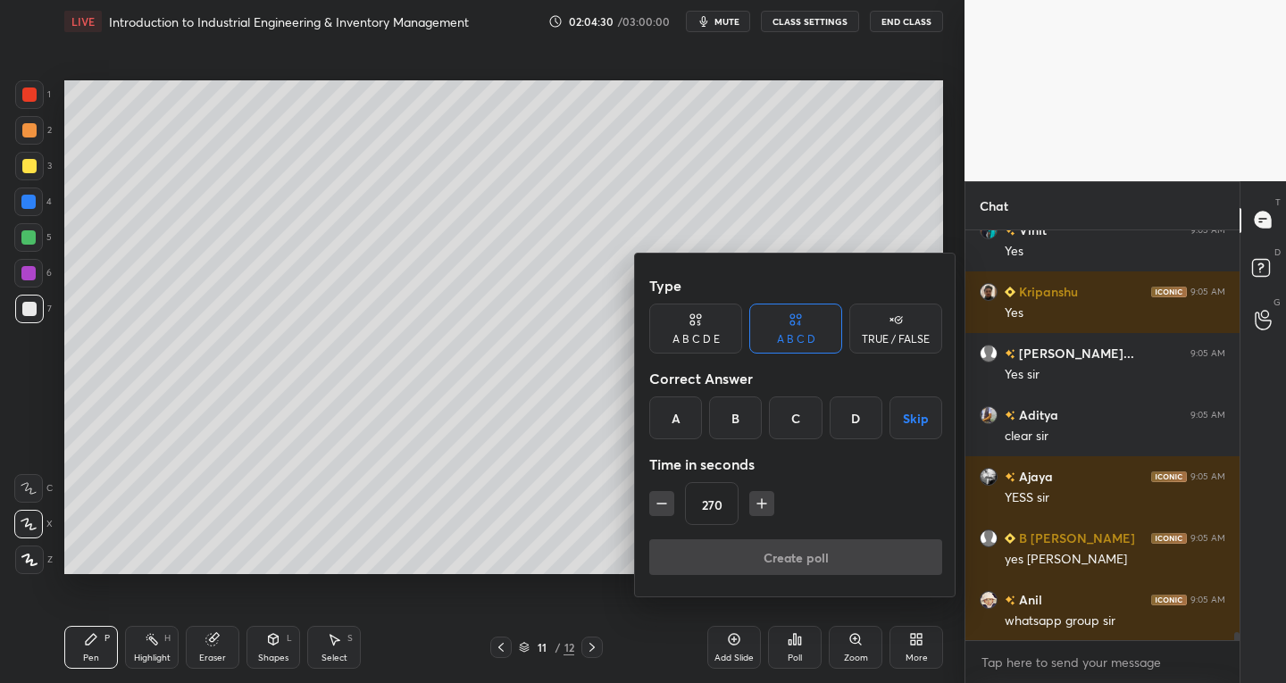
click at [656, 510] on icon "button" at bounding box center [662, 504] width 18 height 18
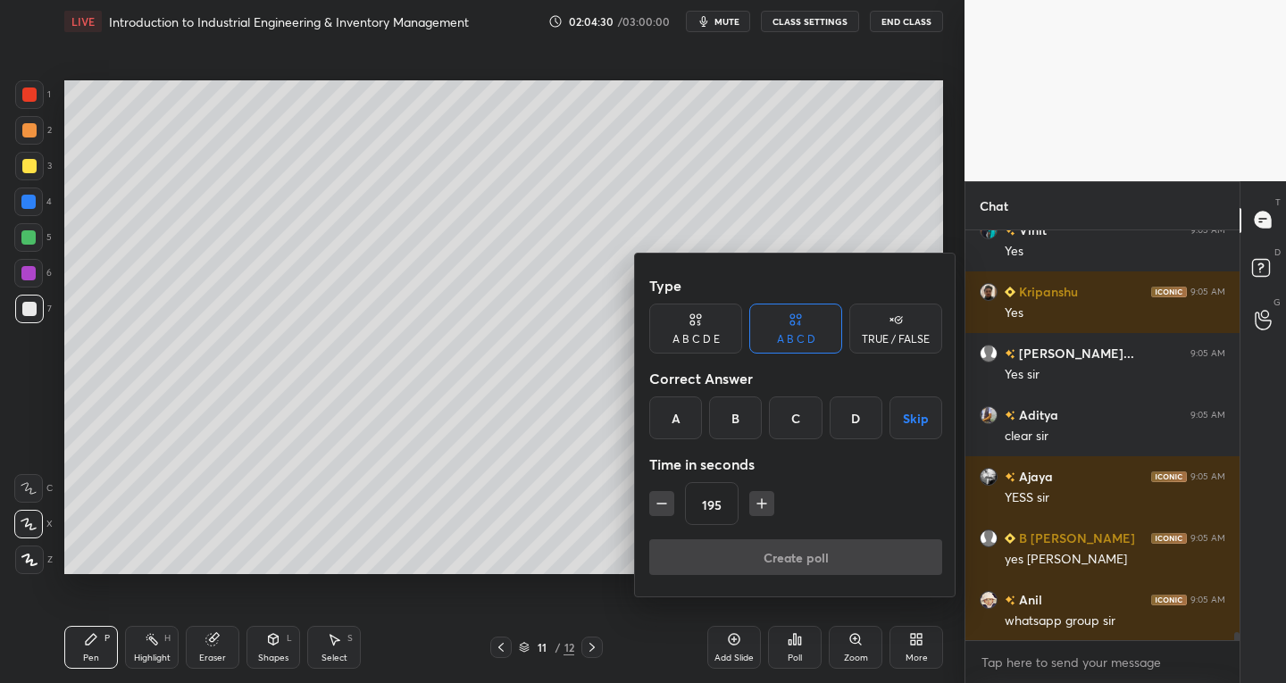
click at [656, 510] on icon "button" at bounding box center [662, 504] width 18 height 18
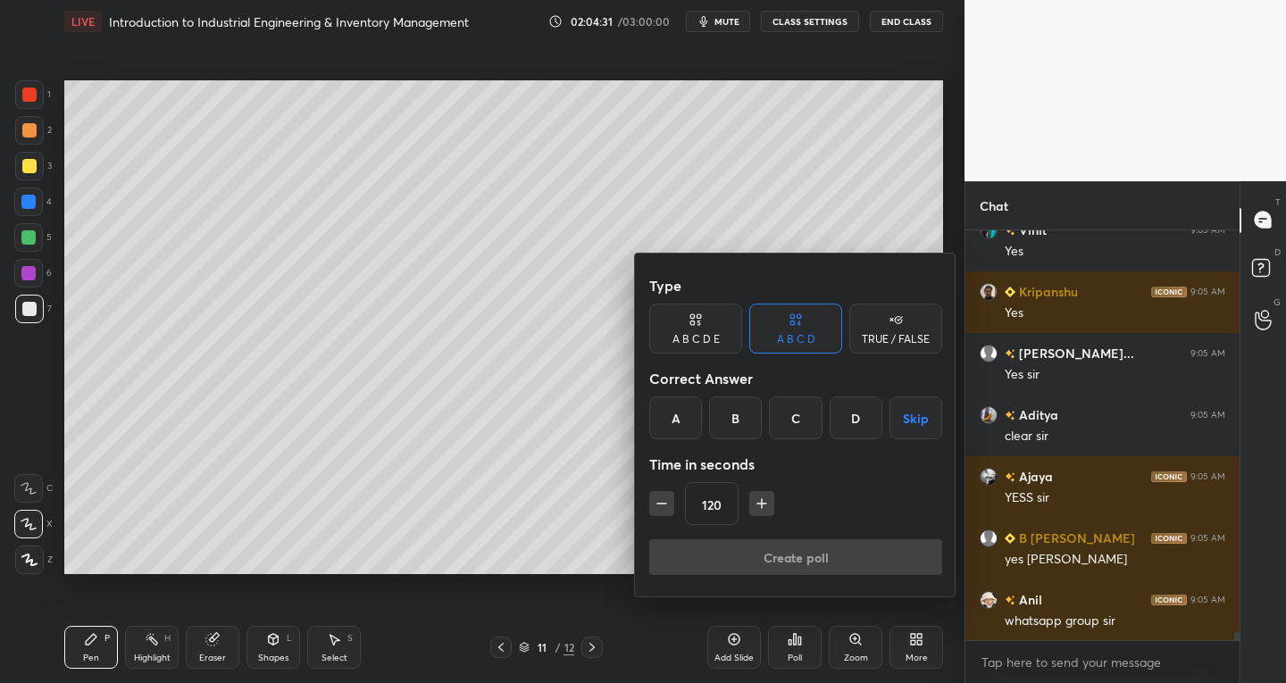
click at [656, 510] on icon "button" at bounding box center [662, 504] width 18 height 18
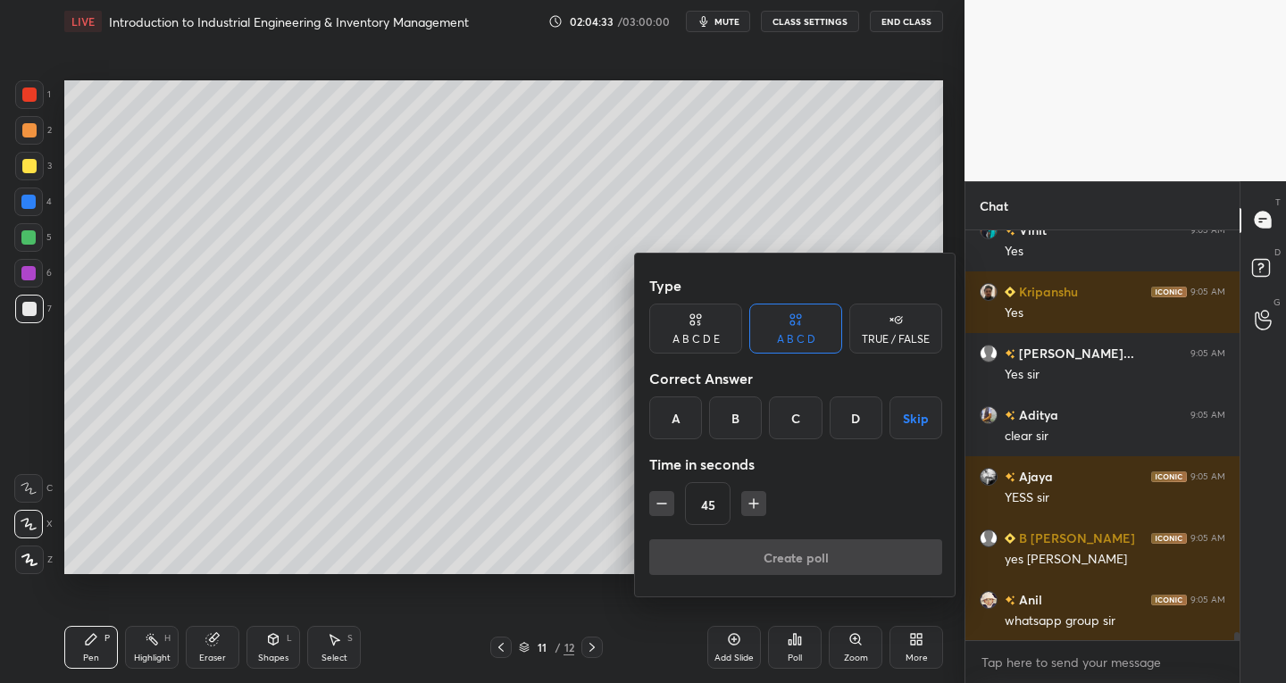
click at [656, 510] on icon "button" at bounding box center [662, 504] width 18 height 18
click at [748, 496] on icon "button" at bounding box center [754, 504] width 18 height 18
type input "30"
click at [729, 413] on div "B" at bounding box center [735, 417] width 53 height 43
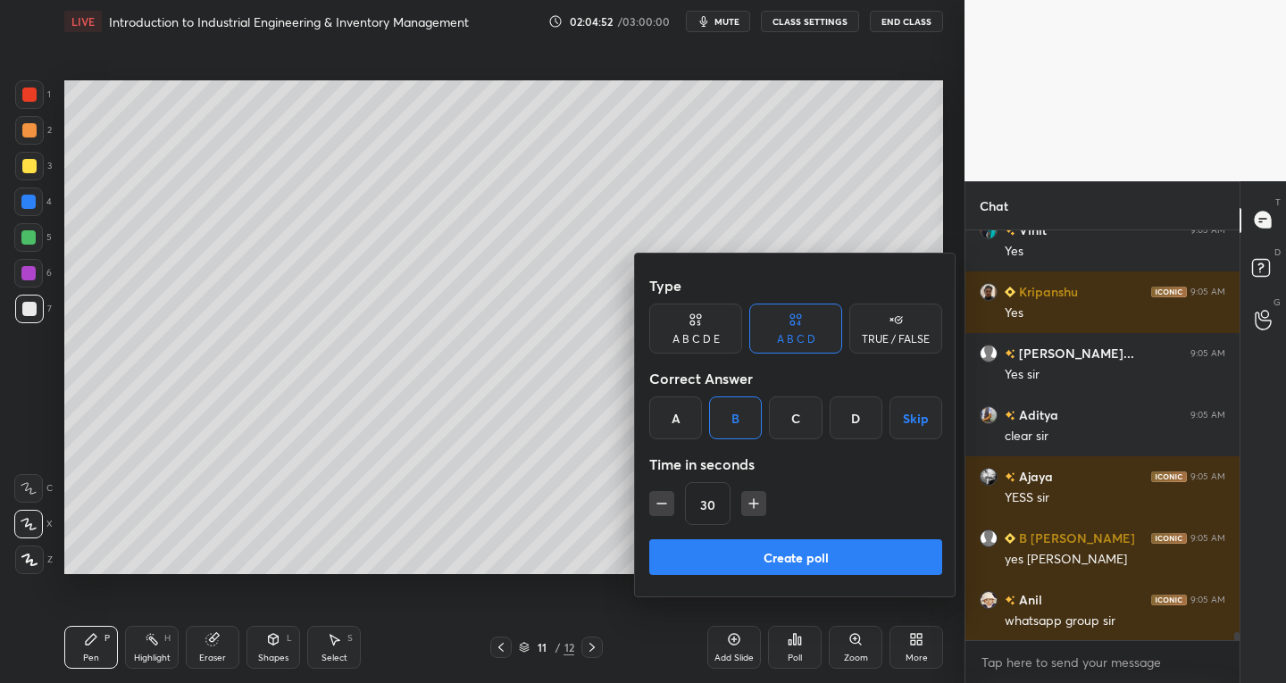
click at [758, 554] on button "Create poll" at bounding box center [795, 557] width 293 height 36
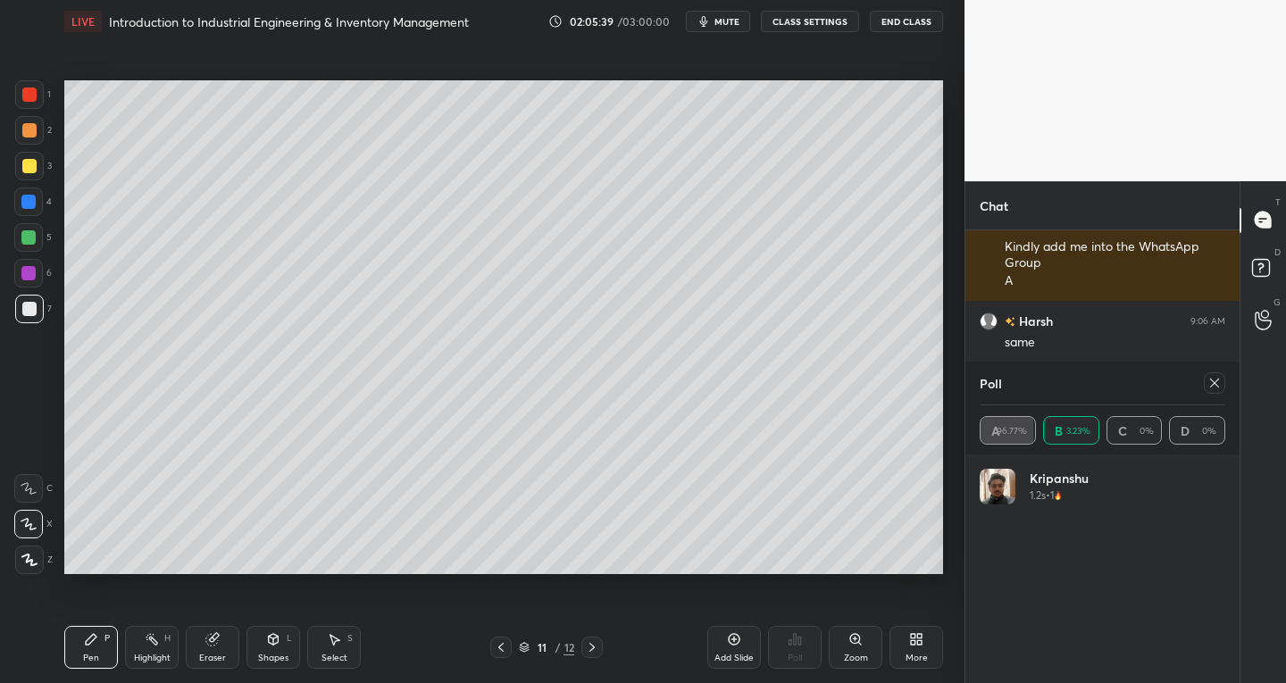
scroll to position [6, 6]
click at [1214, 375] on div at bounding box center [1213, 382] width 21 height 21
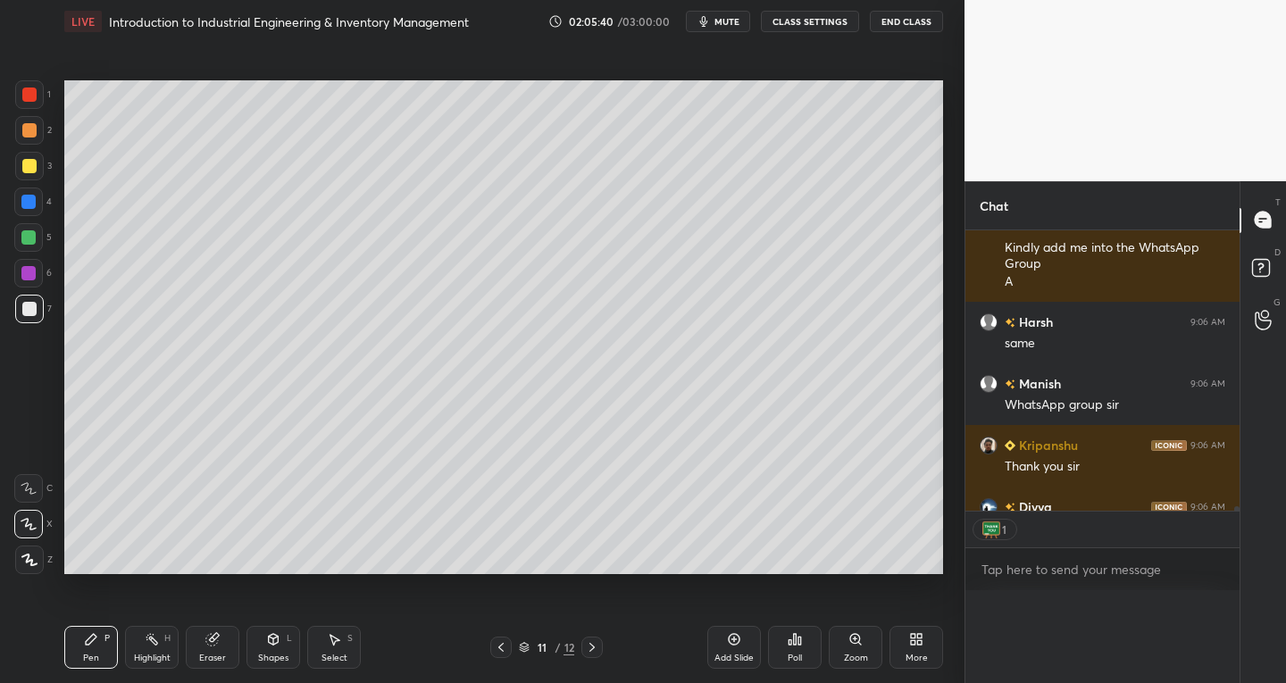
scroll to position [1, 6]
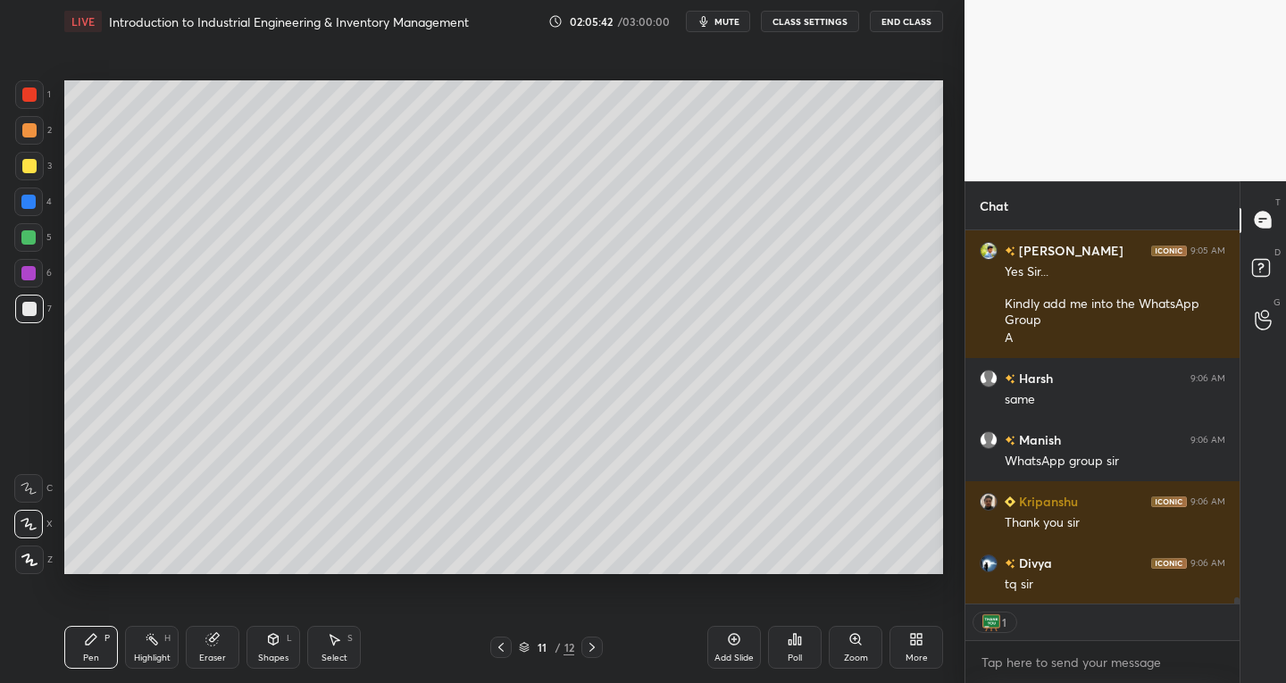
click at [893, 18] on button "End Class" at bounding box center [906, 21] width 73 height 21
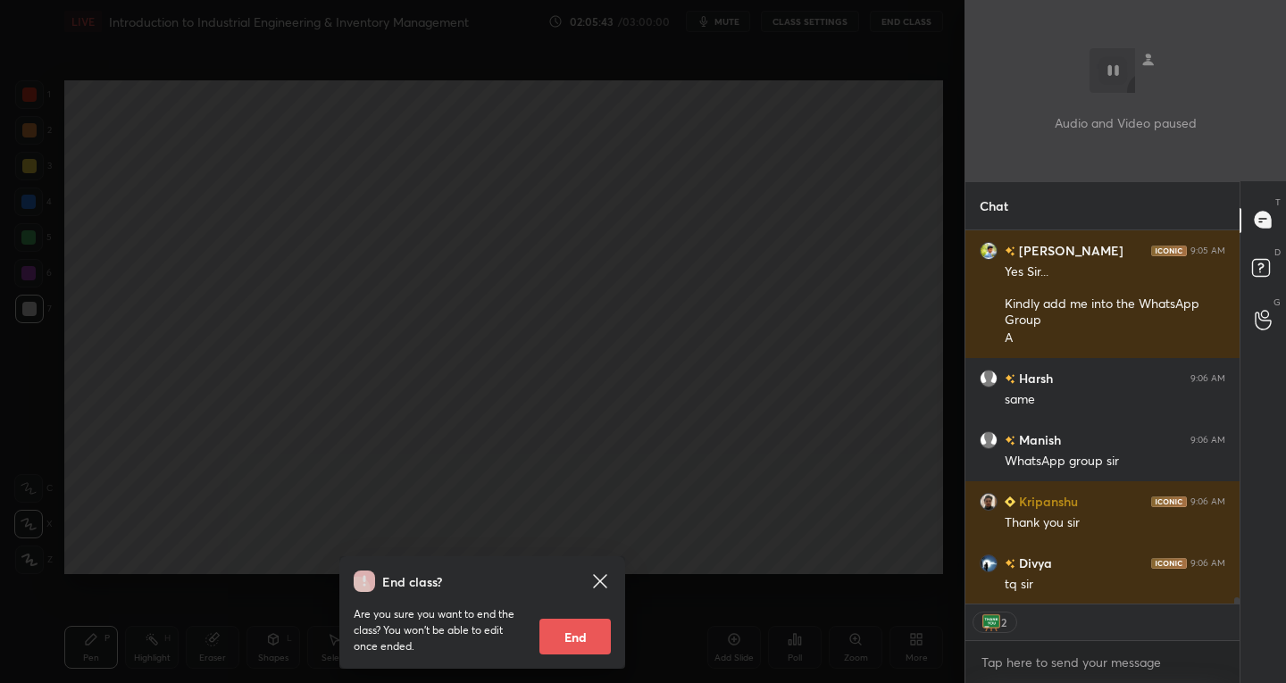
click at [586, 643] on button "End" at bounding box center [574, 637] width 71 height 36
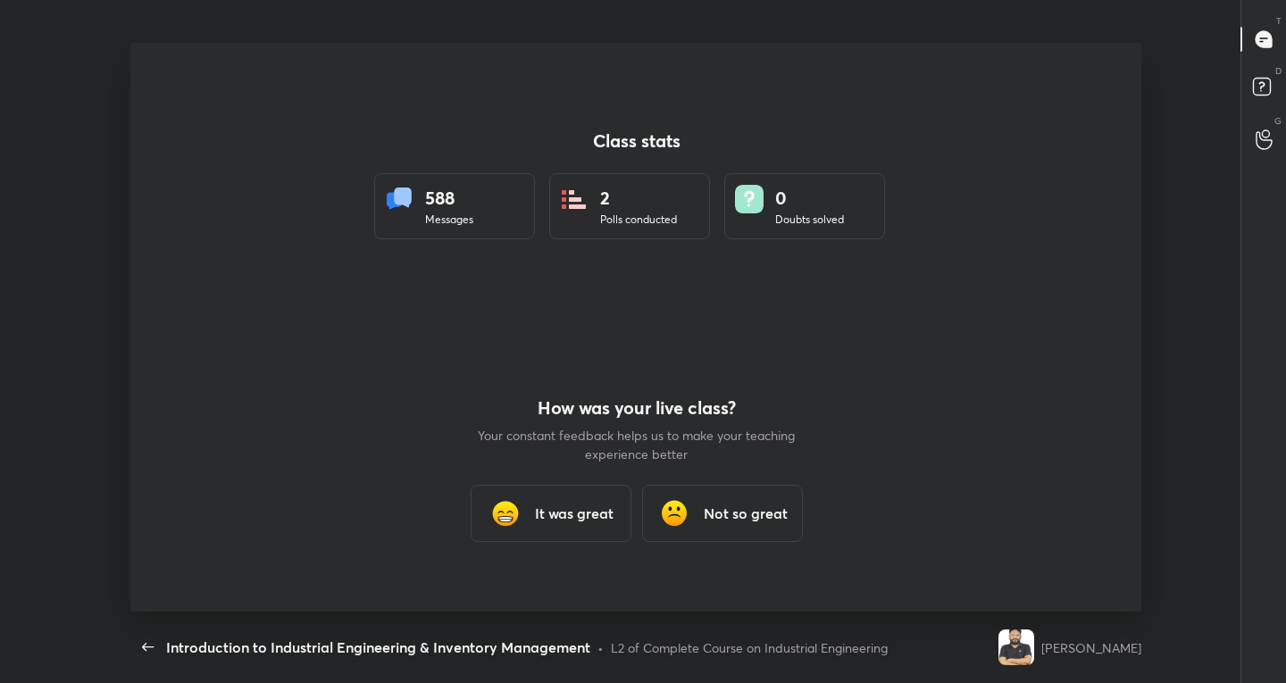
click at [611, 510] on h3 "It was great" at bounding box center [573, 513] width 79 height 21
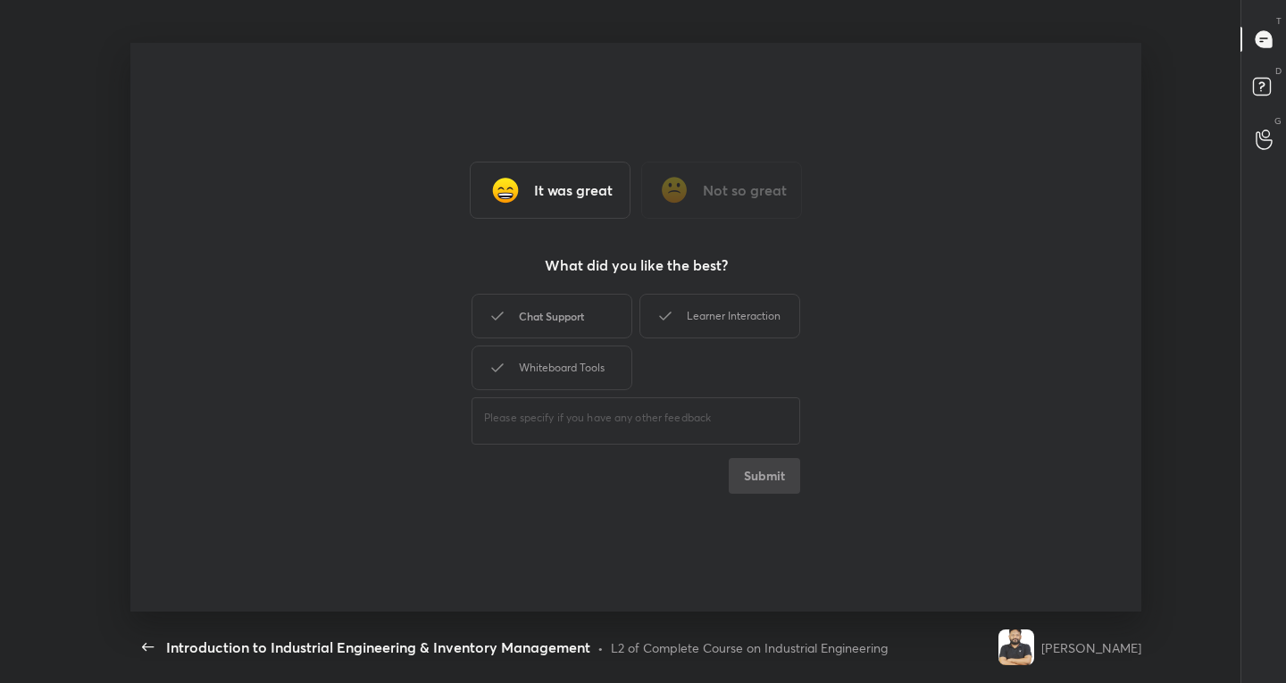
click at [557, 308] on div "Chat Support" at bounding box center [551, 316] width 161 height 45
click at [545, 348] on div "Whiteboard Tools" at bounding box center [551, 368] width 161 height 45
click at [773, 303] on div "Learner Interaction" at bounding box center [719, 316] width 161 height 45
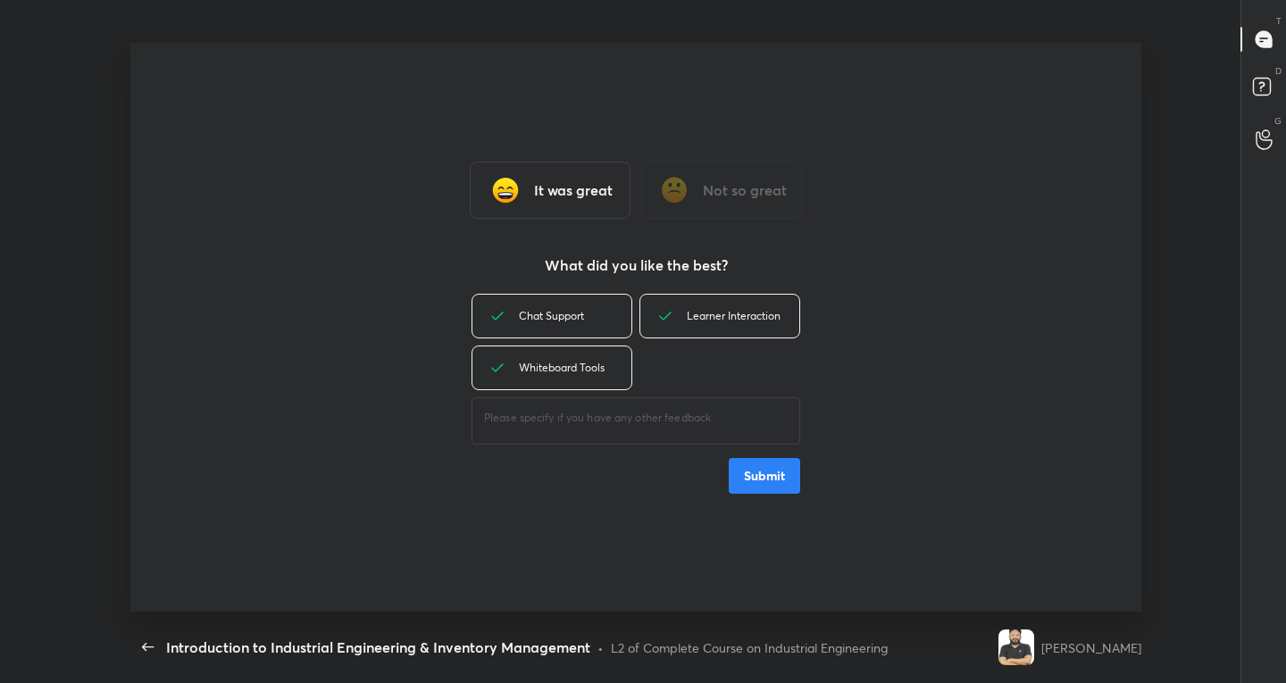
click at [776, 487] on button "Submit" at bounding box center [764, 476] width 71 height 36
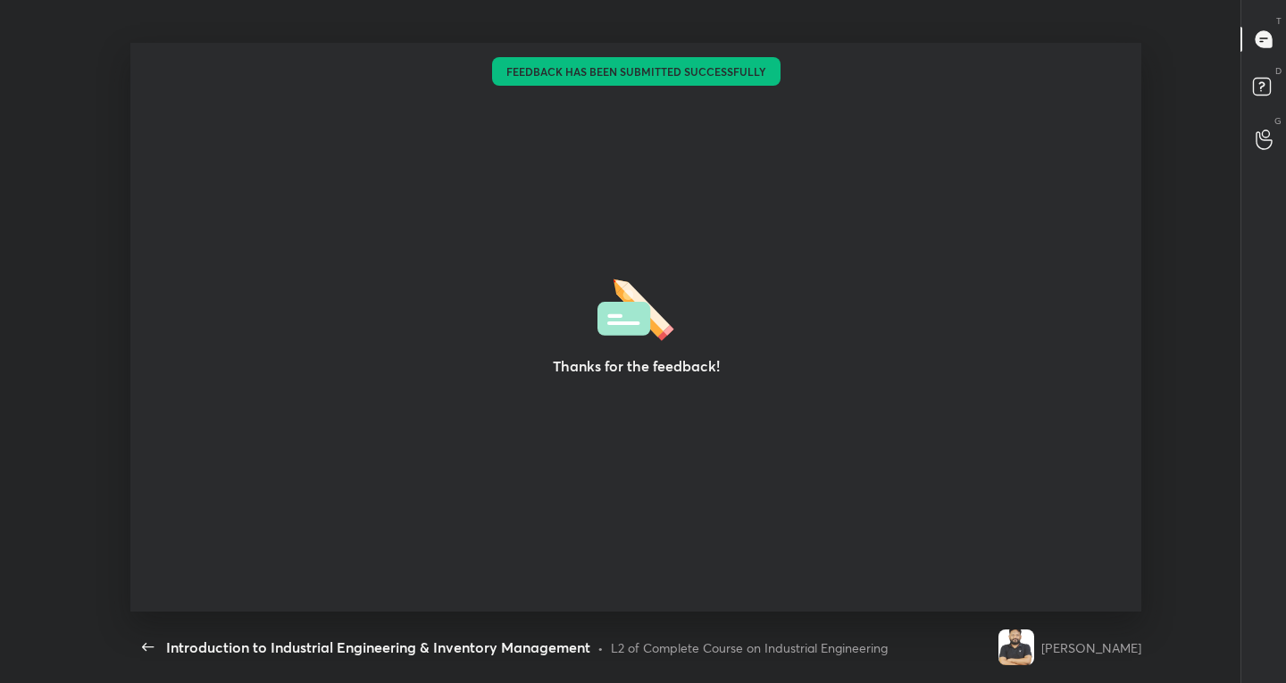
type textarea "x"
